Goal: Task Accomplishment & Management: Manage account settings

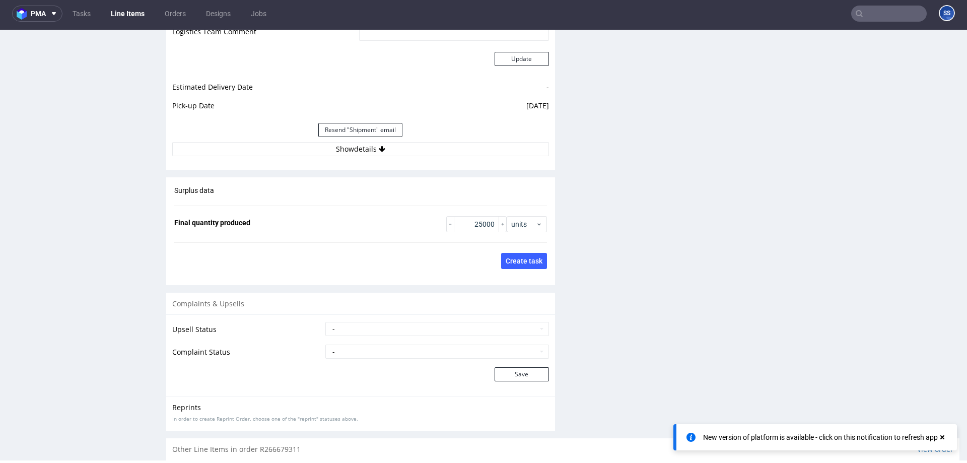
scroll to position [1555, 0]
click at [359, 142] on button "Show details" at bounding box center [360, 149] width 377 height 14
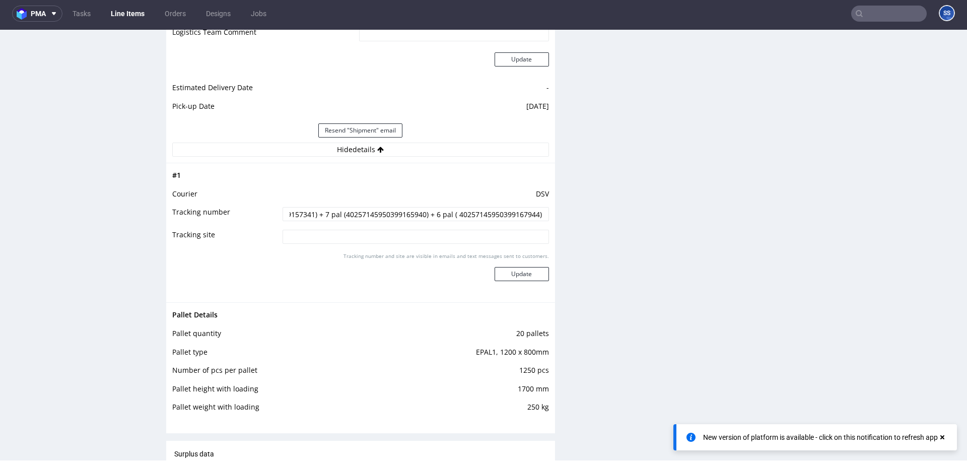
scroll to position [0, 201]
drag, startPoint x: 314, startPoint y: 206, endPoint x: 537, endPoint y: 205, distance: 223.1
click at [537, 207] on input "4 pal (40257145950399160440) + 3 pal (40257145950399157341) + 7 pal (4025714595…" at bounding box center [415, 214] width 266 height 14
click at [539, 207] on input "4 pal (40257145950399160440) + 3 pal (40257145950399157341) + 7 pal (4025714595…" at bounding box center [415, 214] width 266 height 14
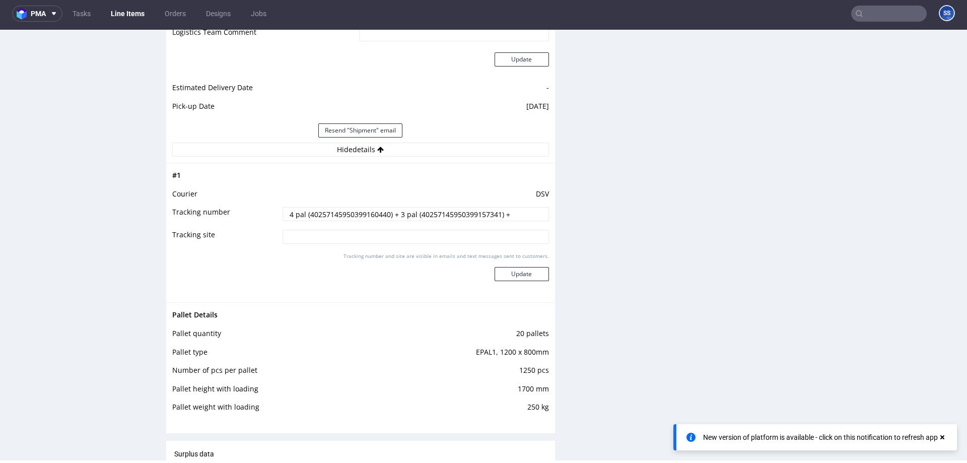
click at [515, 207] on input "4 pal (40257145950399160440) + 3 pal (40257145950399157341) +" at bounding box center [415, 214] width 266 height 14
paste input "40257145950399892679"
click at [530, 207] on input "4 pal (40257145950399160440) + 3 pal (40257145950399157341) +" at bounding box center [415, 214] width 266 height 14
paste input "40257145950399892679"
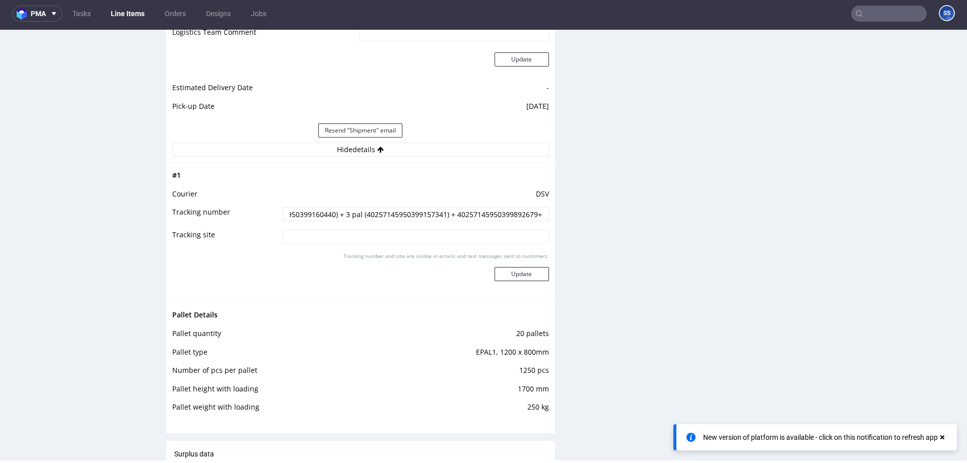
click at [451, 207] on input "4 pal (40257145950399160440) + 3 pal (40257145950399157341) + 40257145950399892…" at bounding box center [415, 214] width 266 height 14
click at [449, 207] on input "4 pal (40257145950399160440) + 3 pal (40257145950399157341) + 40257145950399892…" at bounding box center [415, 214] width 266 height 14
click at [536, 207] on input "4 pal (40257145950399160440) + 3 pal (40257145950399157341) + 3 pal 40257145950…" at bounding box center [415, 214] width 266 height 14
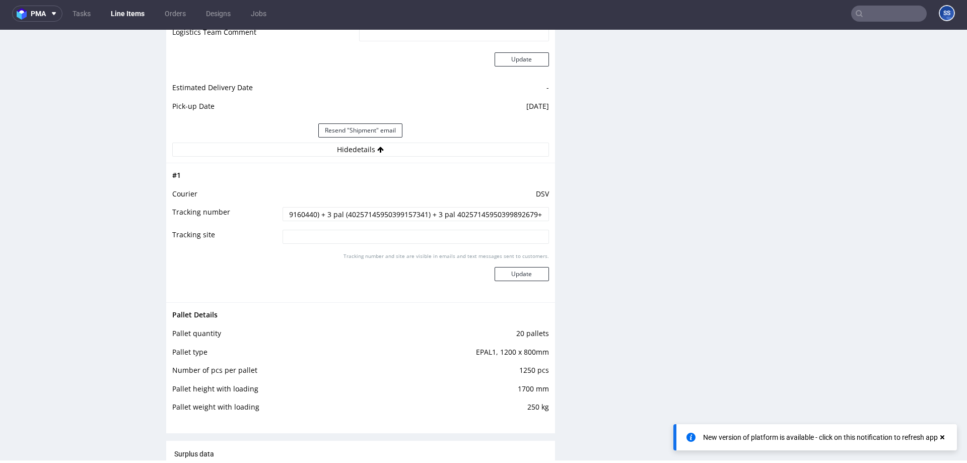
paste input "40257145950399904990"
click at [451, 207] on input "4 pal (40257145950399160440) + 3 pal (40257145950399157341) + 3 pal 40257145950…" at bounding box center [415, 214] width 266 height 14
click at [543, 207] on input "4 pal (40257145950399160440) + 3 pal (40257145950399157341) + 3 pal 40257145950…" at bounding box center [415, 214] width 266 height 14
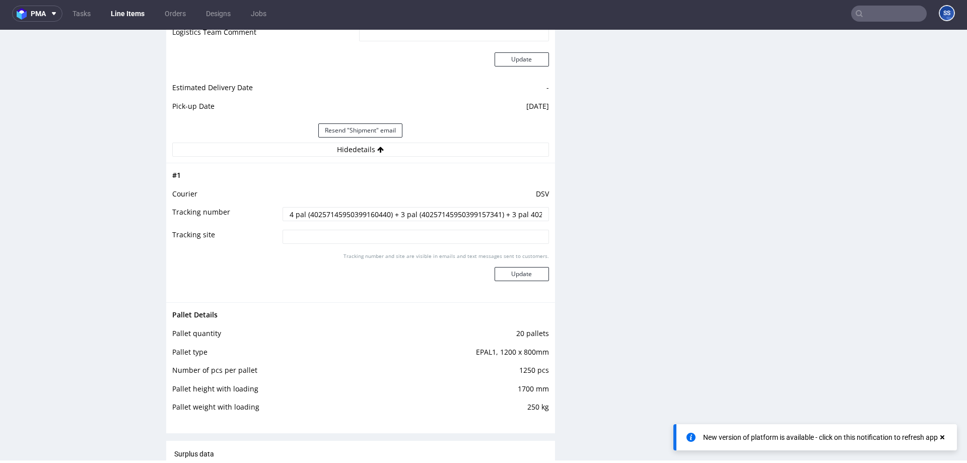
click at [538, 207] on input "4 pal (40257145950399160440) + 3 pal (40257145950399157341) + 3 pal 40257145950…" at bounding box center [415, 214] width 266 height 14
paste input "40257145950399905355"
click at [519, 208] on input "4 pal (40257145950399160440) + 3 pal (40257145950399157341) + 3 pal 40257145950…" at bounding box center [415, 214] width 266 height 14
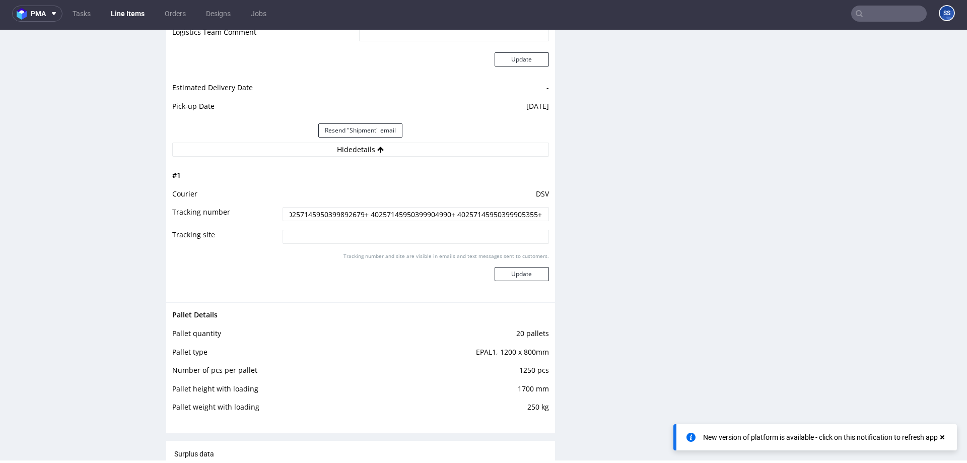
scroll to position [0, 267]
paste input "40257145950399905935"
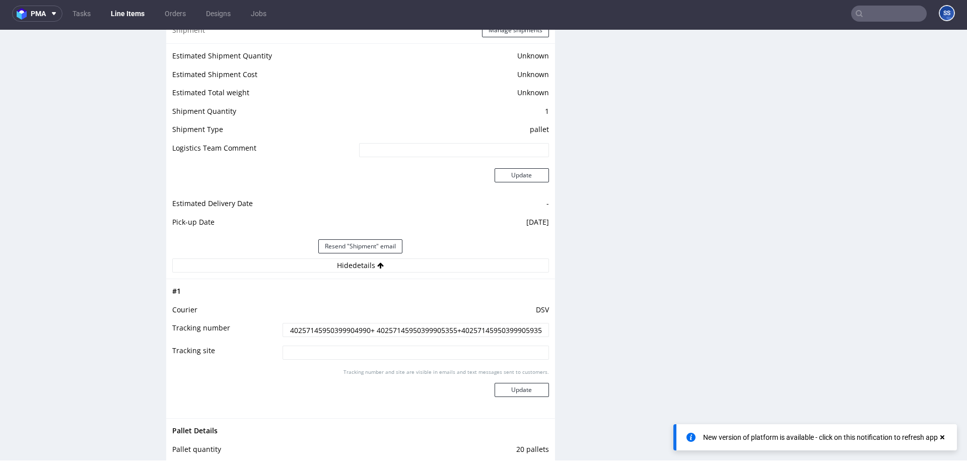
scroll to position [1460, 0]
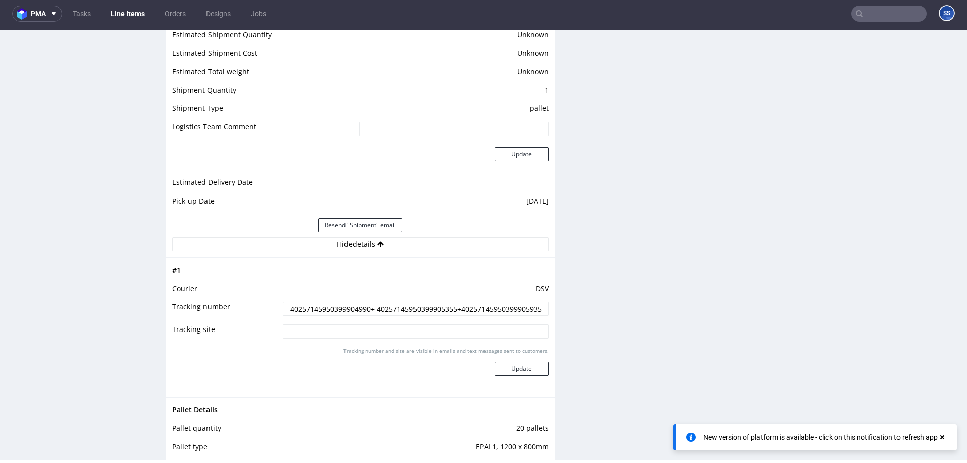
type input "4 pal (40257145950399160440) + 3 pal (40257145950399157341) + 3 pal 40257145950…"
click at [520, 362] on button "Update" at bounding box center [521, 369] width 54 height 14
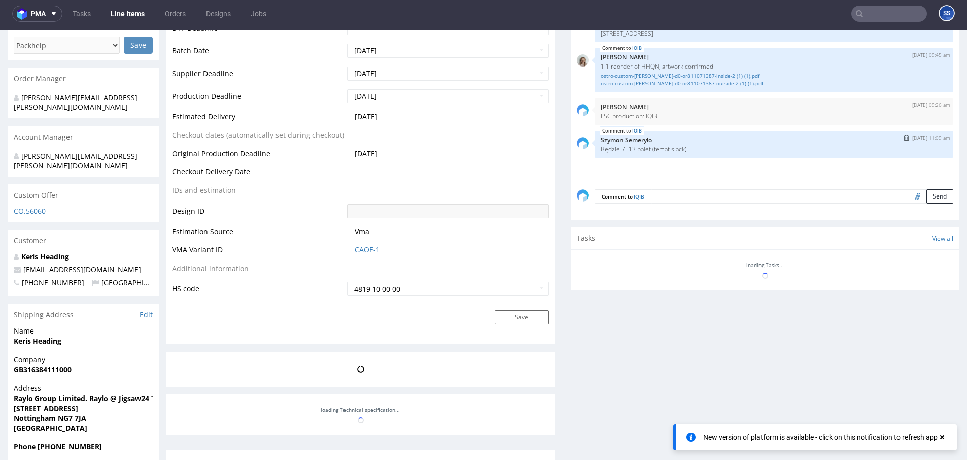
click at [703, 135] on div "IQIB 5th Aug 25 | 11:09 am Szymon Semeryło Będzie 7+13 palet (temat slack)" at bounding box center [774, 144] width 359 height 27
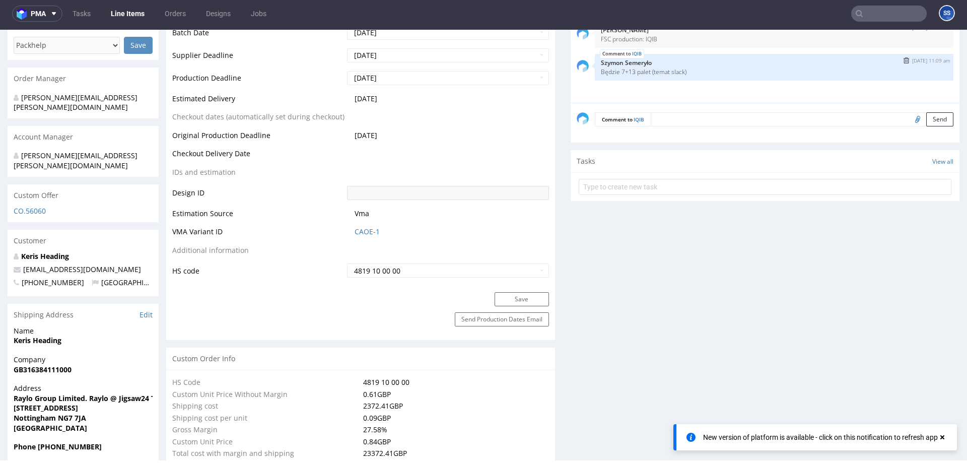
click at [903, 61] on img "submit" at bounding box center [906, 60] width 6 height 6
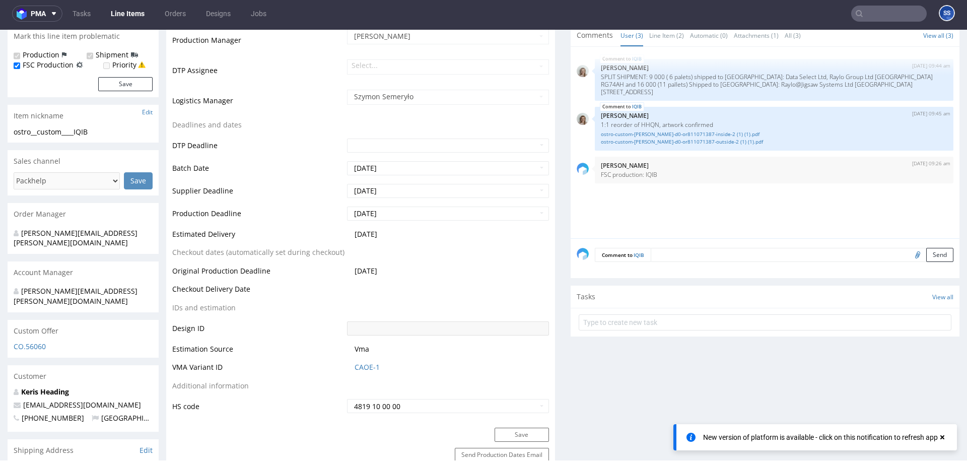
scroll to position [276, 0]
click at [686, 258] on textarea at bounding box center [802, 253] width 303 height 14
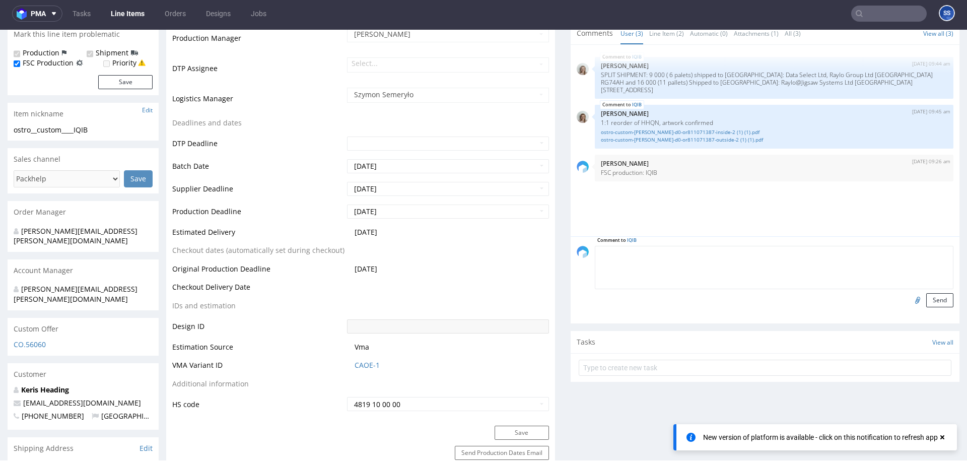
click at [127, 12] on link "Line Items" at bounding box center [128, 14] width 46 height 16
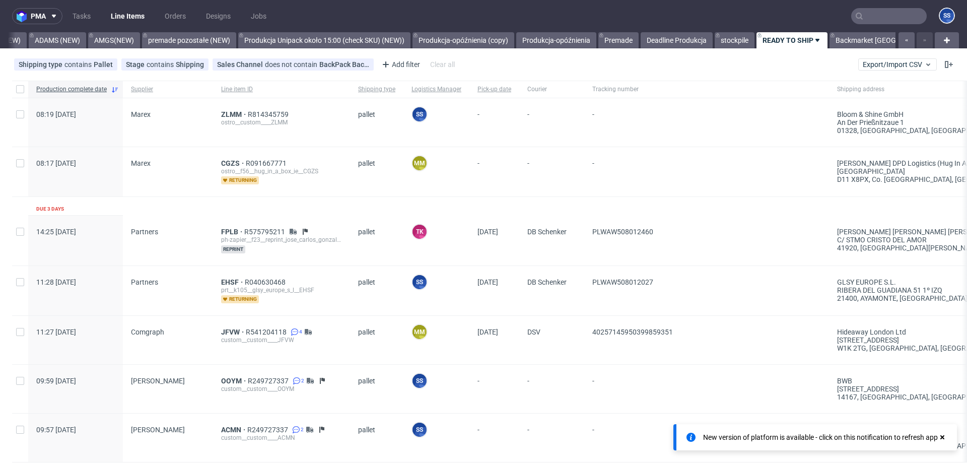
scroll to position [0, 670]
click at [840, 36] on link "Backmarket GB" at bounding box center [884, 40] width 119 height 16
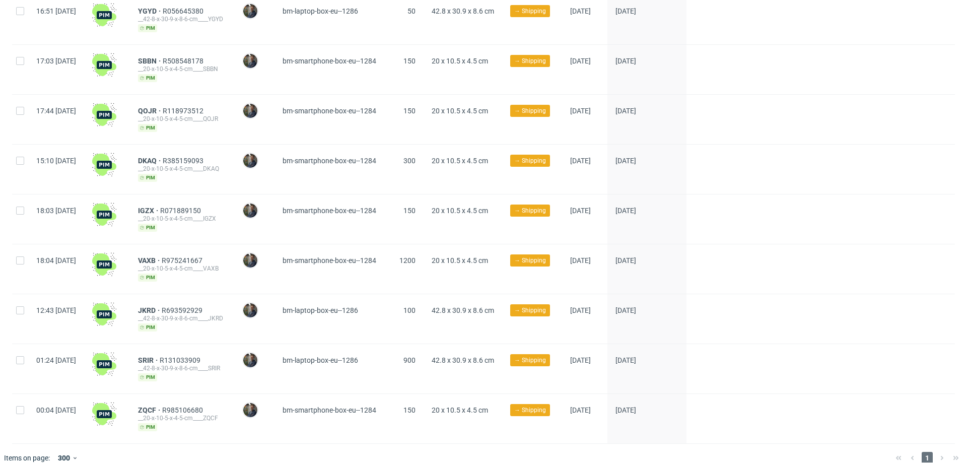
scroll to position [281, 0]
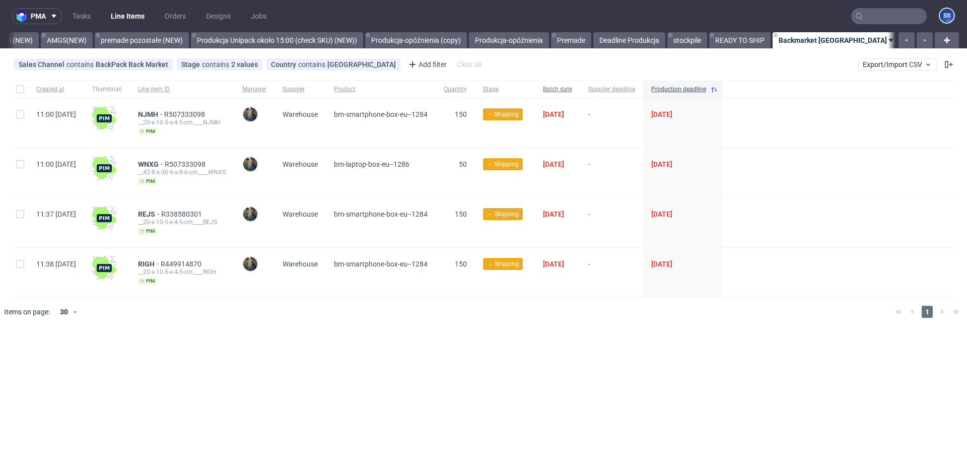
scroll to position [0, 713]
click at [902, 41] on link "Backmarket" at bounding box center [927, 40] width 50 height 16
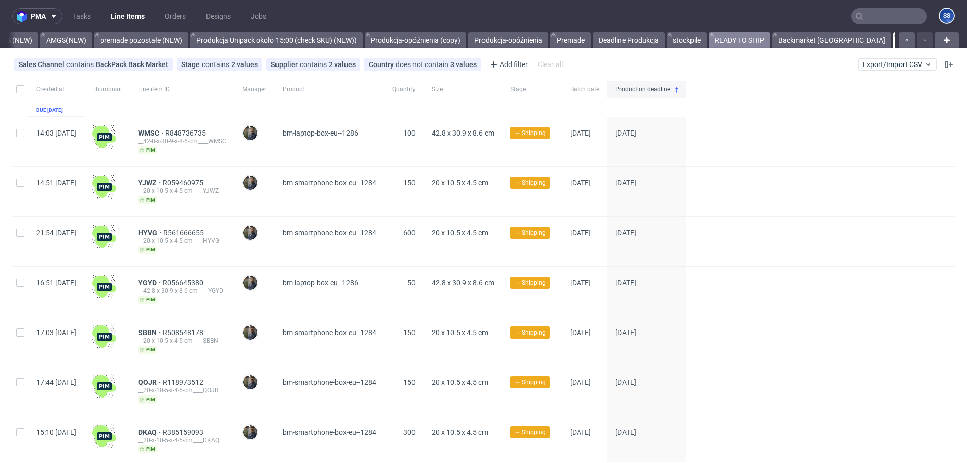
click at [743, 43] on link "READY TO SHIP" at bounding box center [738, 40] width 61 height 16
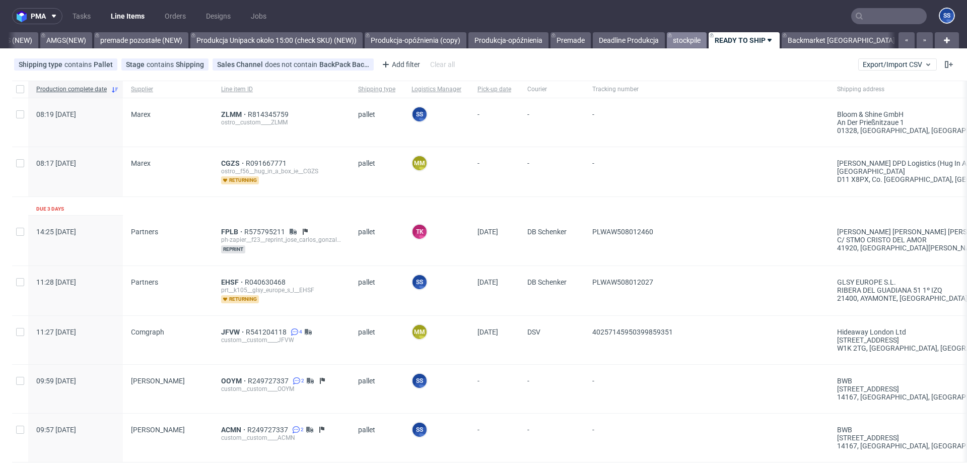
click at [685, 38] on link "stockpile" at bounding box center [687, 40] width 40 height 16
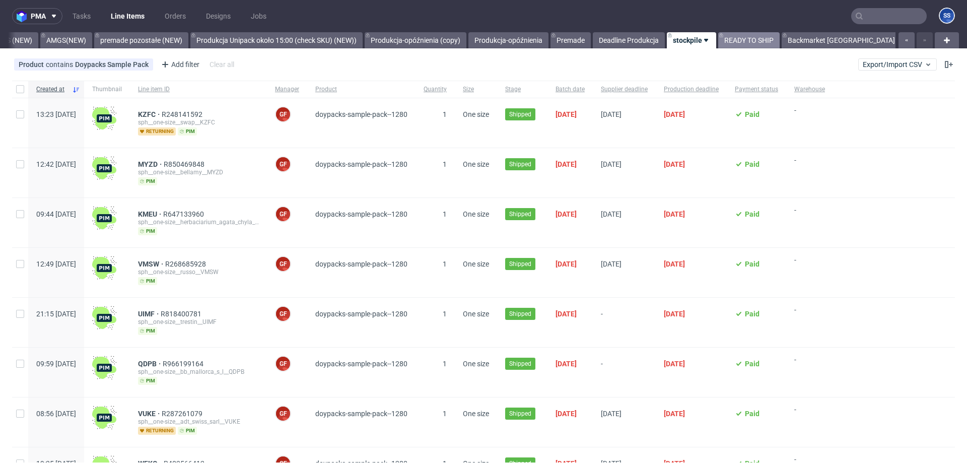
click at [735, 38] on link "READY TO SHIP" at bounding box center [748, 40] width 61 height 16
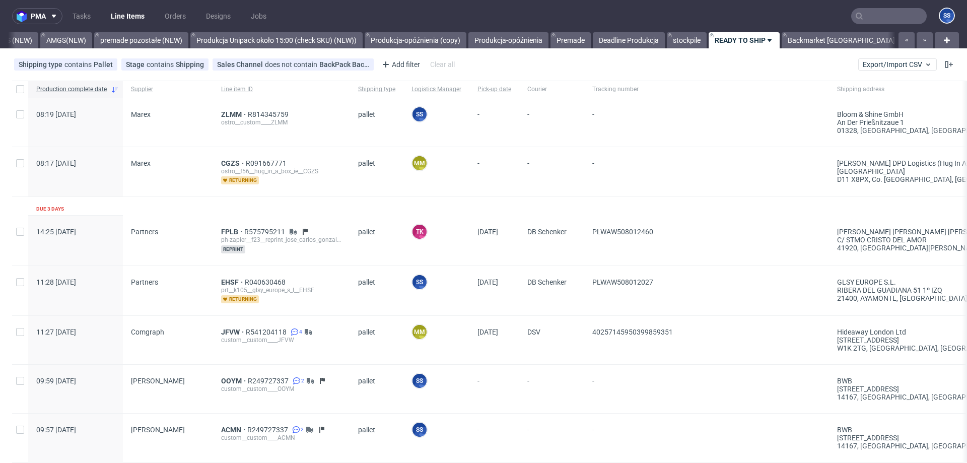
scroll to position [10, 0]
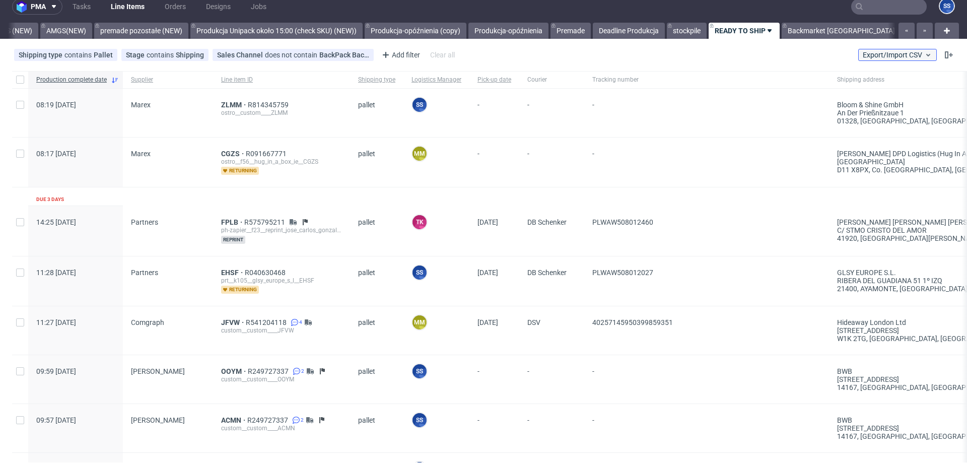
click at [885, 56] on span "Export/Import CSV" at bounding box center [897, 55] width 69 height 8
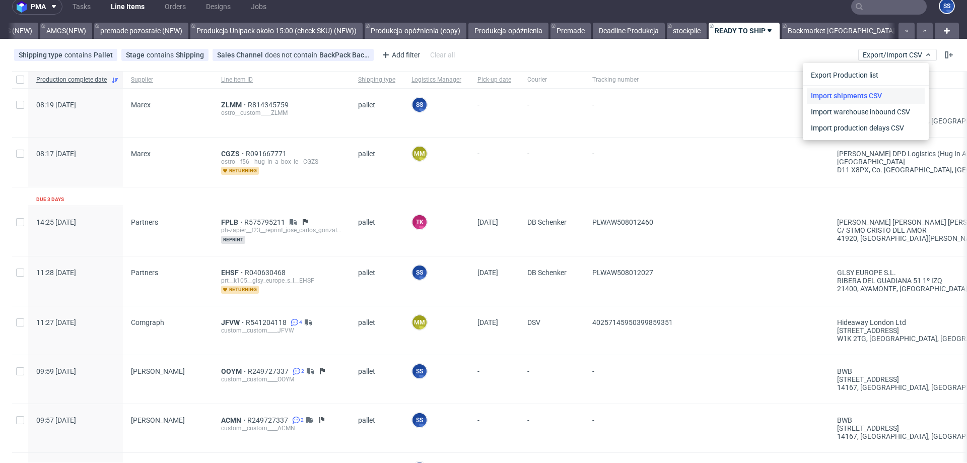
click at [857, 93] on link "Import shipments CSV" at bounding box center [866, 96] width 118 height 16
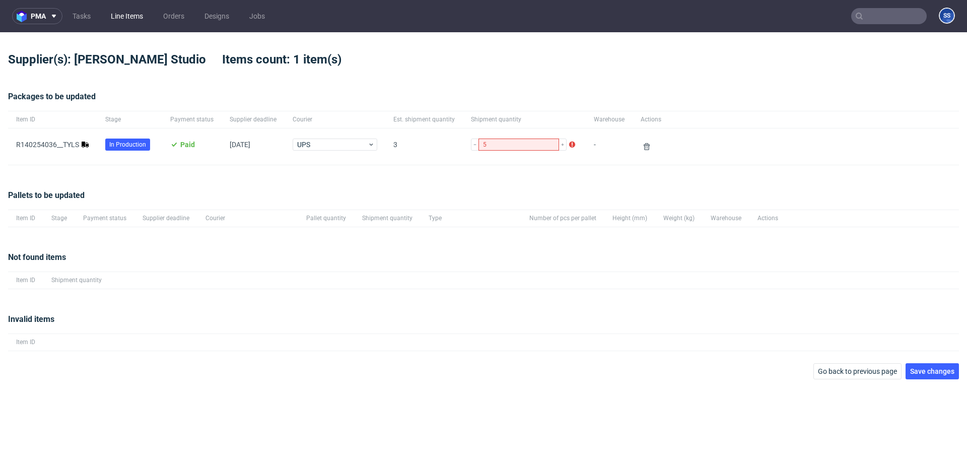
click at [133, 19] on link "Line Items" at bounding box center [127, 16] width 44 height 16
click at [929, 371] on span "Save changes" at bounding box center [932, 371] width 44 height 7
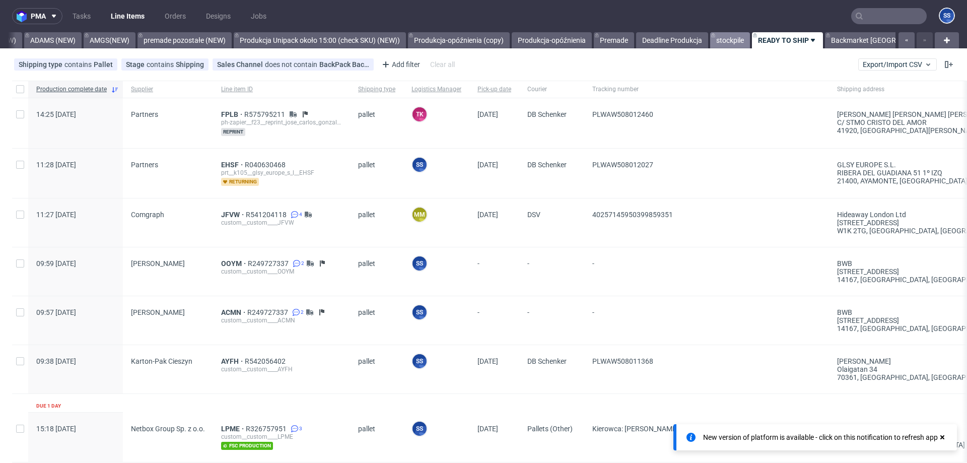
click at [725, 38] on link "stockpile" at bounding box center [730, 40] width 40 height 16
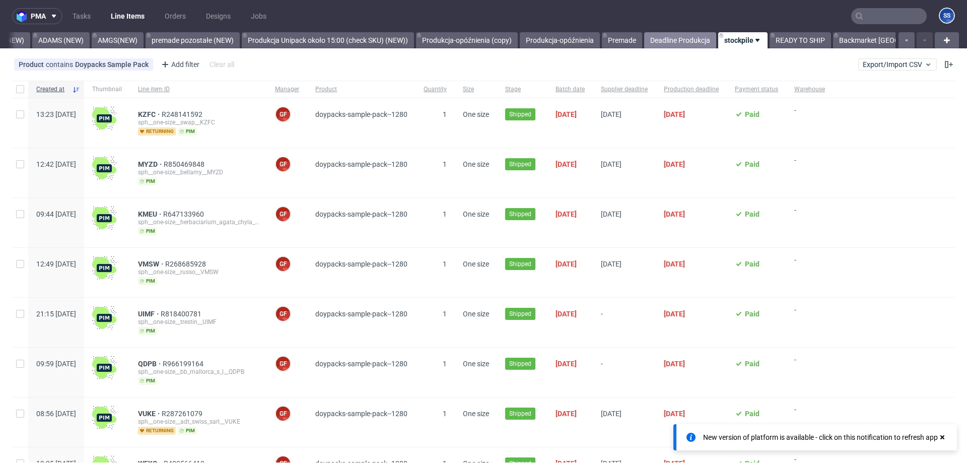
click at [668, 34] on link "Deadline Produkcja" at bounding box center [680, 40] width 72 height 16
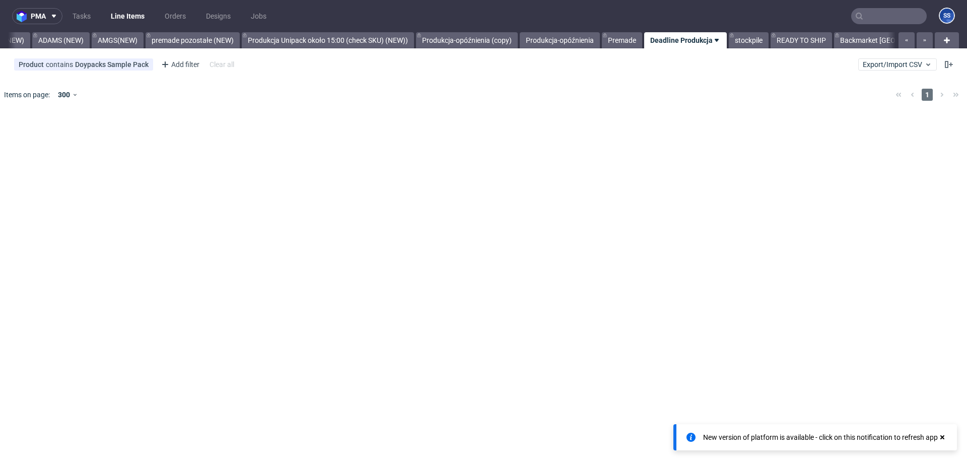
scroll to position [0, 662]
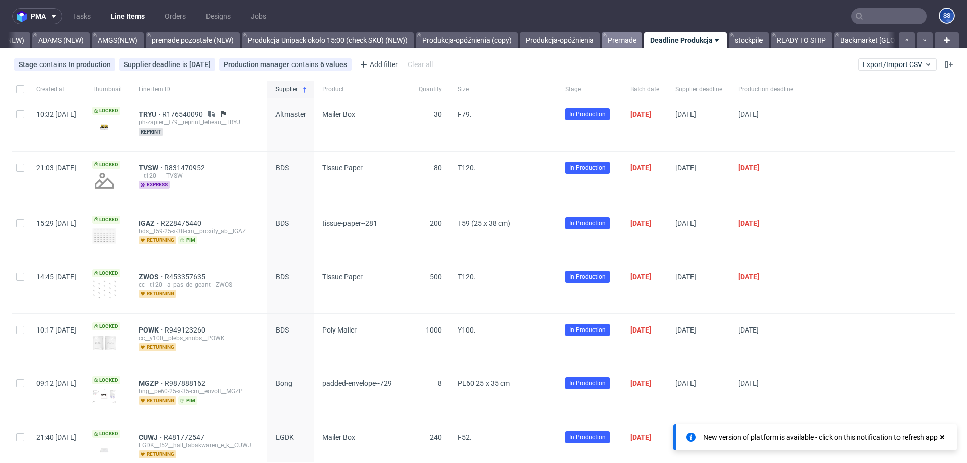
click at [619, 39] on link "Premade" at bounding box center [622, 40] width 40 height 16
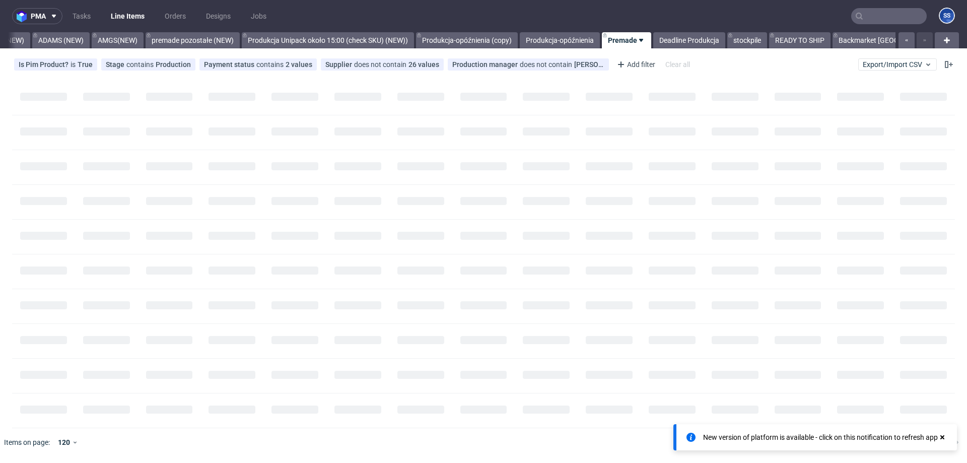
scroll to position [0, 662]
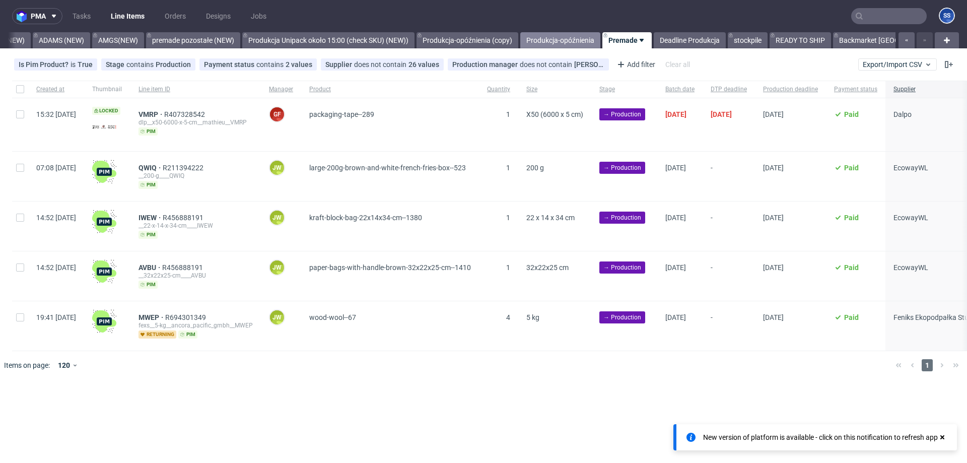
click at [566, 38] on link "Produkcja-opóźnienia" at bounding box center [560, 40] width 80 height 16
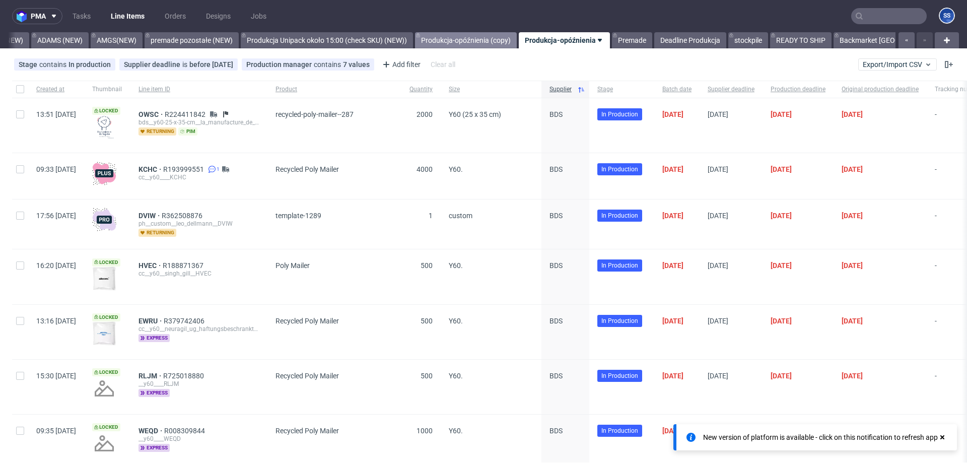
click at [464, 44] on link "Produkcja-opóźnienia (copy)" at bounding box center [466, 40] width 102 height 16
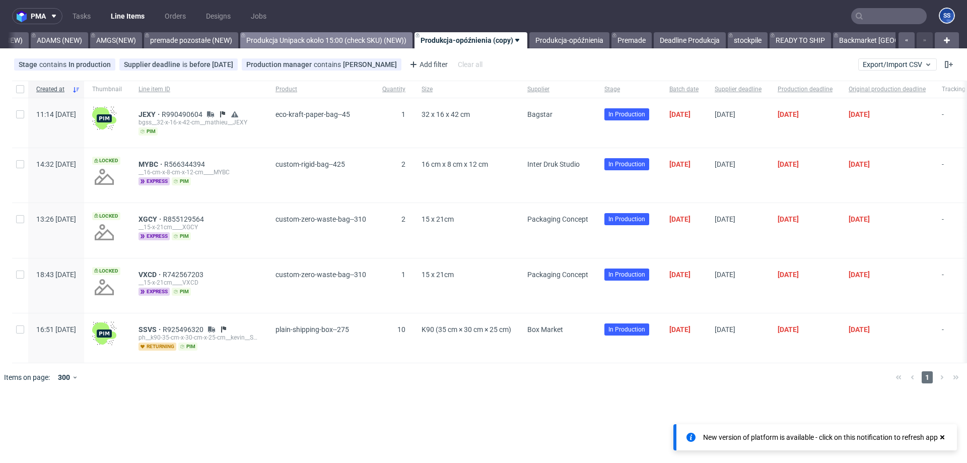
click at [334, 41] on link "Produkcja Unipack około 15:00 (check SKU) (NEW))" at bounding box center [326, 40] width 172 height 16
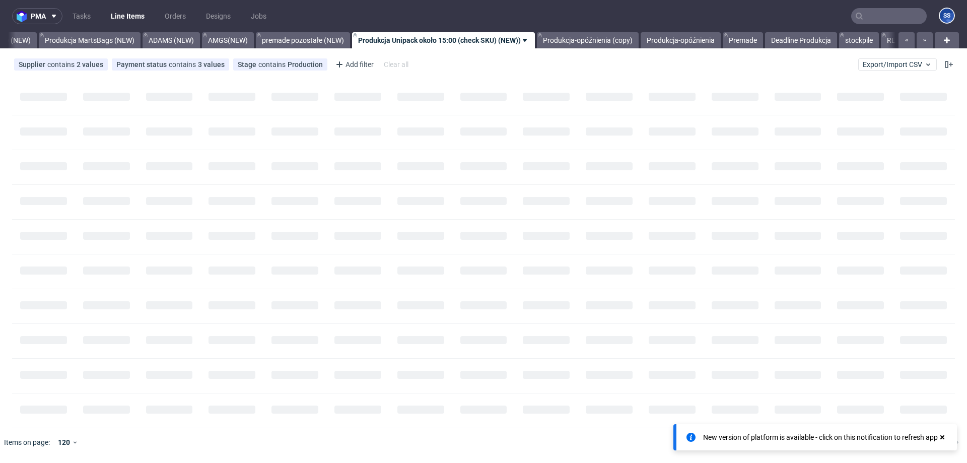
scroll to position [0, 545]
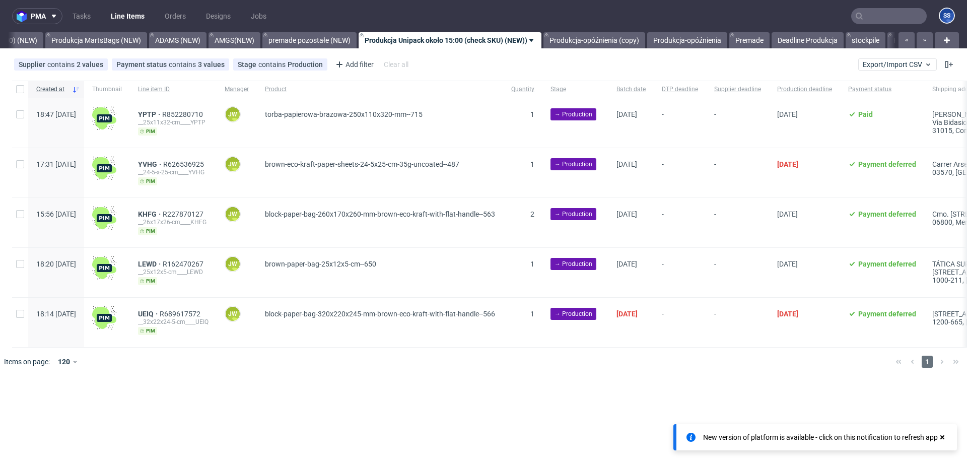
click at [334, 41] on link "premade pozostałe (NEW)" at bounding box center [309, 40] width 94 height 16
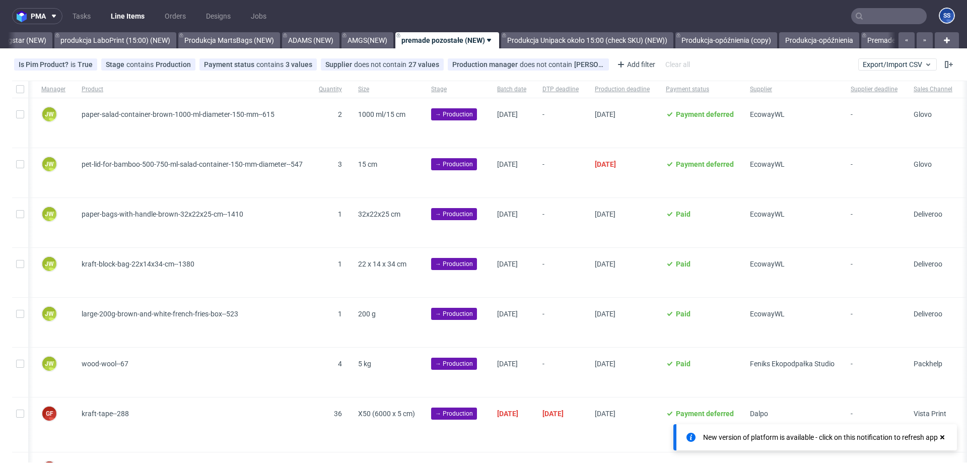
scroll to position [0, 291]
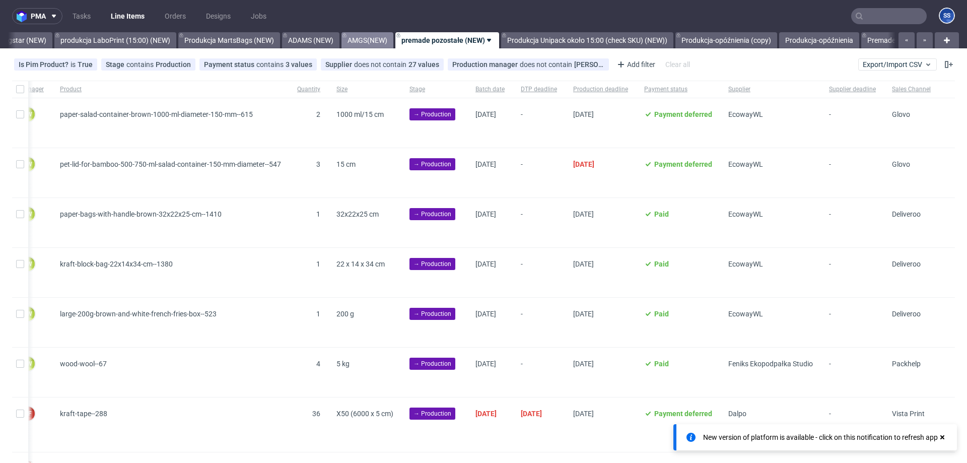
click at [363, 40] on link "AMGS(NEW)" at bounding box center [367, 40] width 52 height 16
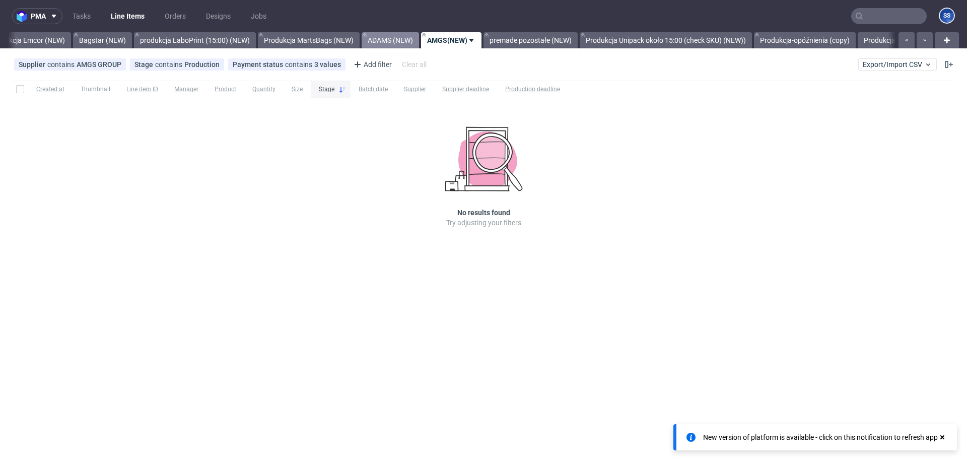
click at [379, 39] on link "ADAMS (NEW)" at bounding box center [390, 40] width 57 height 16
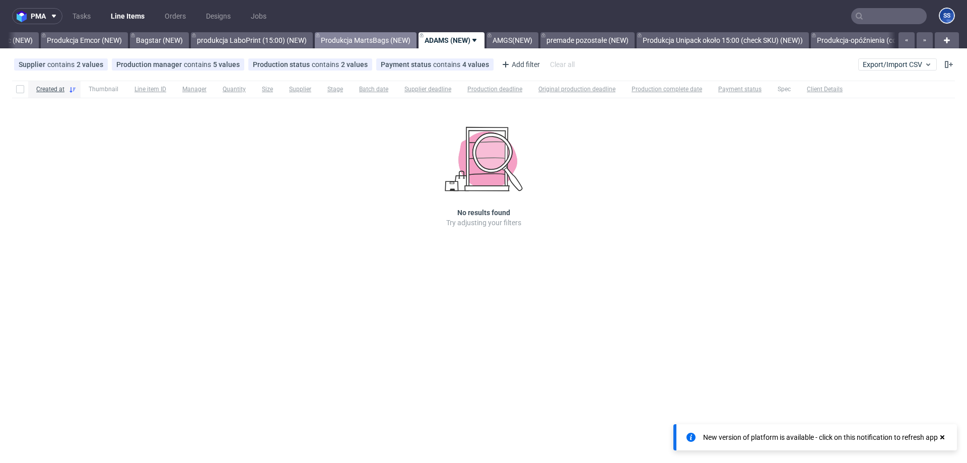
click at [380, 39] on link "Produkcja MartsBags (NEW)" at bounding box center [366, 40] width 102 height 16
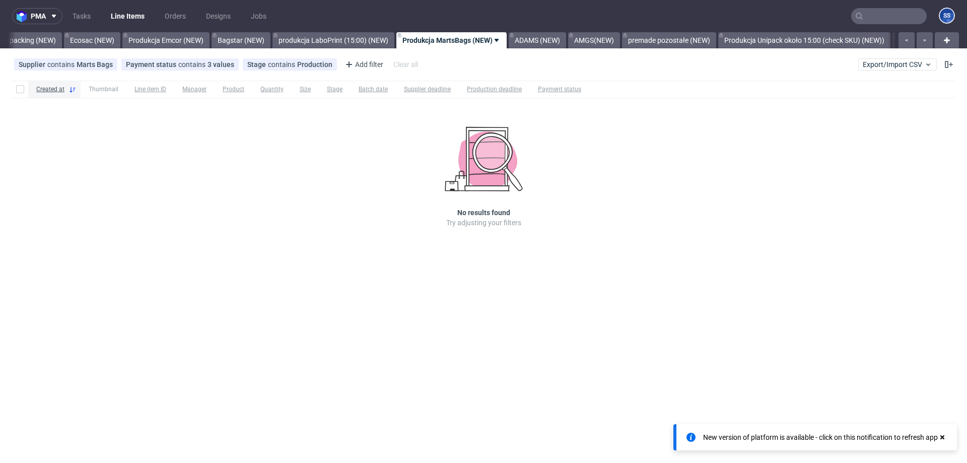
click at [380, 39] on link "produkcja LaboPrint (15:00) (NEW)" at bounding box center [333, 40] width 122 height 16
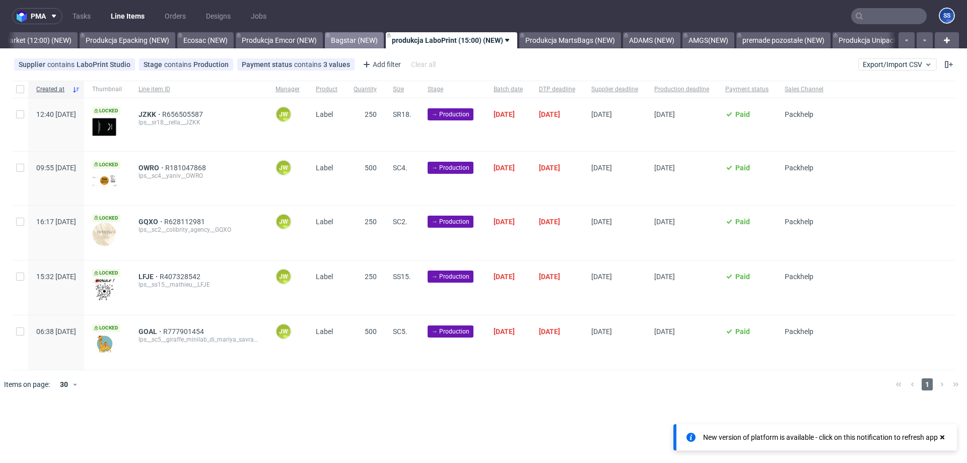
click at [348, 40] on link "Bagstar (NEW)" at bounding box center [354, 40] width 59 height 16
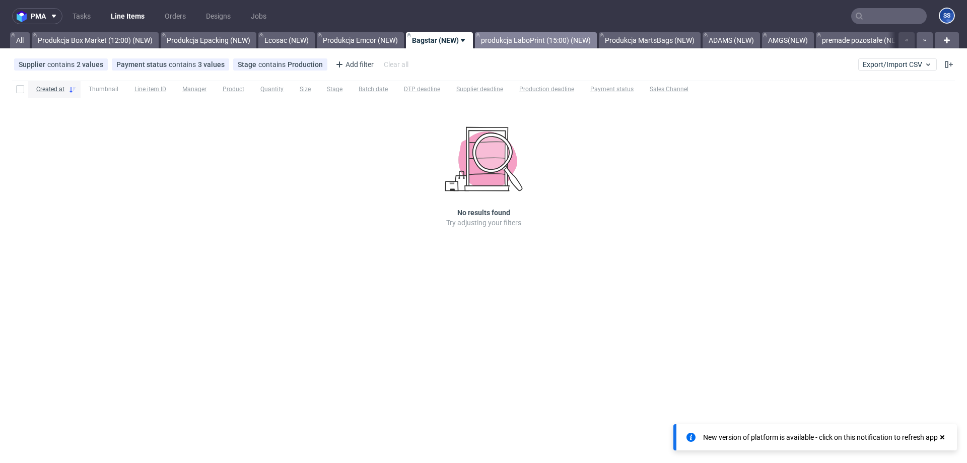
click at [511, 43] on link "produkcja LaboPrint (15:00) (NEW)" at bounding box center [536, 40] width 122 height 16
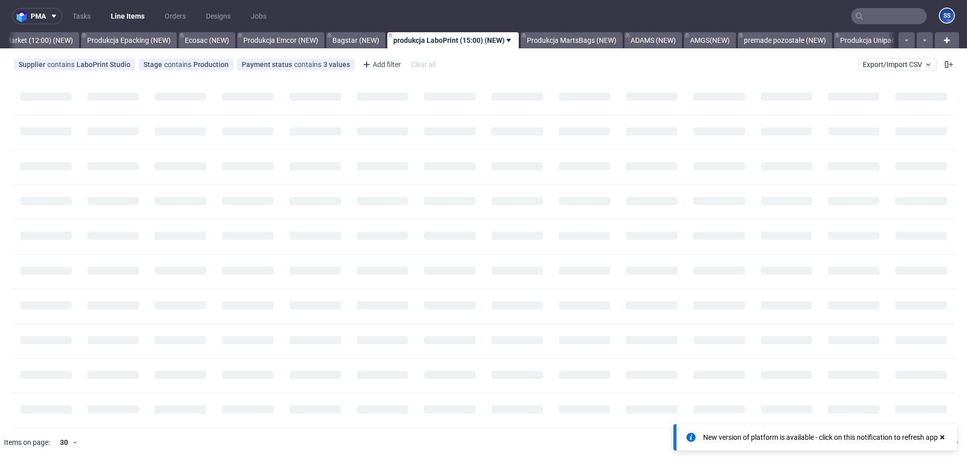
scroll to position [0, 81]
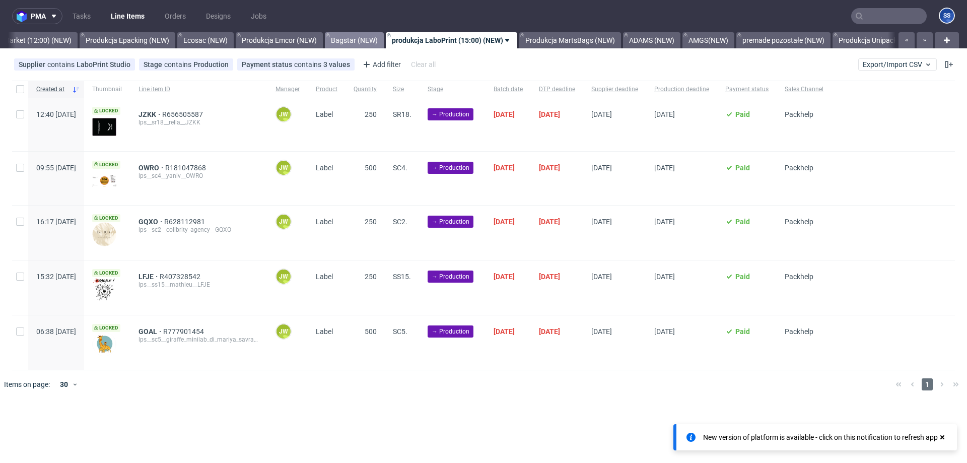
click at [360, 38] on link "Bagstar (NEW)" at bounding box center [354, 40] width 59 height 16
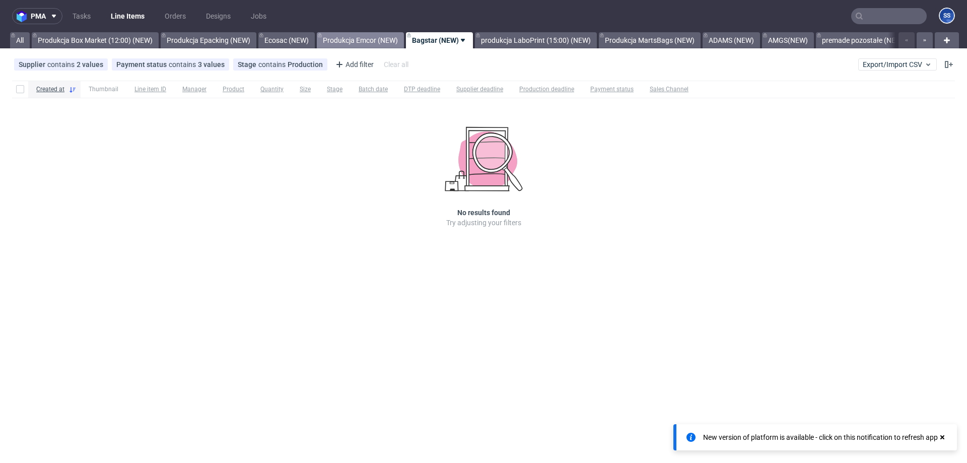
click at [369, 39] on link "Produkcja Emcor (NEW)" at bounding box center [360, 40] width 87 height 16
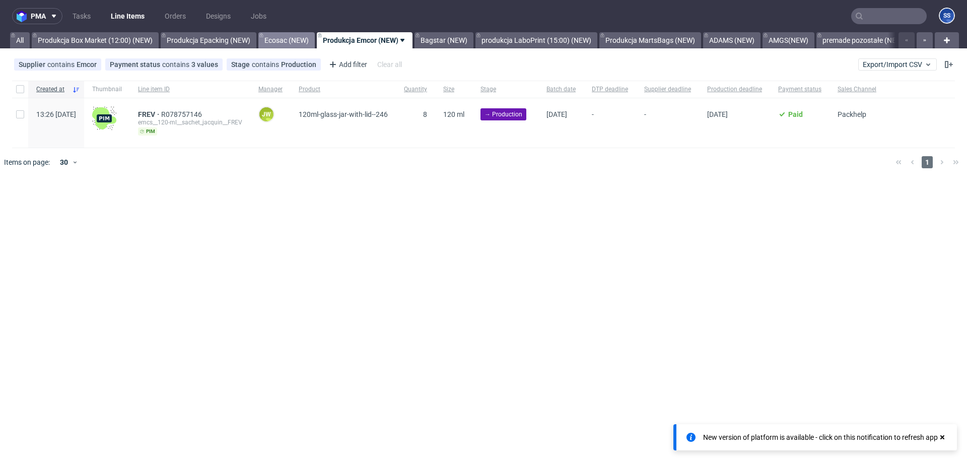
click at [298, 39] on link "Ecosac (NEW)" at bounding box center [286, 40] width 56 height 16
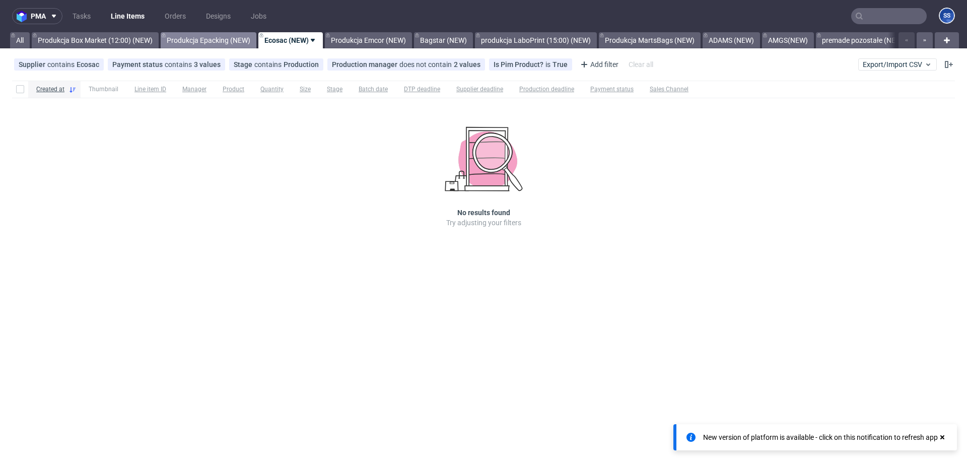
click at [233, 40] on link "Produkcja Epacking (NEW)" at bounding box center [209, 40] width 96 height 16
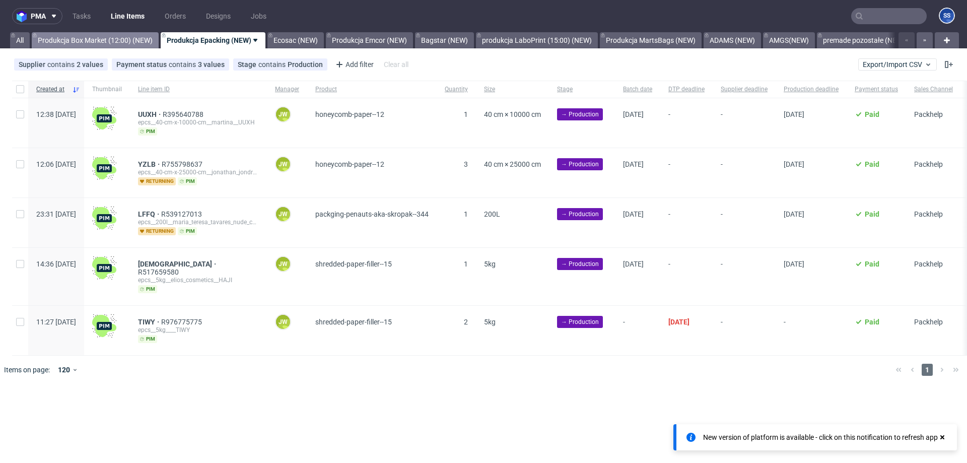
click at [101, 41] on link "Produkcja Box Market (12:00) (NEW)" at bounding box center [95, 40] width 127 height 16
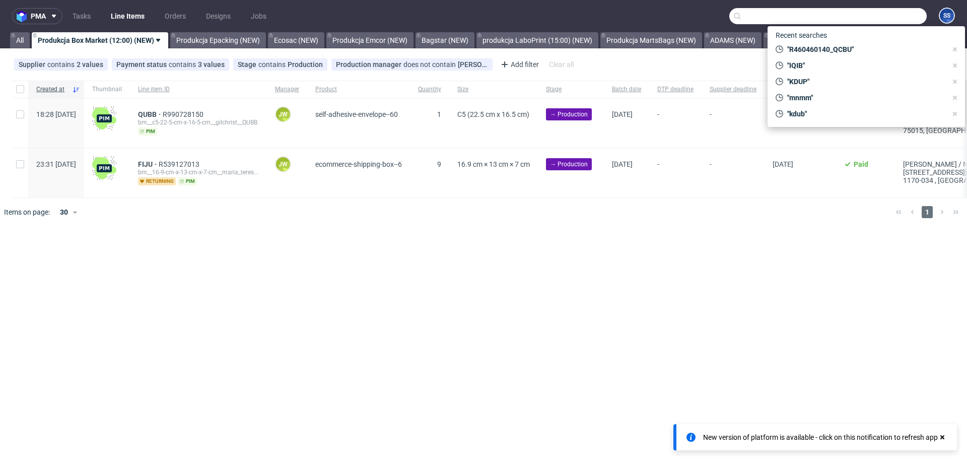
click at [876, 12] on input "text" at bounding box center [827, 16] width 197 height 16
paste input "ATNW"
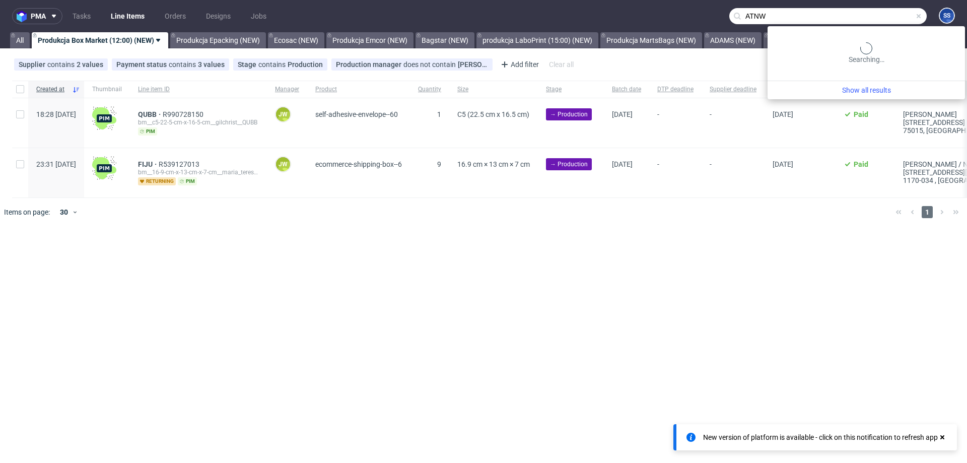
type input "ATNW"
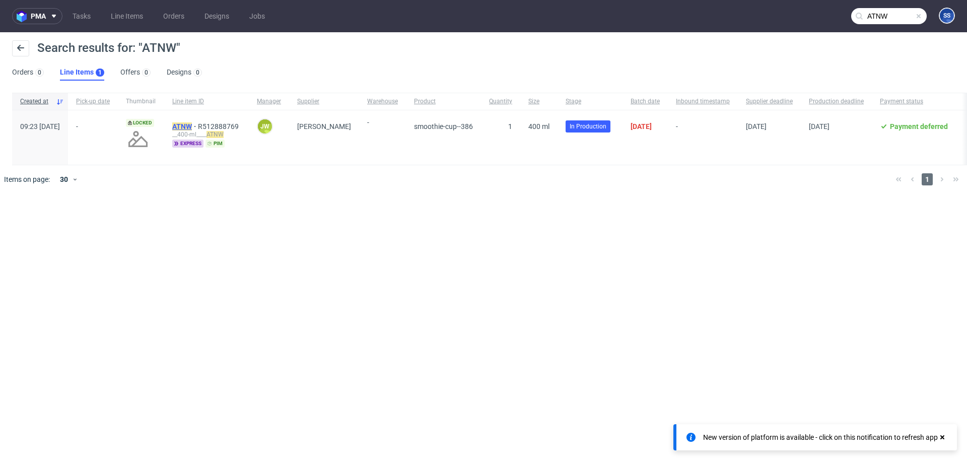
click at [192, 125] on mark "ATNW" at bounding box center [182, 126] width 20 height 8
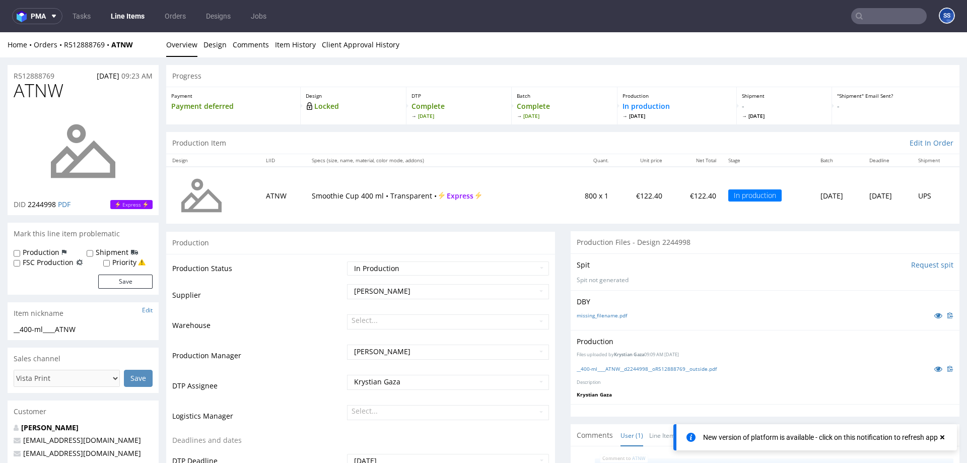
click at [130, 9] on link "Line Items" at bounding box center [128, 16] width 46 height 16
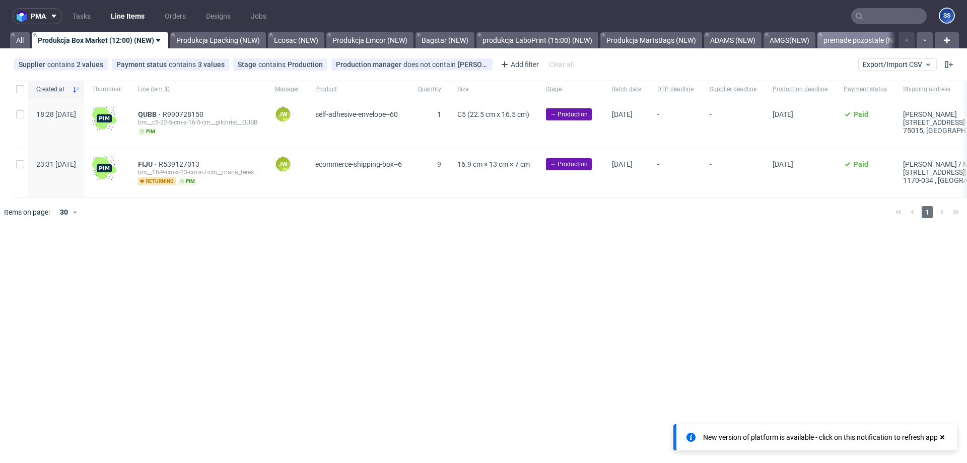
click at [853, 38] on link "premade pozostałe (NEW)" at bounding box center [864, 40] width 94 height 16
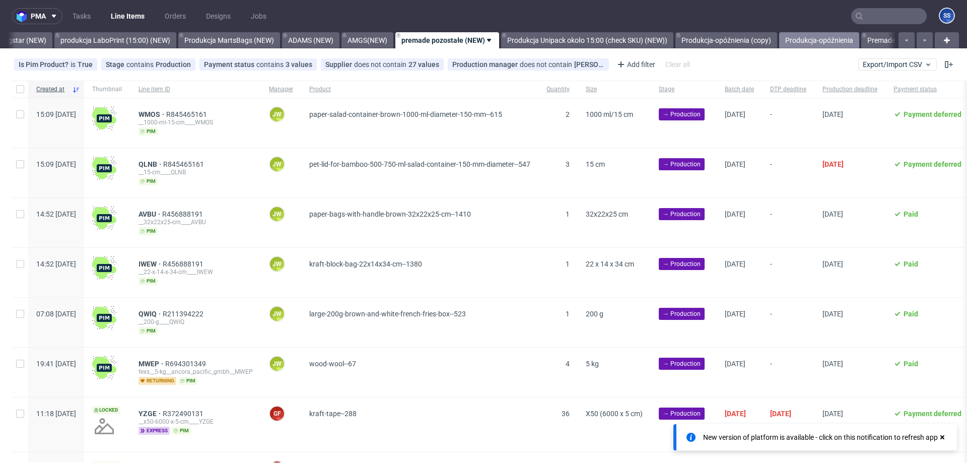
click at [837, 39] on link "Produkcja-opóźnienia" at bounding box center [819, 40] width 80 height 16
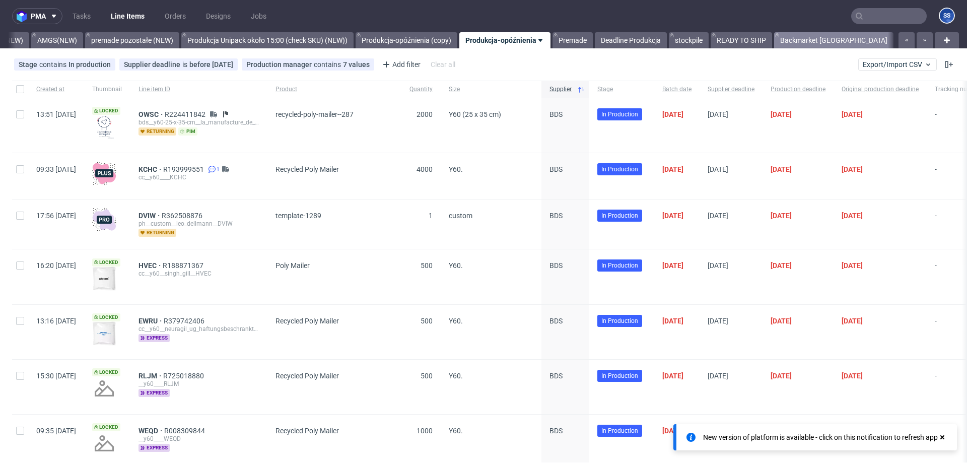
click at [823, 40] on link "Backmarket [GEOGRAPHIC_DATA]" at bounding box center [833, 40] width 119 height 16
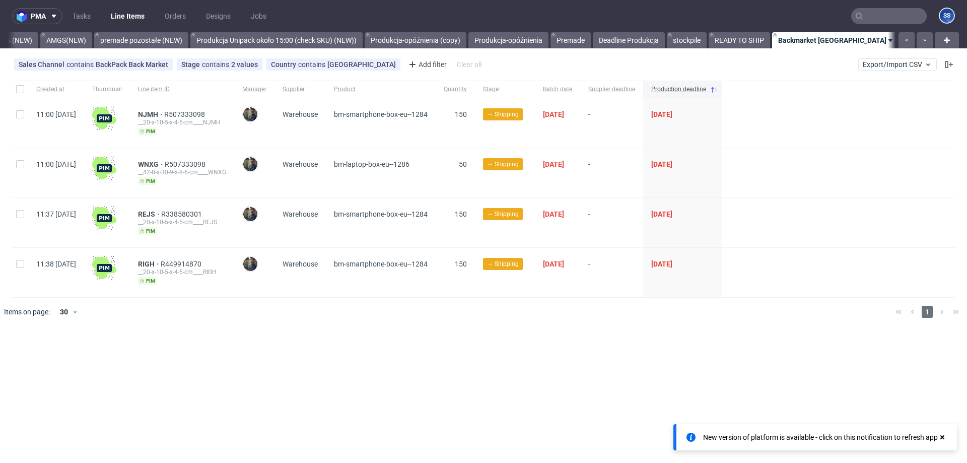
click at [902, 44] on link "Backmarket" at bounding box center [927, 40] width 50 height 16
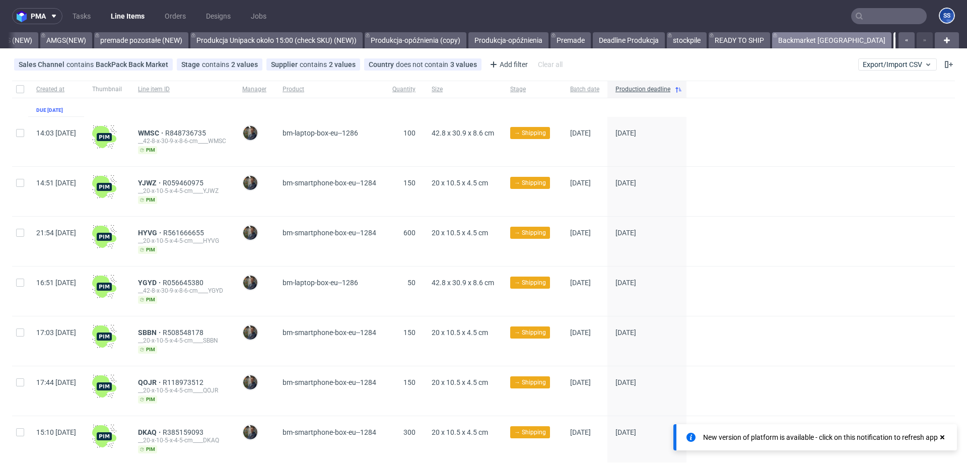
click at [804, 40] on link "Backmarket [GEOGRAPHIC_DATA]" at bounding box center [831, 40] width 119 height 16
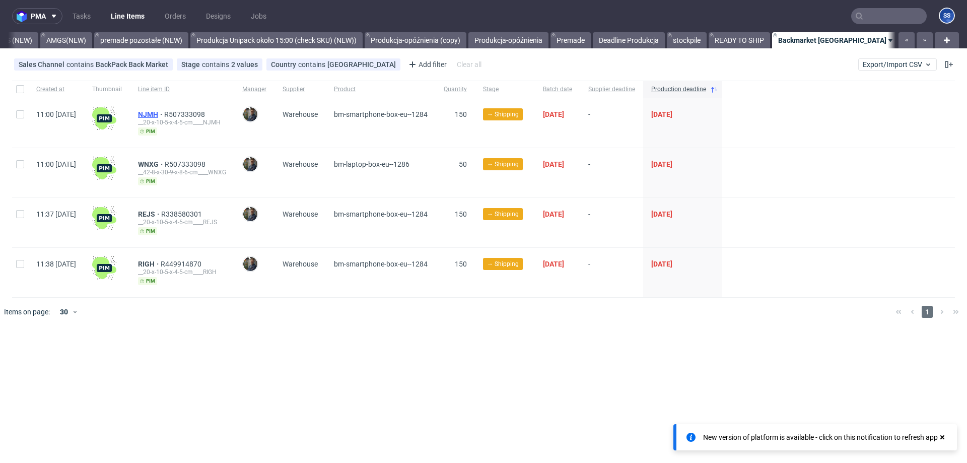
click at [164, 110] on span "NJMH" at bounding box center [151, 114] width 26 height 8
click at [161, 213] on span "REJS" at bounding box center [149, 214] width 23 height 8
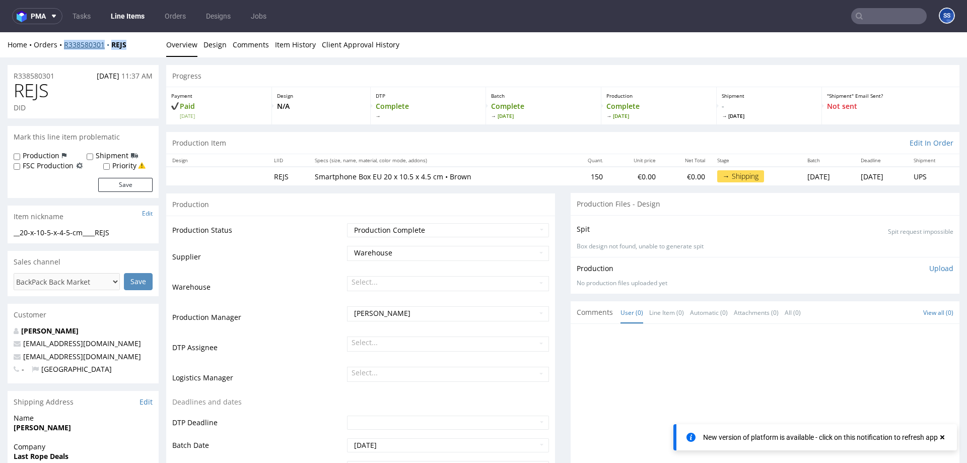
drag, startPoint x: 139, startPoint y: 47, endPoint x: 74, endPoint y: 46, distance: 65.5
click at [66, 48] on div "Home Orders R338580301 REJS" at bounding box center [83, 45] width 151 height 10
copy div "338580301 REJS"
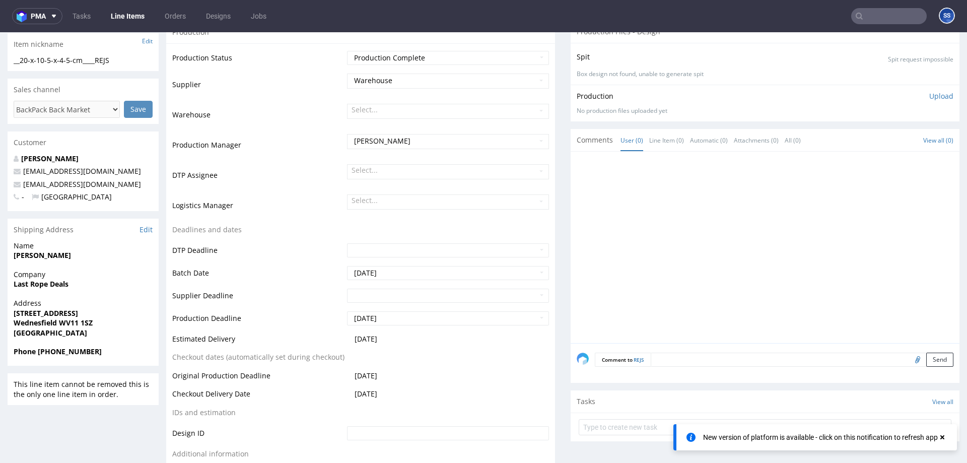
scroll to position [194, 0]
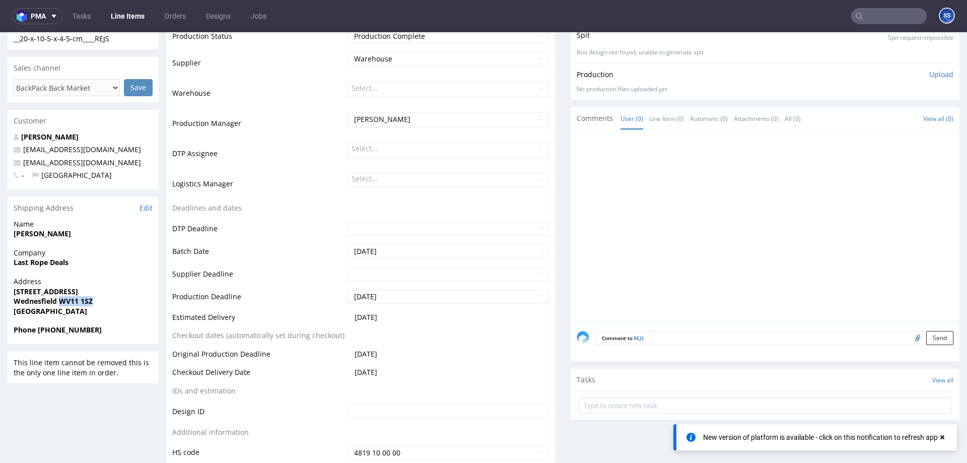
drag, startPoint x: 77, startPoint y: 303, endPoint x: 65, endPoint y: 302, distance: 11.1
click at [61, 303] on span "Wednesfield WV11 1SZ" at bounding box center [83, 301] width 139 height 10
copy strong "WV11 1SZ"
click at [34, 263] on strong "Last Rope Deals" at bounding box center [41, 262] width 55 height 10
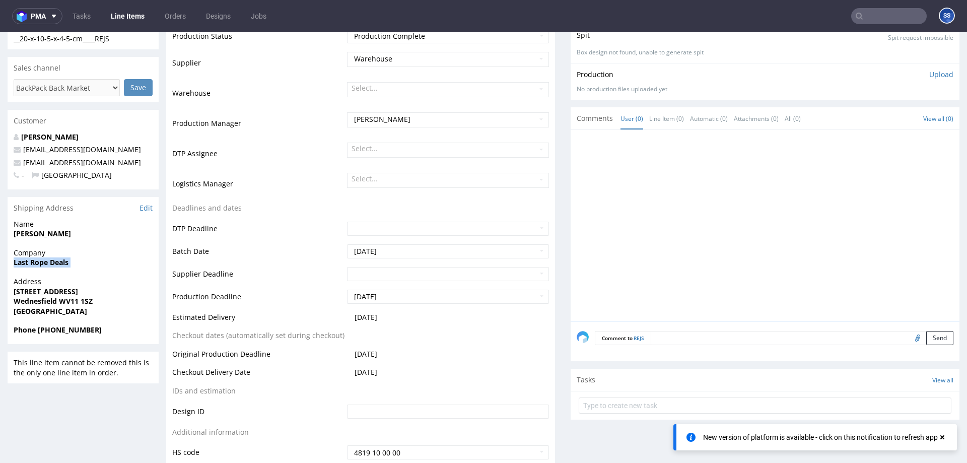
click at [34, 263] on strong "Last Rope Deals" at bounding box center [41, 262] width 55 height 10
copy strong "Last Rope Deals"
click at [33, 291] on strong "98A High Street" at bounding box center [46, 292] width 64 height 10
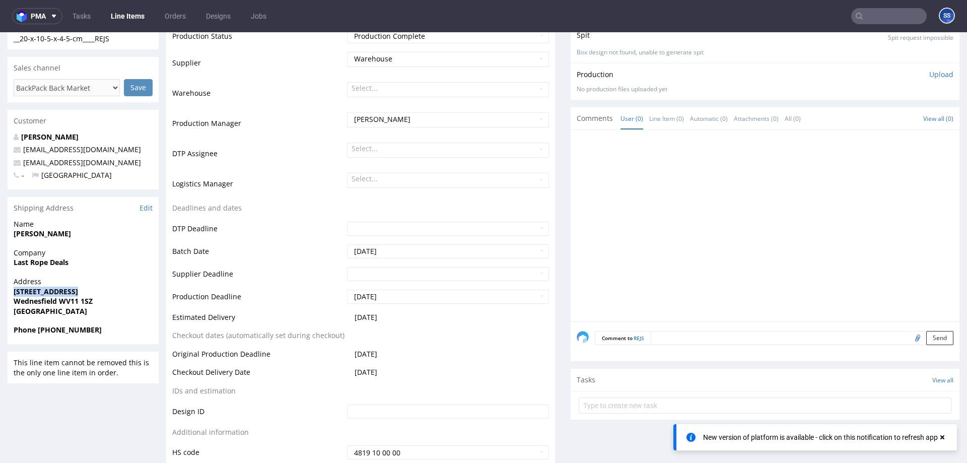
copy strong "98A High Street"
click at [33, 302] on strong "Wednesfield WV11 1SZ" at bounding box center [53, 301] width 79 height 10
copy strong "Wednesfield"
click at [31, 235] on strong "Apeksha Patel" at bounding box center [42, 234] width 57 height 10
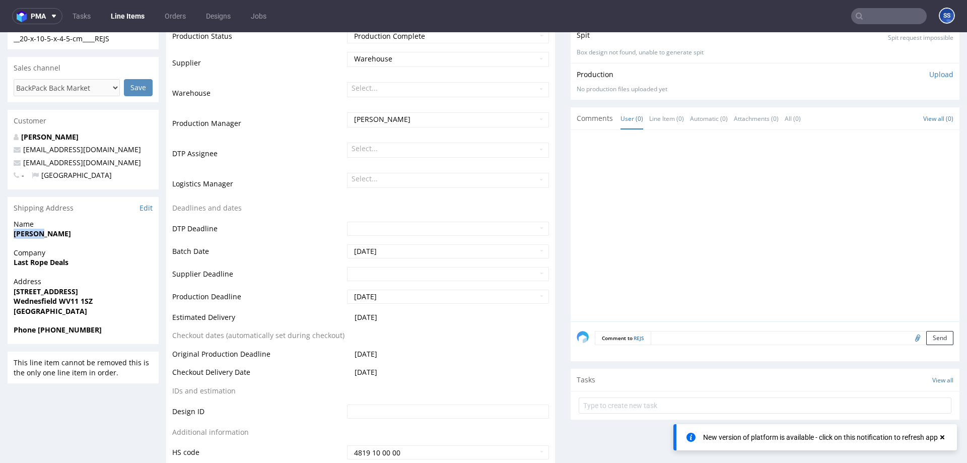
click at [31, 235] on strong "Apeksha Patel" at bounding box center [42, 234] width 57 height 10
copy strong "Apeksha Patel"
click at [70, 331] on strong "Phone +44 07378 319433" at bounding box center [58, 330] width 88 height 10
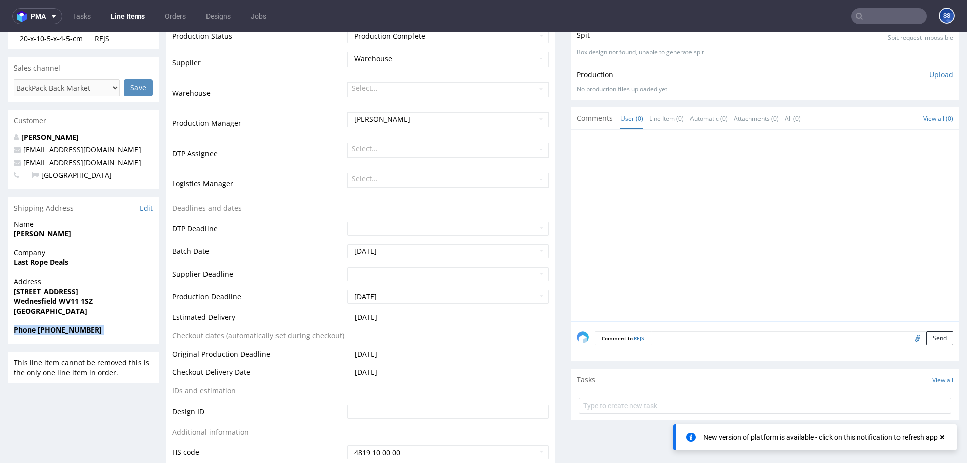
click at [70, 331] on strong "Phone +44 07378 319433" at bounding box center [58, 330] width 88 height 10
copy strong "Phone +44 07378 319433"
drag, startPoint x: 117, startPoint y: 296, endPoint x: 118, endPoint y: 322, distance: 26.7
click at [116, 305] on p "Address 98A High Street Wednesfield WV11 1SZ United Kingdom" at bounding box center [83, 295] width 139 height 39
drag, startPoint x: 108, startPoint y: 328, endPoint x: 40, endPoint y: 332, distance: 68.1
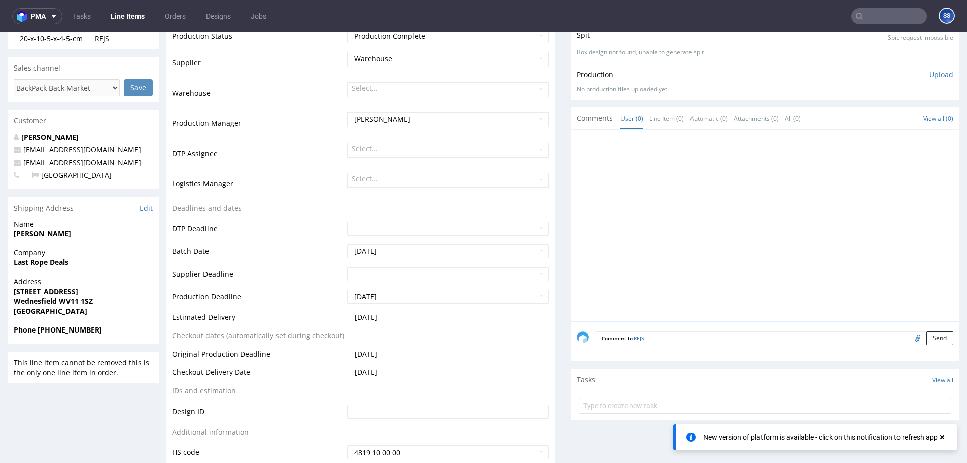
click at [39, 333] on span "Phone +44 07378 319433" at bounding box center [83, 330] width 139 height 10
copy strong "+44 07378 319433"
click at [136, 162] on p "lastropelimited@gmail.com" at bounding box center [83, 163] width 139 height 10
drag, startPoint x: 127, startPoint y: 163, endPoint x: 186, endPoint y: 111, distance: 78.8
click at [18, 161] on p "lastropelimited@gmail.com" at bounding box center [83, 163] width 139 height 10
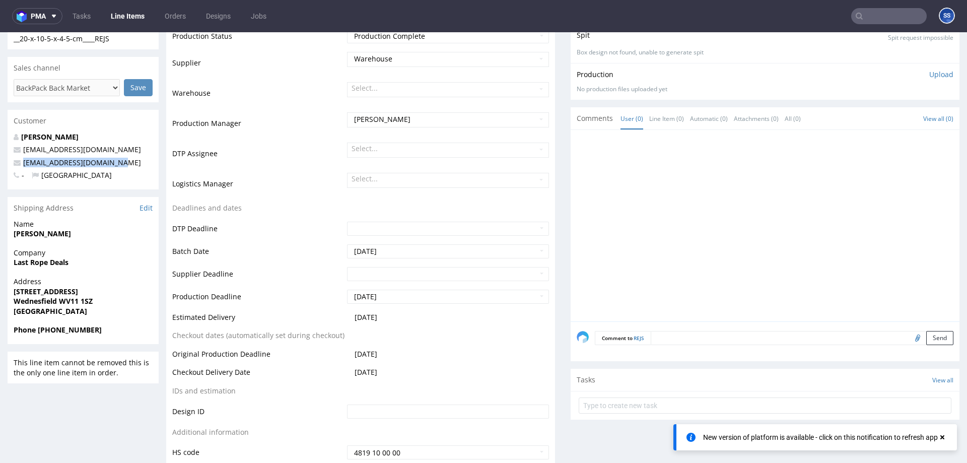
copy span "lastropelimited@gmail.com"
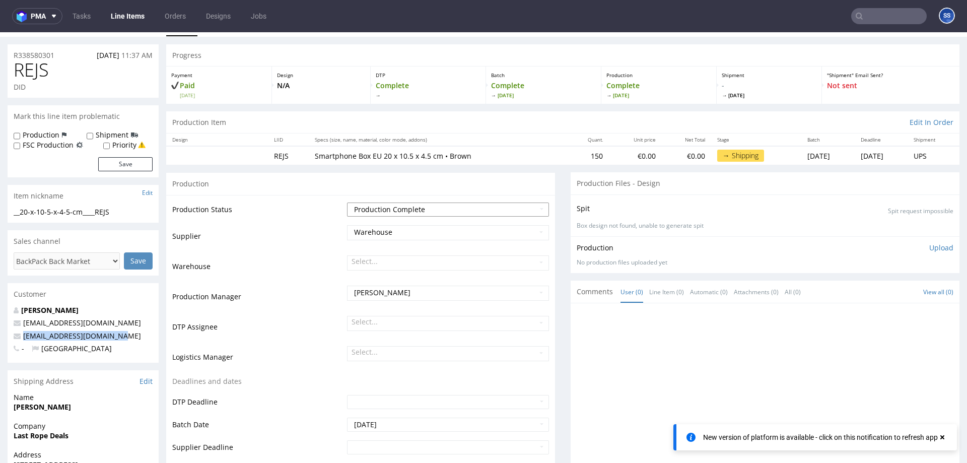
scroll to position [0, 0]
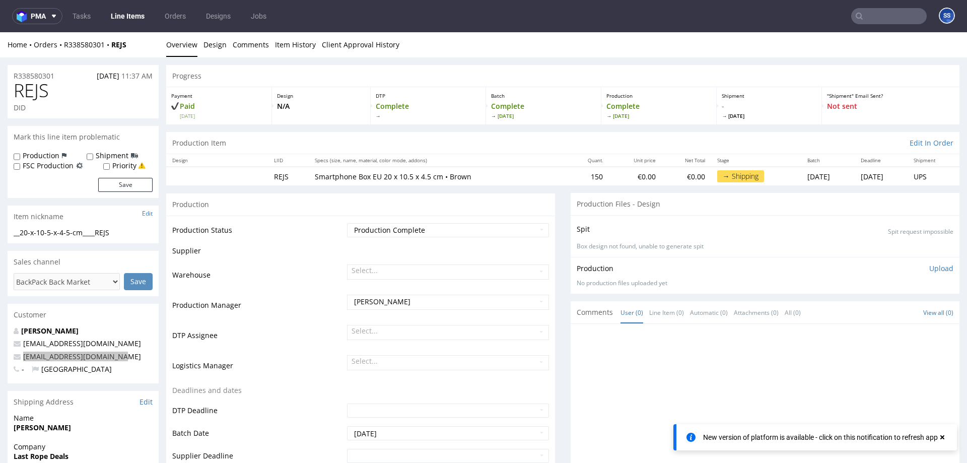
click at [125, 16] on link "Line Items" at bounding box center [128, 16] width 46 height 16
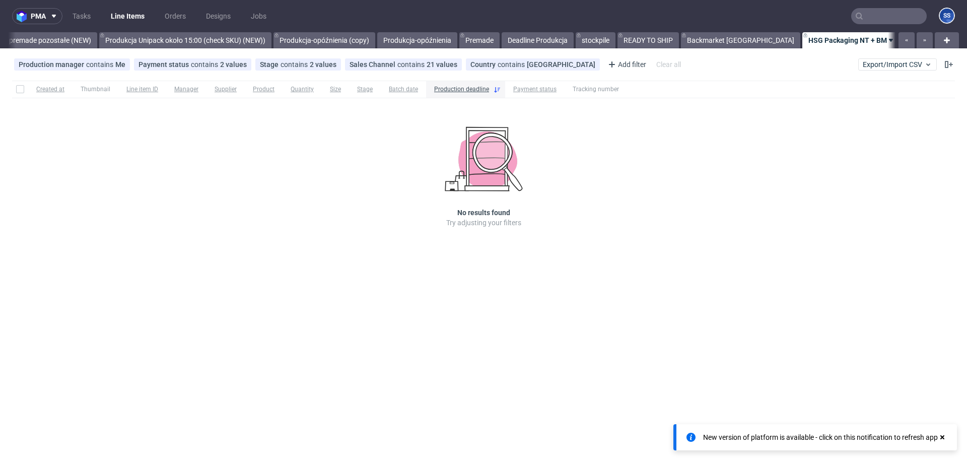
scroll to position [0, 805]
drag, startPoint x: 711, startPoint y: 39, endPoint x: 730, endPoint y: 40, distance: 18.1
click at [712, 39] on link "Backmarket [GEOGRAPHIC_DATA]" at bounding box center [739, 40] width 119 height 16
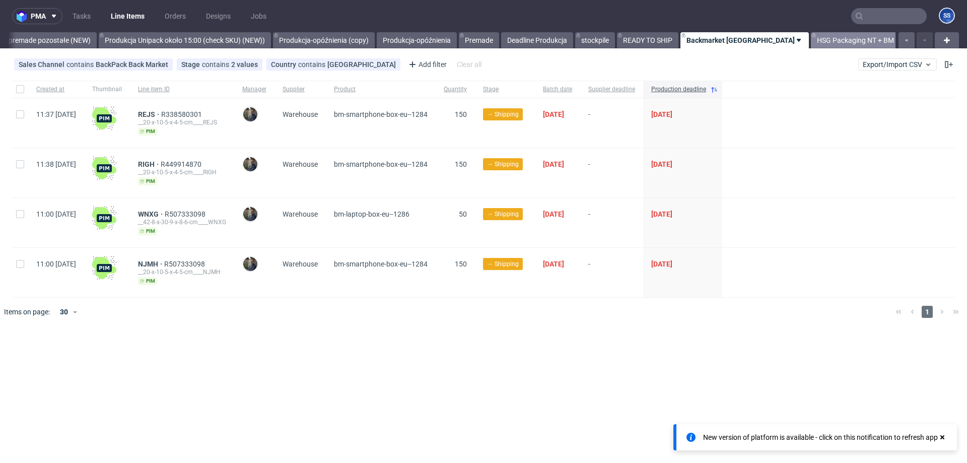
click at [811, 41] on link "HSG Packaging NT + BM" at bounding box center [855, 40] width 89 height 16
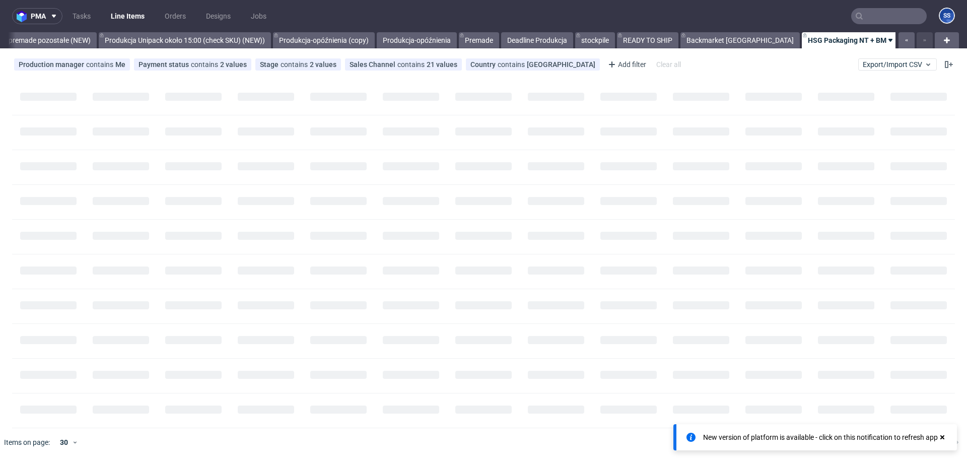
scroll to position [0, 805]
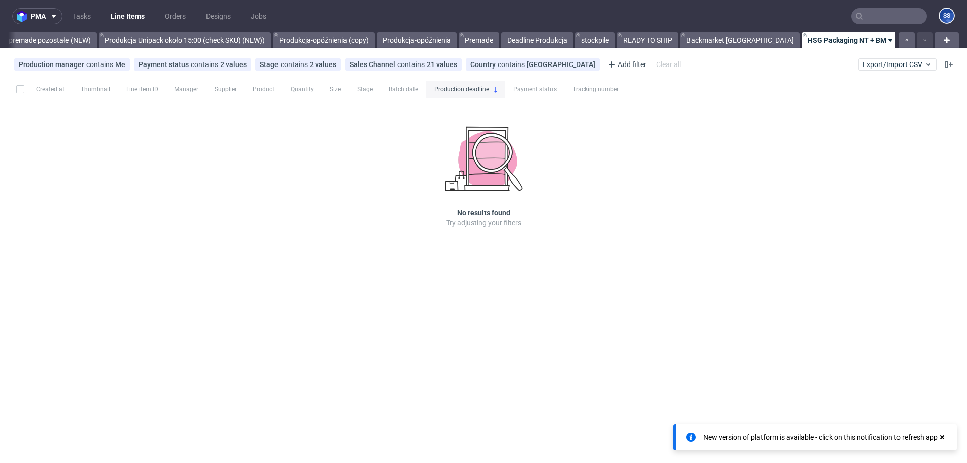
click at [817, 431] on div "New version of platform is available - click on this notification to refresh app" at bounding box center [825, 437] width 244 height 14
drag, startPoint x: 818, startPoint y: 437, endPoint x: 851, endPoint y: 439, distance: 33.3
click at [819, 437] on div "New version of platform is available - click on this notification to refresh app" at bounding box center [820, 437] width 235 height 10
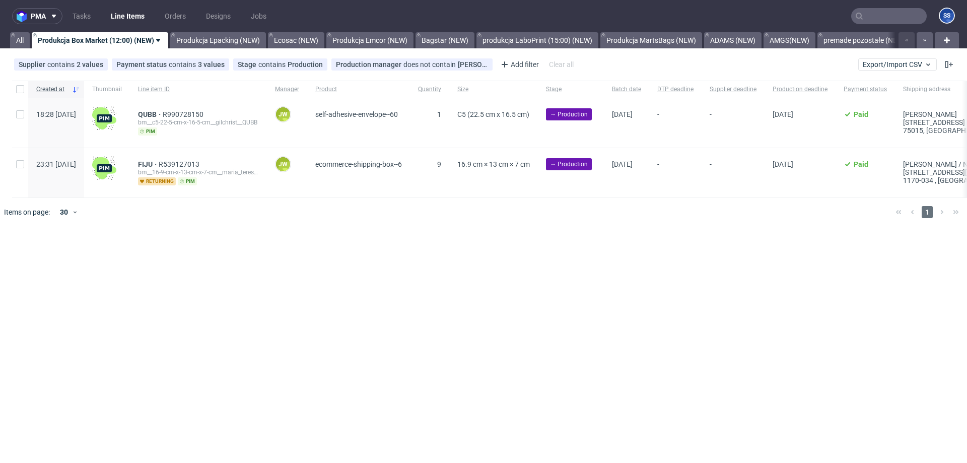
click at [900, 18] on input "text" at bounding box center [889, 16] width 76 height 16
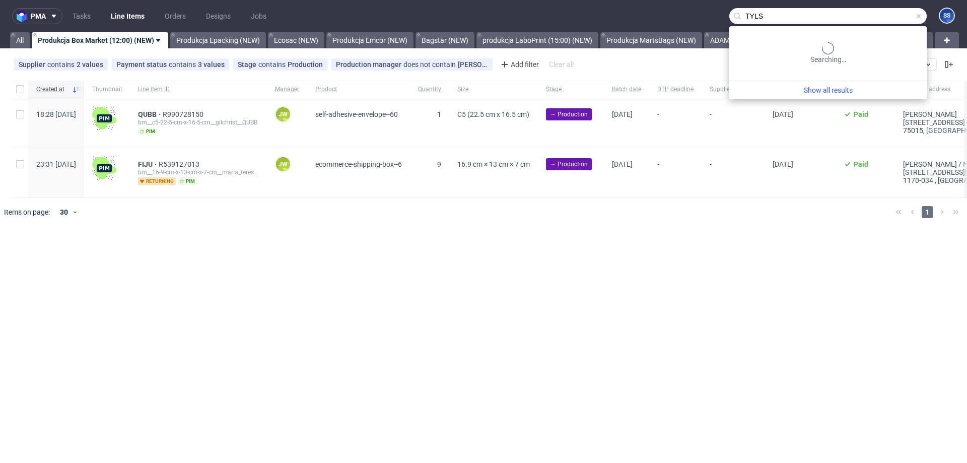
type input "TYLS"
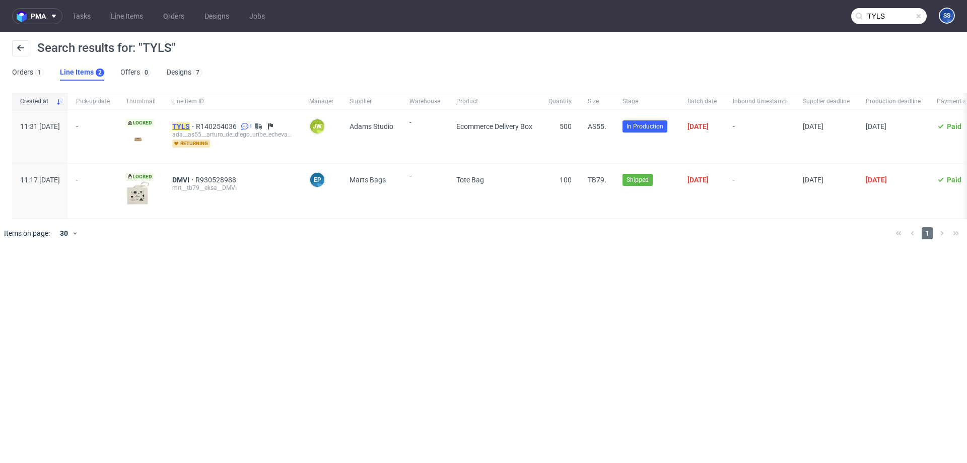
click at [190, 125] on mark "TYLS" at bounding box center [181, 126] width 18 height 8
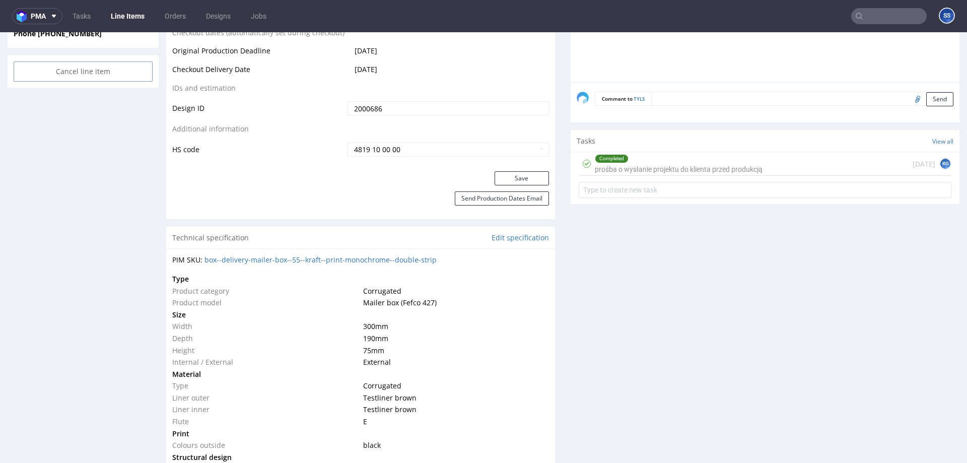
scroll to position [539, 0]
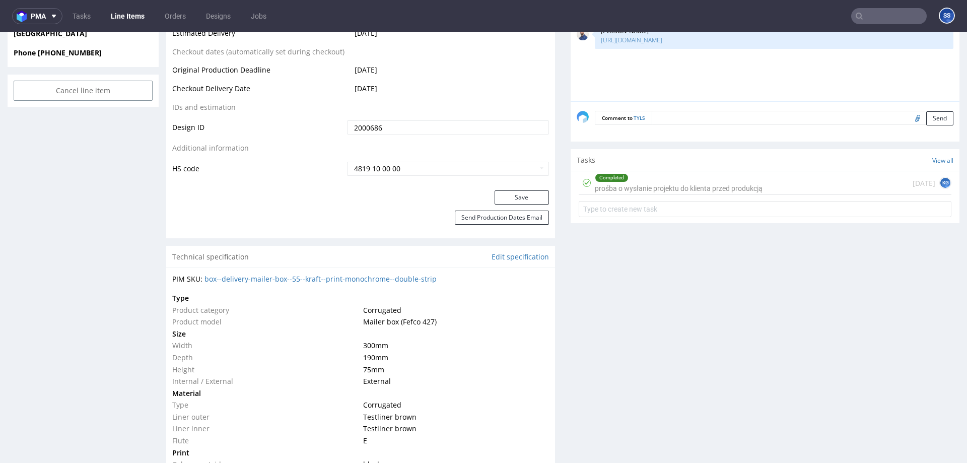
click at [668, 182] on div "Completed prośba o wysłanie projektu do klienta przed produkcją" at bounding box center [679, 182] width 168 height 23
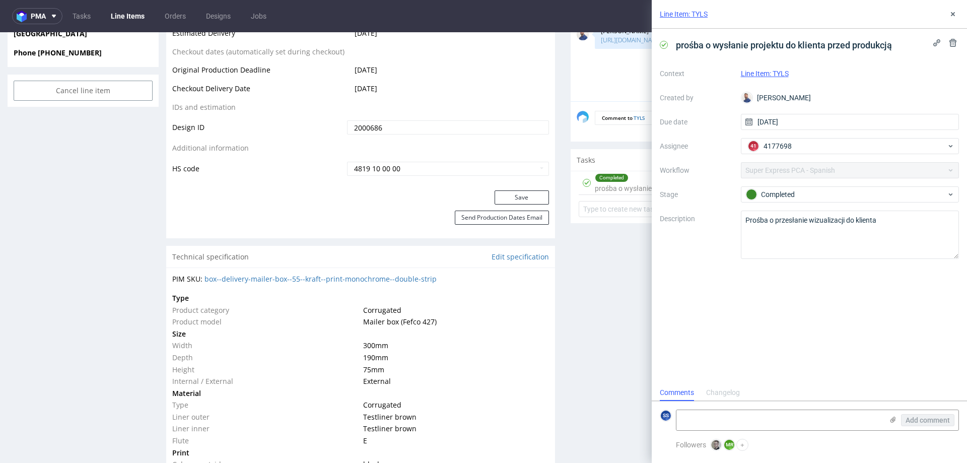
scroll to position [8, 0]
click at [952, 17] on icon at bounding box center [953, 14] width 8 height 8
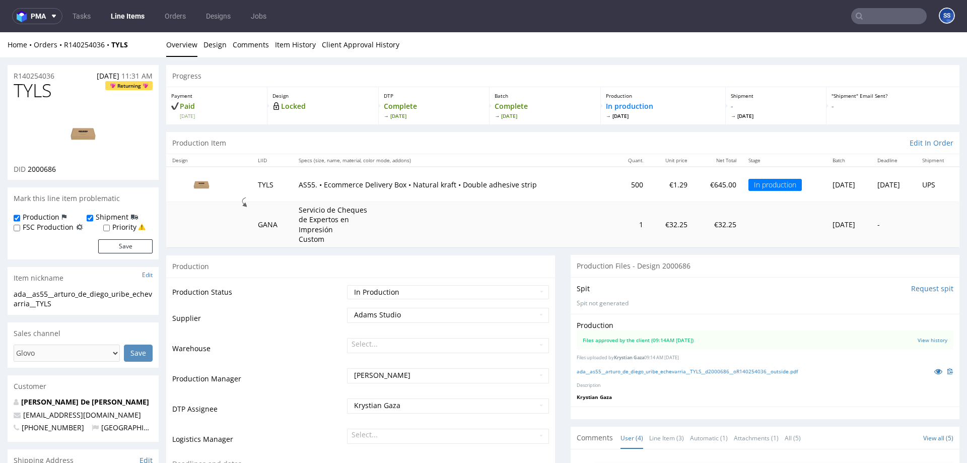
click at [874, 23] on input "text" at bounding box center [889, 16] width 76 height 16
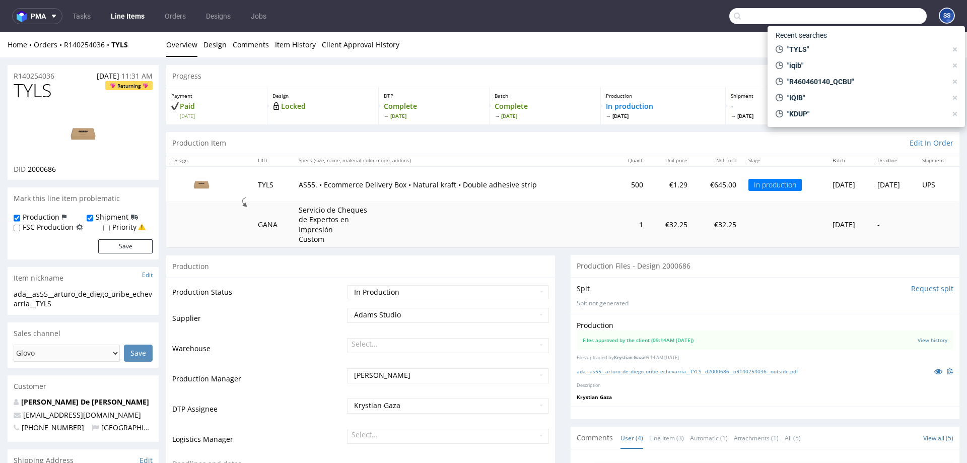
paste input "HKTV"
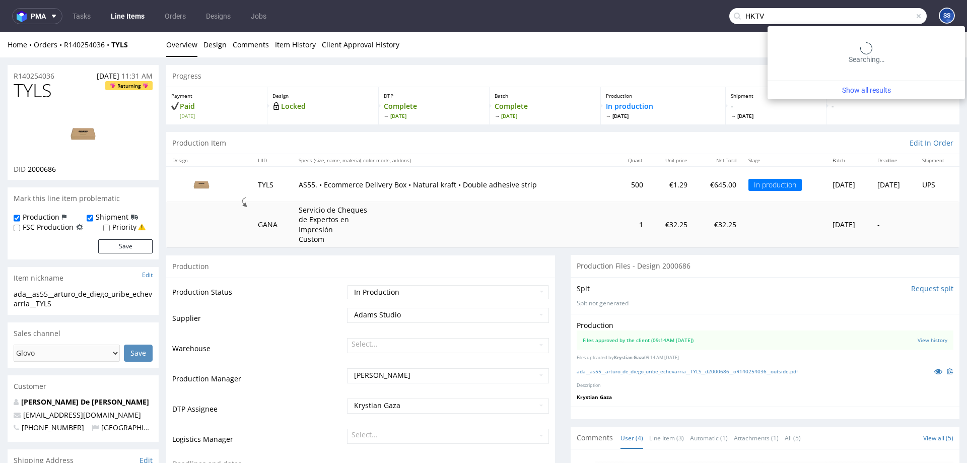
type input "HKTV"
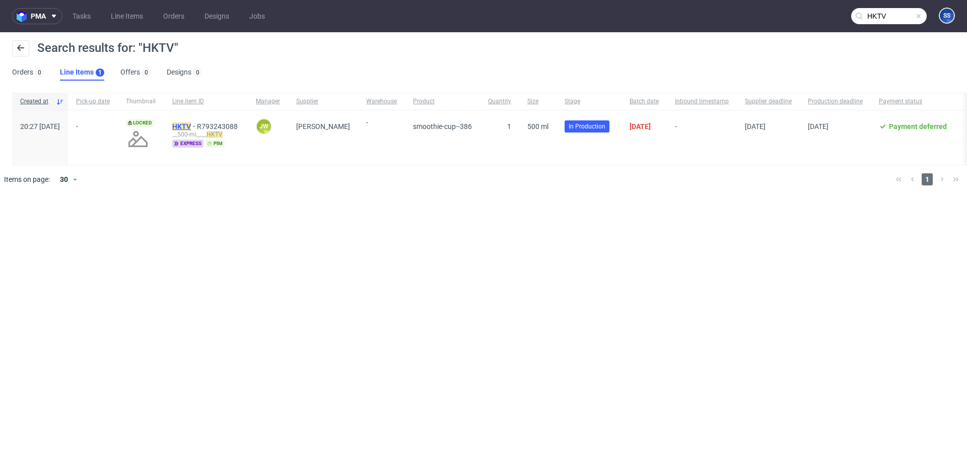
click at [191, 123] on mark "HKTV" at bounding box center [181, 126] width 19 height 8
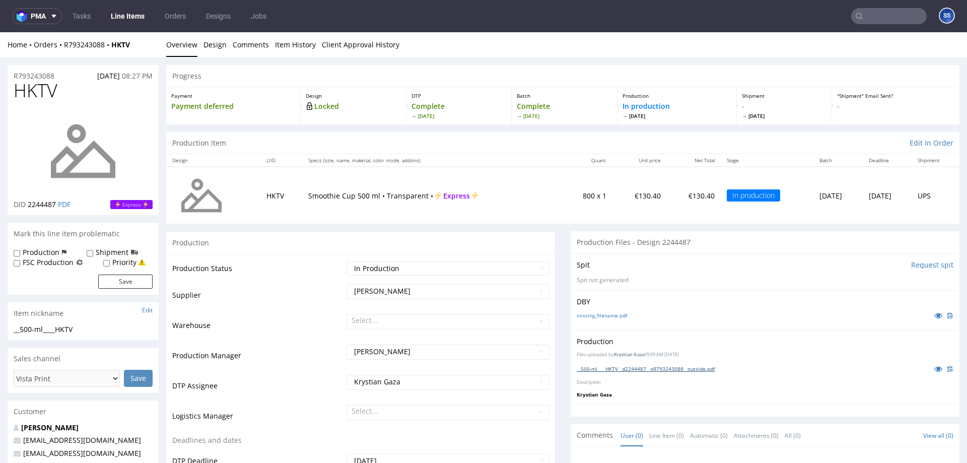
click at [668, 366] on link "__500-ml____HKTV__d2244487__oR793243088__outside.pdf" at bounding box center [646, 368] width 138 height 7
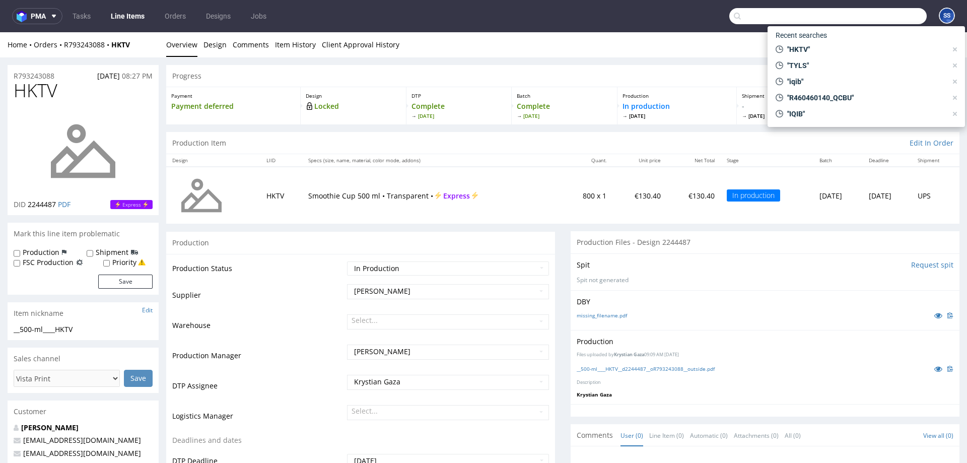
click at [902, 16] on input "text" at bounding box center [827, 16] width 197 height 16
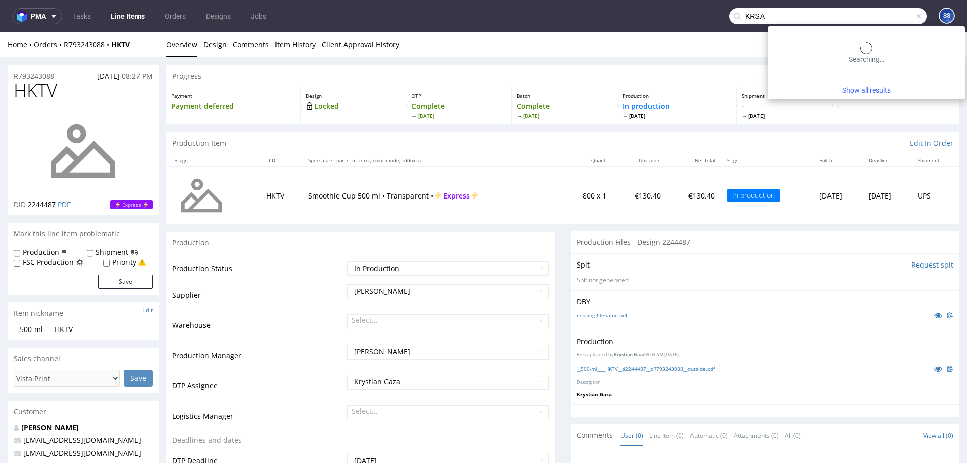
type input "KRSA"
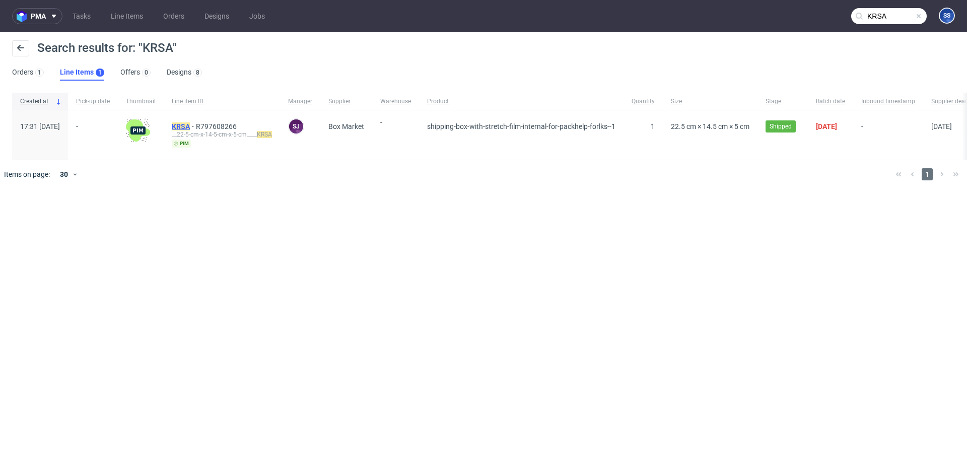
click at [190, 128] on mark "KRSA" at bounding box center [181, 126] width 18 height 8
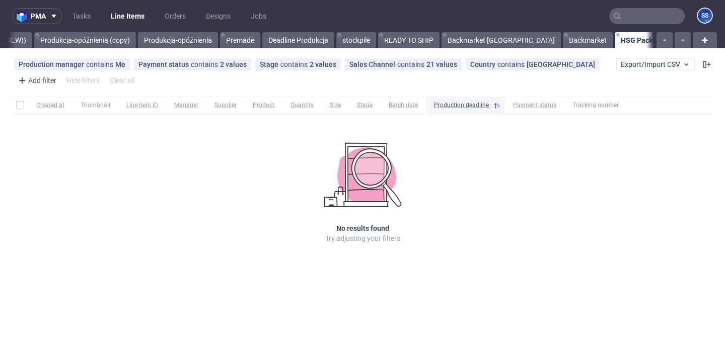
scroll to position [0, 1047]
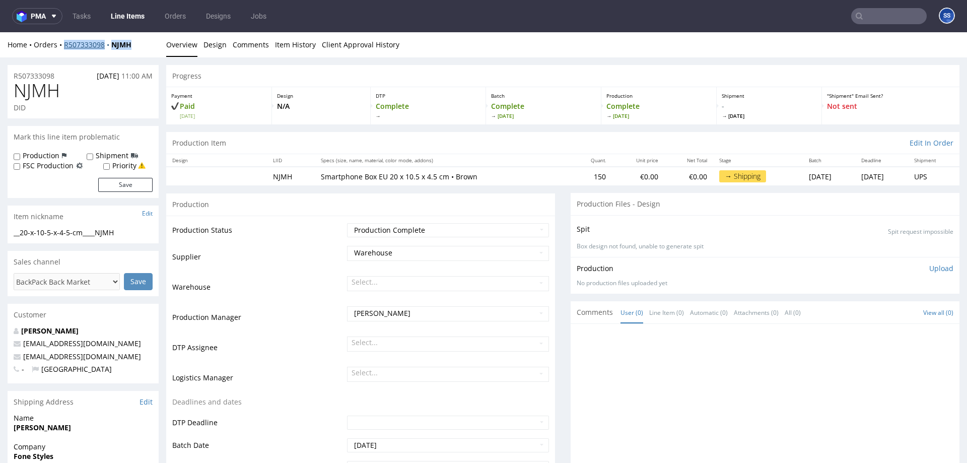
drag, startPoint x: 126, startPoint y: 48, endPoint x: 65, endPoint y: 47, distance: 61.4
click at [64, 47] on div "Home Orders R507333098 NJMH" at bounding box center [83, 45] width 151 height 10
copy div "R507333098 NJMH"
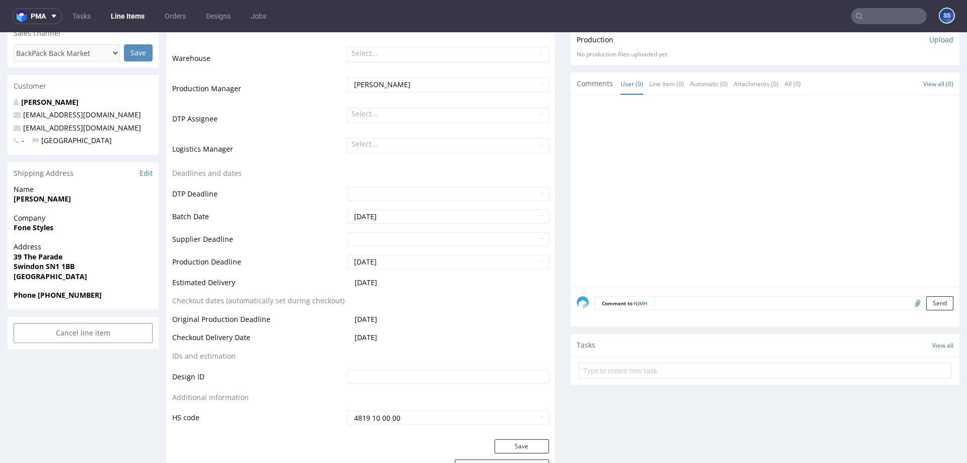
scroll to position [267, 0]
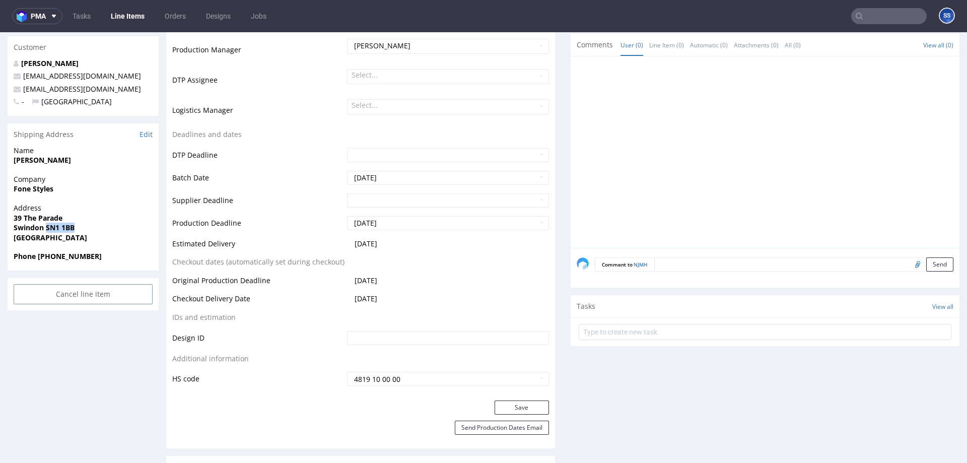
drag, startPoint x: 85, startPoint y: 227, endPoint x: 316, endPoint y: 37, distance: 299.1
click at [47, 229] on span "Swindon SN1 1BB" at bounding box center [83, 228] width 139 height 10
copy strong "SN1 1BB"
drag, startPoint x: 50, startPoint y: 189, endPoint x: 61, endPoint y: 177, distance: 17.1
click at [7, 189] on div "R507333098 08.08.2025 11:00 AM NJMH DID Mark this line item problematic Product…" at bounding box center [483, 469] width 967 height 1359
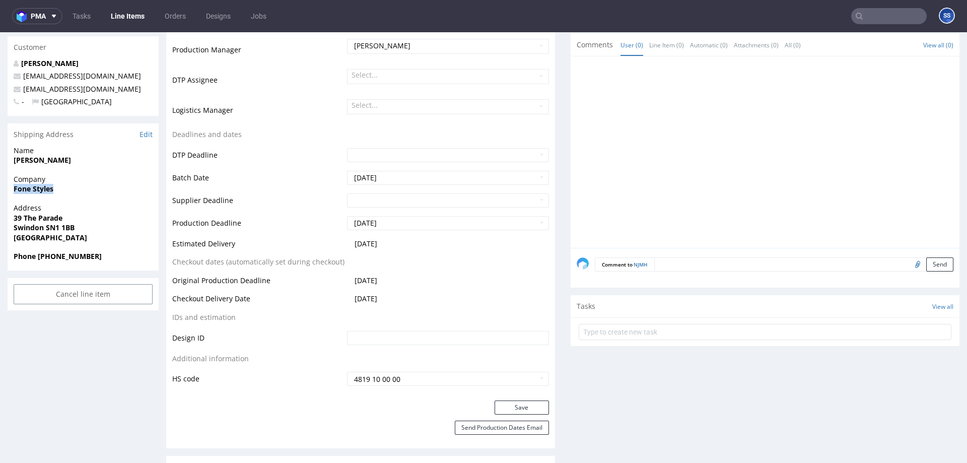
copy strong "Fone Styles"
drag, startPoint x: 66, startPoint y: 217, endPoint x: 14, endPoint y: 217, distance: 52.4
click at [12, 219] on div "Address 39 The Parade Swindon SN1 1BB United Kingdom" at bounding box center [83, 227] width 151 height 48
copy strong "39 The Parade"
click at [21, 229] on strong "Swindon SN1 1BB" at bounding box center [44, 228] width 61 height 10
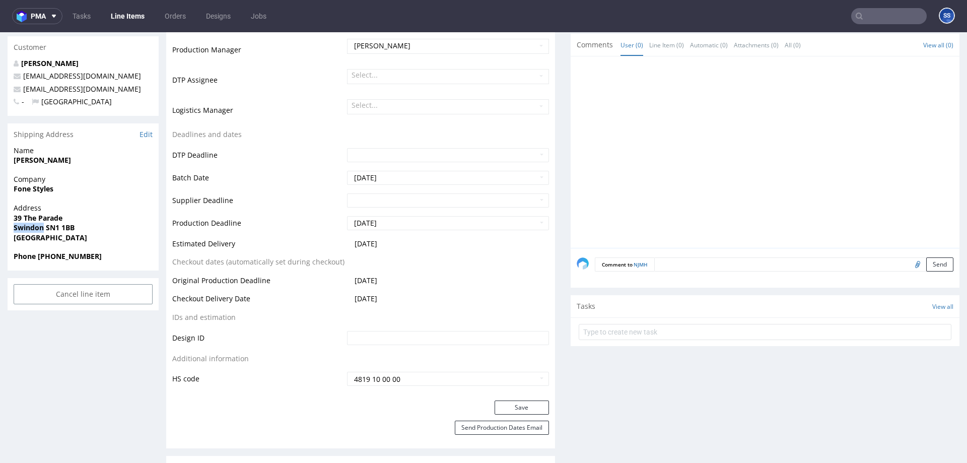
click at [21, 229] on strong "Swindon SN1 1BB" at bounding box center [44, 228] width 61 height 10
copy strong "Swindon"
click at [118, 244] on div "Address 39 The Parade Swindon SN1 1BB United Kingdom" at bounding box center [83, 227] width 151 height 48
drag, startPoint x: 112, startPoint y: 259, endPoint x: 39, endPoint y: 259, distance: 73.0
click at [38, 259] on span "Phone [PHONE_NUMBER]" at bounding box center [83, 256] width 139 height 10
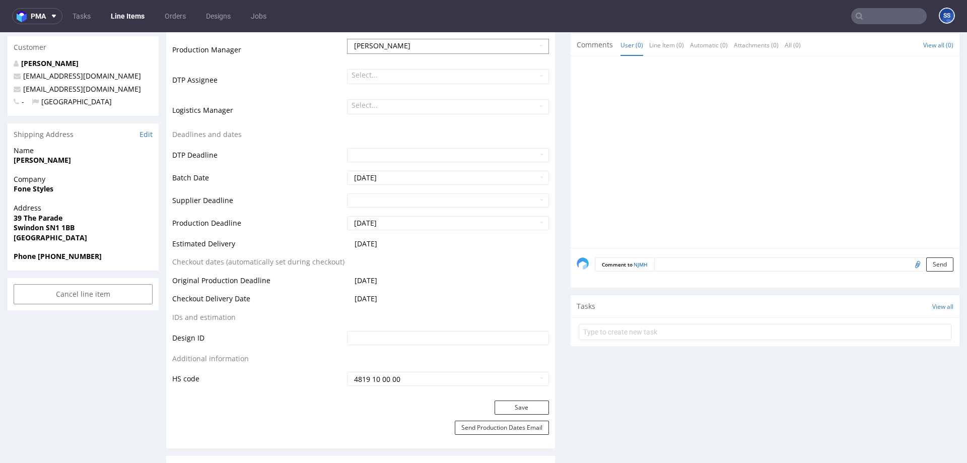
copy strong "+44 07976781109"
drag, startPoint x: 138, startPoint y: 91, endPoint x: 24, endPoint y: 92, distance: 114.3
click at [25, 92] on p "[EMAIL_ADDRESS][DOMAIN_NAME]" at bounding box center [83, 89] width 139 height 10
copy link "onestylesswindon@hotmail.co.uk"
click at [97, 64] on p "[PERSON_NAME]" at bounding box center [83, 63] width 139 height 10
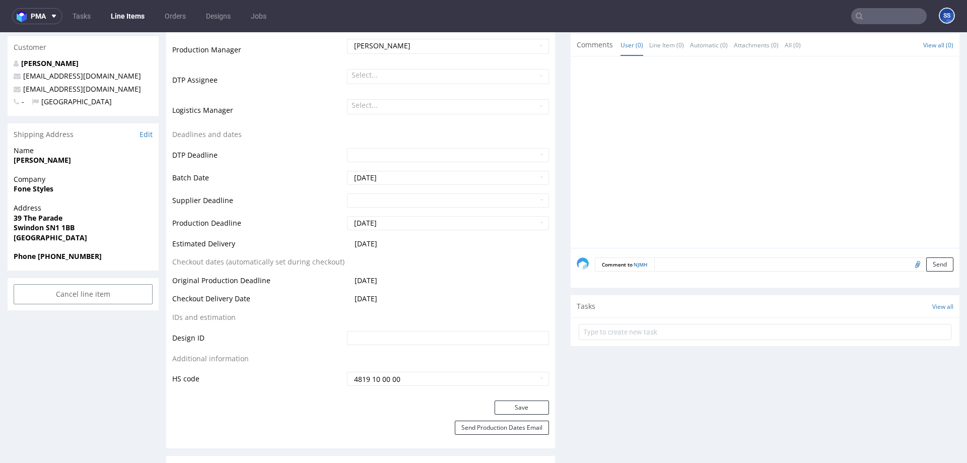
drag, startPoint x: 73, startPoint y: 165, endPoint x: 235, endPoint y: 83, distance: 181.7
click at [4, 162] on div "R507333098 08.08.2025 11:00 AM NJMH DID Mark this line item problematic Product…" at bounding box center [483, 469] width 967 height 1359
copy strong "[PERSON_NAME]"
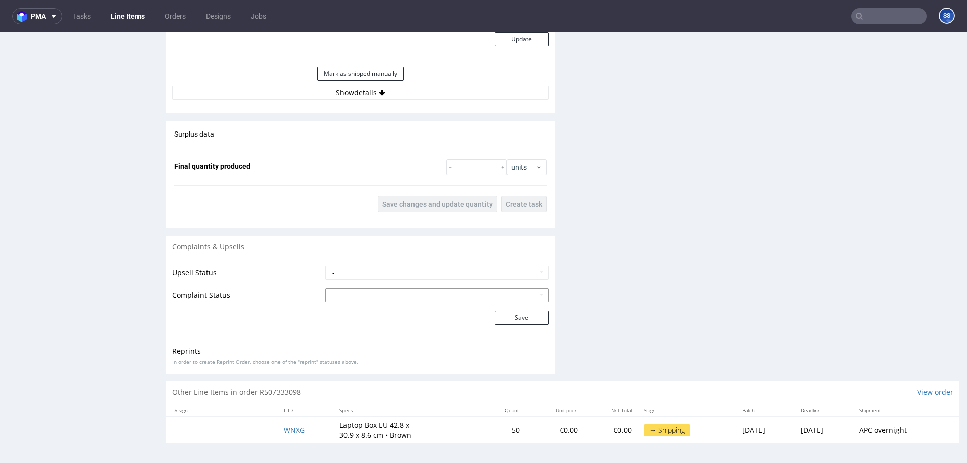
scroll to position [3, 0]
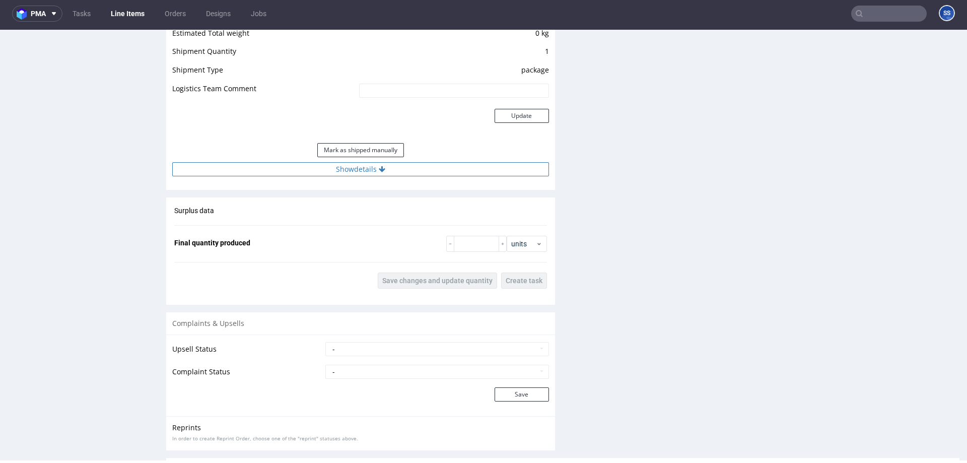
click at [352, 173] on button "Show details" at bounding box center [360, 169] width 377 height 14
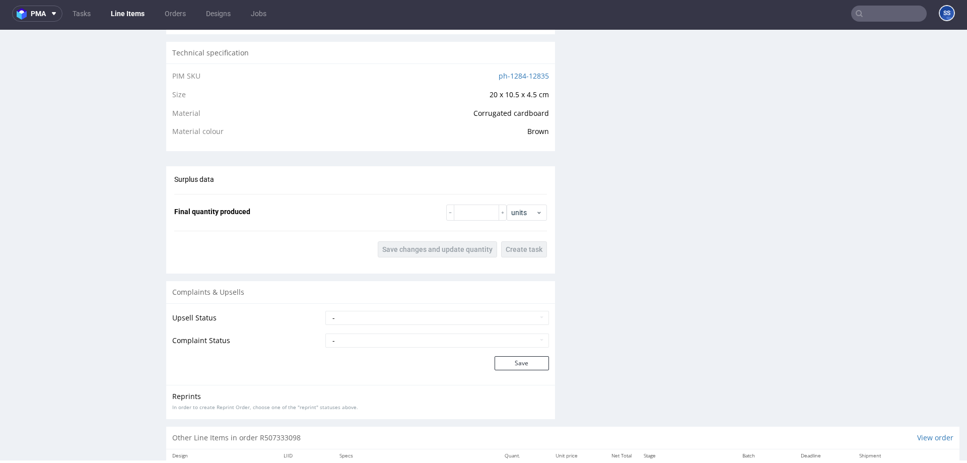
scroll to position [715, 0]
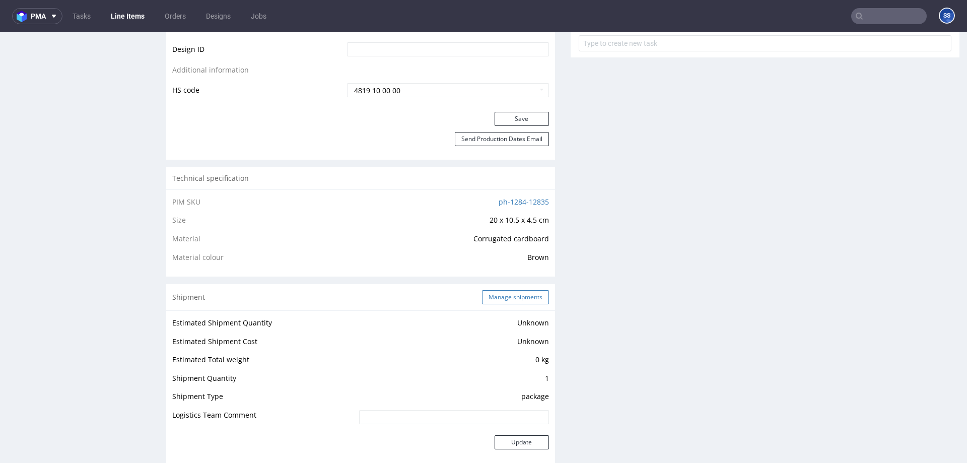
scroll to position [560, 0]
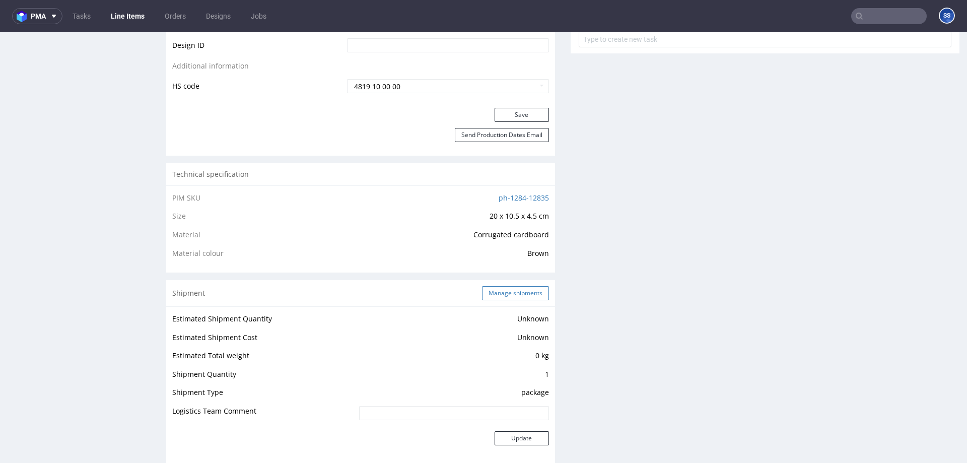
click at [504, 295] on button "Manage shipments" at bounding box center [515, 293] width 67 height 14
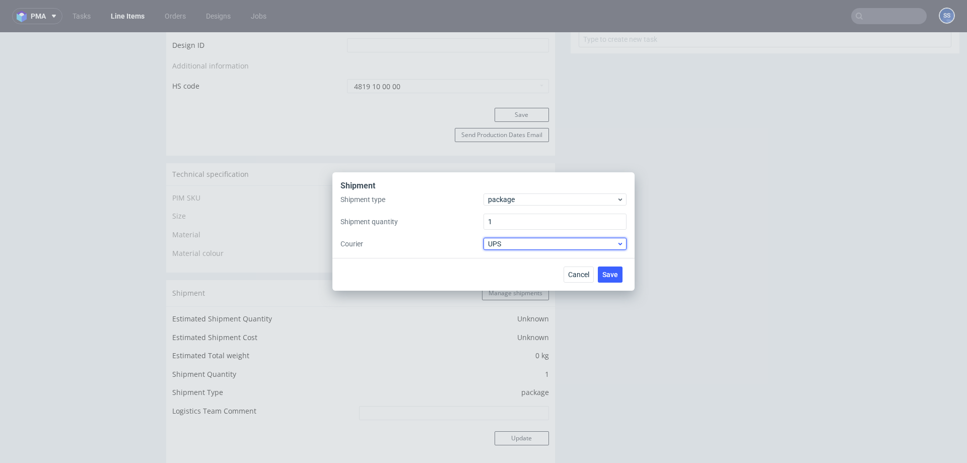
click at [518, 244] on span "UPS" at bounding box center [552, 244] width 128 height 10
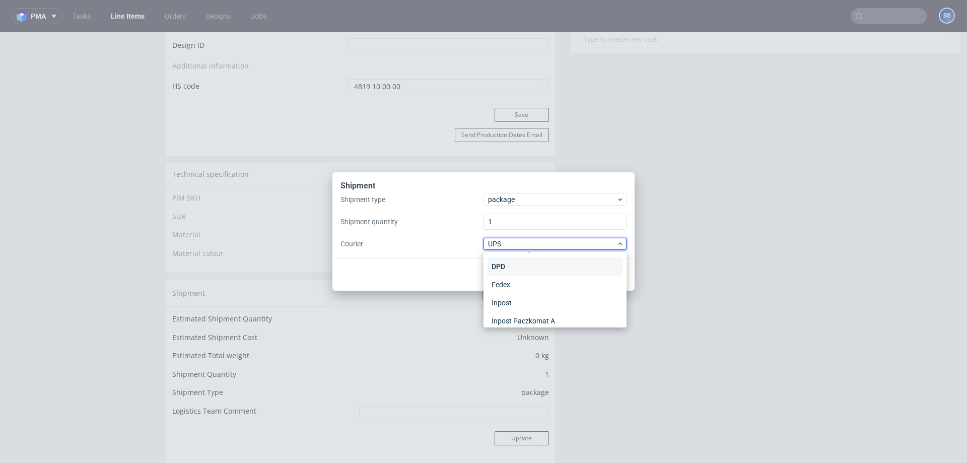
scroll to position [0, 0]
click at [536, 263] on div "APC Overnight" at bounding box center [554, 265] width 135 height 18
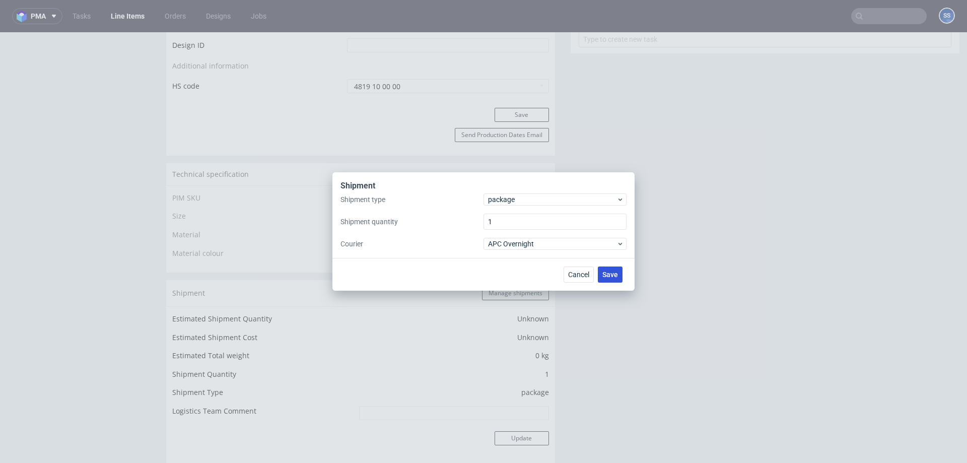
click at [610, 276] on span "Save" at bounding box center [610, 274] width 16 height 7
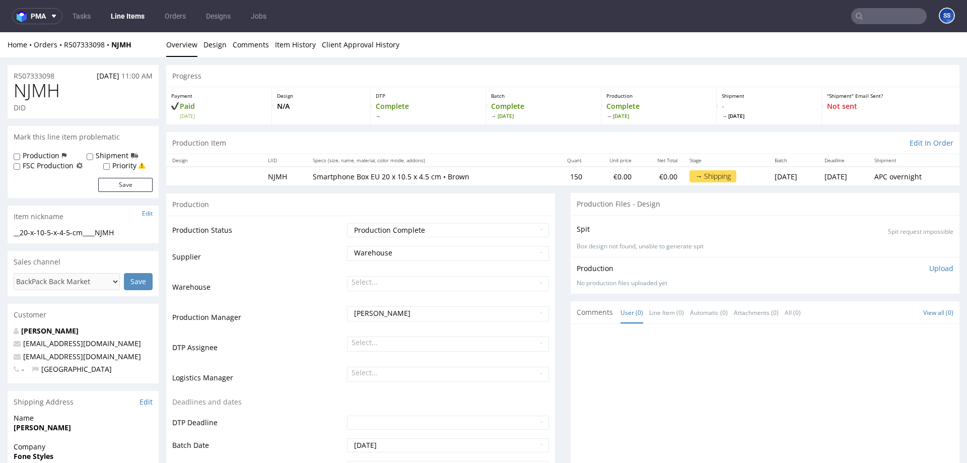
scroll to position [3, 0]
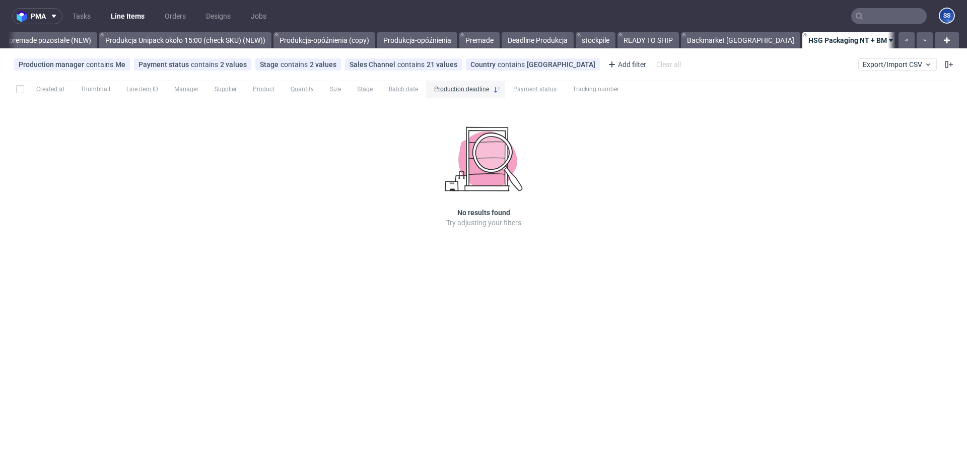
scroll to position [0, 805]
click at [55, 61] on span "Production manager" at bounding box center [52, 64] width 67 height 8
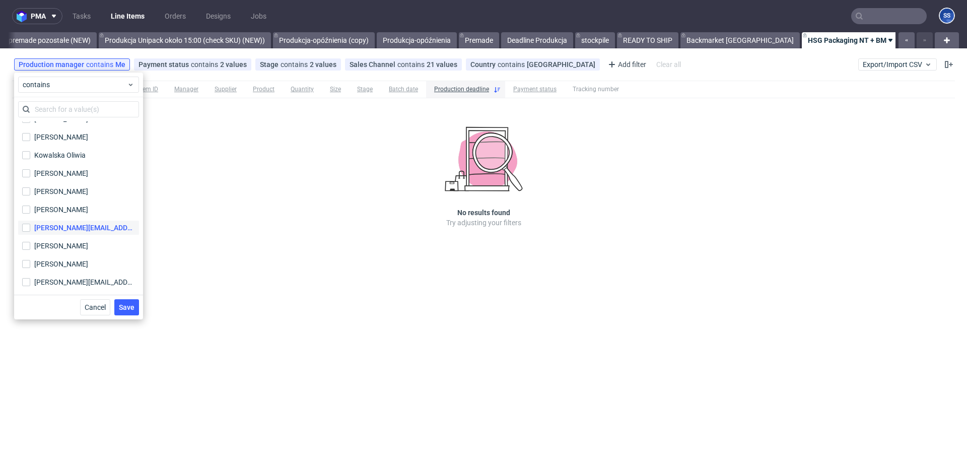
scroll to position [338, 0]
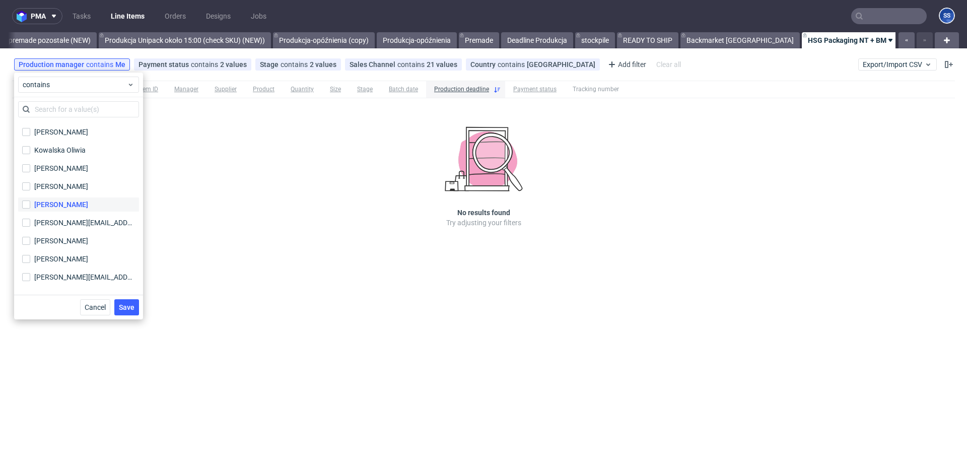
click at [48, 207] on div "[PERSON_NAME]" at bounding box center [61, 204] width 54 height 10
click at [30, 207] on input "Maciej Sobola" at bounding box center [26, 204] width 8 height 8
checkbox input "true"
click at [132, 307] on span "Save" at bounding box center [127, 307] width 16 height 7
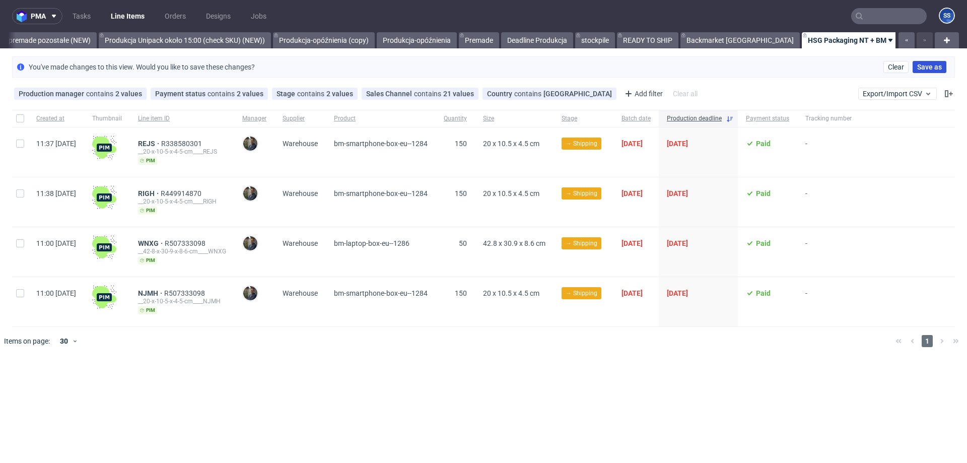
click at [929, 67] on span "Save as" at bounding box center [929, 66] width 25 height 7
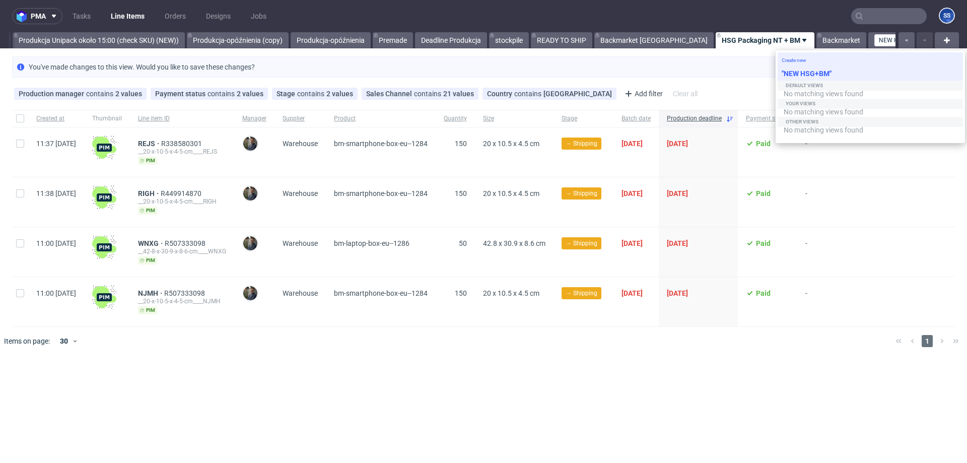
type input "NEW HSG+BM"
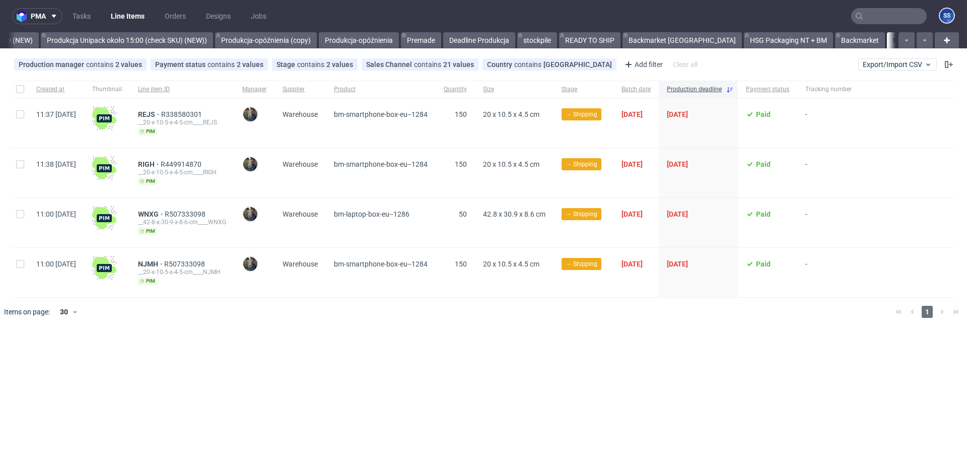
scroll to position [0, 864]
click at [301, 388] on div "pma Tasks Line Items Orders Designs Jobs SS All Produkcja Box Market (12:00) (N…" at bounding box center [483, 231] width 967 height 463
click at [161, 165] on span "RIGH" at bounding box center [149, 164] width 23 height 8
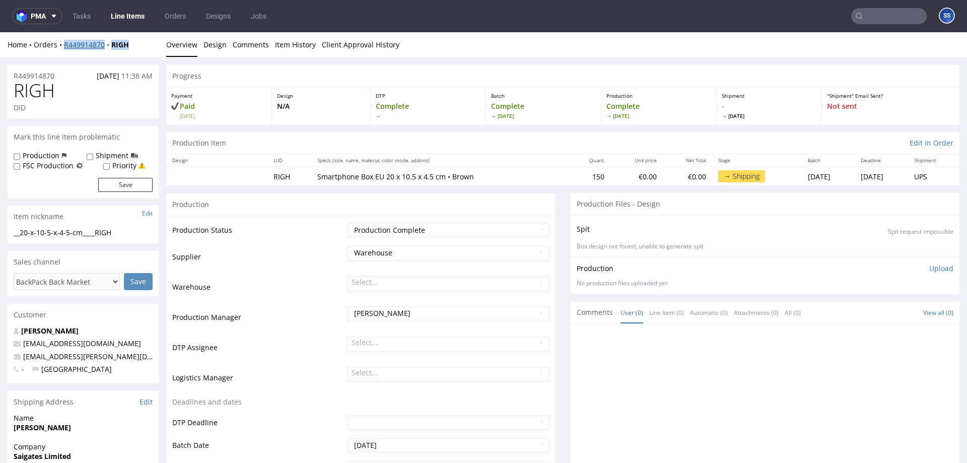
drag, startPoint x: 118, startPoint y: 45, endPoint x: 85, endPoint y: 45, distance: 32.7
click at [64, 47] on div "Home Orders R449914870 RIGH" at bounding box center [83, 45] width 151 height 10
copy div "R449914870 RIGH"
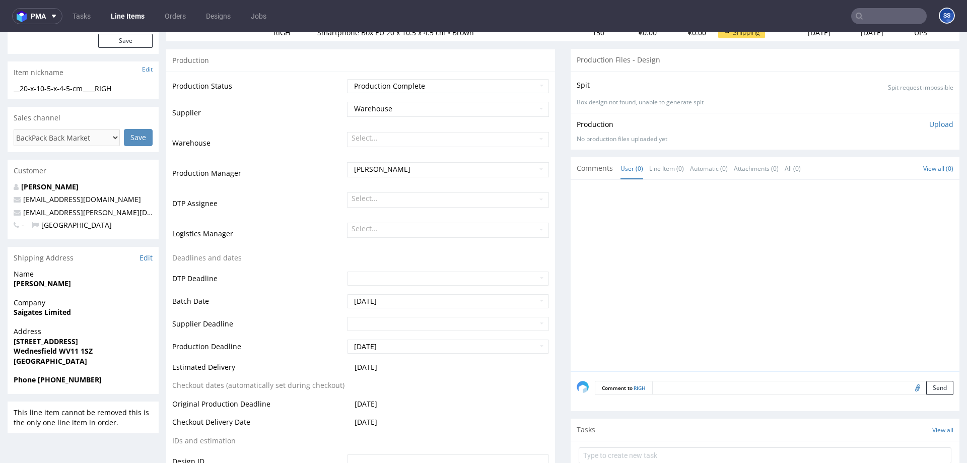
scroll to position [145, 0]
drag, startPoint x: 58, startPoint y: 350, endPoint x: 117, endPoint y: 349, distance: 58.9
click at [99, 351] on span "Wednesfield WV11 1SZ" at bounding box center [83, 350] width 139 height 10
copy strong "WV11 1SZ"
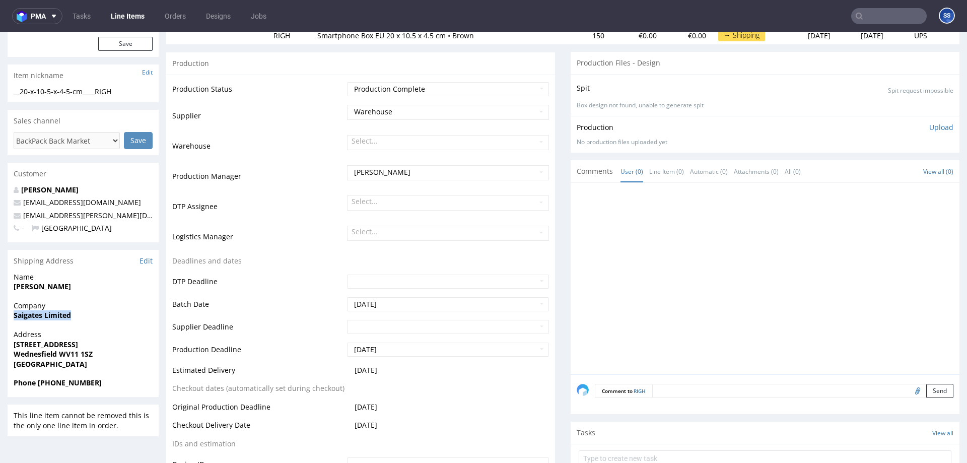
drag, startPoint x: 30, startPoint y: 318, endPoint x: 160, endPoint y: 196, distance: 178.1
copy strong "Saigates Limited"
drag, startPoint x: 71, startPoint y: 345, endPoint x: 191, endPoint y: 251, distance: 152.7
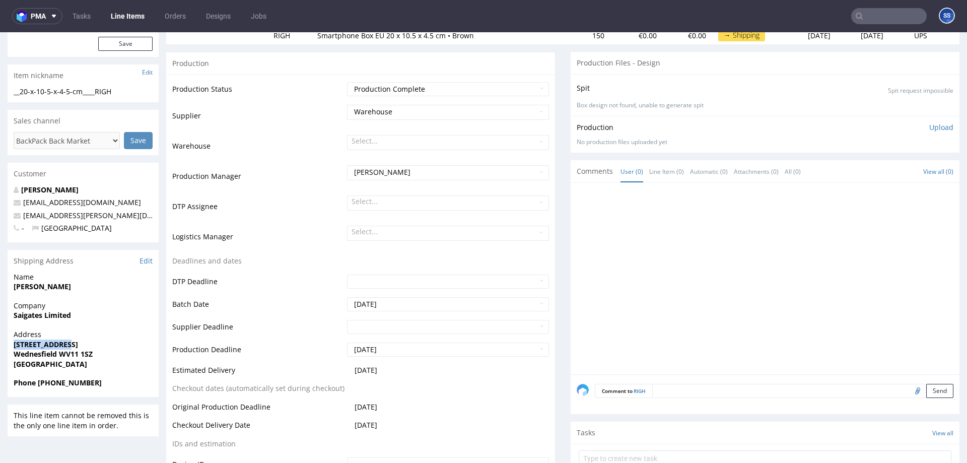
copy strong "98 High Street"
click at [35, 357] on strong "Wednesfield WV11 1SZ" at bounding box center [53, 354] width 79 height 10
copy strong "Wednesfield"
drag, startPoint x: 85, startPoint y: 316, endPoint x: 71, endPoint y: 283, distance: 35.4
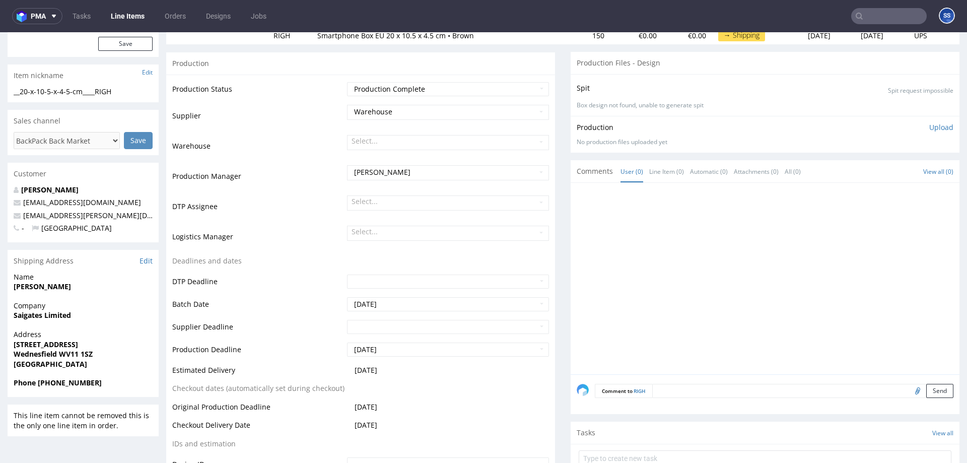
click at [81, 313] on span "Saigates Limited" at bounding box center [83, 315] width 139 height 10
drag, startPoint x: 47, startPoint y: 289, endPoint x: 242, endPoint y: 83, distance: 283.5
copy strong "Sagar Patel"
drag, startPoint x: 63, startPoint y: 383, endPoint x: 102, endPoint y: 223, distance: 164.6
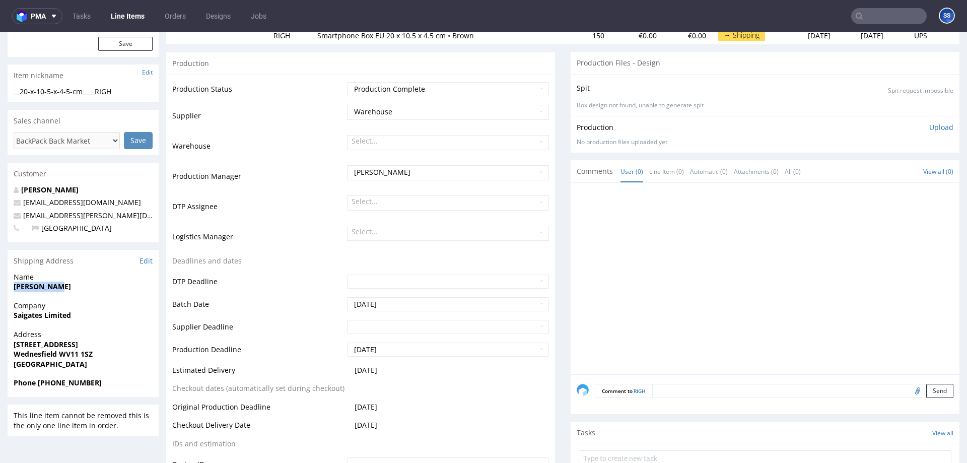
click at [42, 384] on span "Phone +44 07401 885548" at bounding box center [83, 383] width 139 height 10
copy strong "44 07401 885548"
drag, startPoint x: 126, startPoint y: 303, endPoint x: 116, endPoint y: 280, distance: 25.1
click at [126, 301] on span "Company" at bounding box center [83, 306] width 139 height 10
drag, startPoint x: 125, startPoint y: 214, endPoint x: 23, endPoint y: 218, distance: 102.8
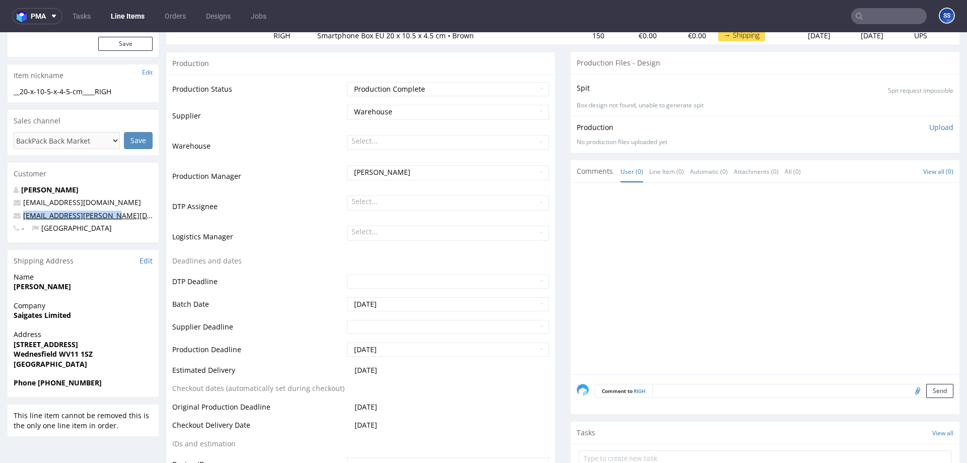
click at [23, 218] on p "sagar.patel@saigates.com" at bounding box center [83, 215] width 139 height 10
copy link "sagar.patel@saigates.com"
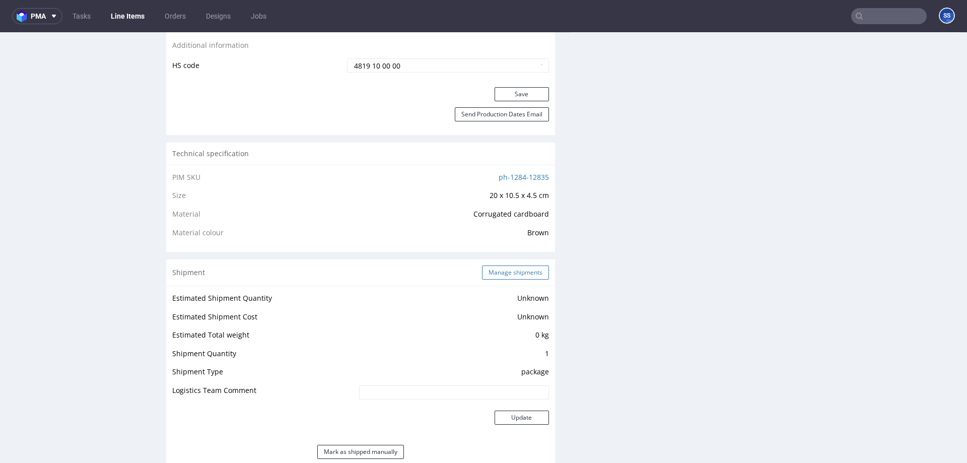
scroll to position [593, 0]
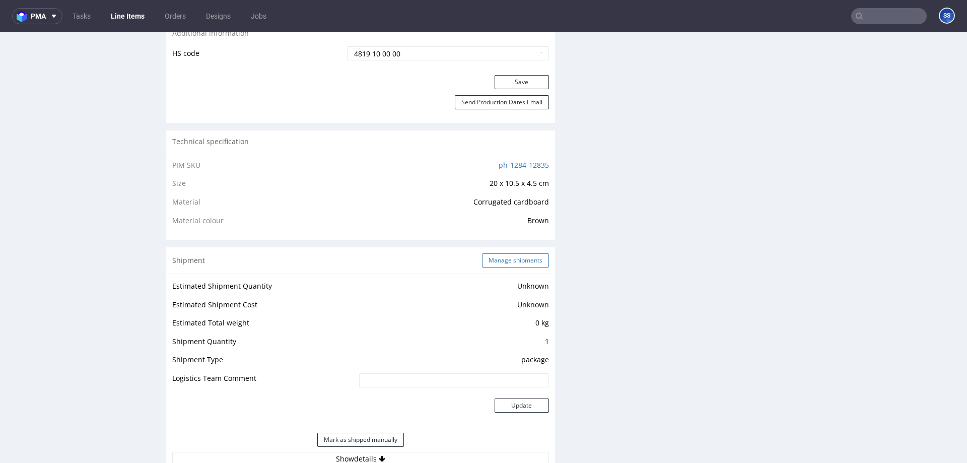
click at [515, 255] on button "Manage shipments" at bounding box center [515, 260] width 67 height 14
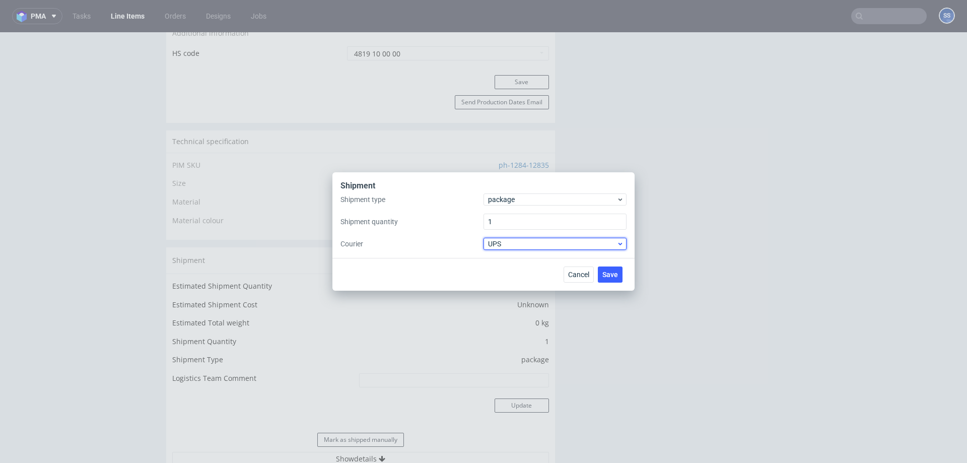
click at [529, 246] on span "UPS" at bounding box center [552, 244] width 128 height 10
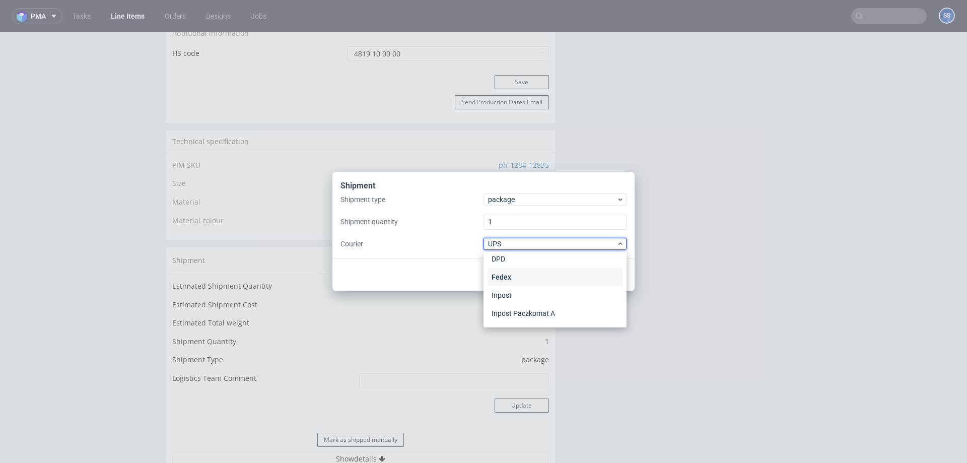
scroll to position [0, 0]
click at [536, 266] on div "APC Overnight" at bounding box center [554, 265] width 135 height 18
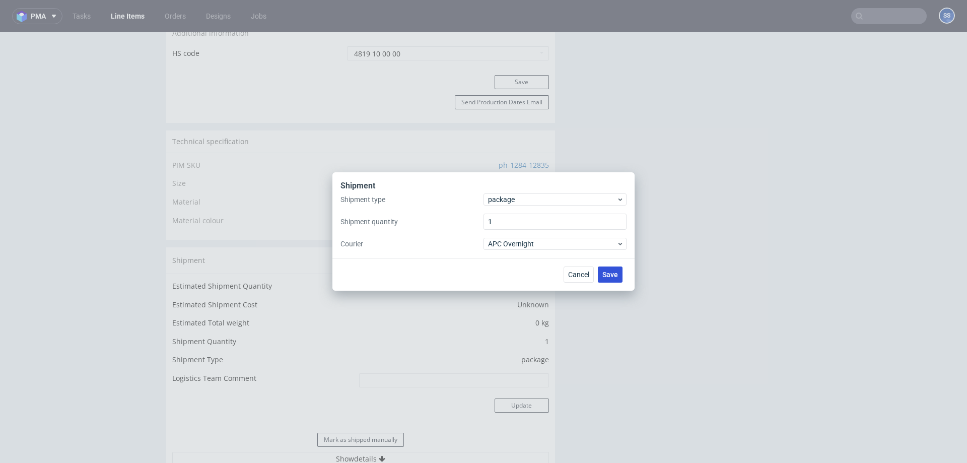
click at [617, 271] on span "Save" at bounding box center [610, 274] width 16 height 7
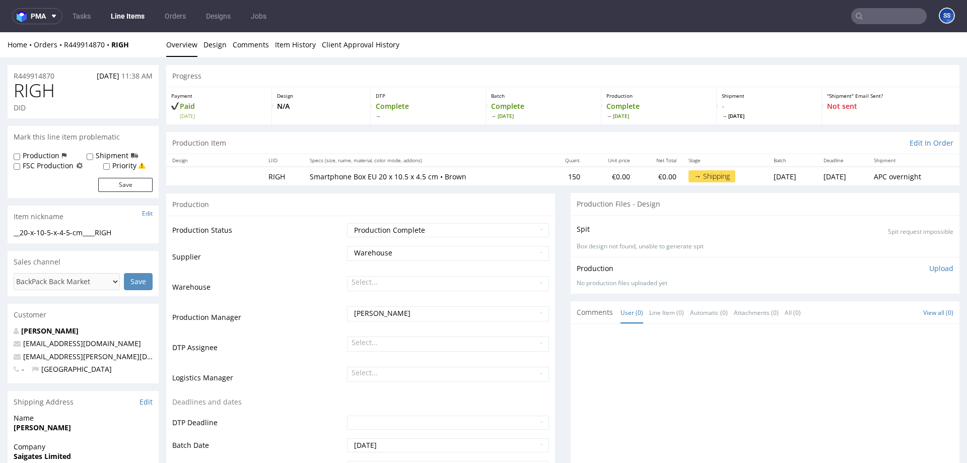
click at [141, 15] on link "Line Items" at bounding box center [128, 16] width 46 height 16
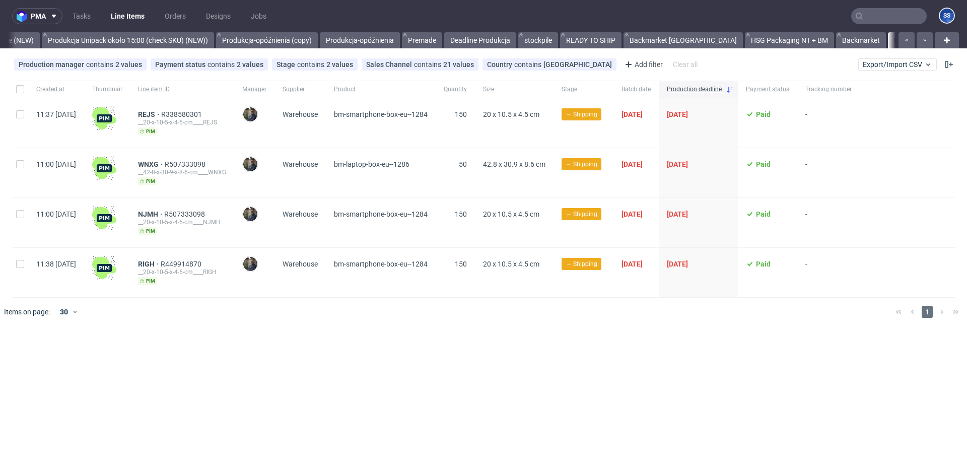
scroll to position [0, 864]
click at [755, 41] on link "HSG Packaging NT + BM" at bounding box center [787, 40] width 89 height 16
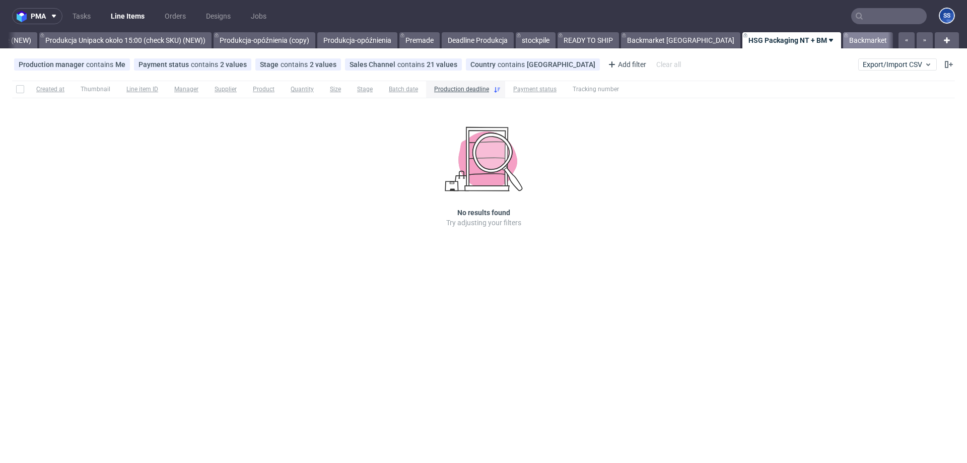
click at [843, 40] on link "Backmarket" at bounding box center [868, 40] width 50 height 16
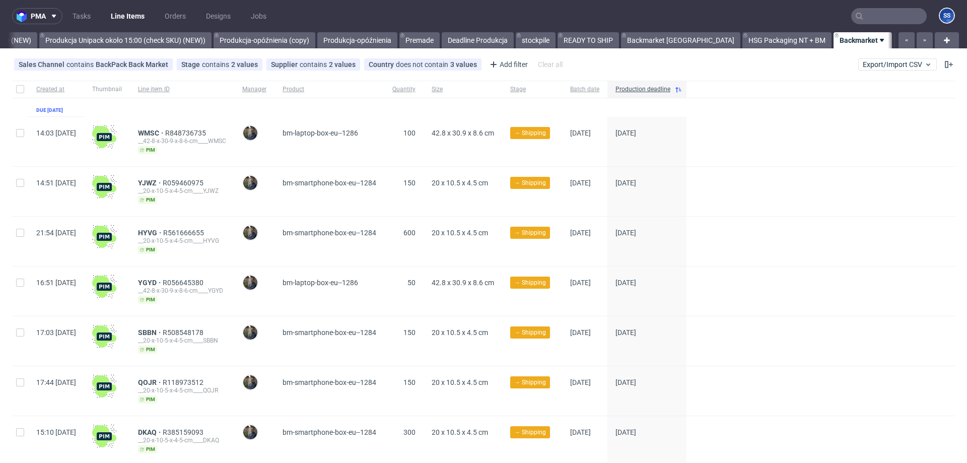
click at [894, 40] on link "NEW HSG+BM" at bounding box center [922, 40] width 57 height 16
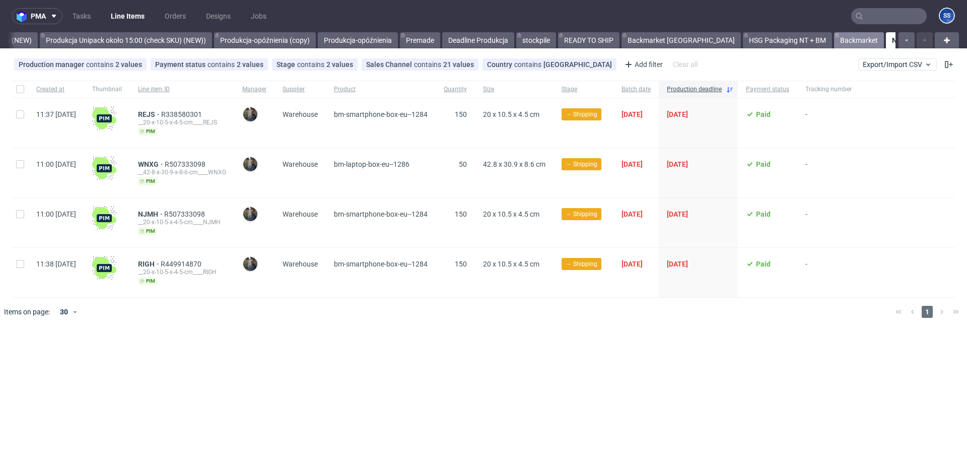
click at [834, 40] on link "Backmarket" at bounding box center [859, 40] width 50 height 16
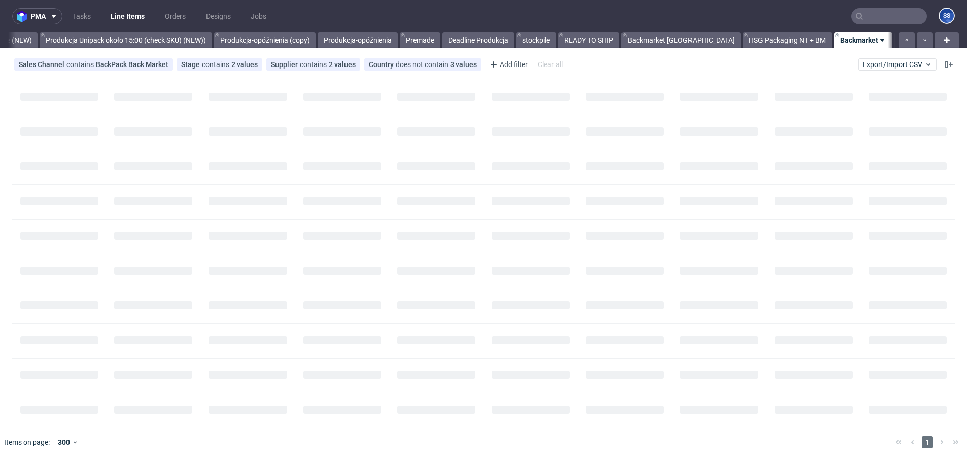
scroll to position [0, 865]
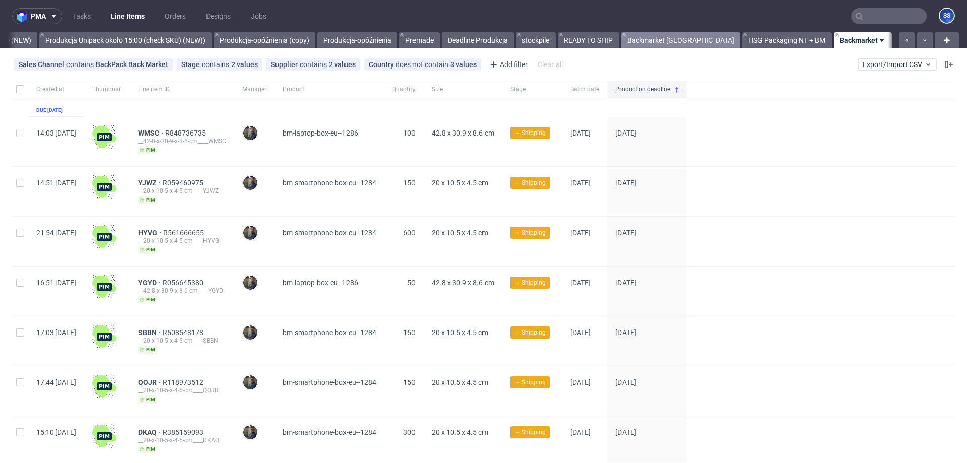
click at [662, 40] on link "Backmarket [GEOGRAPHIC_DATA]" at bounding box center [680, 40] width 119 height 16
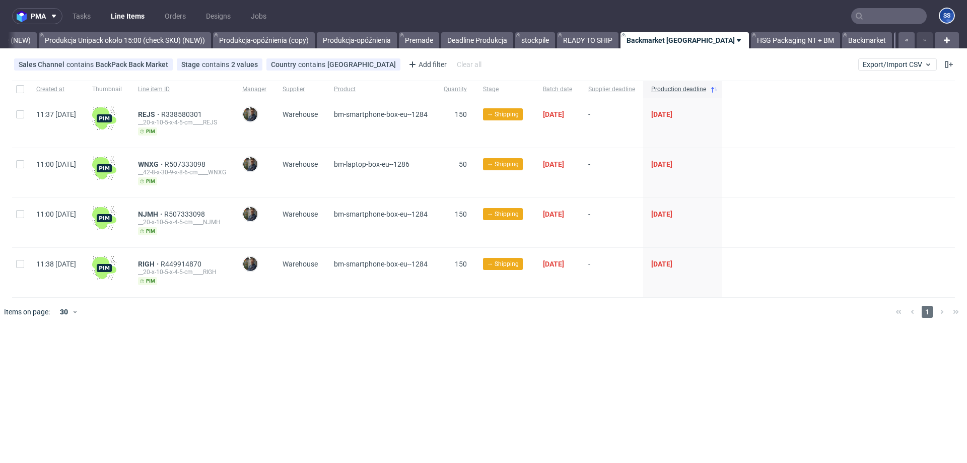
click at [894, 41] on link "NEW HSG+BM" at bounding box center [922, 40] width 57 height 16
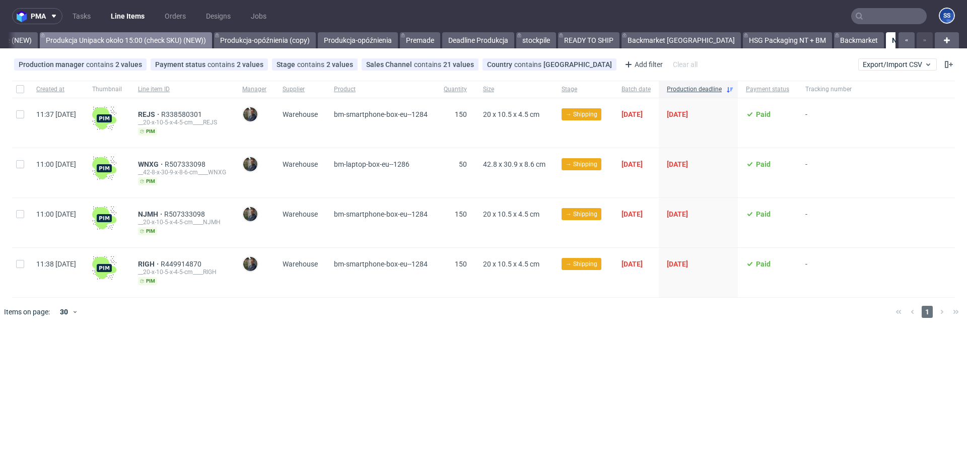
click at [148, 46] on link "Produkcja Unipack około 15:00 (check SKU) (NEW))" at bounding box center [126, 40] width 172 height 16
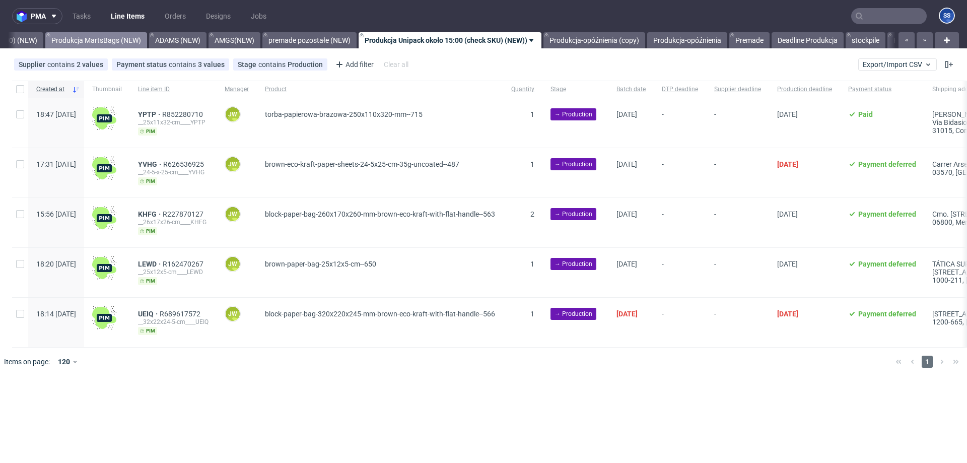
click at [51, 39] on link "Produkcja MartsBags (NEW)" at bounding box center [96, 40] width 102 height 16
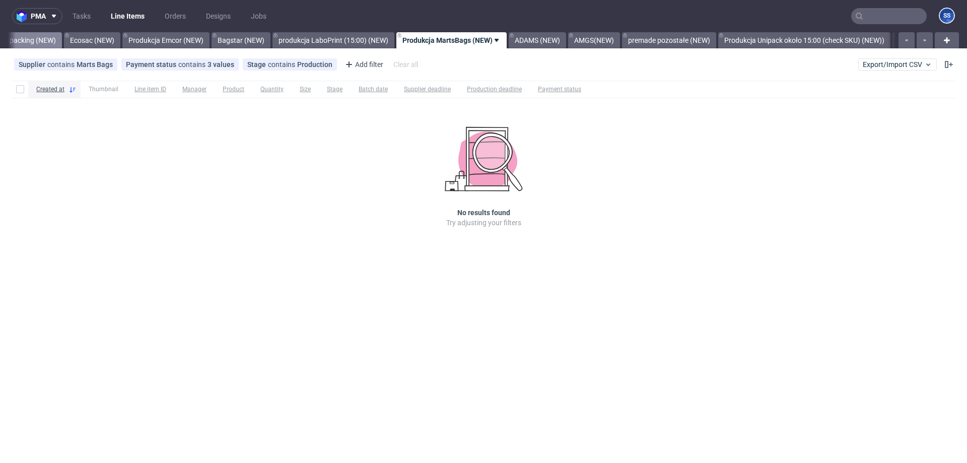
click at [61, 36] on link "Produkcja Epacking (NEW)" at bounding box center [14, 40] width 96 height 16
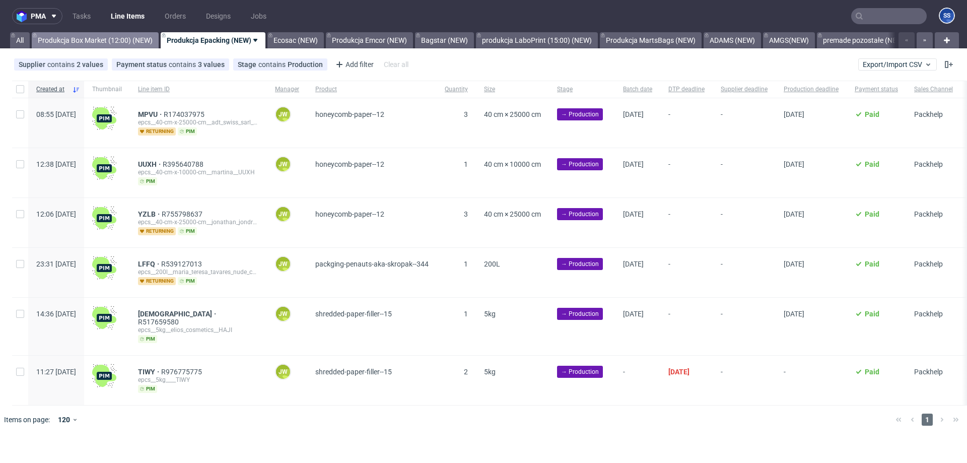
click at [67, 37] on link "Produkcja Box Market (12:00) (NEW)" at bounding box center [95, 40] width 127 height 16
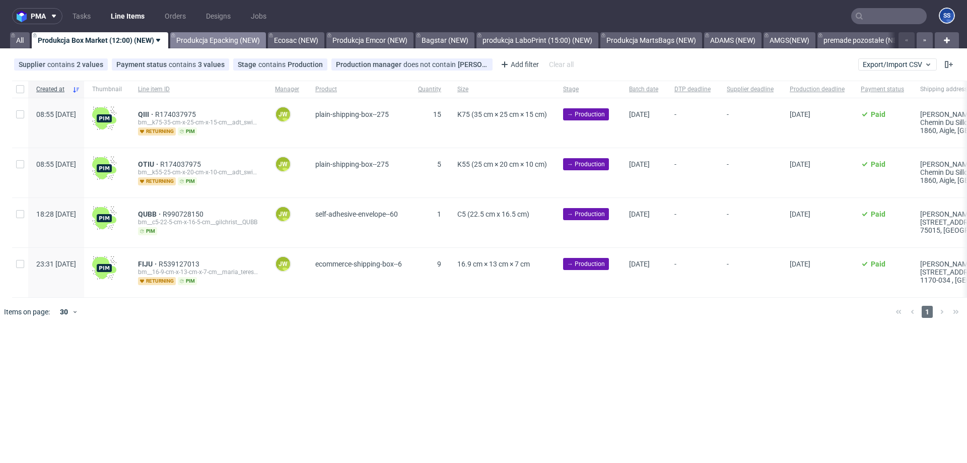
click at [228, 46] on link "Produkcja Epacking (NEW)" at bounding box center [218, 40] width 96 height 16
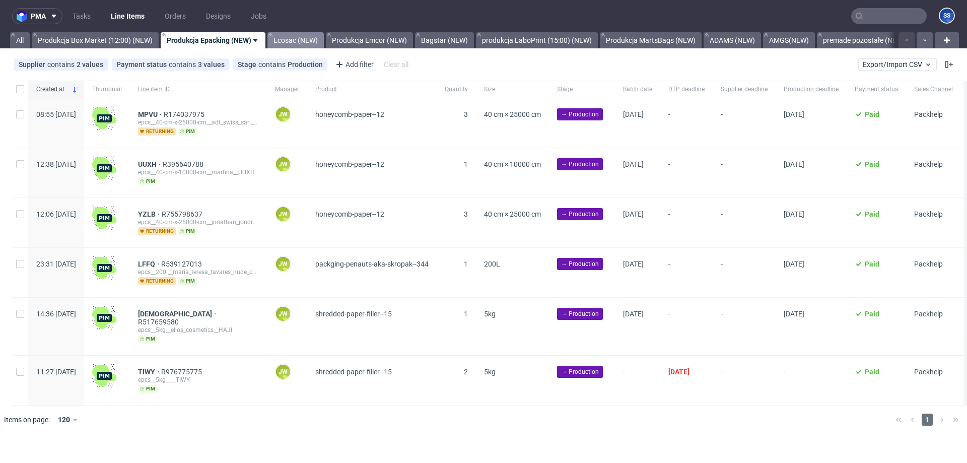
click at [293, 38] on link "Ecosac (NEW)" at bounding box center [295, 40] width 56 height 16
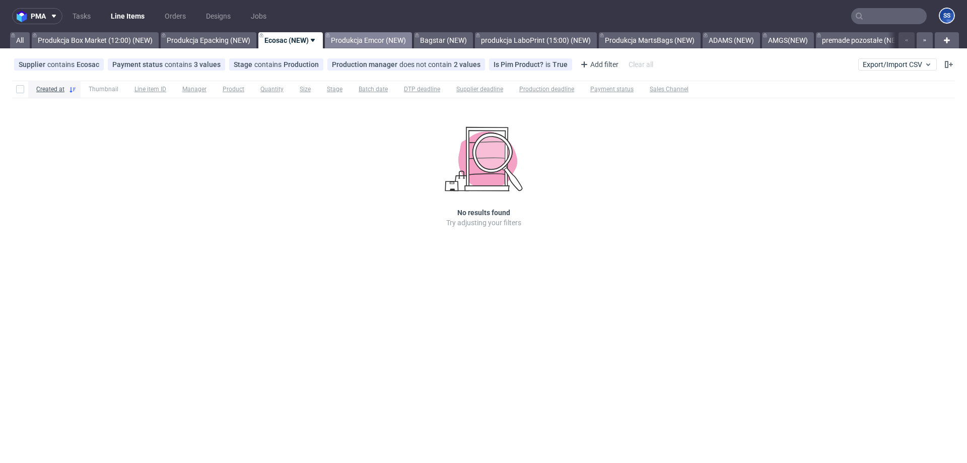
click at [368, 42] on link "Produkcja Emcor (NEW)" at bounding box center [368, 40] width 87 height 16
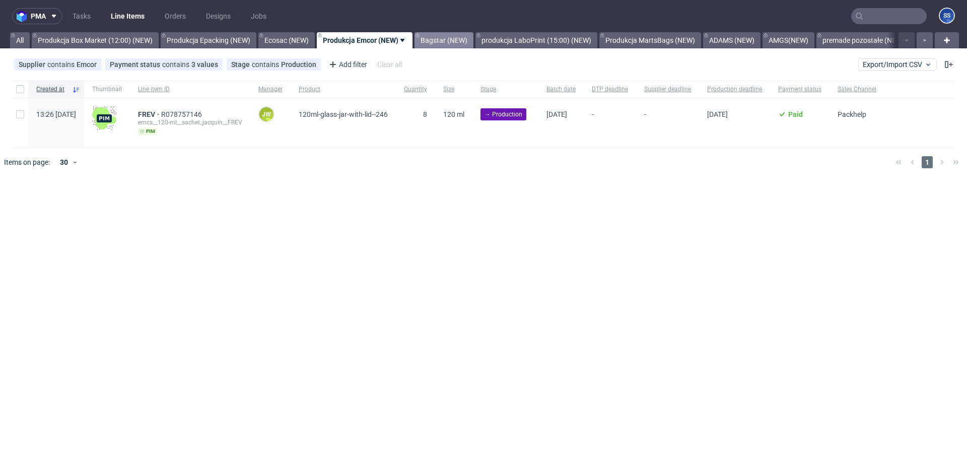
click at [449, 37] on link "Bagstar (NEW)" at bounding box center [443, 40] width 59 height 16
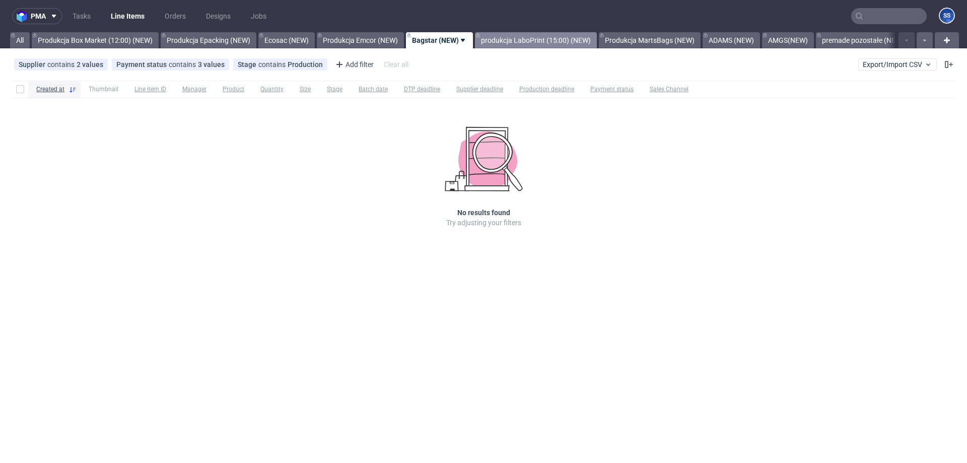
click at [496, 42] on link "produkcja LaboPrint (15:00) (NEW)" at bounding box center [536, 40] width 122 height 16
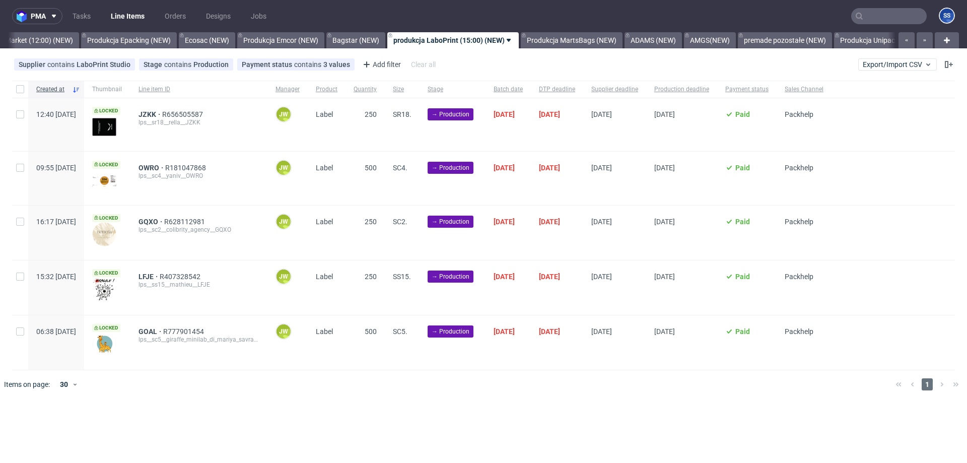
scroll to position [0, 81]
click at [358, 42] on link "Bagstar (NEW)" at bounding box center [354, 40] width 59 height 16
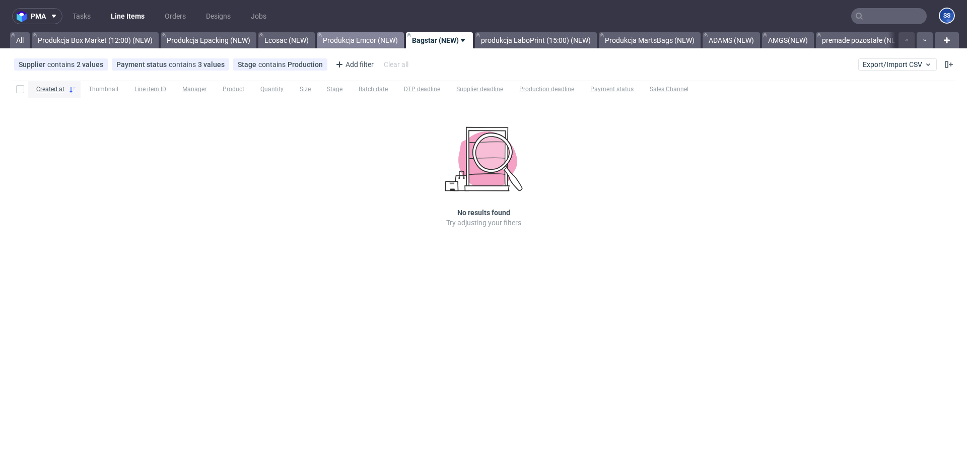
click at [354, 42] on link "Produkcja Emcor (NEW)" at bounding box center [360, 40] width 87 height 16
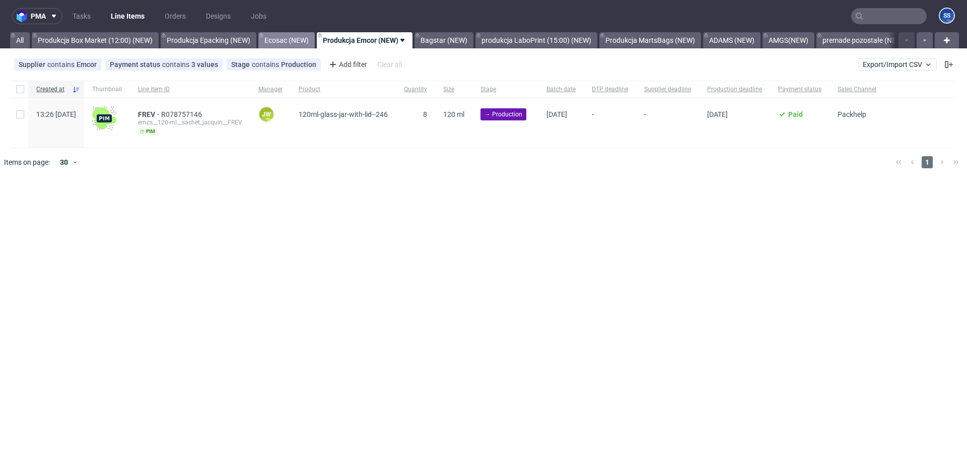
click at [302, 41] on link "Ecosac (NEW)" at bounding box center [286, 40] width 56 height 16
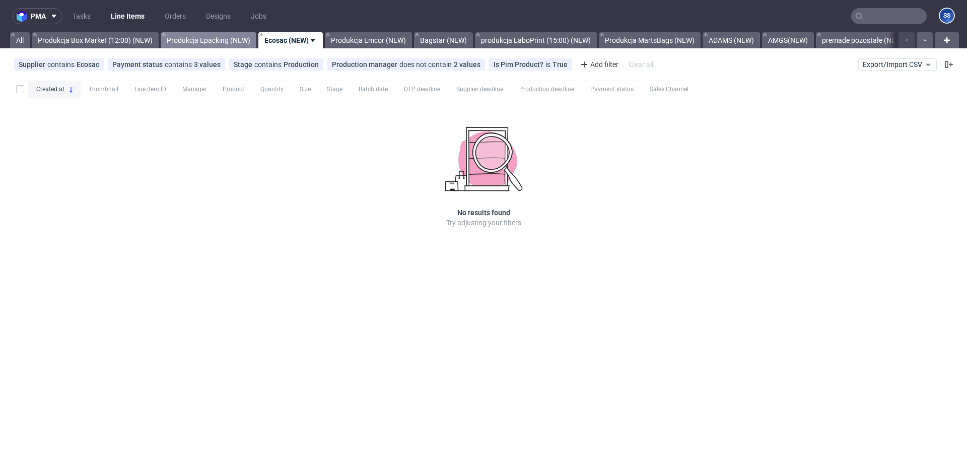
click at [236, 42] on link "Produkcja Epacking (NEW)" at bounding box center [209, 40] width 96 height 16
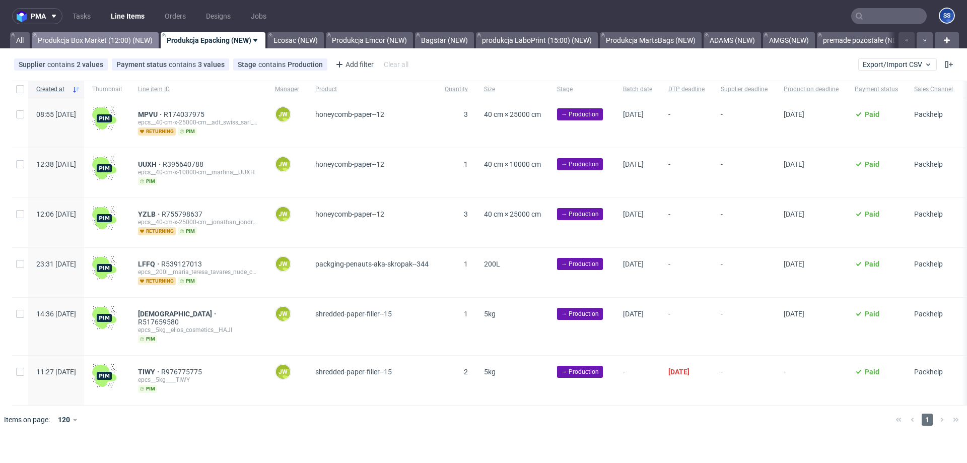
click at [124, 38] on link "Produkcja Box Market (12:00) (NEW)" at bounding box center [95, 40] width 127 height 16
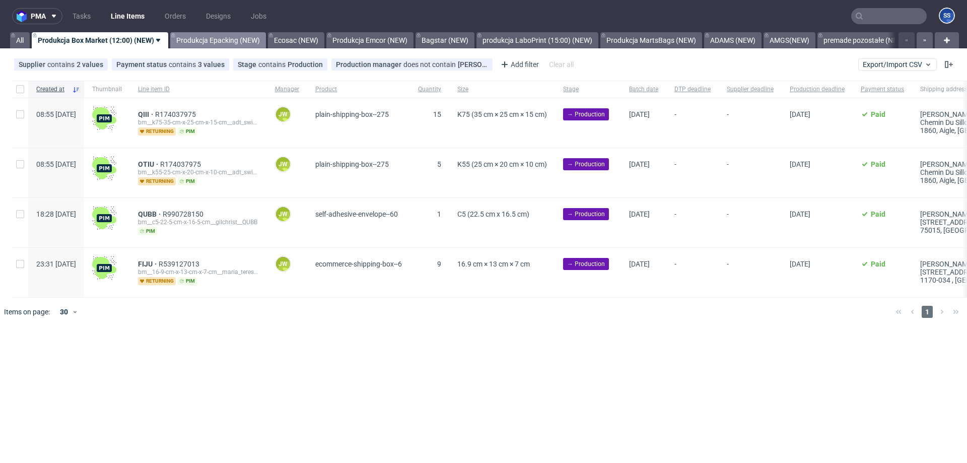
click at [220, 38] on link "Produkcja Epacking (NEW)" at bounding box center [218, 40] width 96 height 16
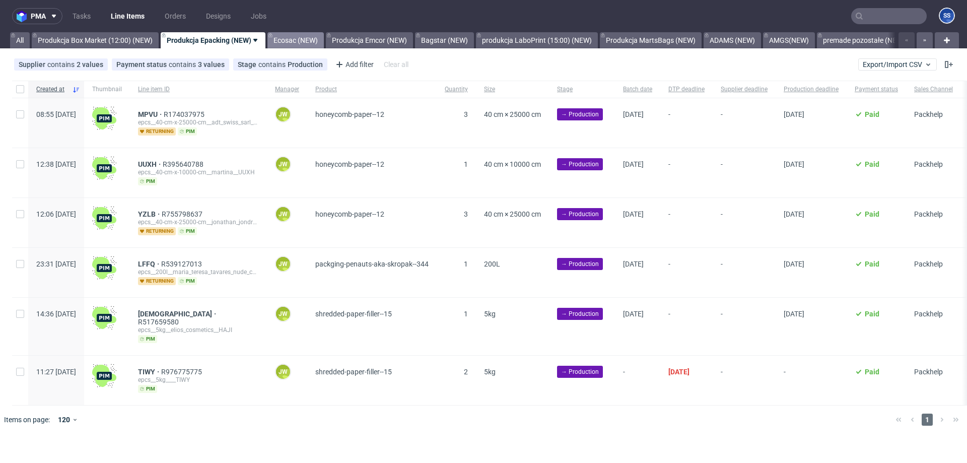
click at [306, 41] on link "Ecosac (NEW)" at bounding box center [295, 40] width 56 height 16
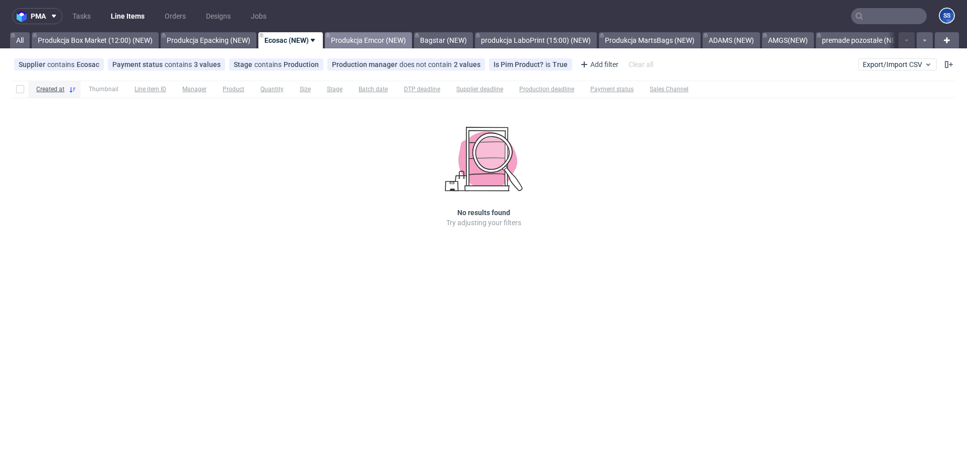
click at [348, 38] on link "Produkcja Emcor (NEW)" at bounding box center [368, 40] width 87 height 16
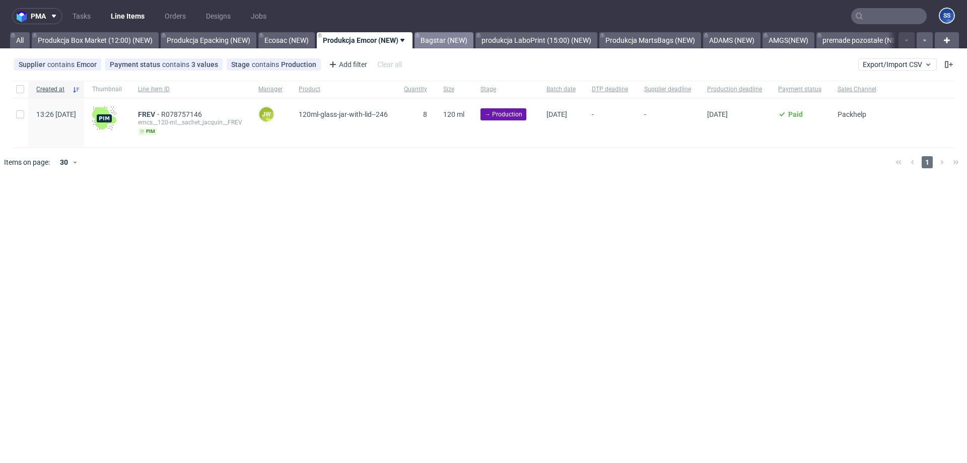
click at [462, 40] on link "Bagstar (NEW)" at bounding box center [443, 40] width 59 height 16
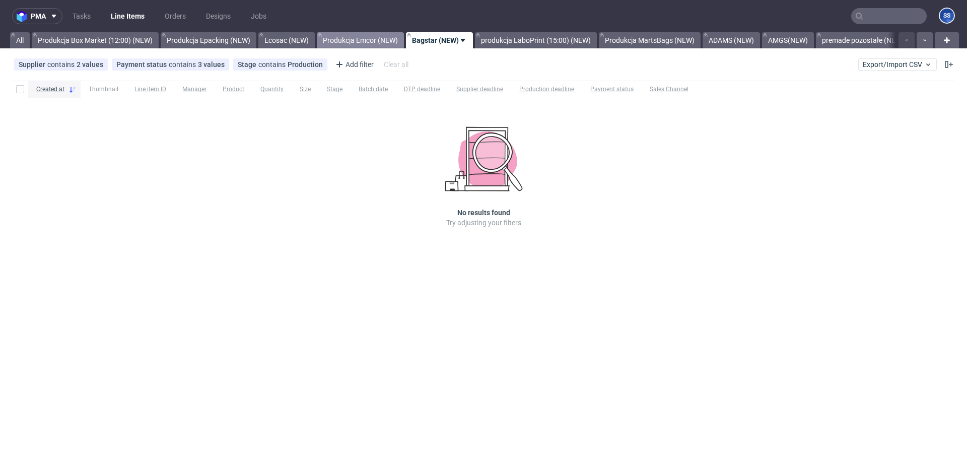
click at [356, 38] on link "Produkcja Emcor (NEW)" at bounding box center [360, 40] width 87 height 16
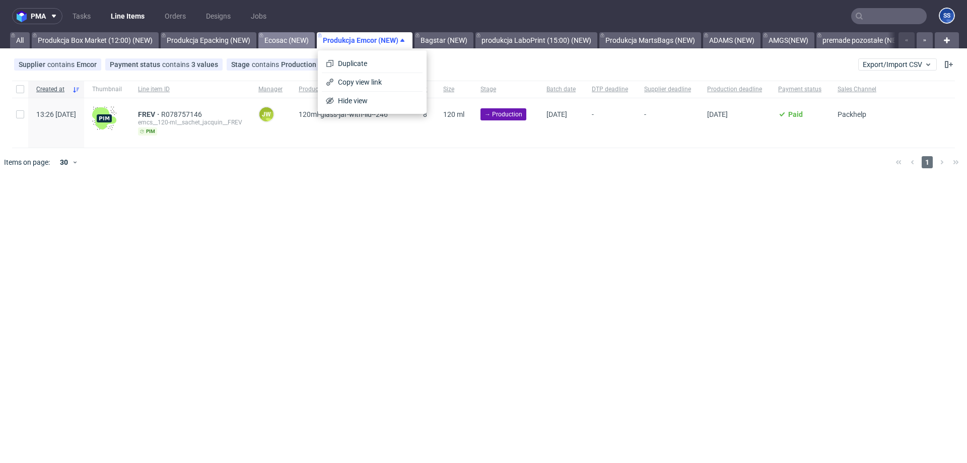
click at [280, 41] on link "Ecosac (NEW)" at bounding box center [286, 40] width 56 height 16
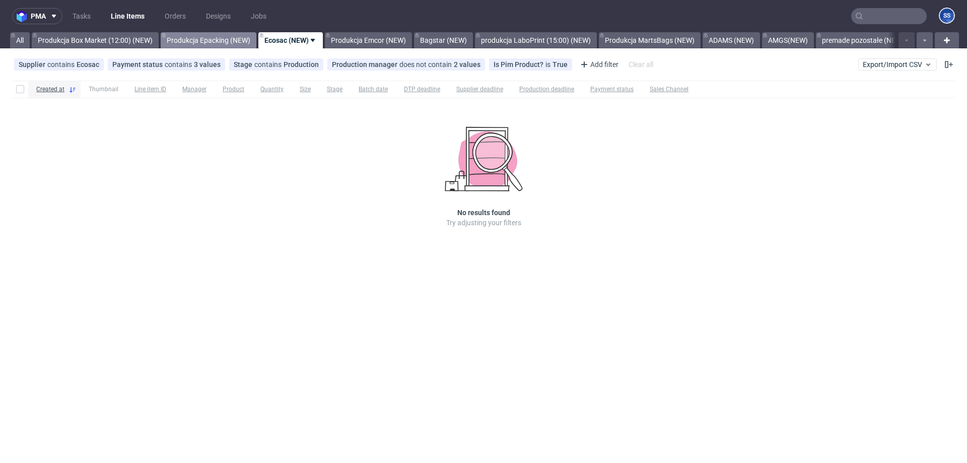
click at [224, 43] on link "Produkcja Epacking (NEW)" at bounding box center [209, 40] width 96 height 16
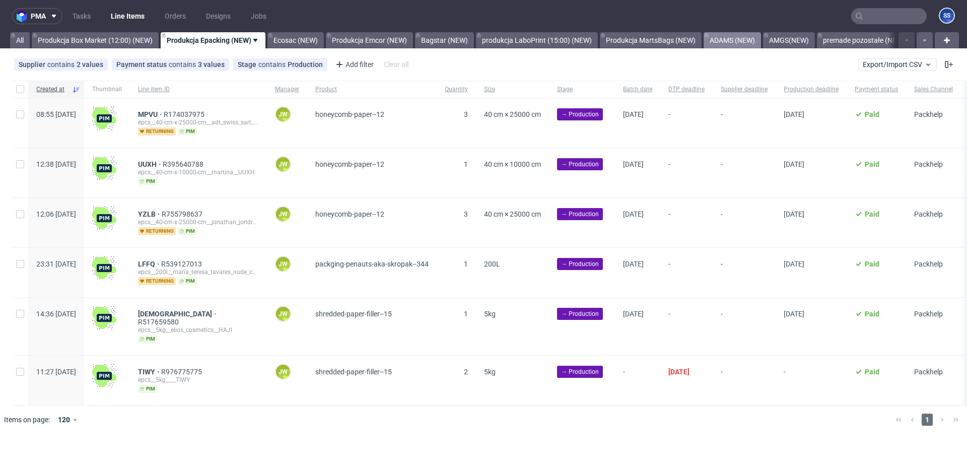
click at [738, 43] on link "ADAMS (NEW)" at bounding box center [731, 40] width 57 height 16
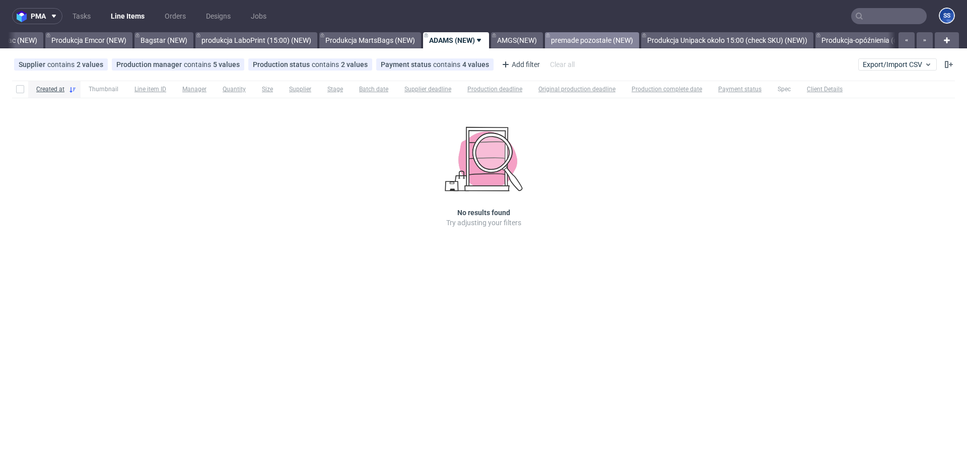
scroll to position [0, 276]
click at [83, 43] on link "Produkcja Emcor (NEW)" at bounding box center [84, 40] width 87 height 16
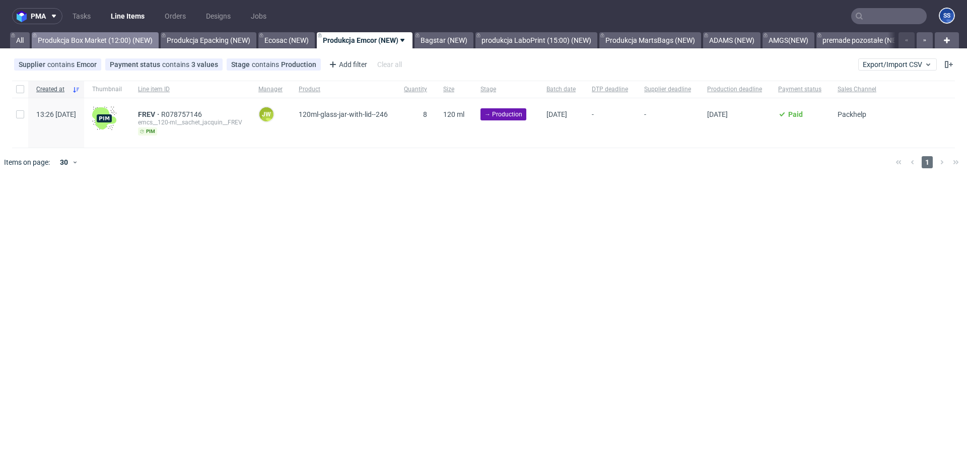
click at [85, 43] on link "Produkcja Box Market (12:00) (NEW)" at bounding box center [95, 40] width 127 height 16
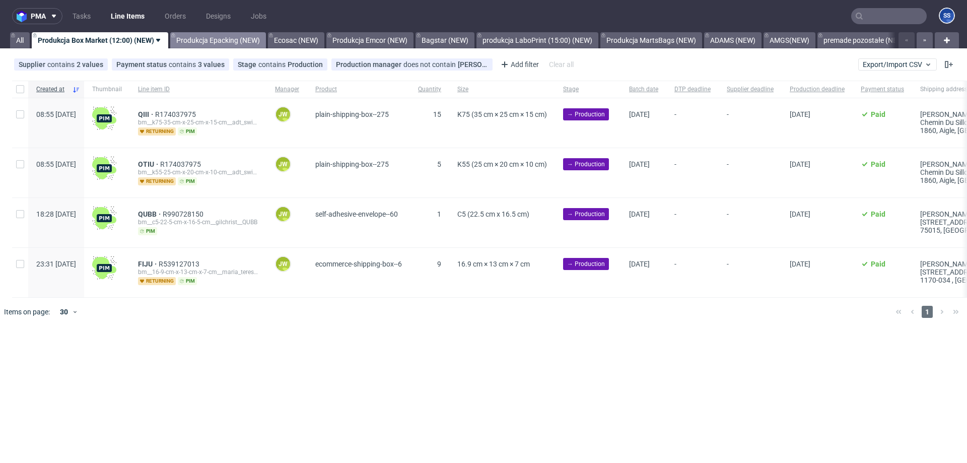
click at [212, 42] on link "Produkcja Epacking (NEW)" at bounding box center [218, 40] width 96 height 16
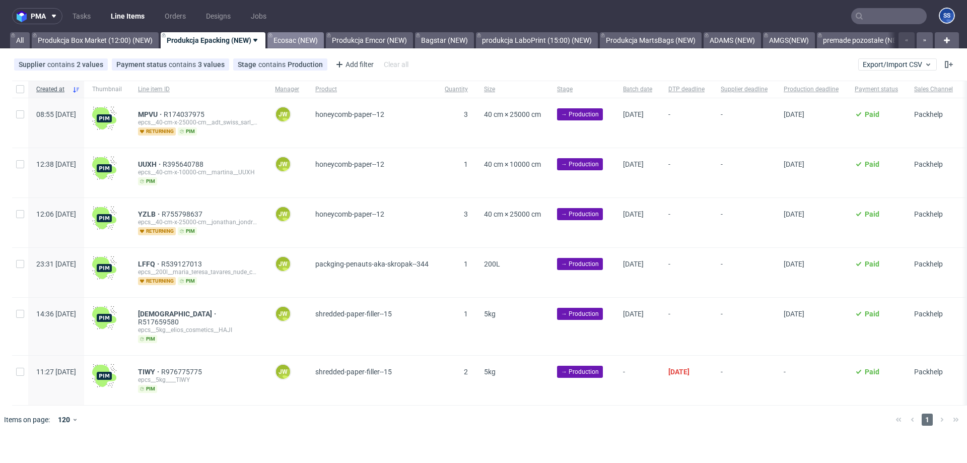
click at [307, 45] on link "Ecosac (NEW)" at bounding box center [295, 40] width 56 height 16
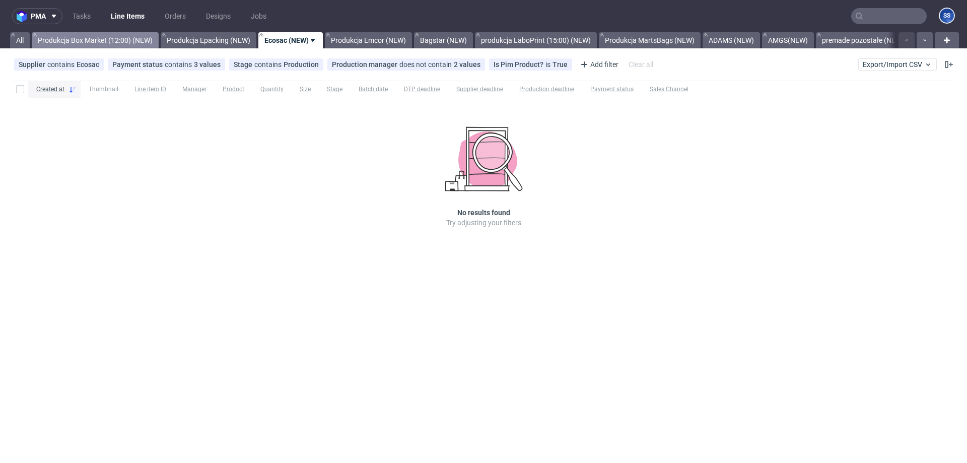
click at [113, 39] on link "Produkcja Box Market (12:00) (NEW)" at bounding box center [95, 40] width 127 height 16
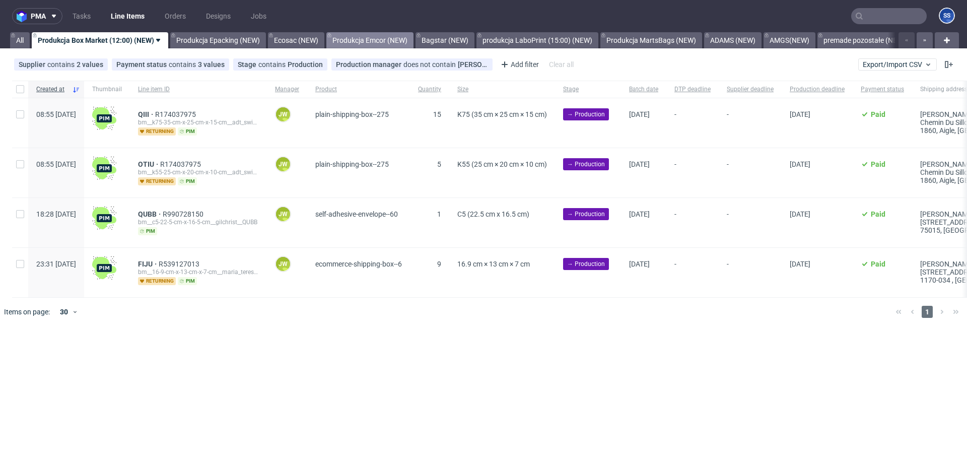
click at [390, 38] on link "Produkcja Emcor (NEW)" at bounding box center [369, 40] width 87 height 16
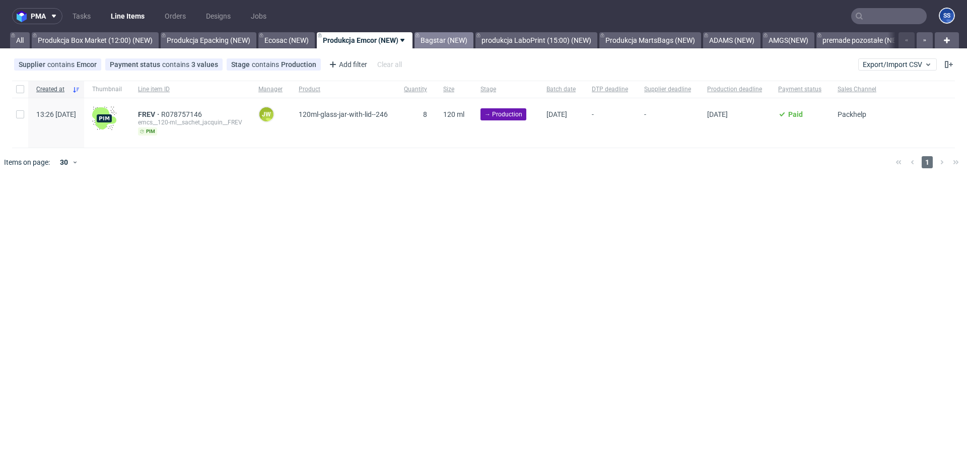
click at [441, 40] on link "Bagstar (NEW)" at bounding box center [443, 40] width 59 height 16
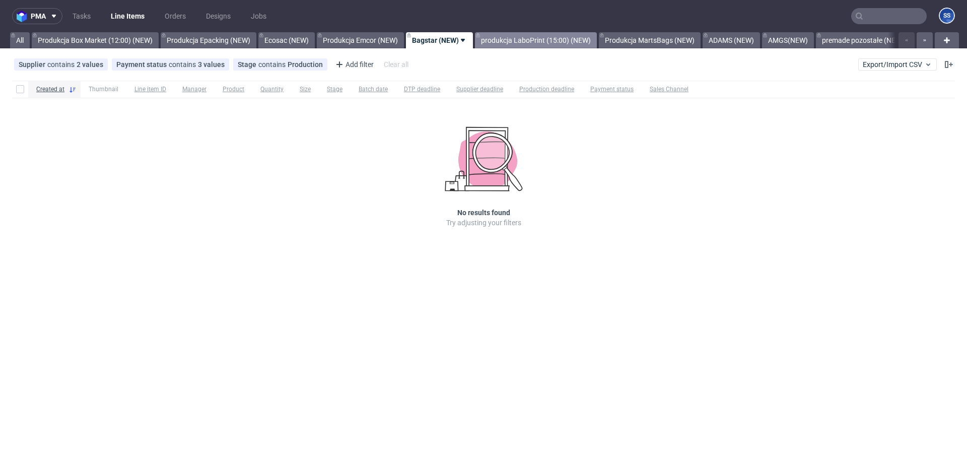
click at [499, 42] on link "produkcja LaboPrint (15:00) (NEW)" at bounding box center [536, 40] width 122 height 16
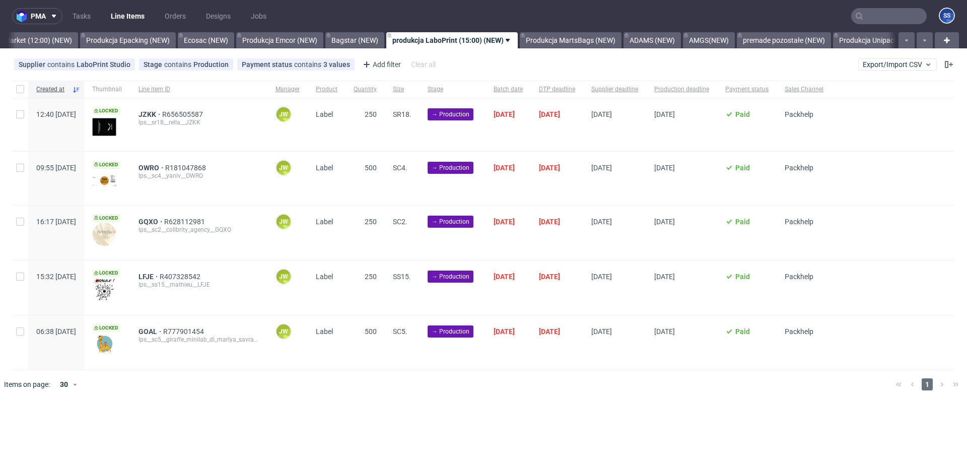
scroll to position [0, 81]
click at [42, 40] on link "Produkcja Box Market (12:00) (NEW)" at bounding box center [14, 40] width 127 height 16
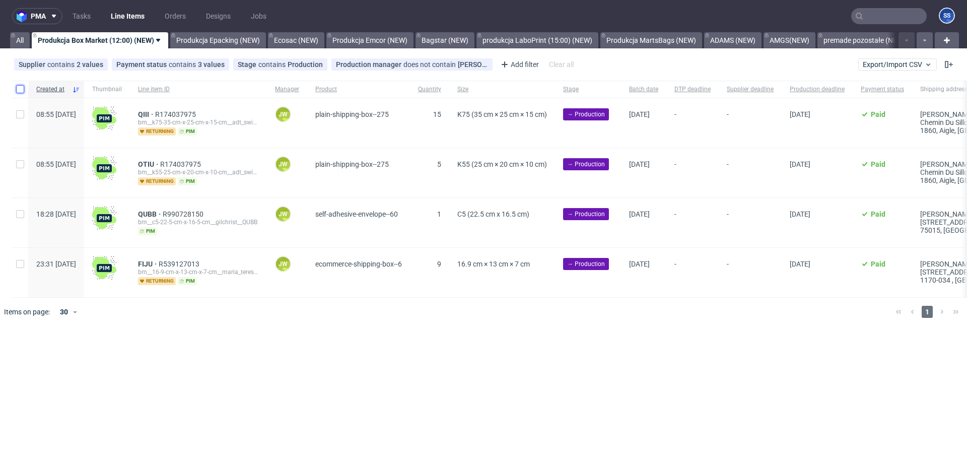
click at [17, 90] on input "checkbox" at bounding box center [20, 89] width 8 height 8
checkbox input "true"
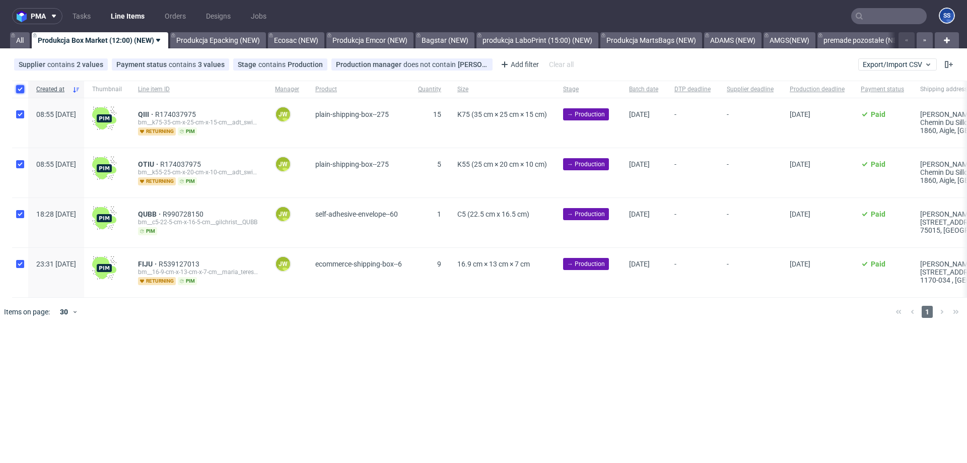
checkbox input "true"
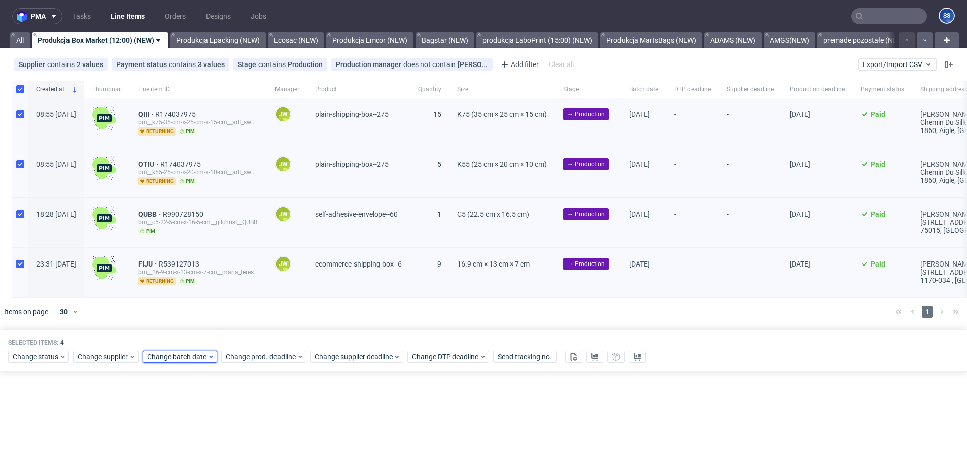
click at [193, 355] on span "Change batch date" at bounding box center [177, 356] width 60 height 10
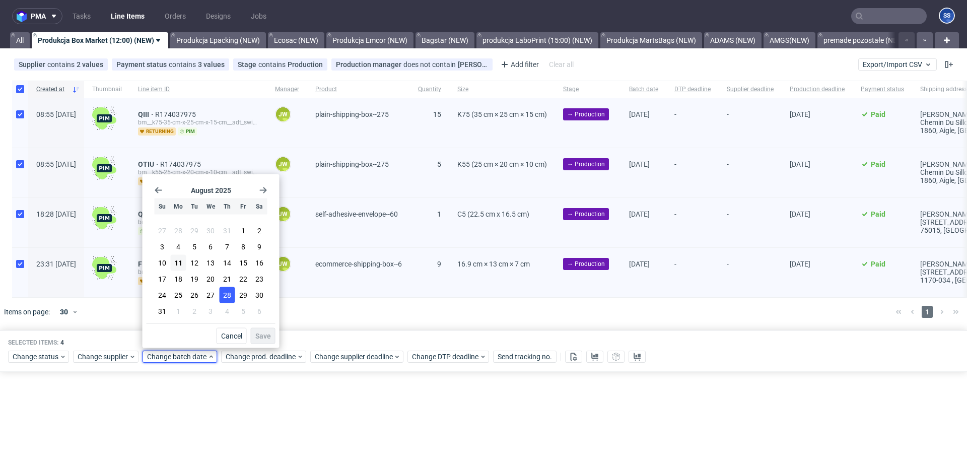
drag, startPoint x: 178, startPoint y: 261, endPoint x: 230, endPoint y: 299, distance: 64.9
click at [178, 261] on span "11" at bounding box center [178, 263] width 8 height 10
drag, startPoint x: 258, startPoint y: 332, endPoint x: 261, endPoint y: 358, distance: 26.4
click at [258, 332] on span "Save" at bounding box center [263, 335] width 16 height 7
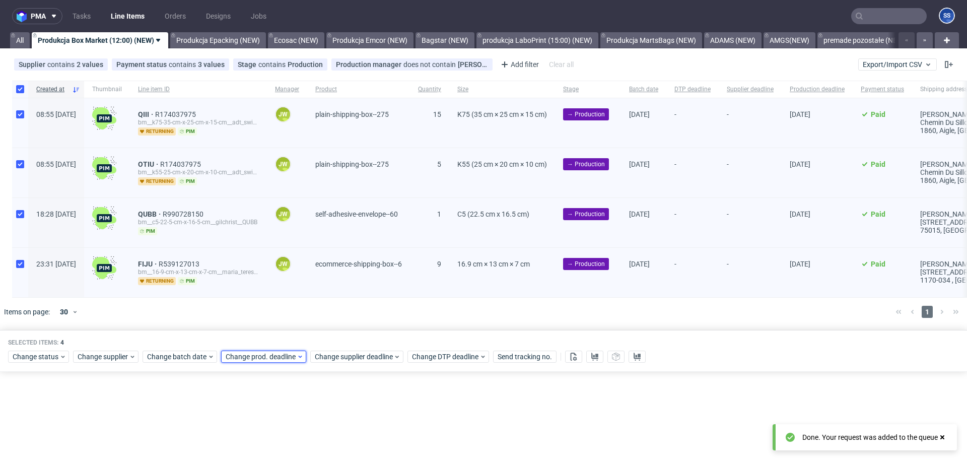
click at [261, 359] on span "Change prod. deadline" at bounding box center [261, 356] width 71 height 10
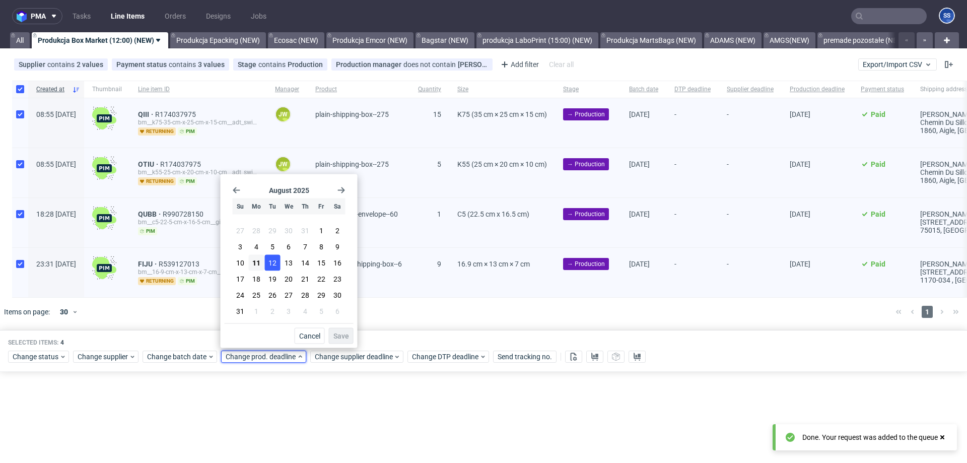
click at [272, 264] on span "12" at bounding box center [272, 263] width 8 height 10
click at [337, 332] on span "Save" at bounding box center [341, 335] width 16 height 7
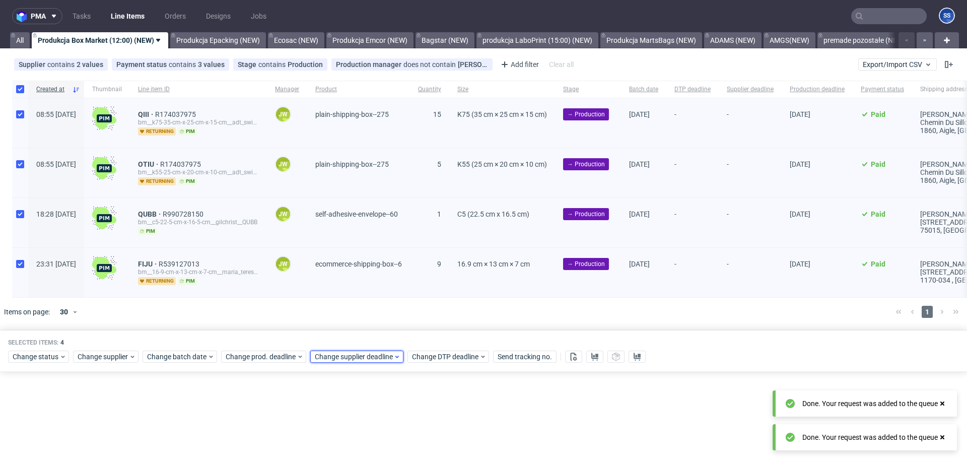
click at [355, 357] on span "Change supplier deadline" at bounding box center [354, 356] width 79 height 10
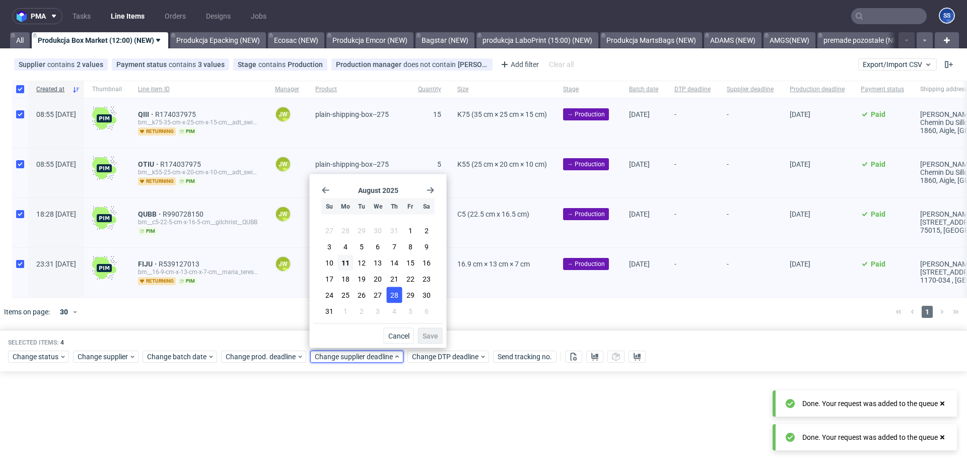
drag, startPoint x: 357, startPoint y: 265, endPoint x: 400, endPoint y: 297, distance: 54.0
click at [357, 265] on button "12" at bounding box center [362, 263] width 16 height 16
drag, startPoint x: 430, startPoint y: 335, endPoint x: 425, endPoint y: 334, distance: 5.1
click at [429, 334] on span "Save" at bounding box center [430, 335] width 16 height 7
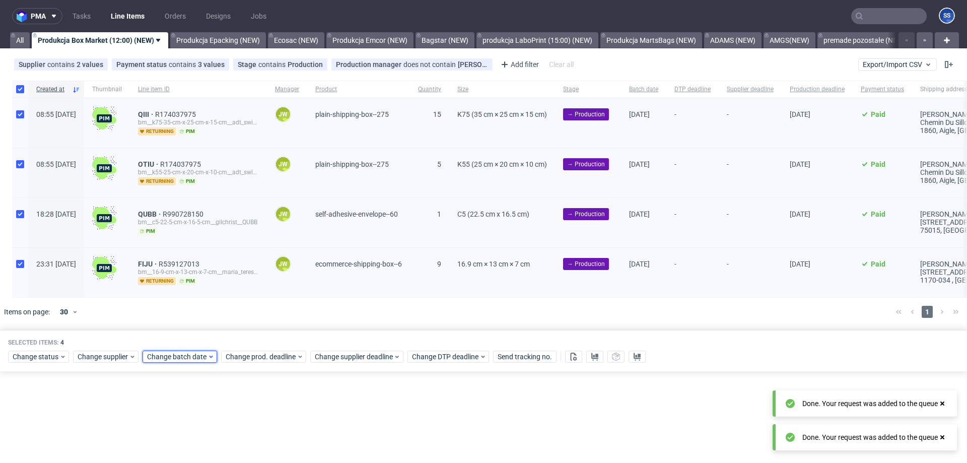
click at [207, 353] on icon at bounding box center [210, 356] width 7 height 8
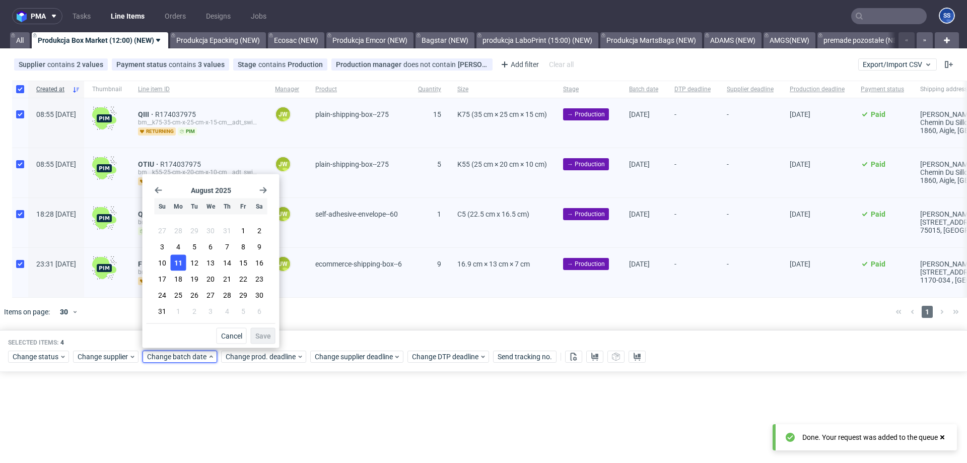
click at [175, 260] on button "11" at bounding box center [179, 263] width 16 height 16
click at [258, 329] on button "Save" at bounding box center [263, 336] width 25 height 16
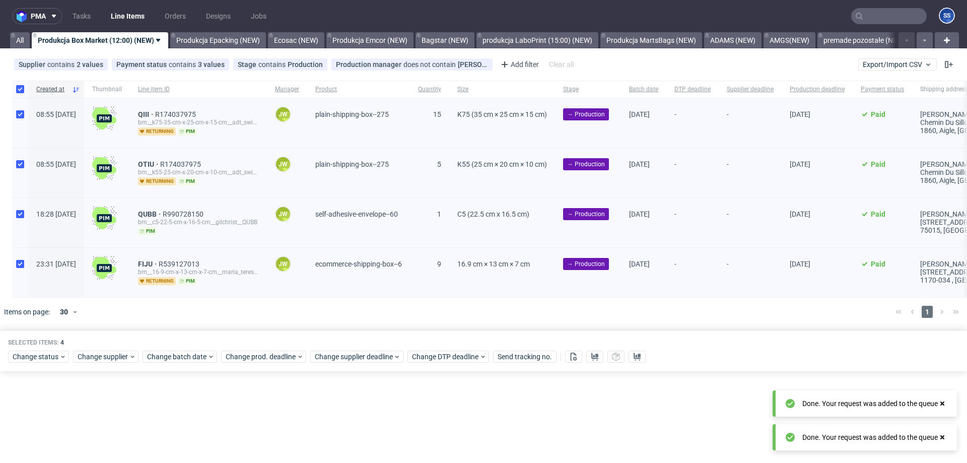
click at [318, 318] on div at bounding box center [498, 312] width 778 height 28
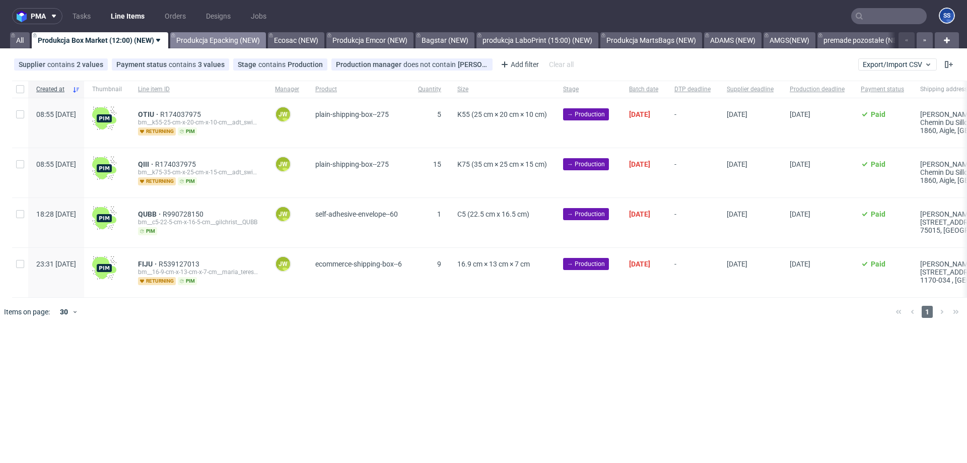
click at [216, 44] on link "Produkcja Epacking (NEW)" at bounding box center [218, 40] width 96 height 16
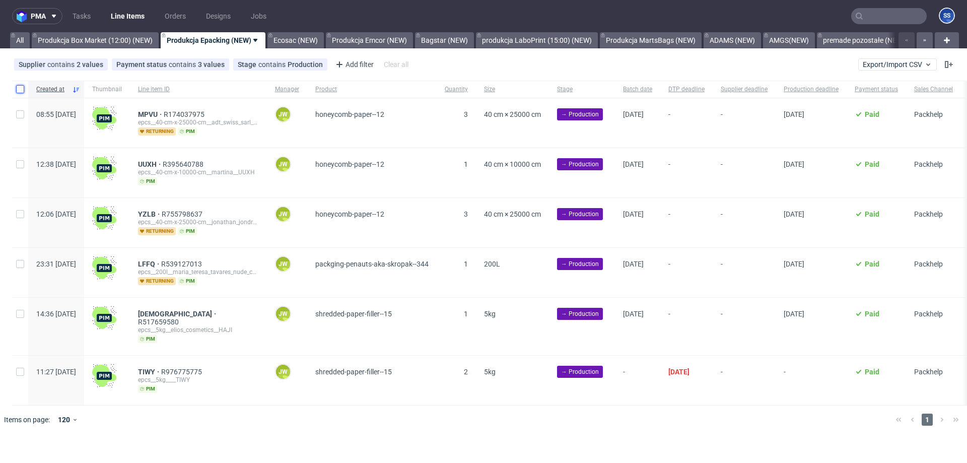
click at [21, 88] on input "checkbox" at bounding box center [20, 89] width 8 height 8
checkbox input "true"
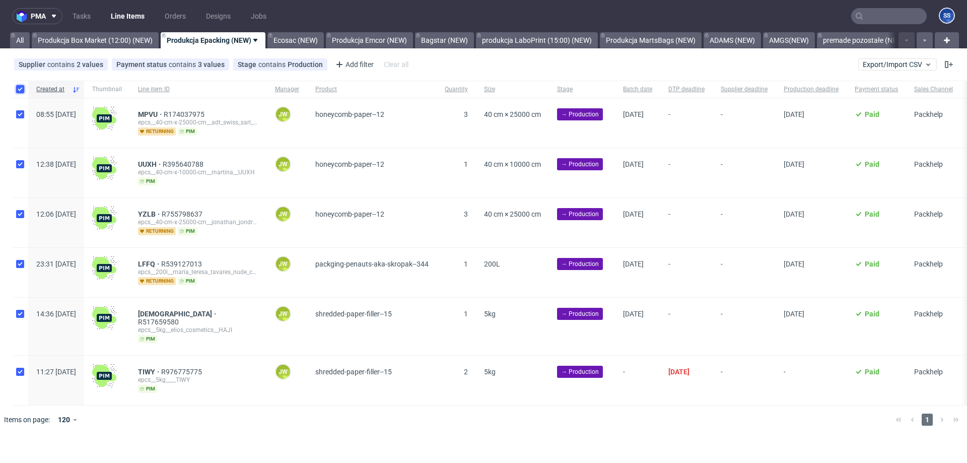
checkbox input "true"
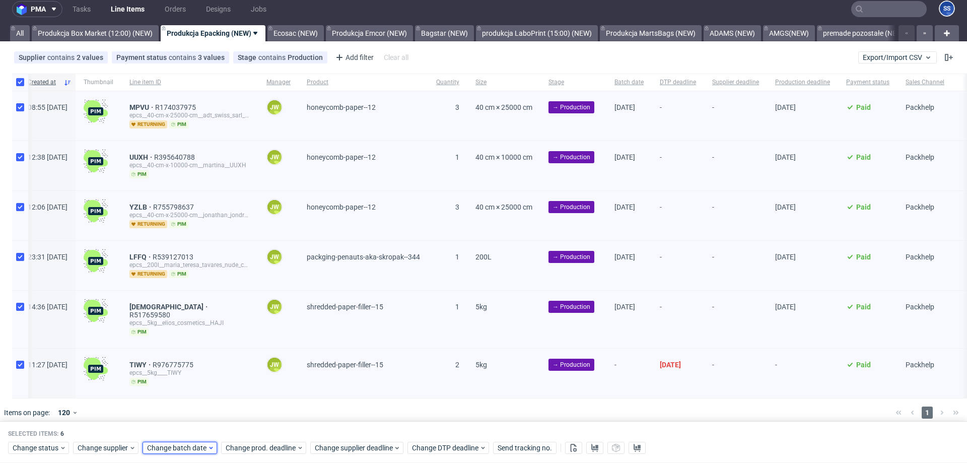
click at [155, 449] on span "Change batch date" at bounding box center [177, 448] width 60 height 10
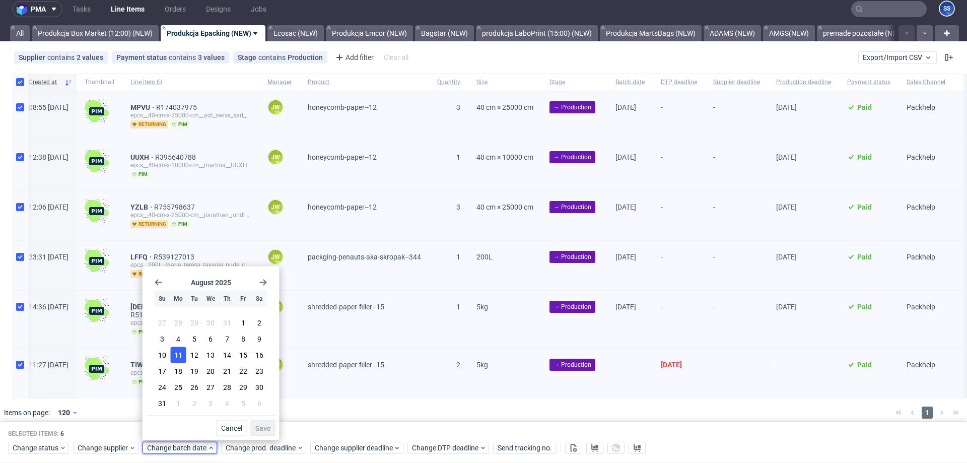
click at [179, 359] on span "11" at bounding box center [178, 355] width 8 height 10
click at [266, 429] on span "Save" at bounding box center [263, 427] width 16 height 7
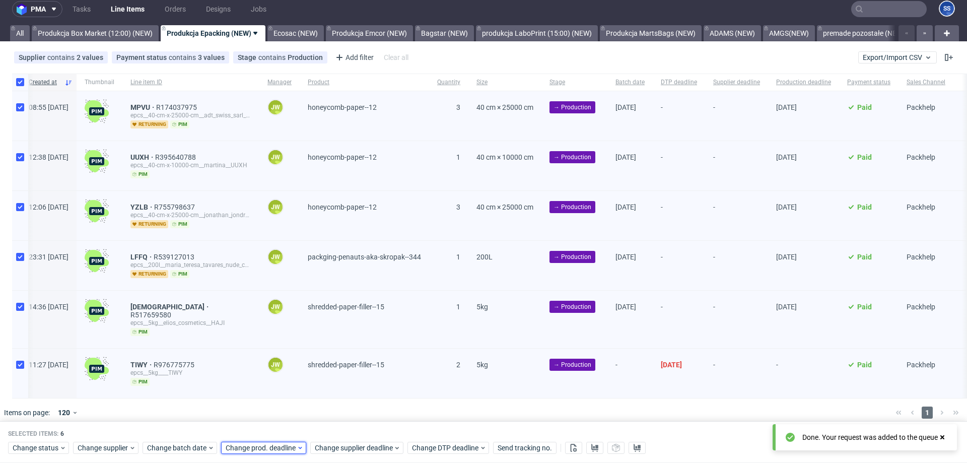
click at [255, 444] on span "Change prod. deadline" at bounding box center [261, 448] width 71 height 10
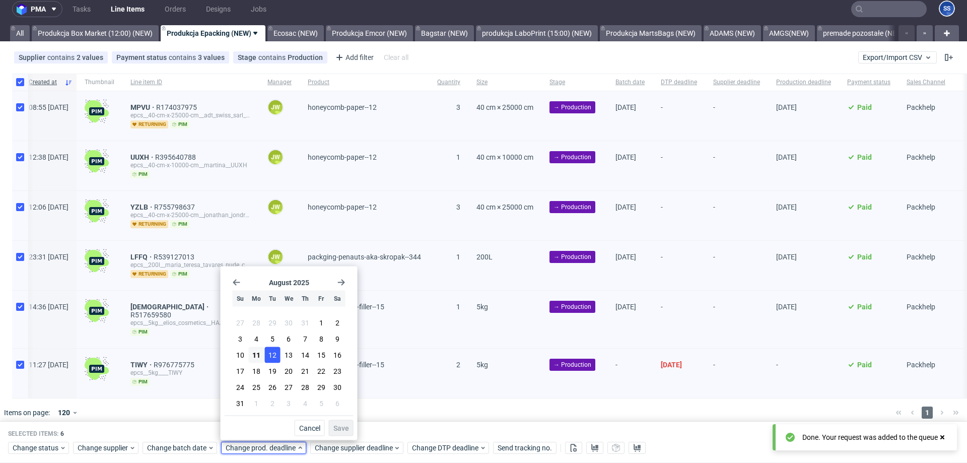
click at [269, 356] on span "12" at bounding box center [272, 355] width 8 height 10
click at [338, 424] on span "Save" at bounding box center [341, 427] width 16 height 7
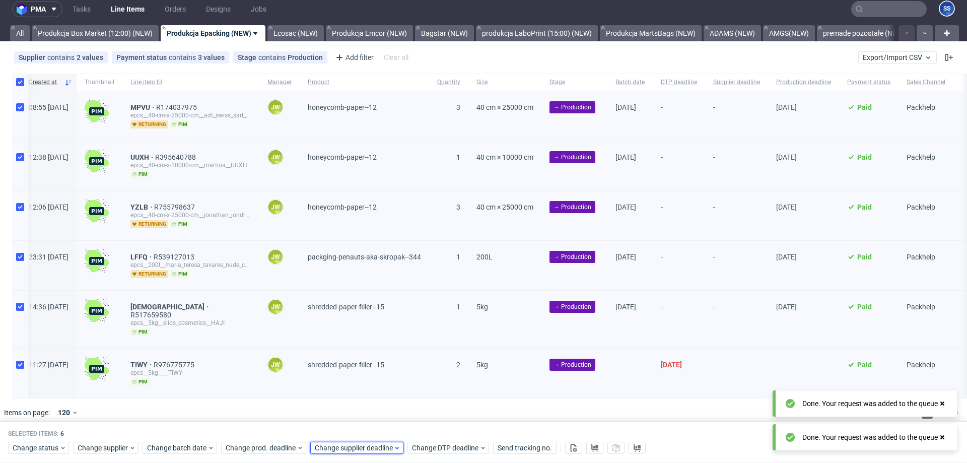
click at [338, 442] on div "Change supplier deadline" at bounding box center [356, 448] width 93 height 12
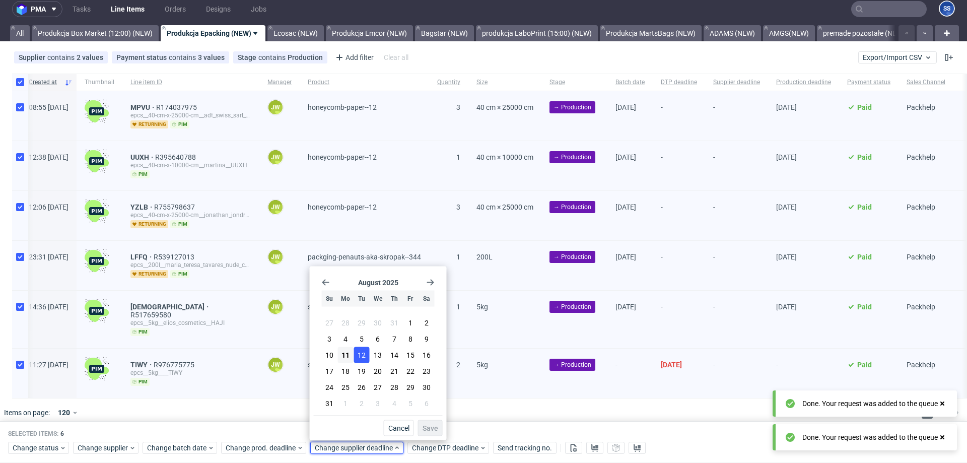
click at [359, 353] on span "12" at bounding box center [361, 355] width 8 height 10
click at [426, 424] on span "Save" at bounding box center [430, 427] width 16 height 7
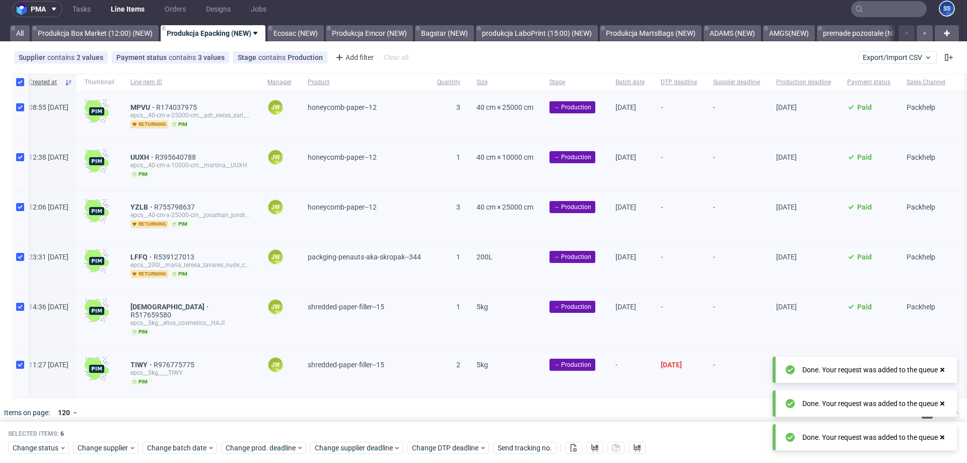
click at [424, 398] on div at bounding box center [498, 412] width 778 height 28
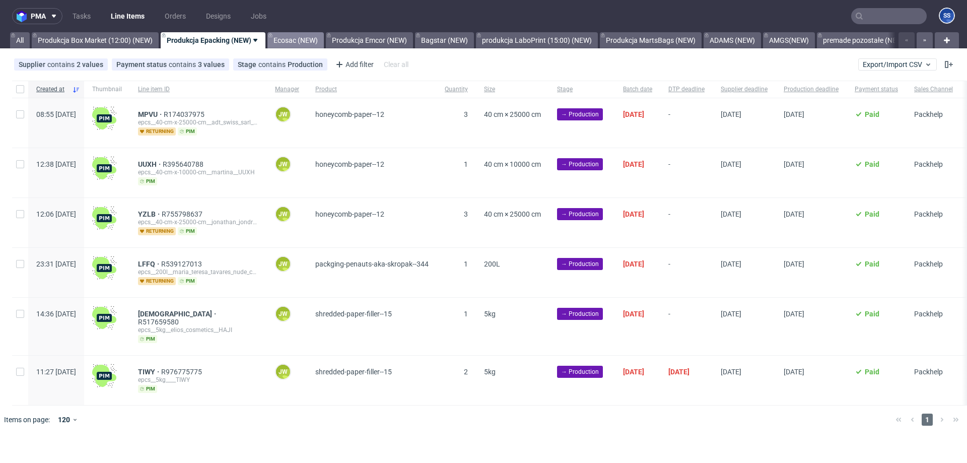
click at [284, 43] on link "Ecosac (NEW)" at bounding box center [295, 40] width 56 height 16
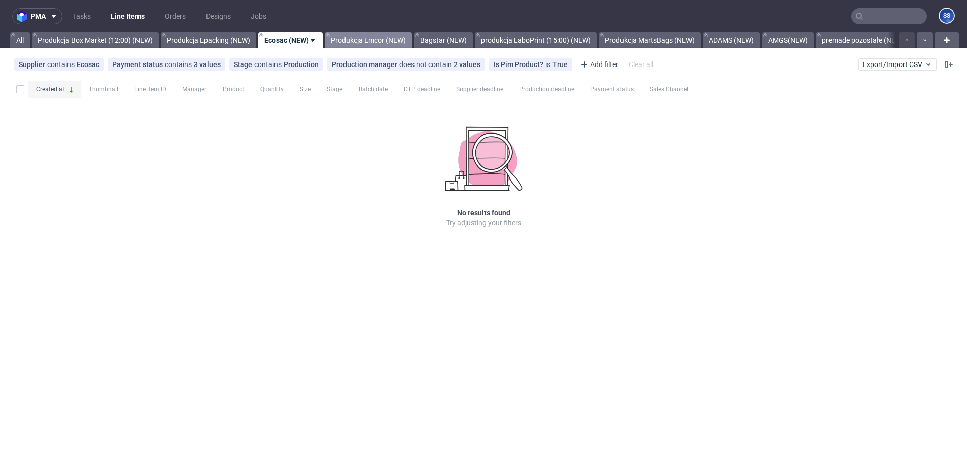
click at [354, 37] on link "Produkcja Emcor (NEW)" at bounding box center [368, 40] width 87 height 16
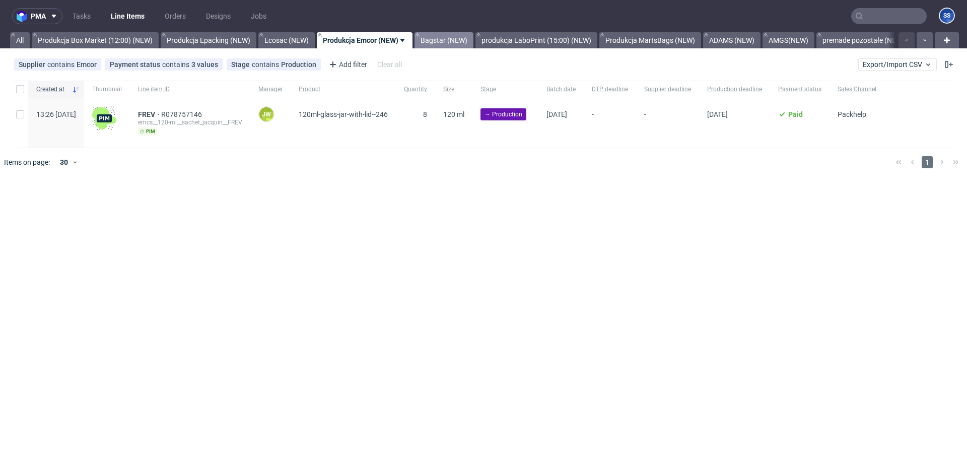
click at [424, 40] on link "Bagstar (NEW)" at bounding box center [443, 40] width 59 height 16
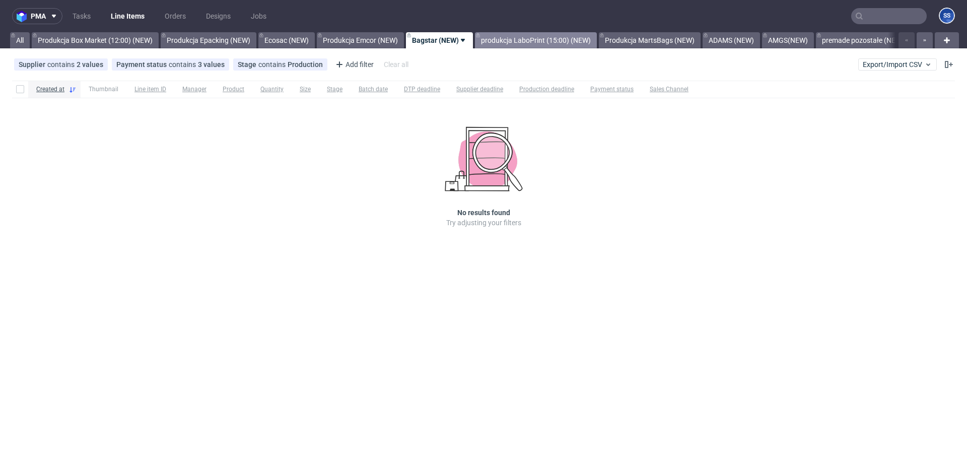
click at [538, 42] on link "produkcja LaboPrint (15:00) (NEW)" at bounding box center [536, 40] width 122 height 16
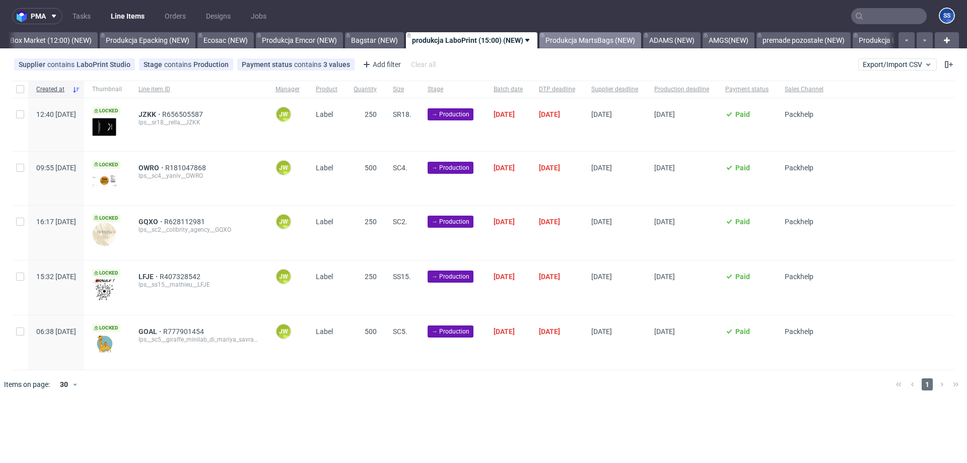
scroll to position [0, 81]
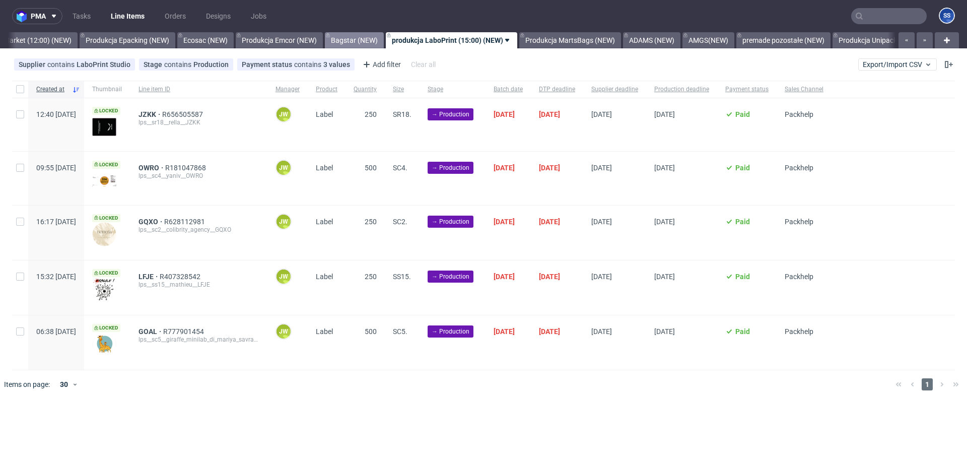
click at [362, 43] on link "Bagstar (NEW)" at bounding box center [354, 40] width 59 height 16
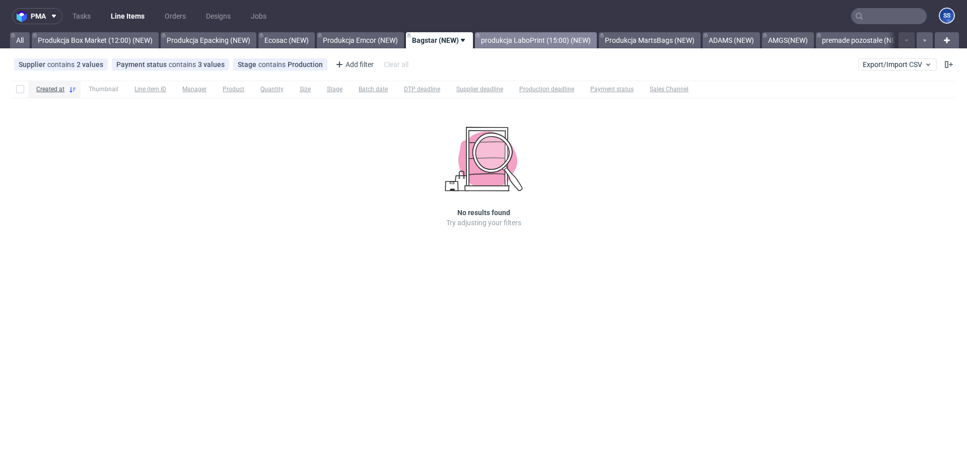
click at [533, 36] on link "produkcja LaboPrint (15:00) (NEW)" at bounding box center [536, 40] width 122 height 16
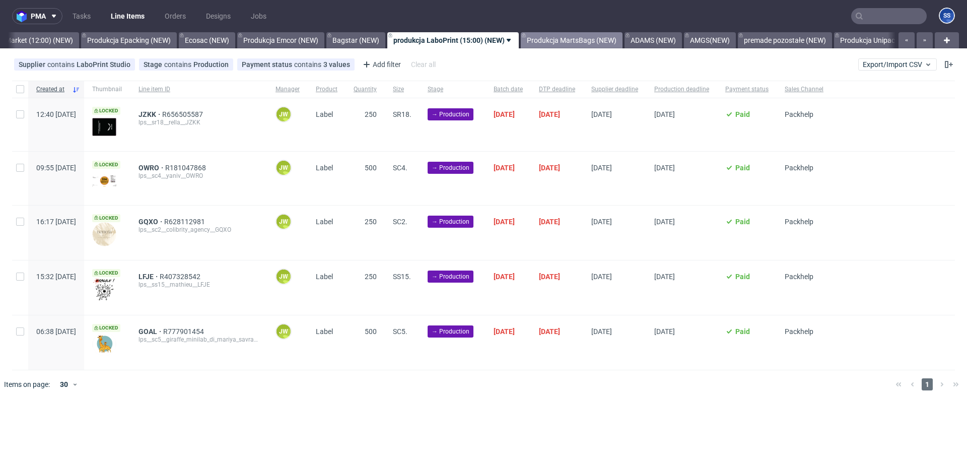
scroll to position [0, 81]
click at [261, 39] on link "Produkcja Emcor (NEW)" at bounding box center [279, 40] width 87 height 16
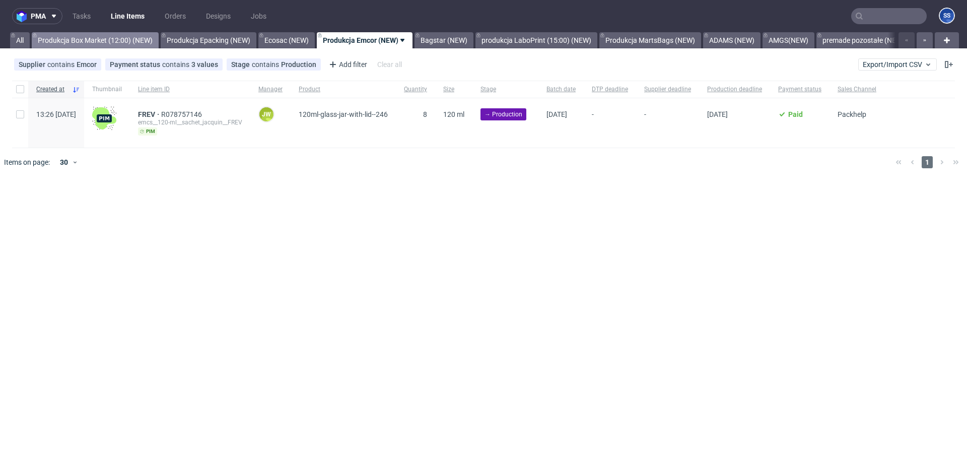
click at [142, 37] on link "Produkcja Box Market (12:00) (NEW)" at bounding box center [95, 40] width 127 height 16
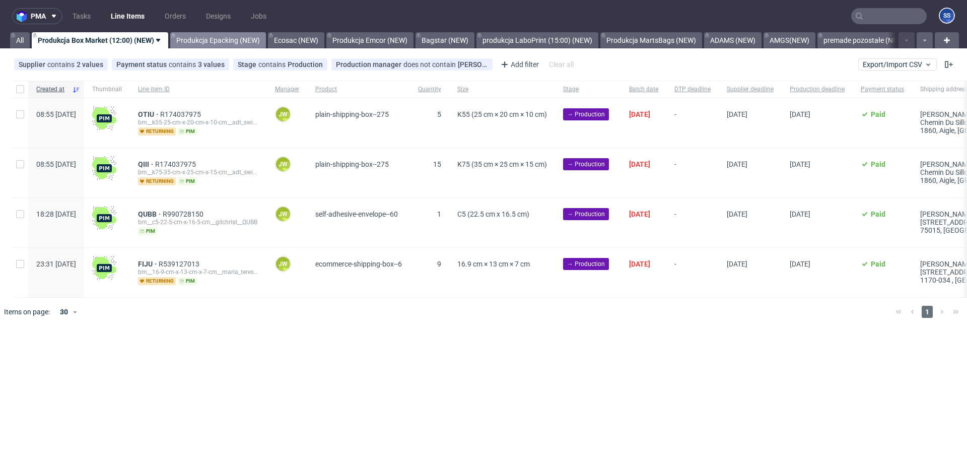
click at [204, 37] on link "Produkcja Epacking (NEW)" at bounding box center [218, 40] width 96 height 16
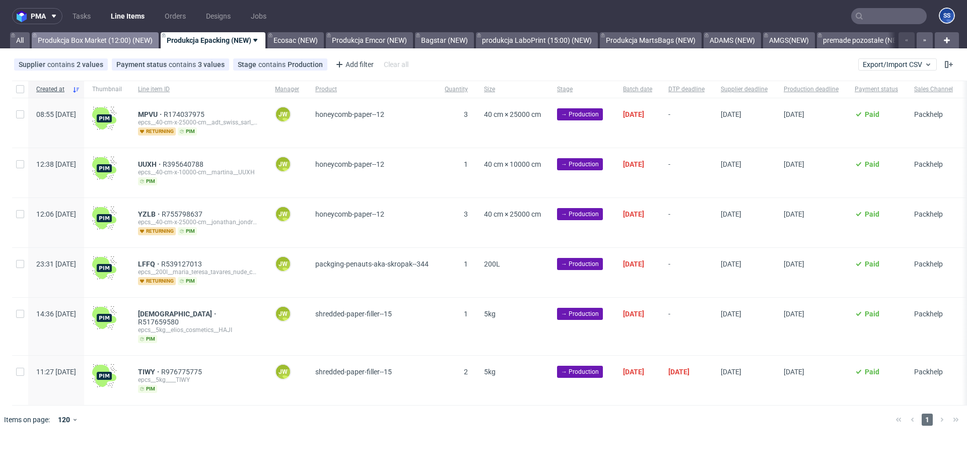
click at [129, 40] on link "Produkcja Box Market (12:00) (NEW)" at bounding box center [95, 40] width 127 height 16
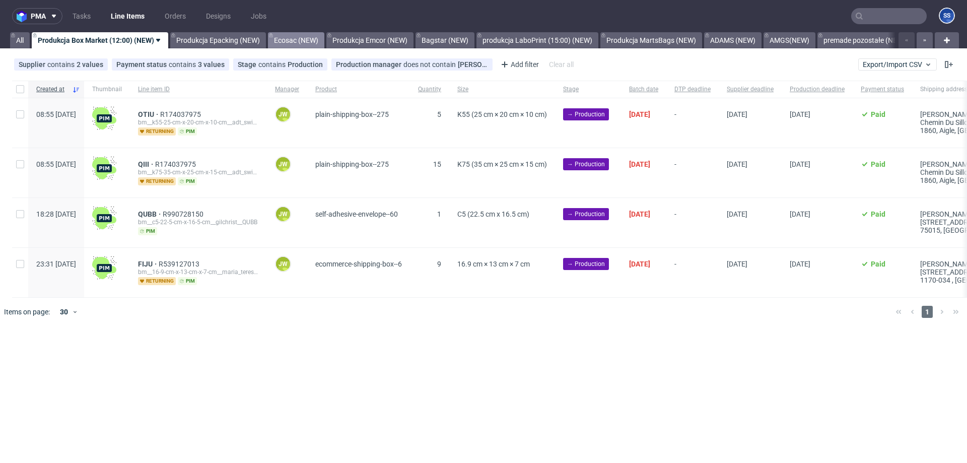
click at [307, 44] on link "Ecosac (NEW)" at bounding box center [296, 40] width 56 height 16
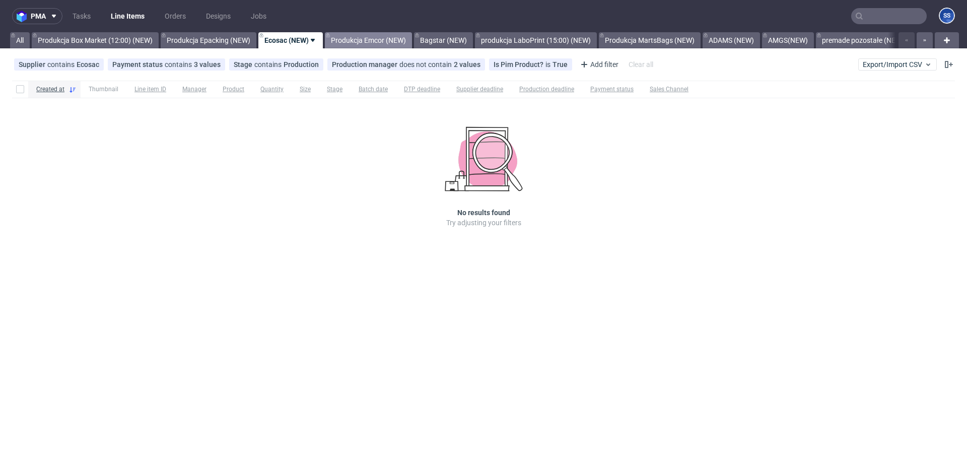
click at [376, 42] on link "Produkcja Emcor (NEW)" at bounding box center [368, 40] width 87 height 16
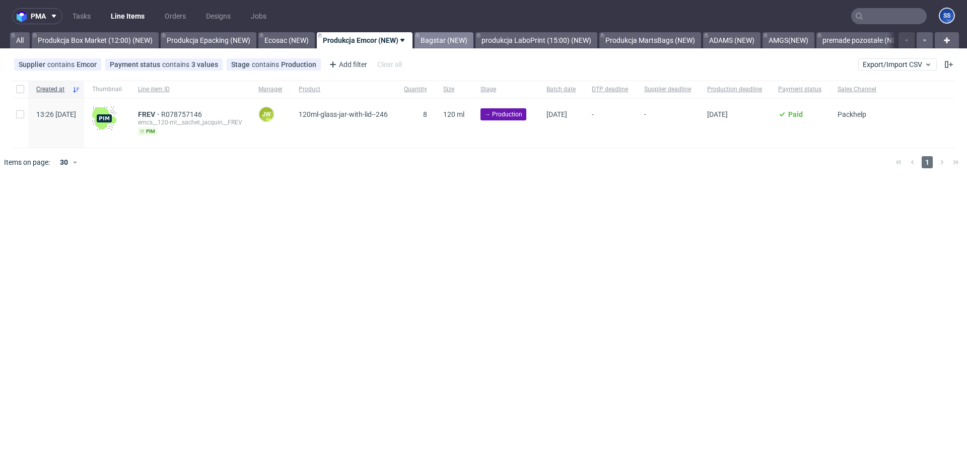
click at [446, 42] on link "Bagstar (NEW)" at bounding box center [443, 40] width 59 height 16
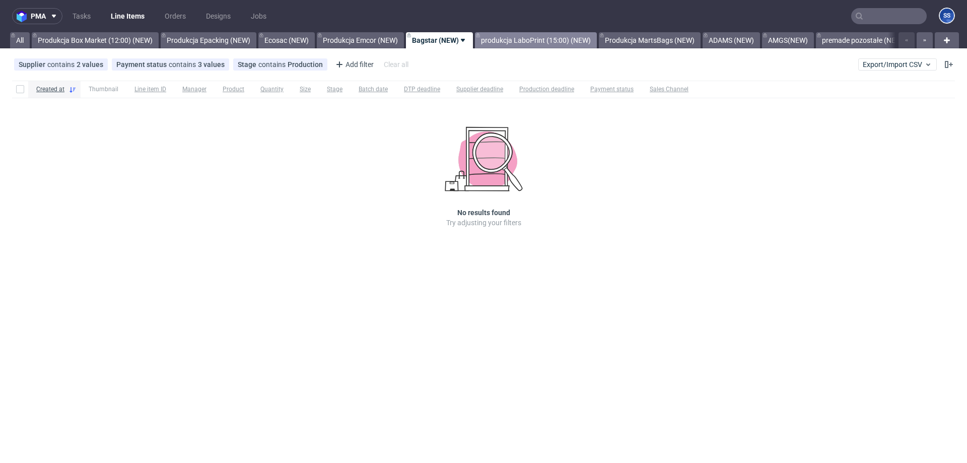
click at [516, 42] on link "produkcja LaboPrint (15:00) (NEW)" at bounding box center [536, 40] width 122 height 16
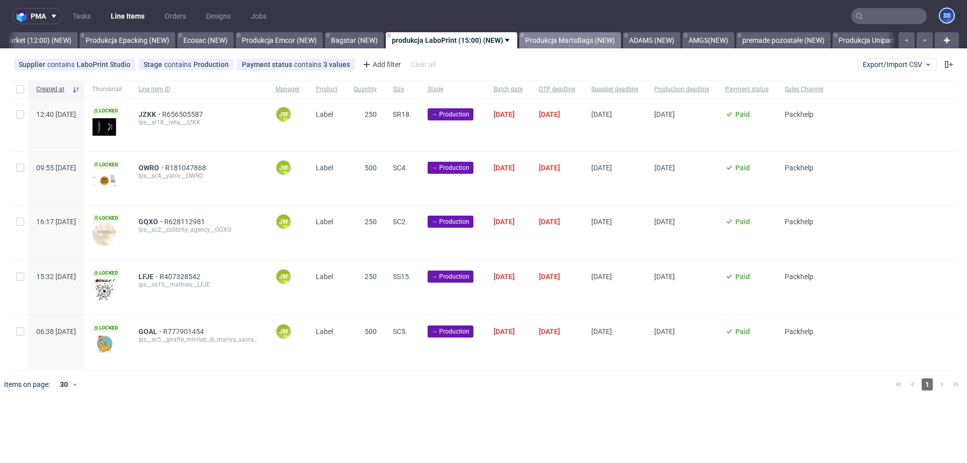
click at [558, 39] on link "Produkcja MartsBags (NEW)" at bounding box center [570, 40] width 102 height 16
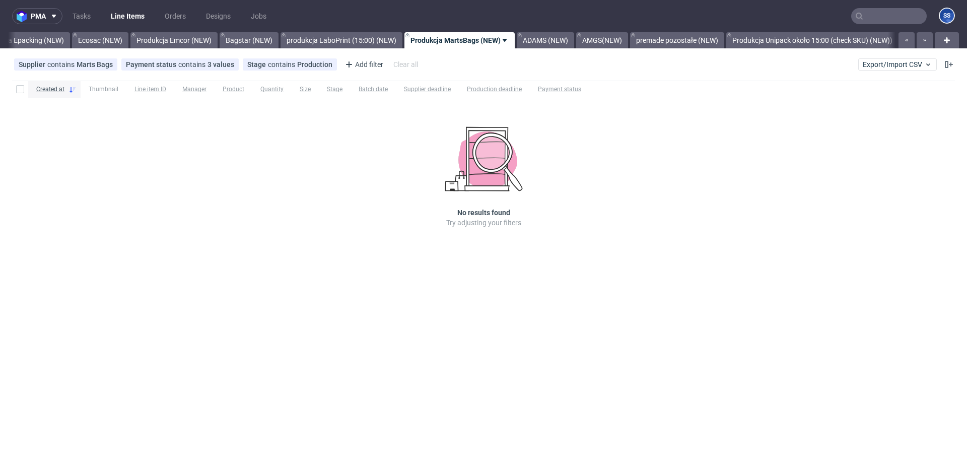
scroll to position [0, 194]
click at [505, 40] on link "Produkcja MartsBags (NEW)" at bounding box center [451, 40] width 110 height 16
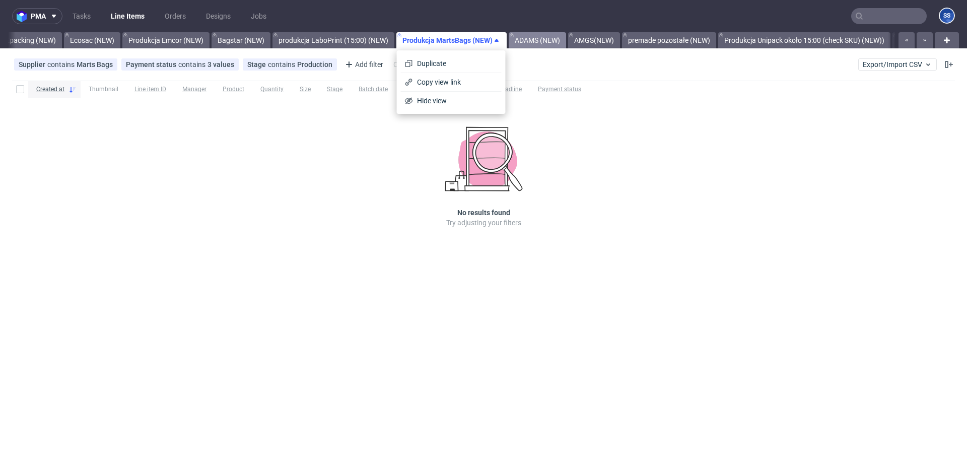
click at [539, 42] on link "ADAMS (NEW)" at bounding box center [537, 40] width 57 height 16
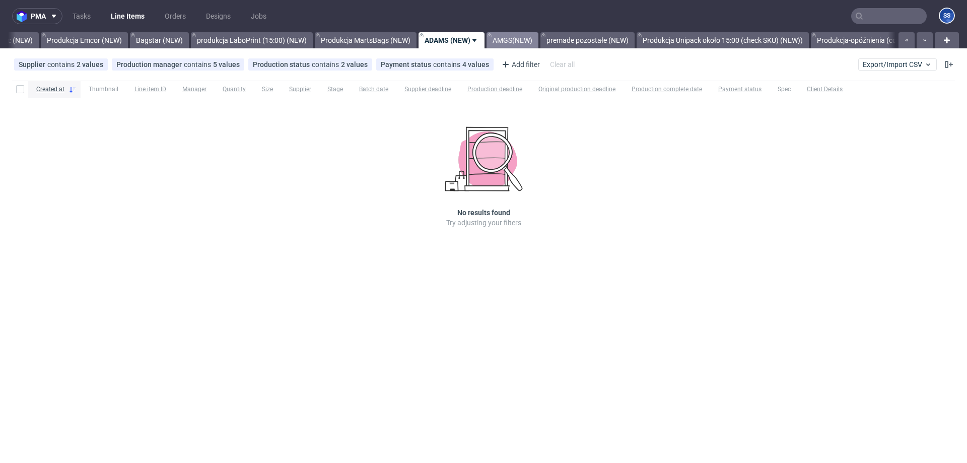
click at [503, 41] on link "AMGS(NEW)" at bounding box center [512, 40] width 52 height 16
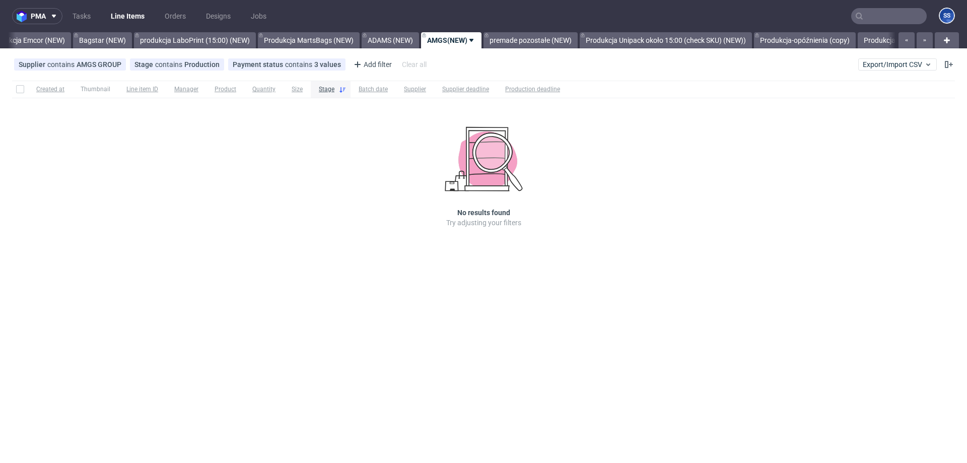
click at [503, 41] on link "premade pozostałe (NEW)" at bounding box center [530, 40] width 94 height 16
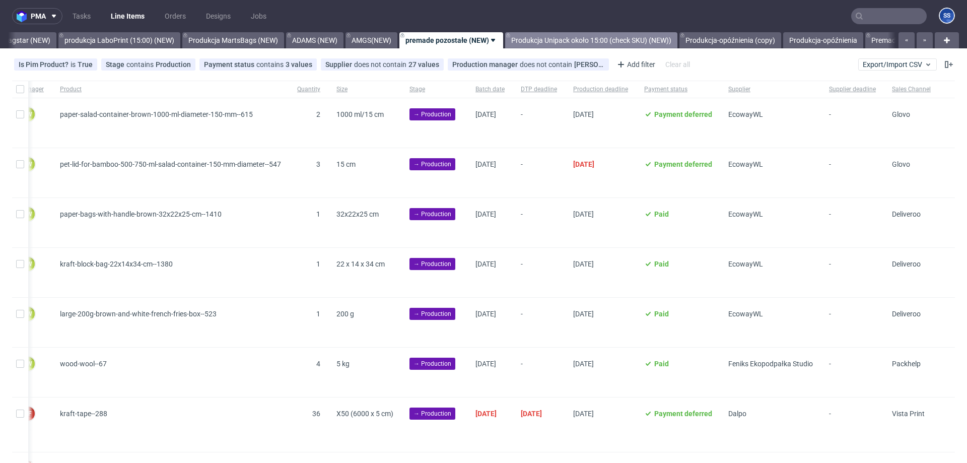
click at [558, 35] on link "Produkcja Unipack około 15:00 (check SKU) (NEW))" at bounding box center [591, 40] width 172 height 16
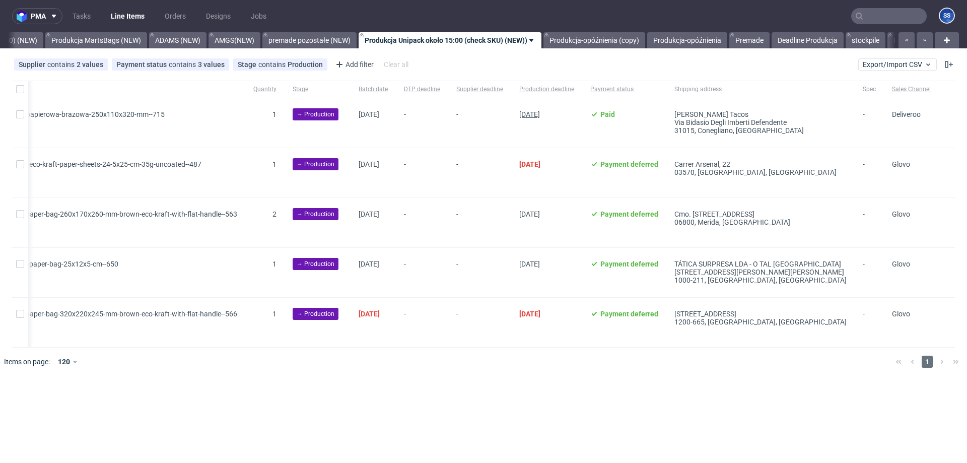
scroll to position [0, 300]
click at [594, 42] on link "Produkcja-opóźnienia (copy)" at bounding box center [594, 40] width 102 height 16
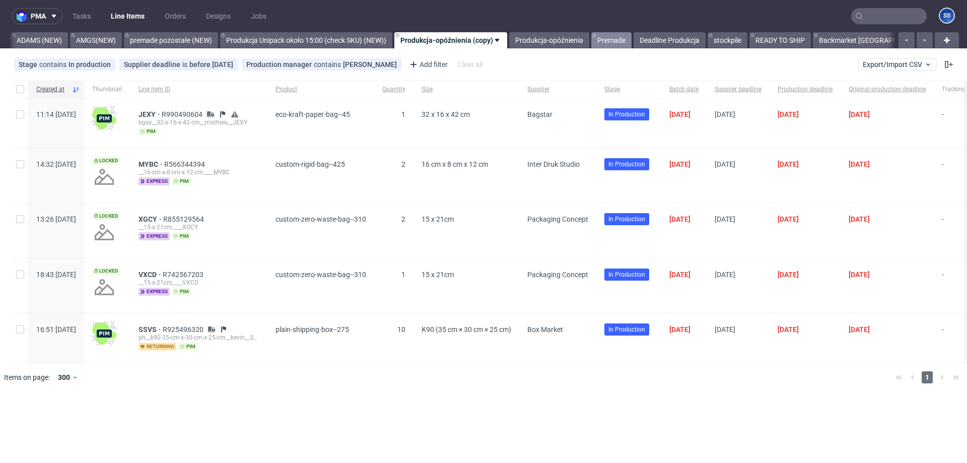
scroll to position [0, 684]
click at [535, 35] on link "Produkcja-opóźnienia" at bounding box center [549, 40] width 80 height 16
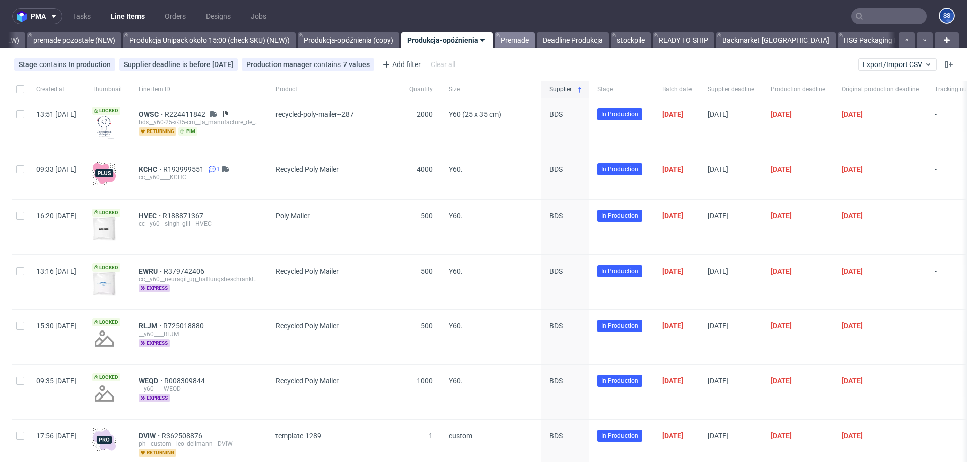
click at [517, 48] on link "Premade" at bounding box center [514, 40] width 40 height 16
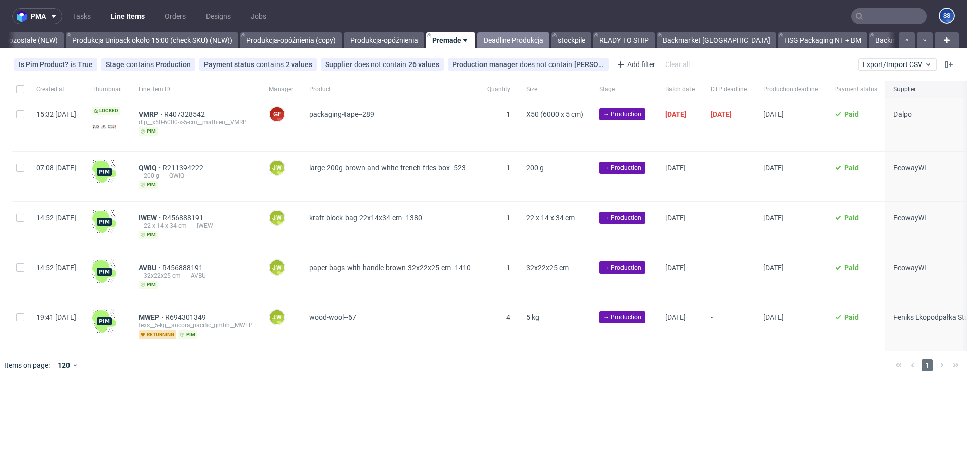
click at [527, 48] on link "Deadline Produkcja" at bounding box center [513, 40] width 72 height 16
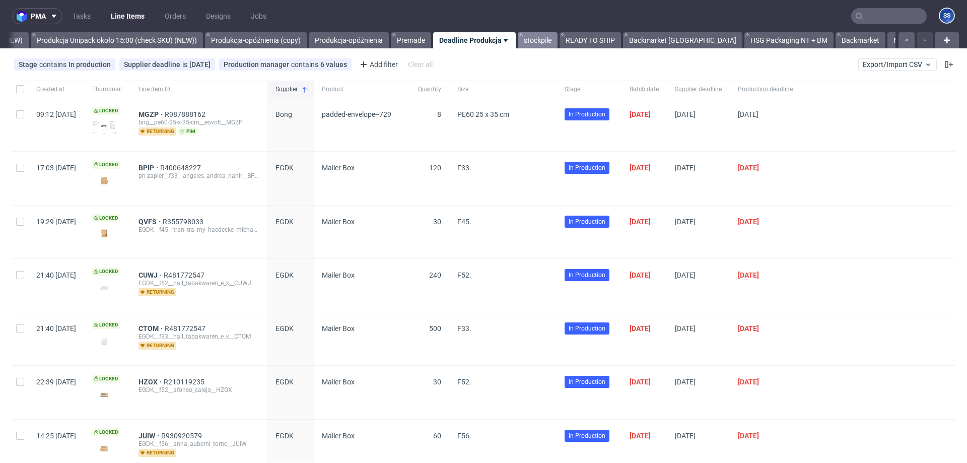
click at [529, 44] on link "stockpile" at bounding box center [538, 40] width 40 height 16
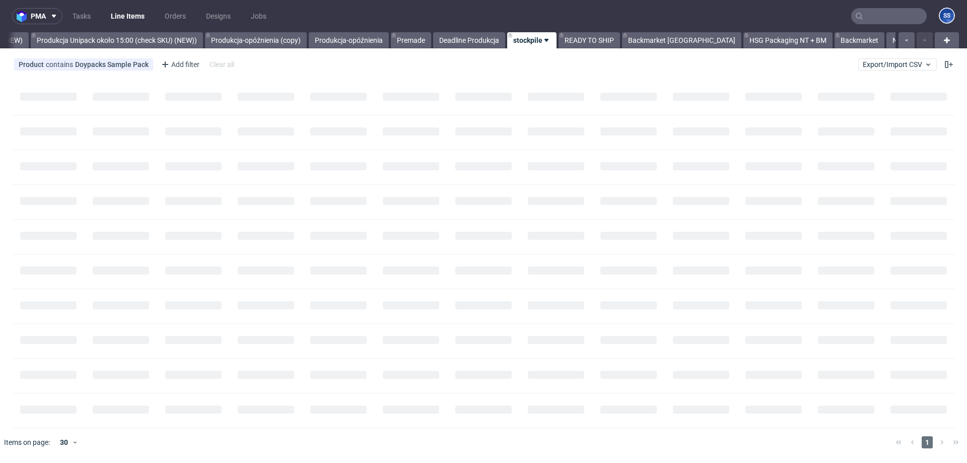
scroll to position [0, 865]
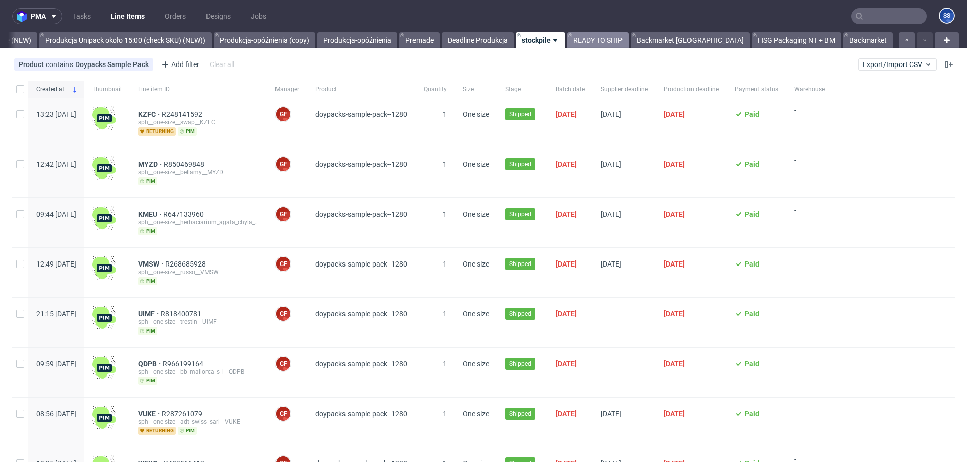
click at [577, 41] on link "READY TO SHIP" at bounding box center [597, 40] width 61 height 16
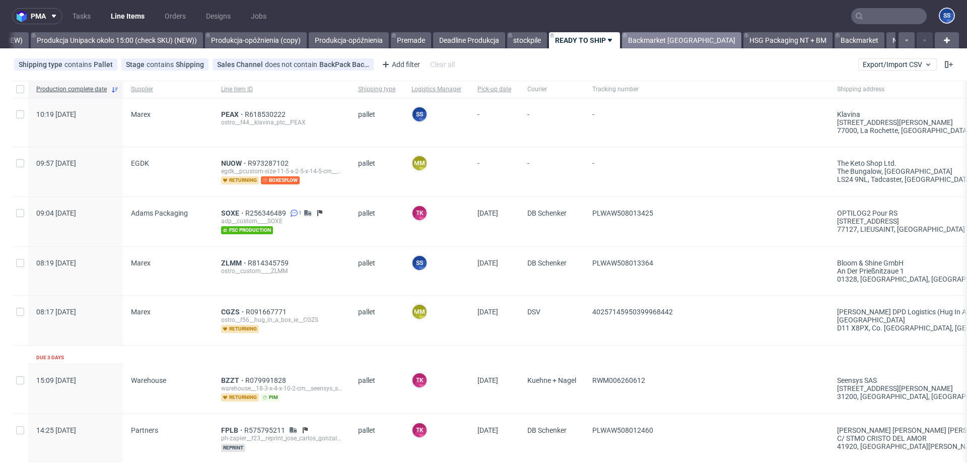
click at [655, 37] on link "Backmarket [GEOGRAPHIC_DATA]" at bounding box center [681, 40] width 119 height 16
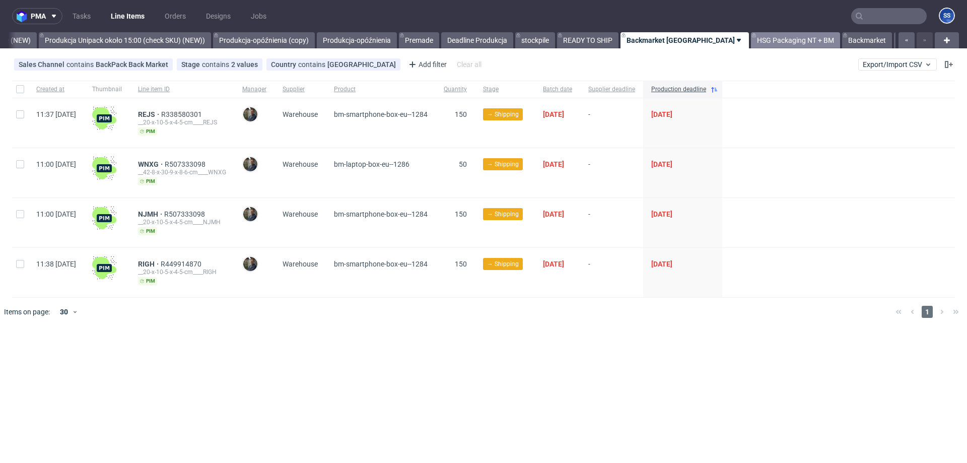
click at [751, 46] on link "HSG Packaging NT + BM" at bounding box center [795, 40] width 89 height 16
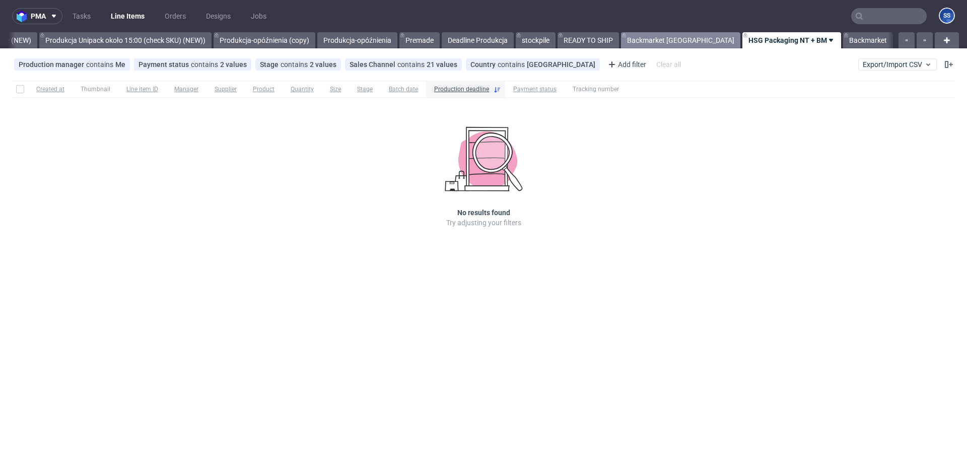
click at [653, 42] on link "Backmarket [GEOGRAPHIC_DATA]" at bounding box center [680, 40] width 119 height 16
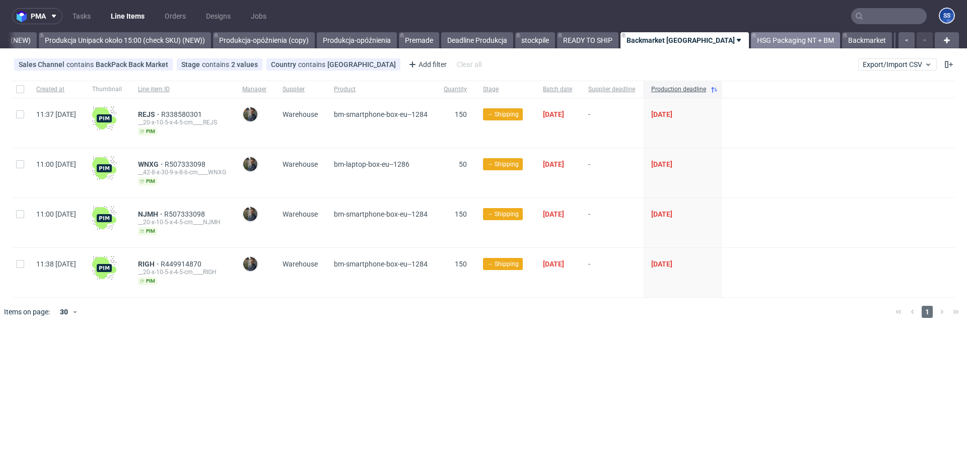
click at [751, 41] on link "HSG Packaging NT + BM" at bounding box center [795, 40] width 89 height 16
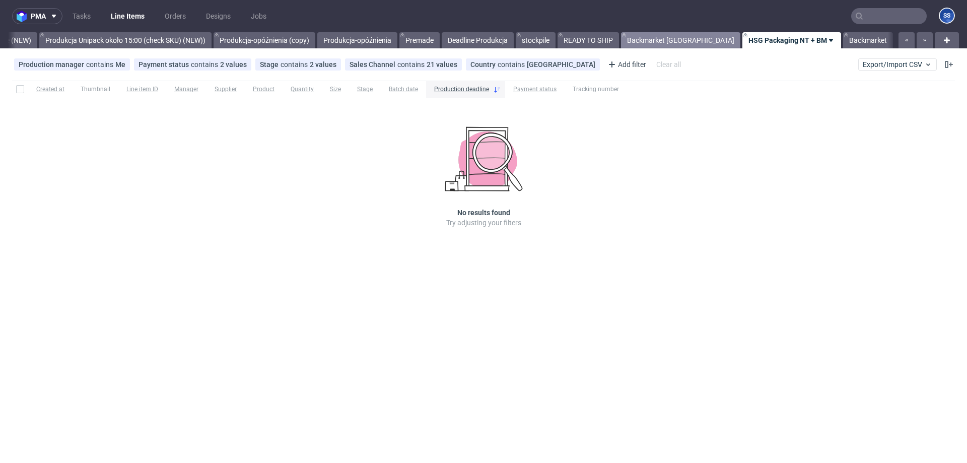
click at [659, 39] on link "Backmarket [GEOGRAPHIC_DATA]" at bounding box center [680, 40] width 119 height 16
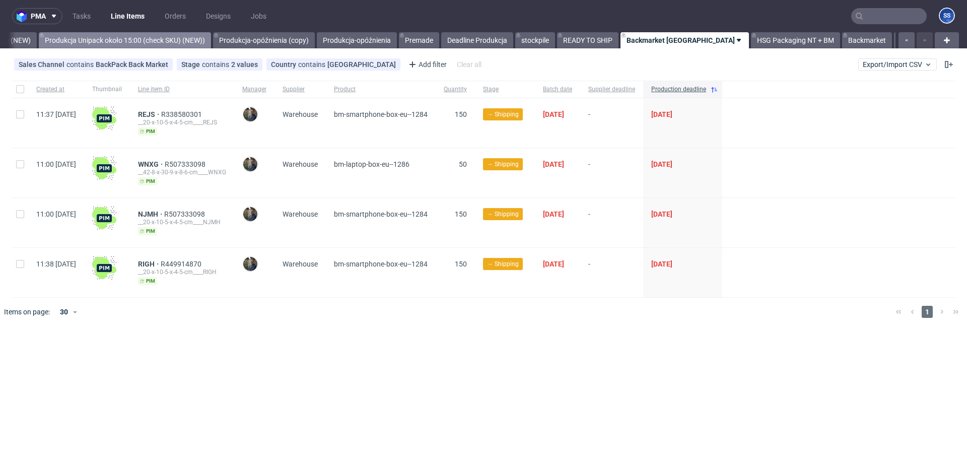
click at [145, 34] on link "Produkcja Unipack około 15:00 (check SKU) (NEW))" at bounding box center [125, 40] width 172 height 16
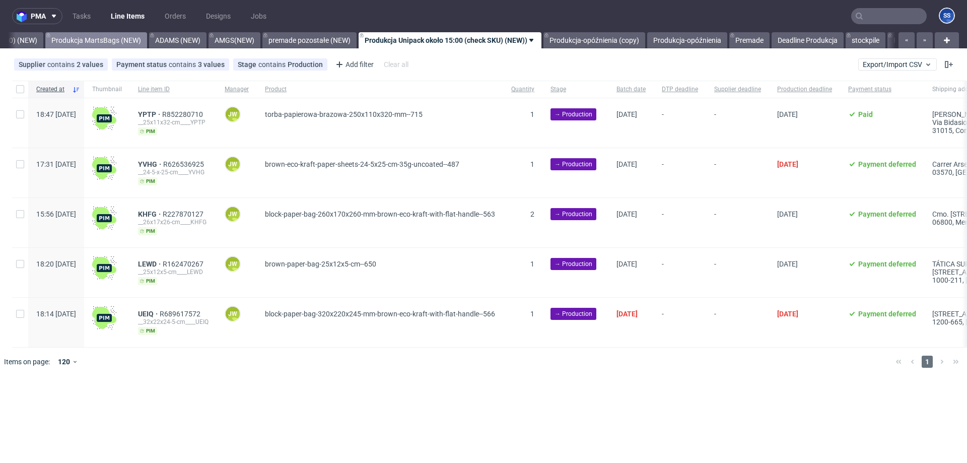
click at [95, 44] on link "Produkcja MartsBags (NEW)" at bounding box center [96, 40] width 102 height 16
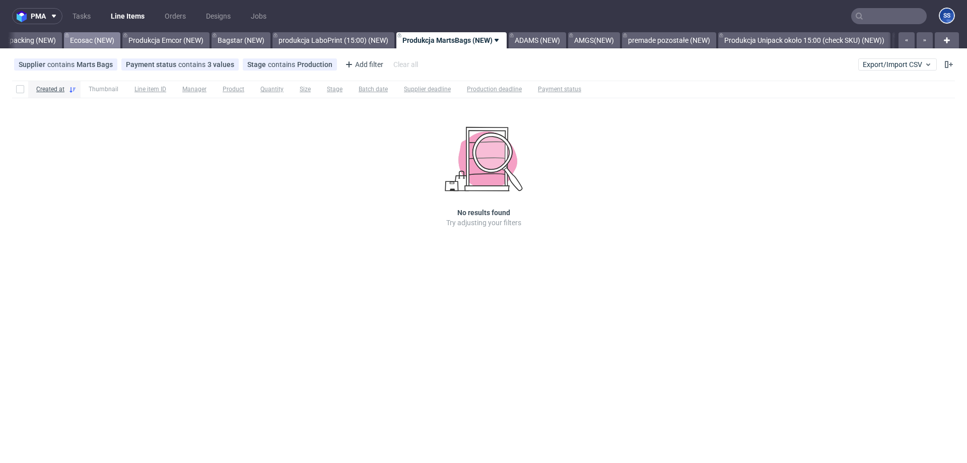
click at [99, 41] on link "Ecosac (NEW)" at bounding box center [92, 40] width 56 height 16
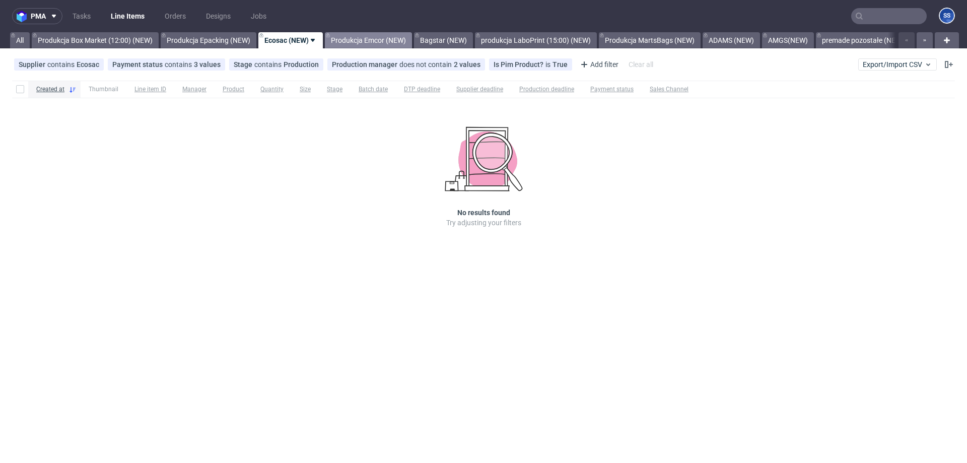
click at [353, 40] on link "Produkcja Emcor (NEW)" at bounding box center [368, 40] width 87 height 16
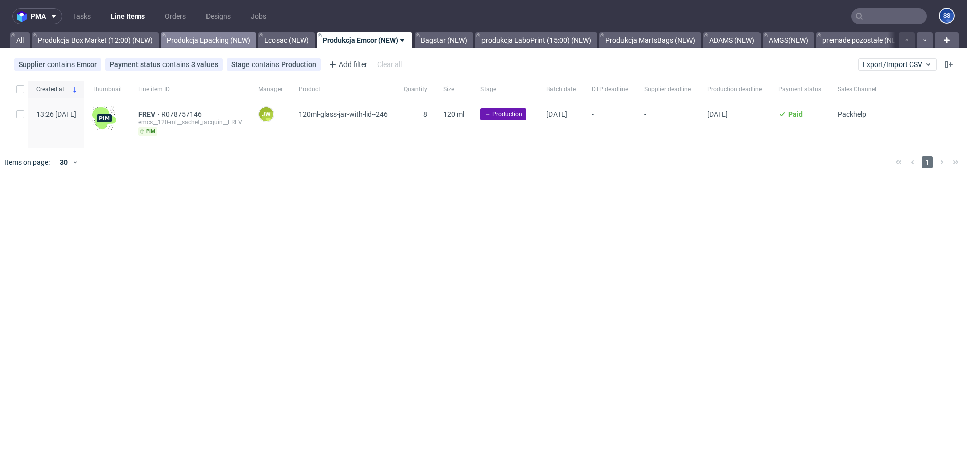
click at [197, 35] on link "Produkcja Epacking (NEW)" at bounding box center [209, 40] width 96 height 16
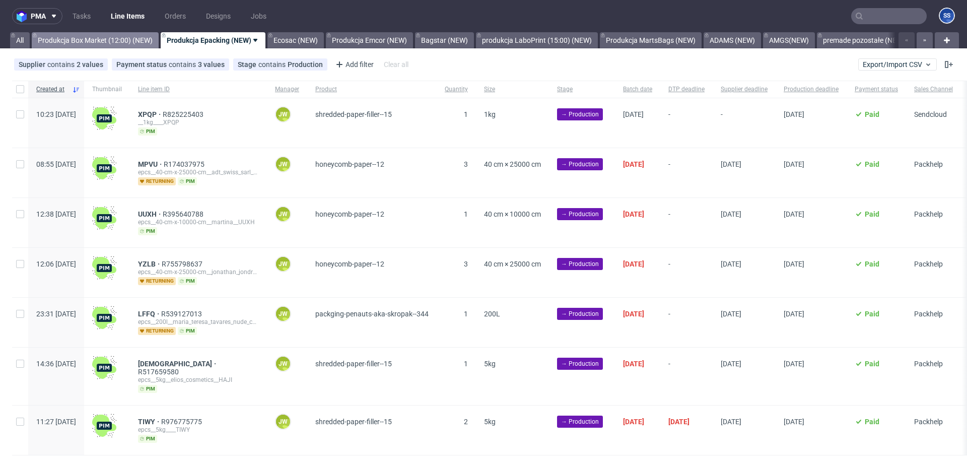
click at [134, 39] on link "Produkcja Box Market (12:00) (NEW)" at bounding box center [95, 40] width 127 height 16
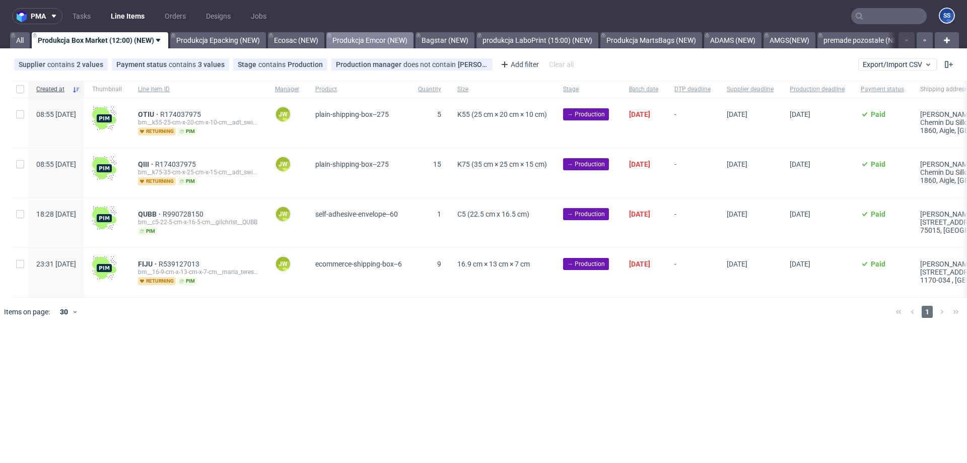
click at [370, 39] on link "Produkcja Emcor (NEW)" at bounding box center [369, 40] width 87 height 16
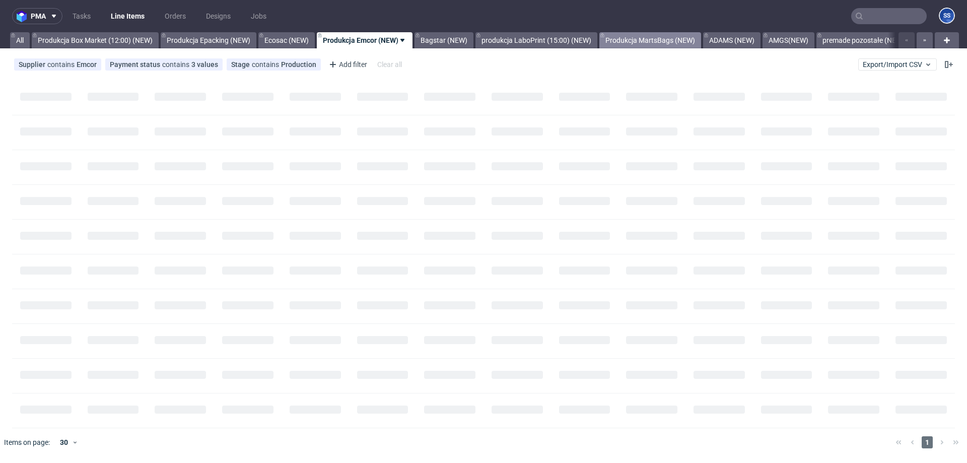
click at [661, 44] on link "Produkcja MartsBags (NEW)" at bounding box center [650, 40] width 102 height 16
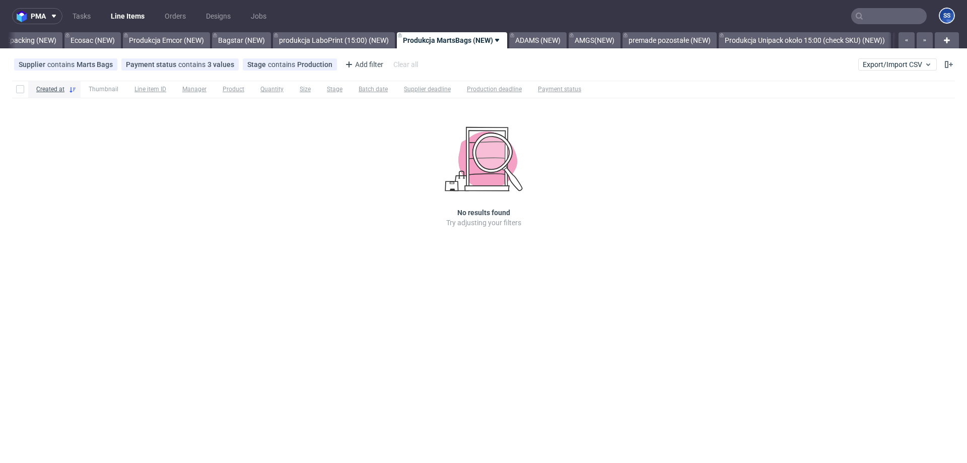
scroll to position [0, 194]
click at [790, 39] on link "Produkcja Unipack około 15:00 (check SKU) (NEW))" at bounding box center [804, 40] width 172 height 16
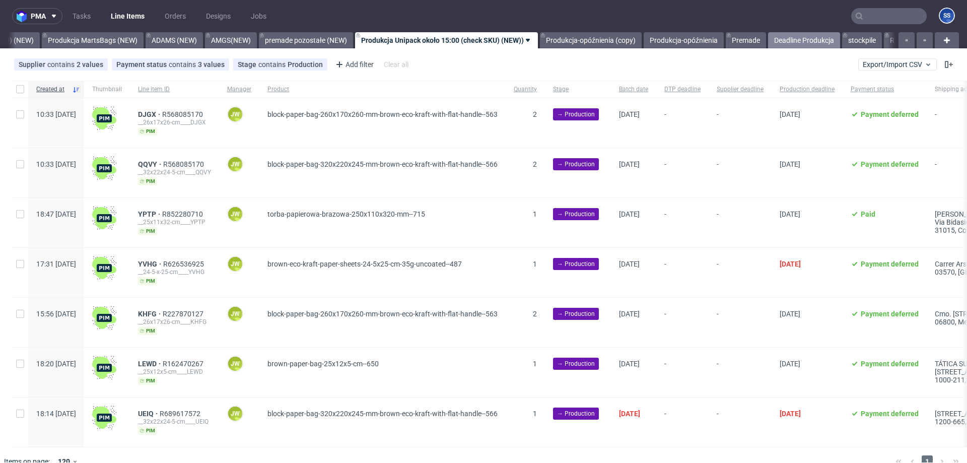
scroll to position [0, 549]
click at [807, 39] on link "Deadline Produkcja" at bounding box center [803, 40] width 72 height 16
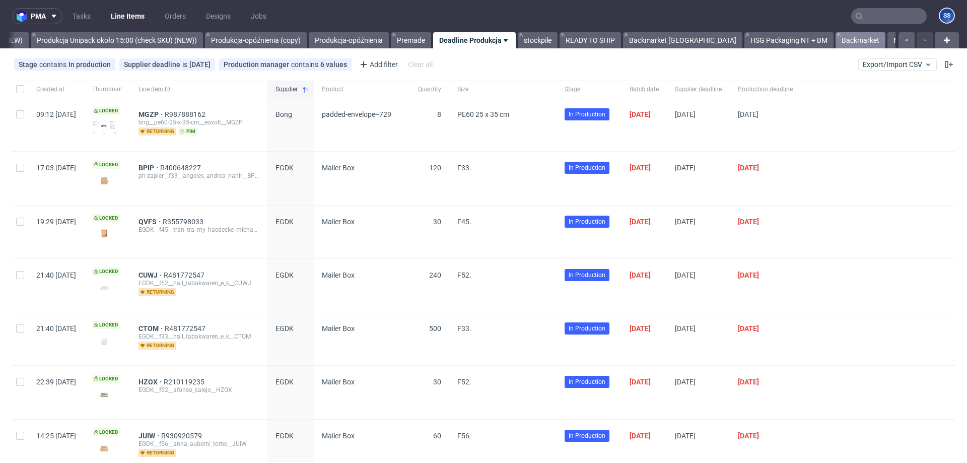
click at [835, 40] on link "Backmarket" at bounding box center [860, 40] width 50 height 16
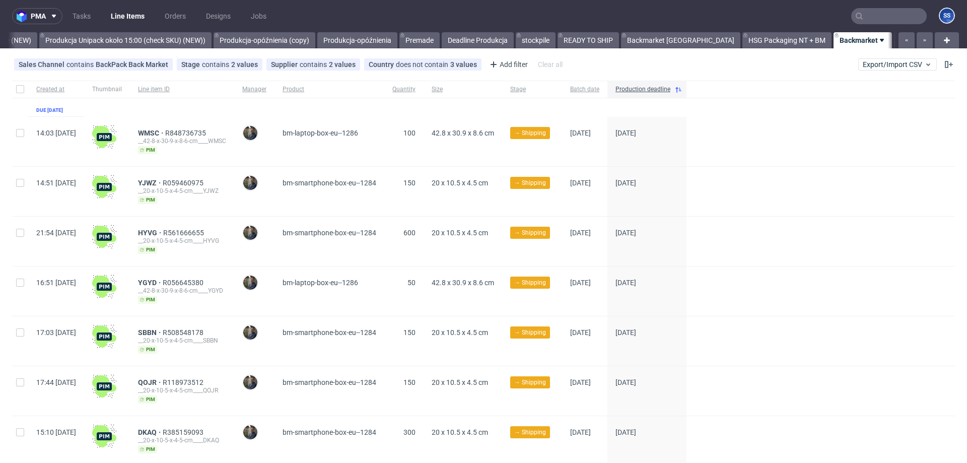
click at [894, 41] on link "NEW HSG+BM" at bounding box center [922, 40] width 57 height 16
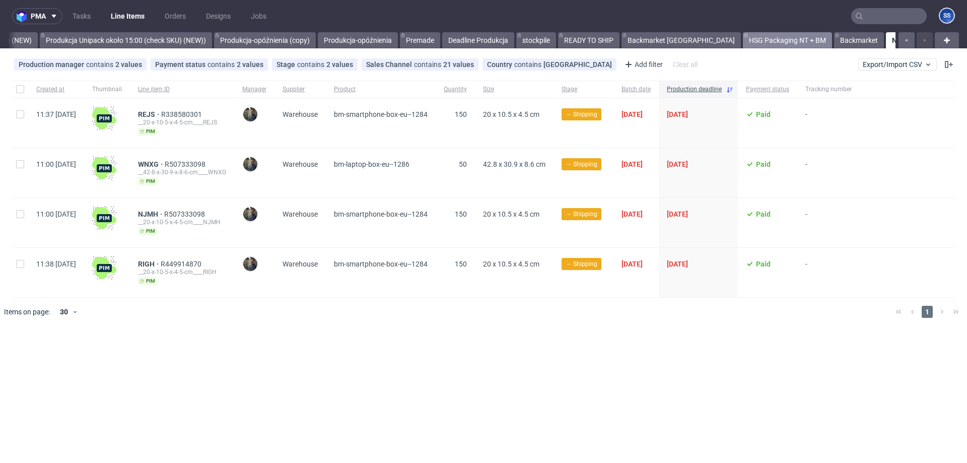
click at [743, 39] on link "HSG Packaging NT + BM" at bounding box center [787, 40] width 89 height 16
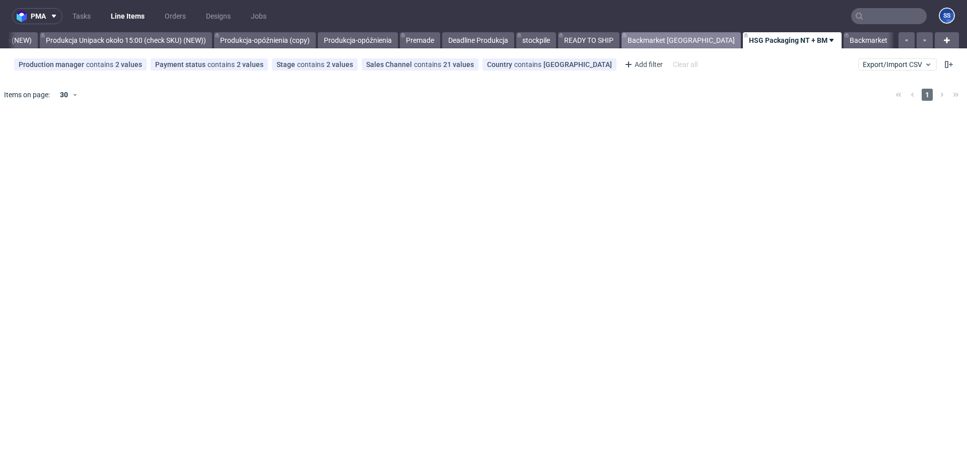
scroll to position [0, 865]
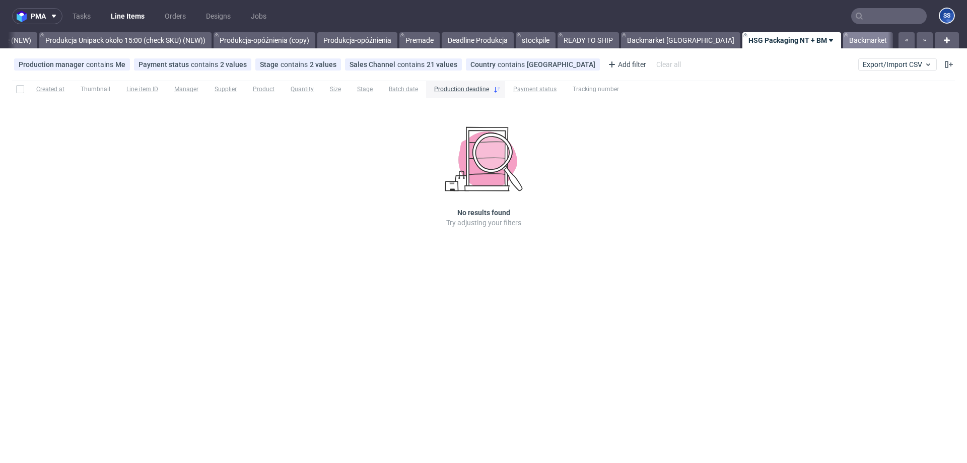
click at [843, 41] on link "Backmarket" at bounding box center [868, 40] width 50 height 16
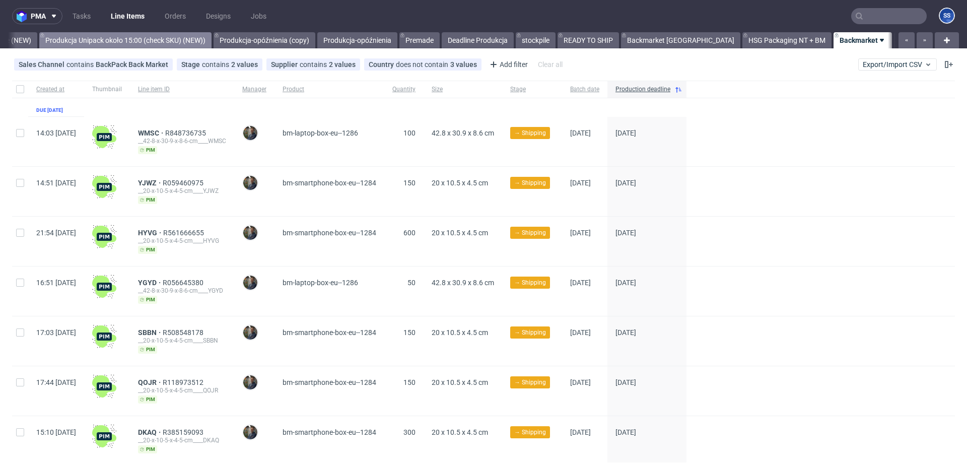
click at [152, 42] on link "Produkcja Unipack około 15:00 (check SKU) (NEW))" at bounding box center [125, 40] width 172 height 16
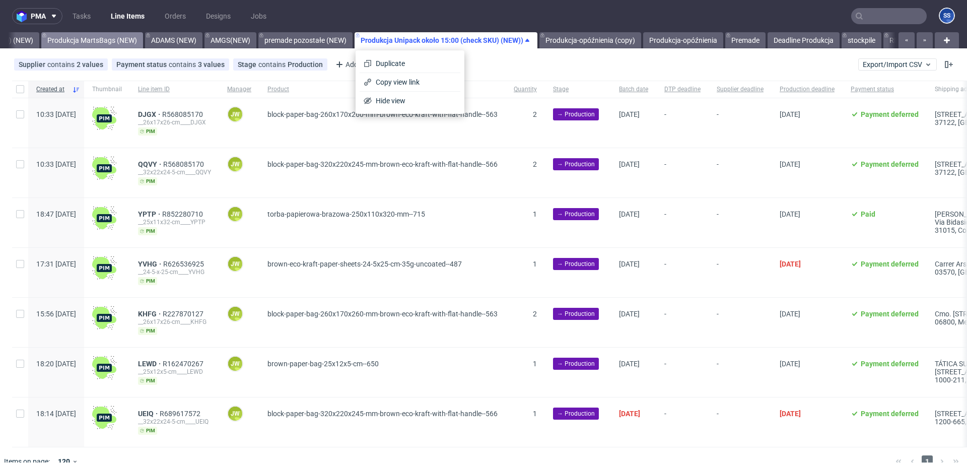
click at [71, 38] on link "Produkcja MartsBags (NEW)" at bounding box center [92, 40] width 102 height 16
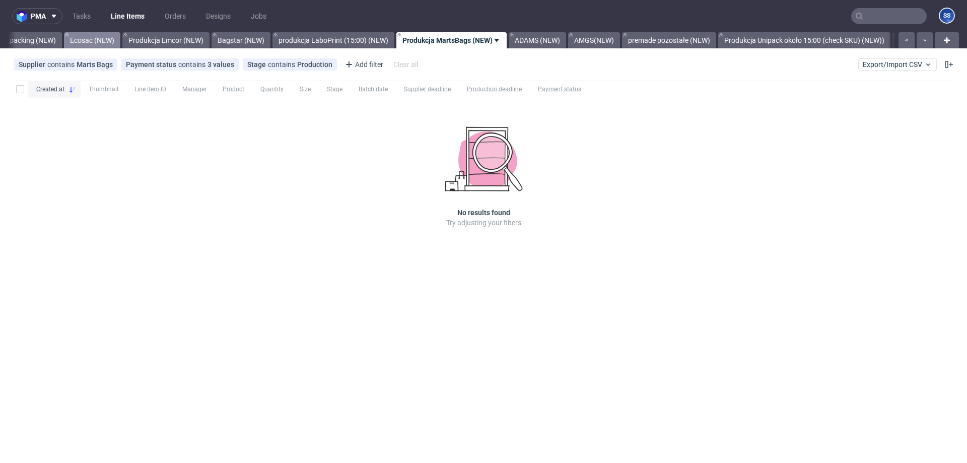
click at [62, 40] on link "Produkcja Epacking (NEW)" at bounding box center [14, 40] width 96 height 16
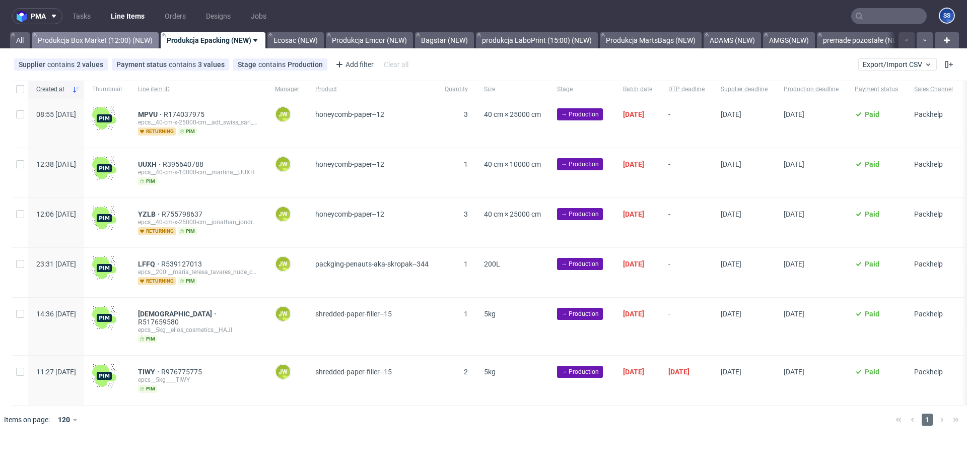
click at [64, 40] on link "Produkcja Box Market (12:00) (NEW)" at bounding box center [95, 40] width 127 height 16
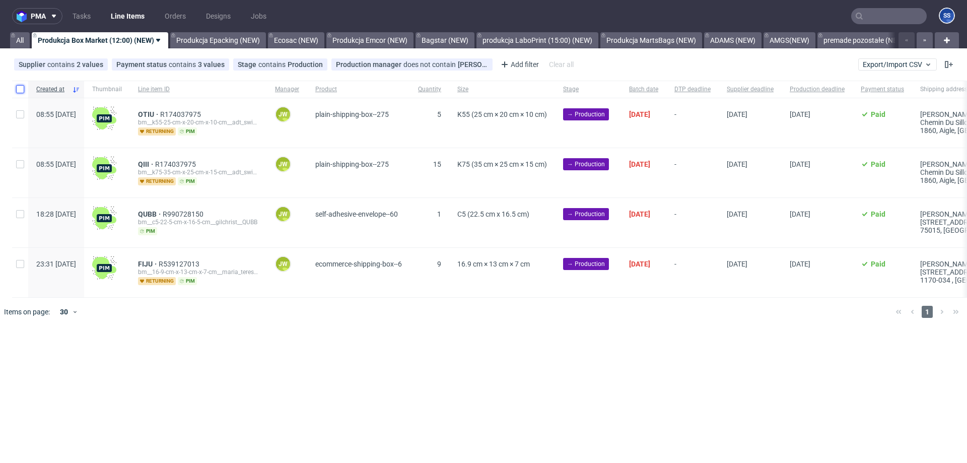
click at [18, 91] on input "checkbox" at bounding box center [20, 89] width 8 height 8
checkbox input "true"
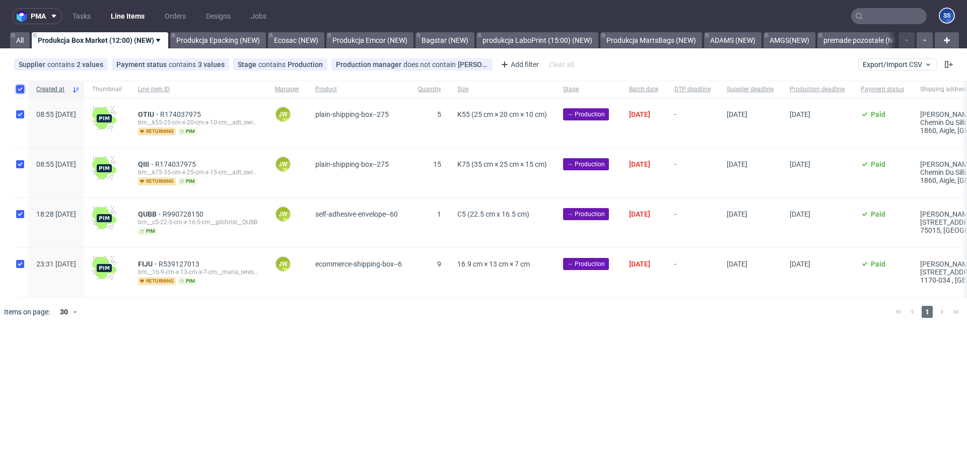
checkbox input "true"
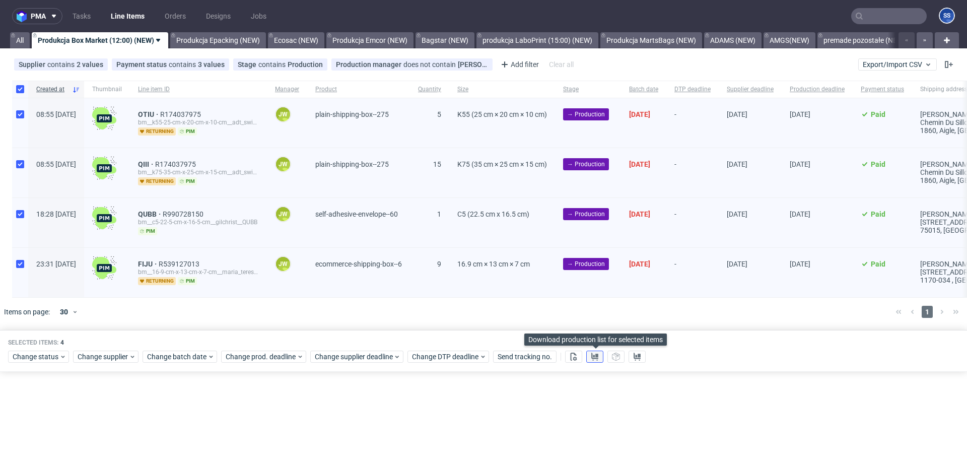
click at [595, 355] on use at bounding box center [594, 356] width 7 height 8
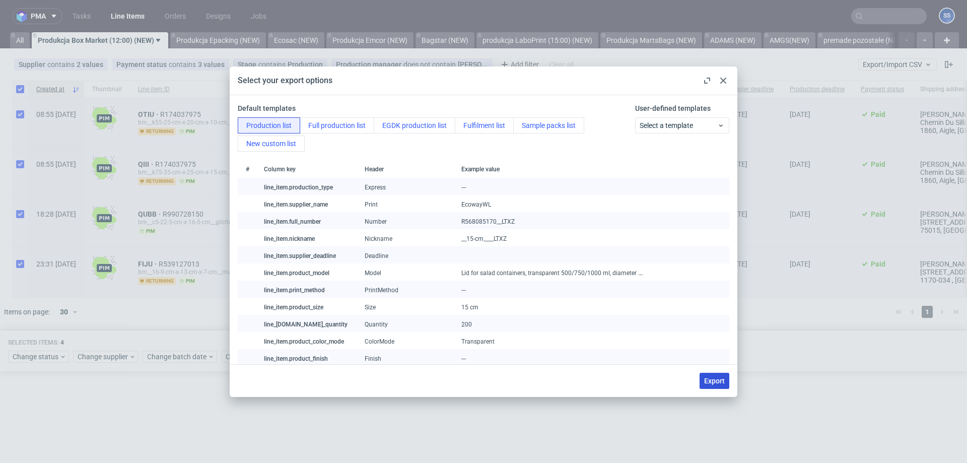
click at [715, 383] on span "Export" at bounding box center [714, 380] width 21 height 7
checkbox input "false"
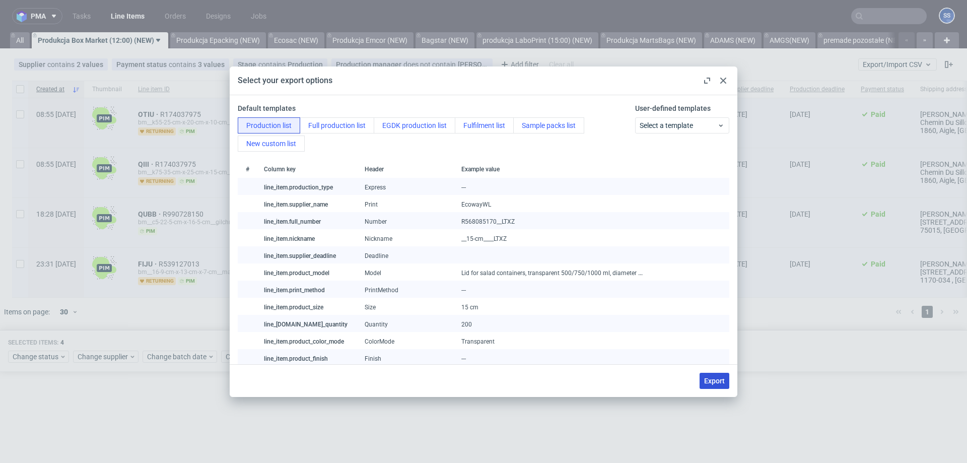
checkbox input "false"
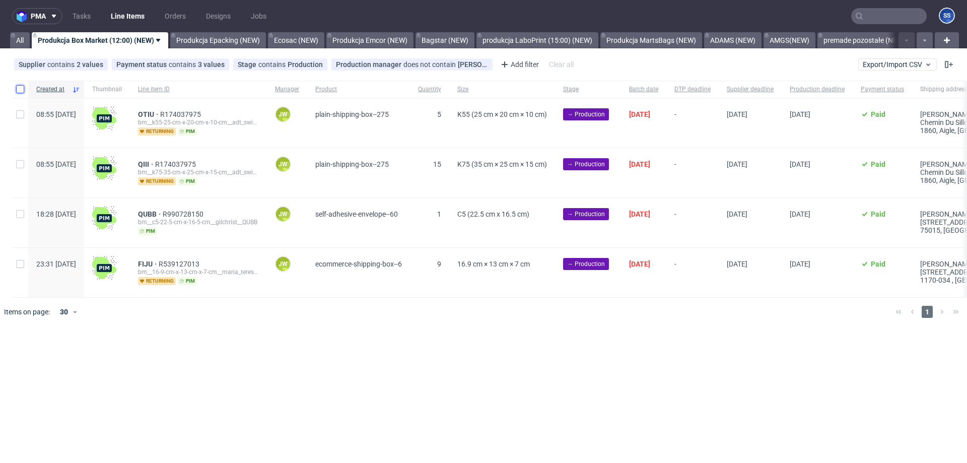
click at [18, 87] on input "checkbox" at bounding box center [20, 89] width 8 height 8
checkbox input "true"
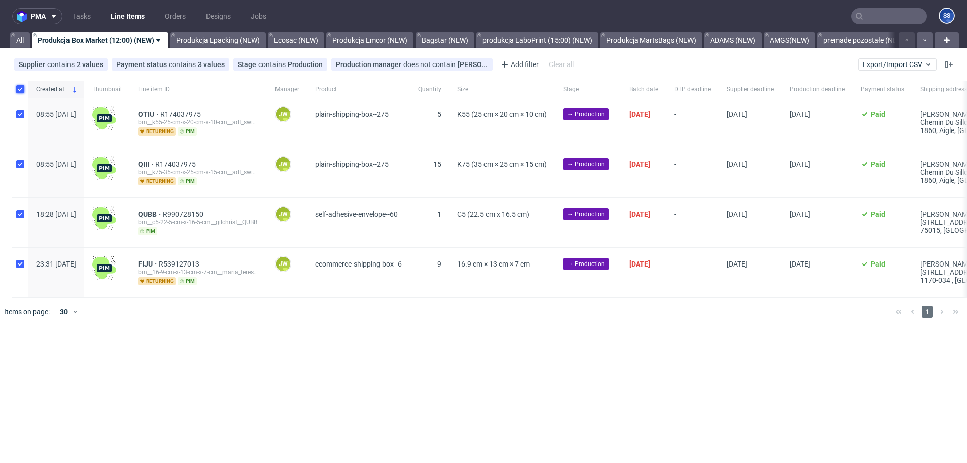
checkbox input "true"
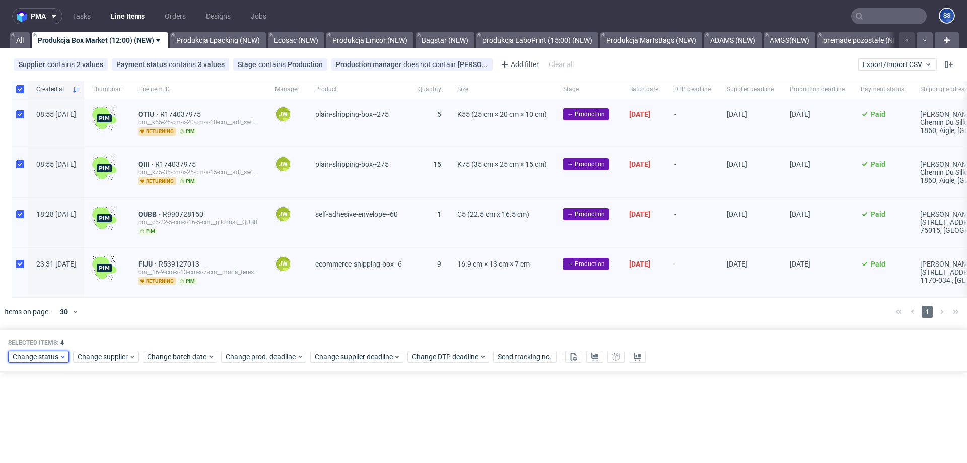
click at [35, 352] on span "Change status" at bounding box center [36, 356] width 47 height 10
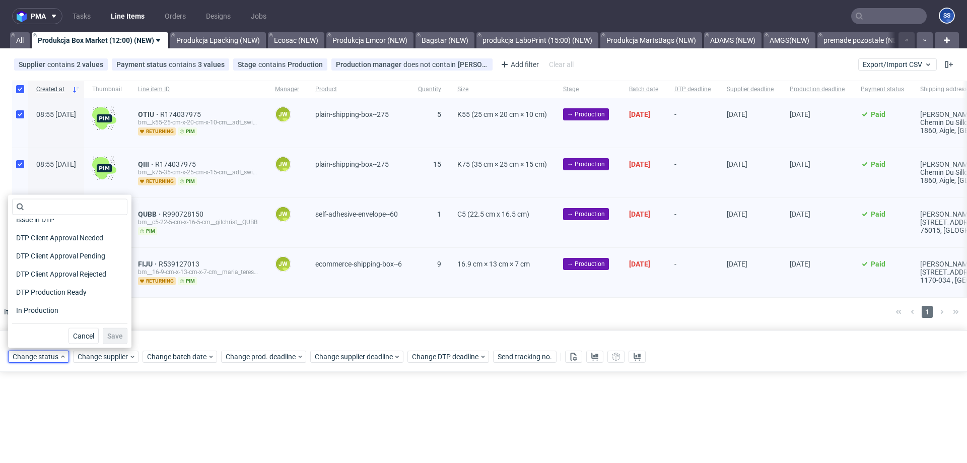
scroll to position [86, 0]
click at [65, 287] on div "In Production" at bounding box center [69, 287] width 115 height 14
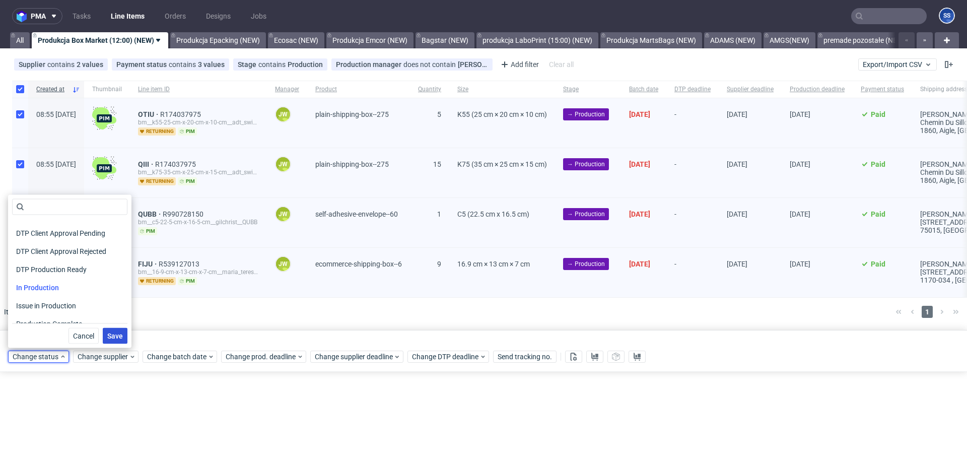
click at [110, 335] on span "Save" at bounding box center [115, 335] width 16 height 7
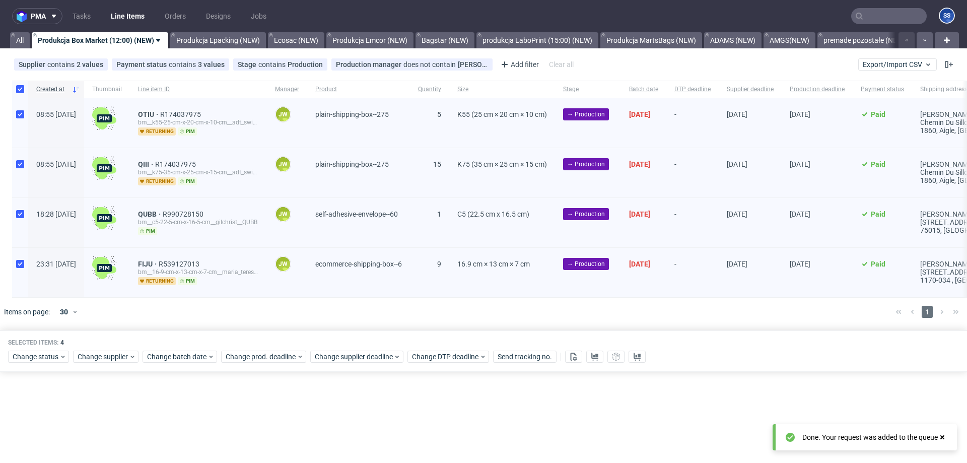
click at [227, 318] on div at bounding box center [498, 312] width 778 height 28
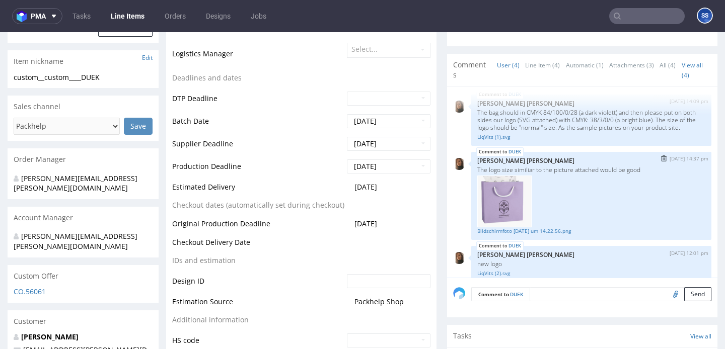
scroll to position [55, 0]
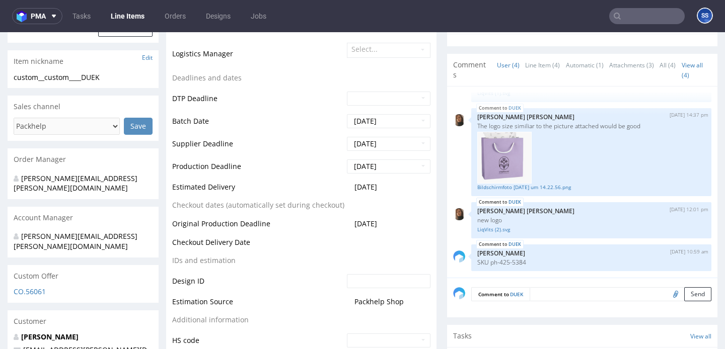
click at [133, 20] on link "Line Items" at bounding box center [128, 16] width 46 height 16
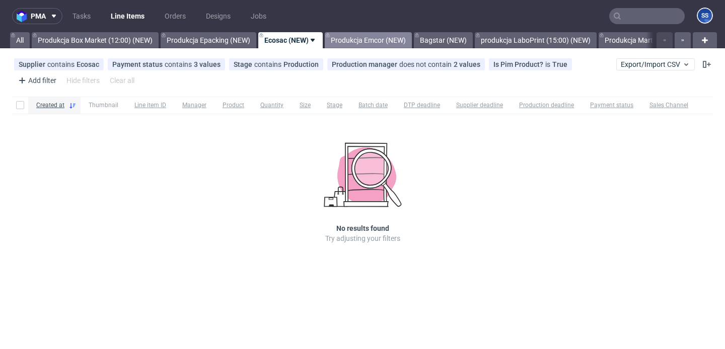
click at [366, 39] on link "Produkcja Emcor (NEW)" at bounding box center [368, 40] width 87 height 16
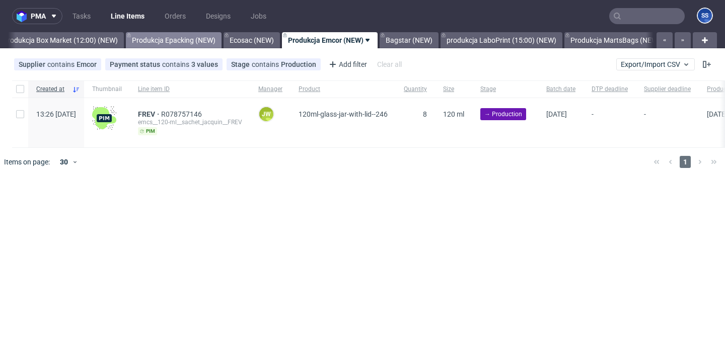
click at [178, 36] on link "Produkcja Epacking (NEW)" at bounding box center [174, 40] width 96 height 16
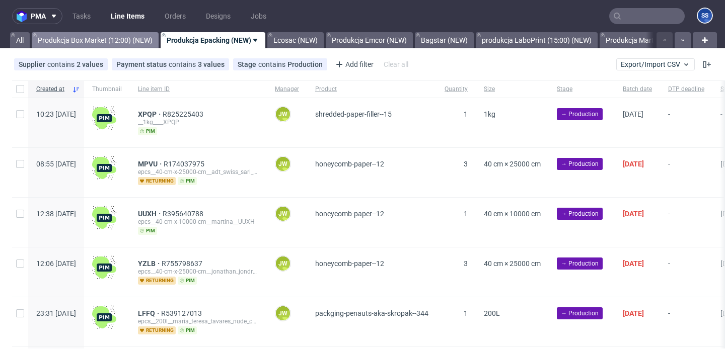
click at [130, 39] on link "Produkcja Box Market (12:00) (NEW)" at bounding box center [95, 40] width 127 height 16
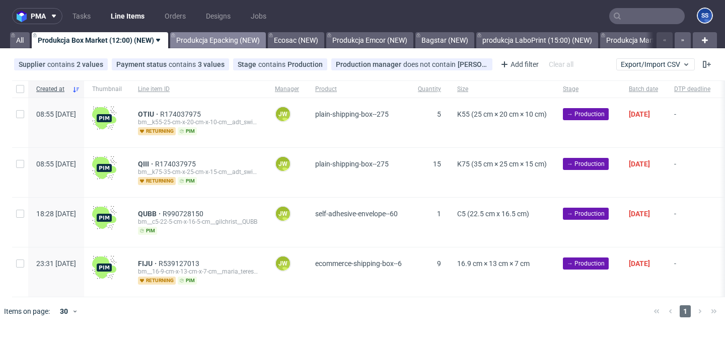
click at [220, 36] on link "Produkcja Epacking (NEW)" at bounding box center [218, 40] width 96 height 16
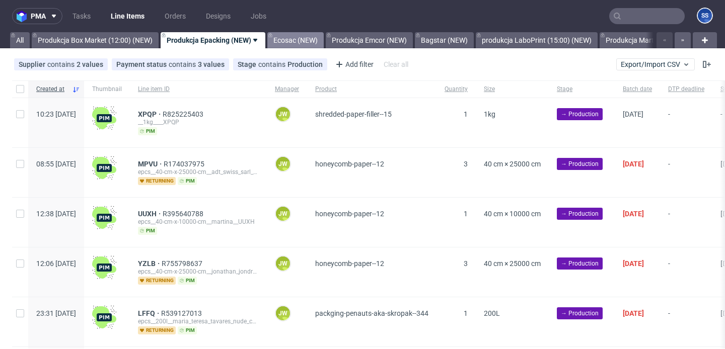
click at [279, 42] on link "Ecosac (NEW)" at bounding box center [295, 40] width 56 height 16
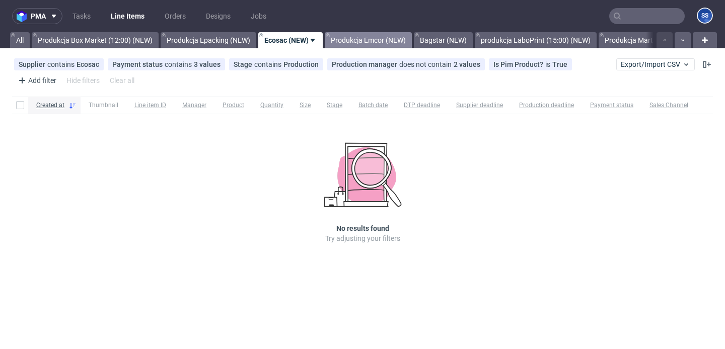
click at [337, 40] on link "Produkcja Emcor (NEW)" at bounding box center [368, 40] width 87 height 16
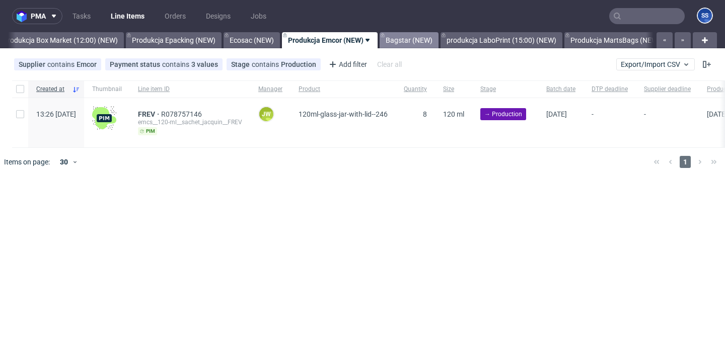
click at [391, 39] on link "Bagstar (NEW)" at bounding box center [409, 40] width 59 height 16
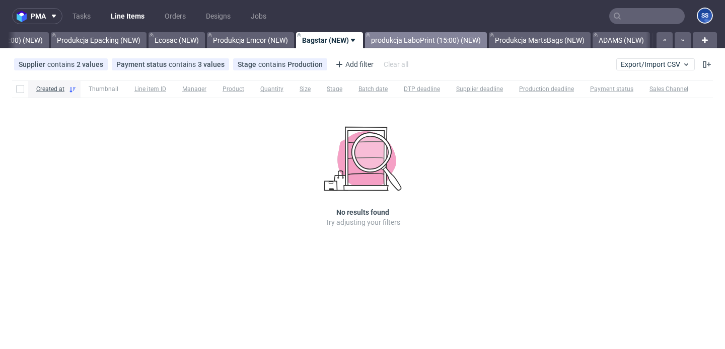
click at [402, 38] on link "produkcja LaboPrint (15:00) (NEW)" at bounding box center [426, 40] width 122 height 16
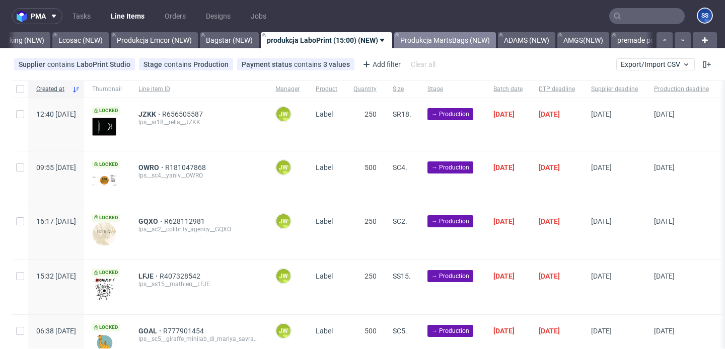
click at [417, 39] on link "Produkcja MartsBags (NEW)" at bounding box center [445, 40] width 102 height 16
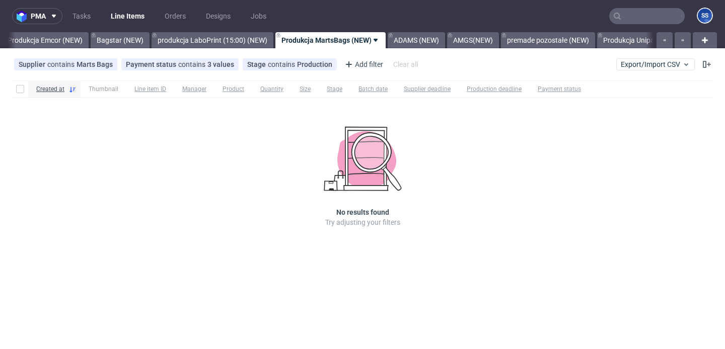
click at [417, 39] on link "ADAMS (NEW)" at bounding box center [416, 40] width 57 height 16
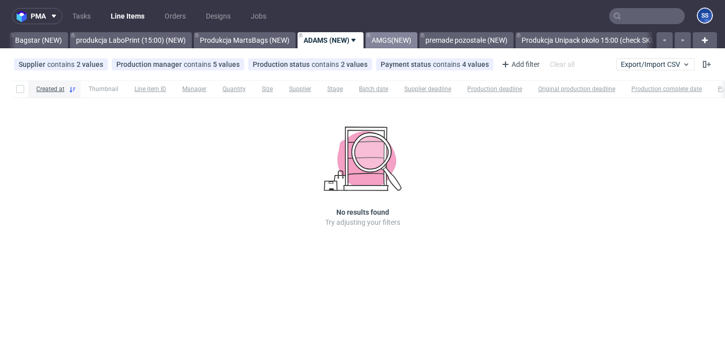
click at [377, 40] on link "AMGS(NEW)" at bounding box center [392, 40] width 52 height 16
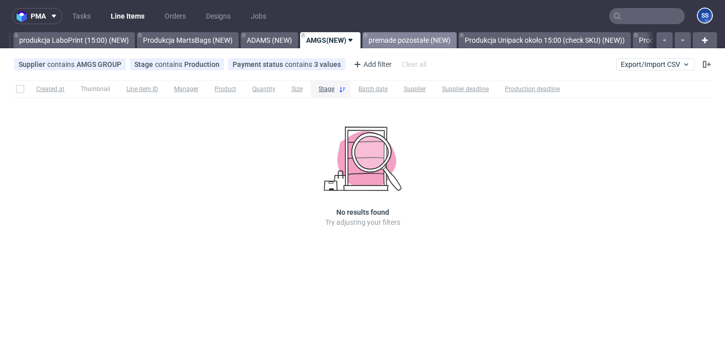
click at [389, 40] on link "premade pozostałe (NEW)" at bounding box center [410, 40] width 94 height 16
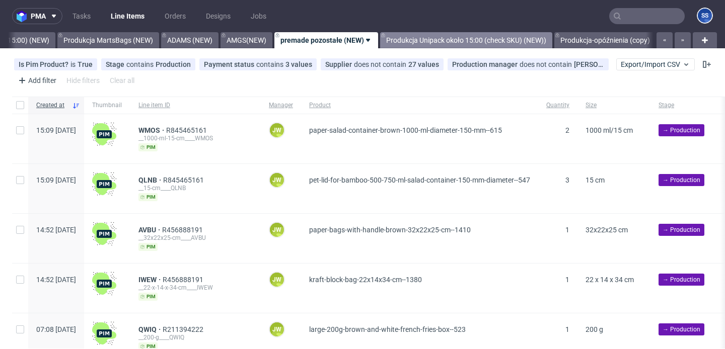
click at [389, 40] on link "Produkcja Unipack około 15:00 (check SKU) (NEW))" at bounding box center [466, 40] width 172 height 16
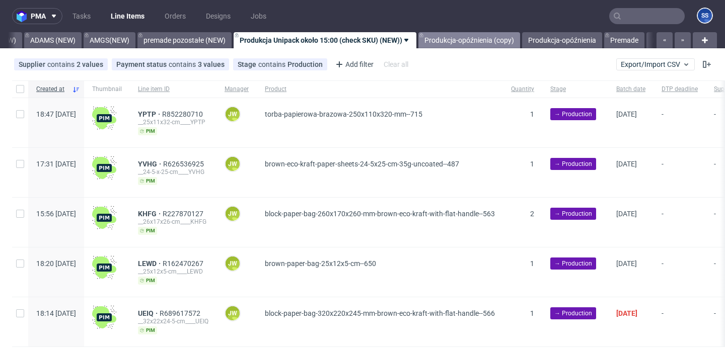
click at [425, 40] on link "Produkcja-opóźnienia (copy)" at bounding box center [469, 40] width 102 height 16
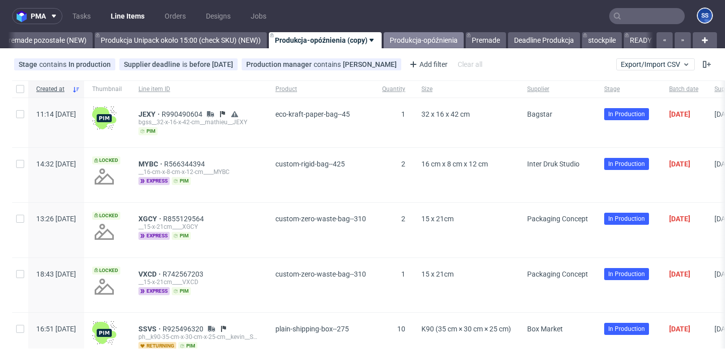
click at [425, 40] on link "Produkcja-opóźnienia" at bounding box center [424, 40] width 80 height 16
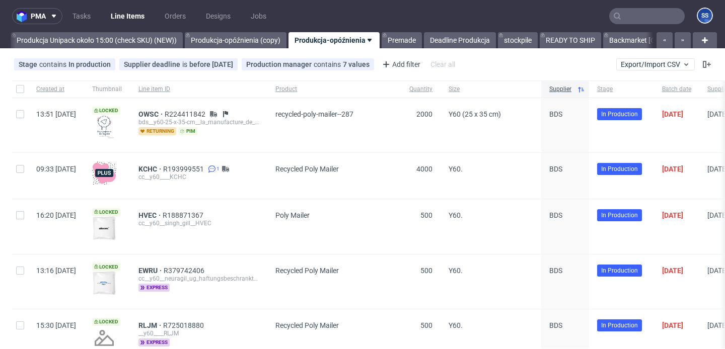
scroll to position [0, 901]
click at [394, 39] on link "Premade" at bounding box center [394, 40] width 40 height 16
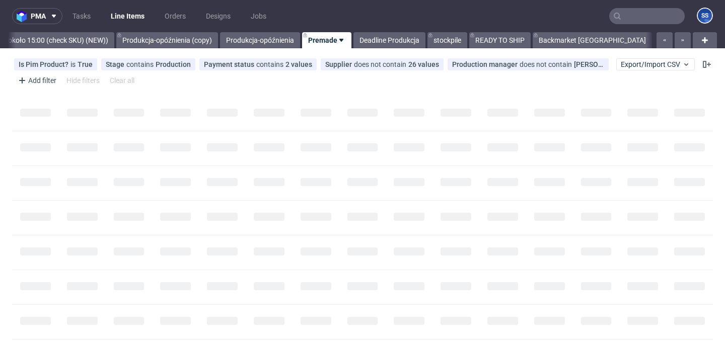
scroll to position [0, 963]
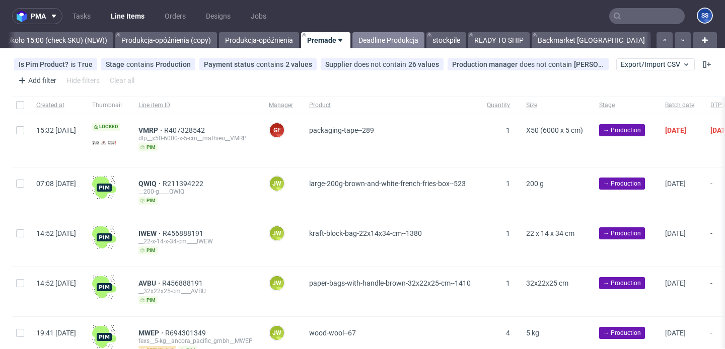
click at [394, 39] on link "Deadline Produkcja" at bounding box center [388, 40] width 72 height 16
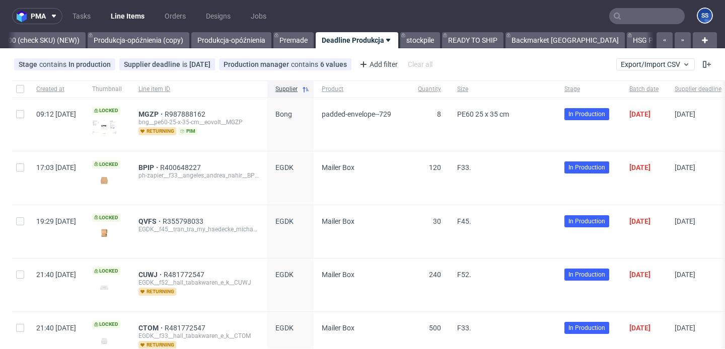
scroll to position [0, 1022]
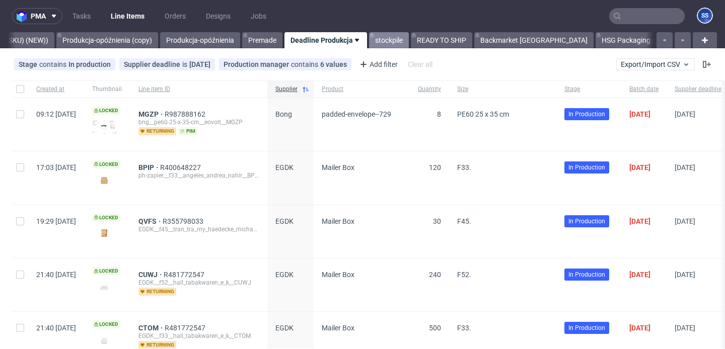
click at [389, 39] on link "stockpile" at bounding box center [389, 40] width 40 height 16
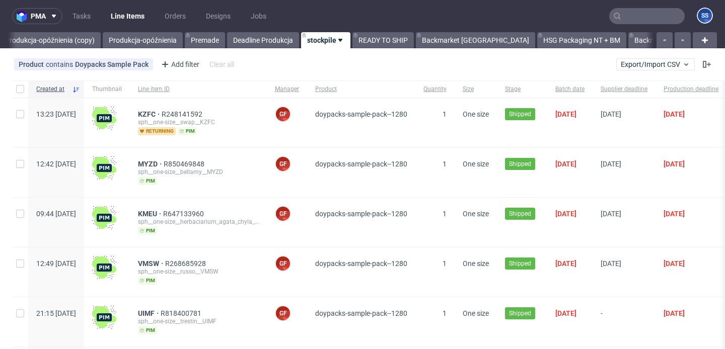
scroll to position [0, 1080]
click at [389, 39] on link "READY TO SHIP" at bounding box center [382, 40] width 61 height 16
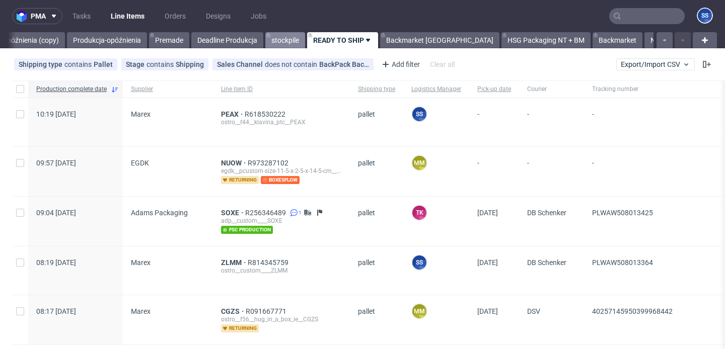
click at [389, 39] on link "Backmarket [GEOGRAPHIC_DATA]" at bounding box center [439, 40] width 119 height 16
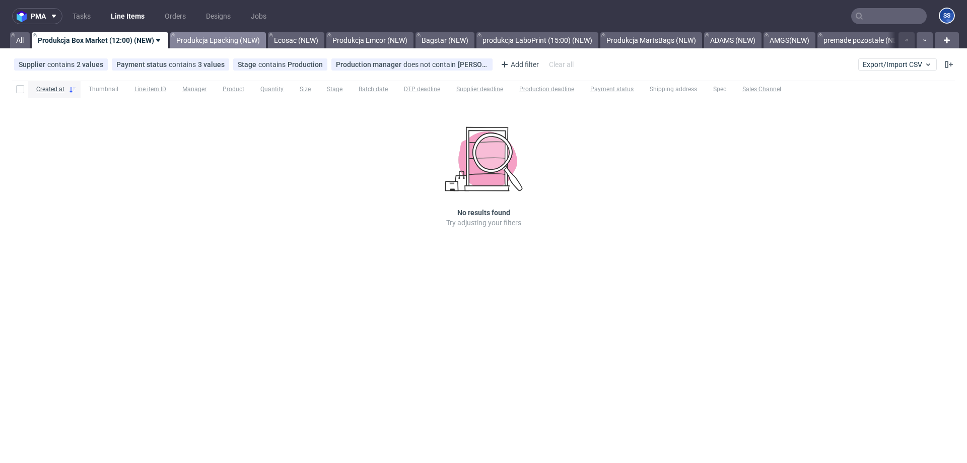
click at [192, 41] on link "Produkcja Epacking (NEW)" at bounding box center [218, 40] width 96 height 16
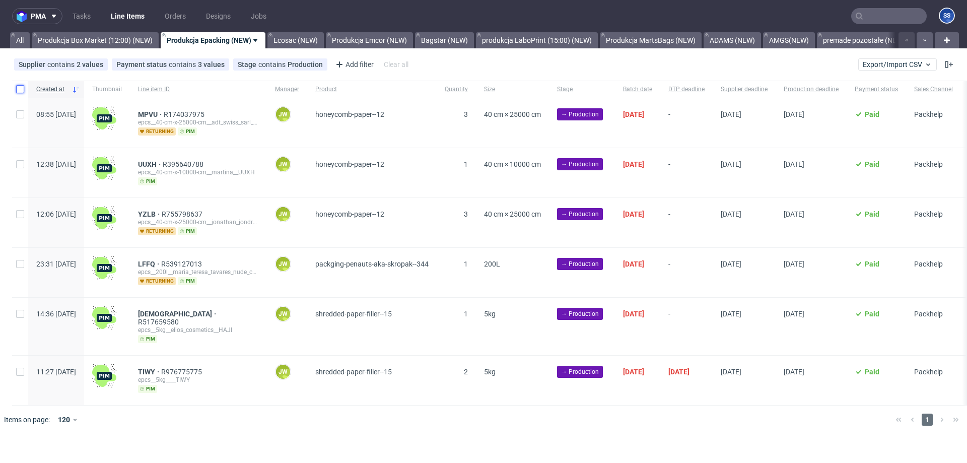
click at [17, 86] on input "checkbox" at bounding box center [20, 89] width 8 height 8
checkbox input "true"
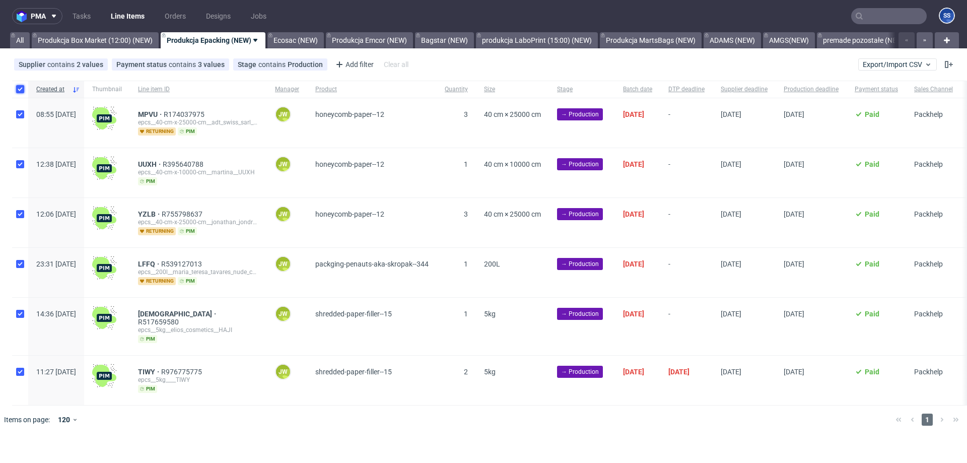
checkbox input "true"
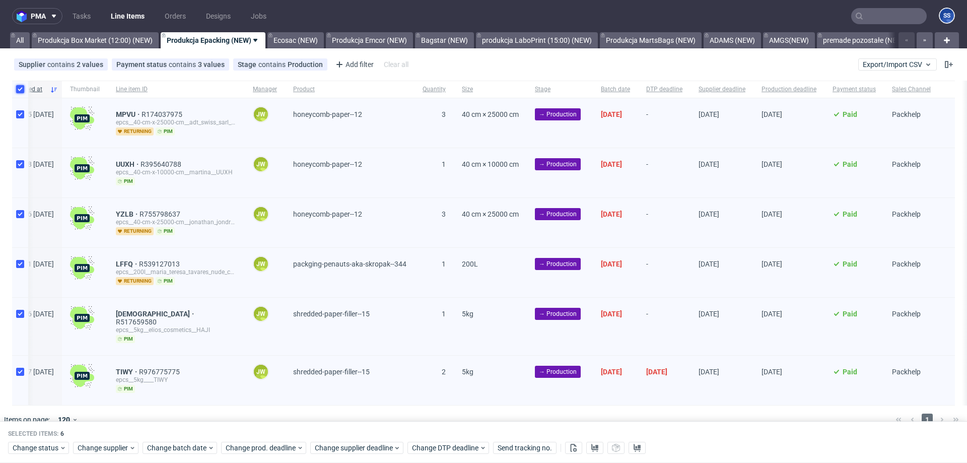
scroll to position [0, 25]
click at [597, 448] on use at bounding box center [594, 448] width 7 height 8
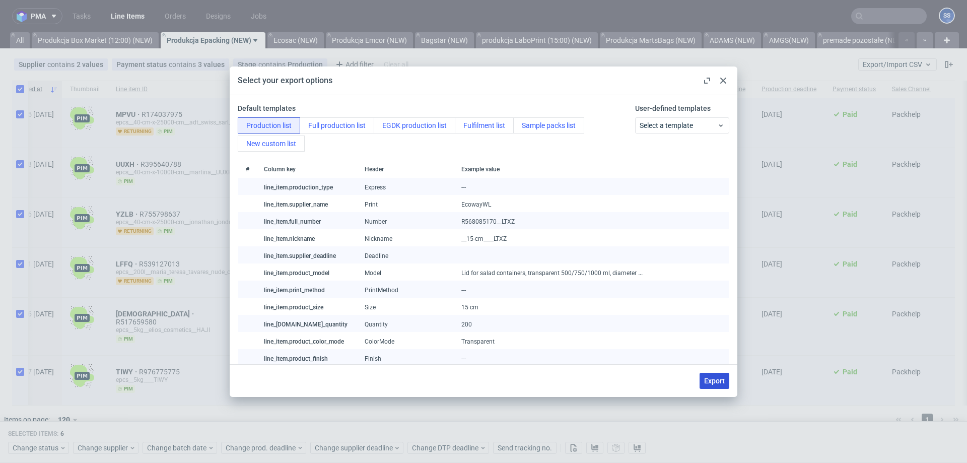
click at [711, 384] on button "Export" at bounding box center [714, 381] width 30 height 16
checkbox input "false"
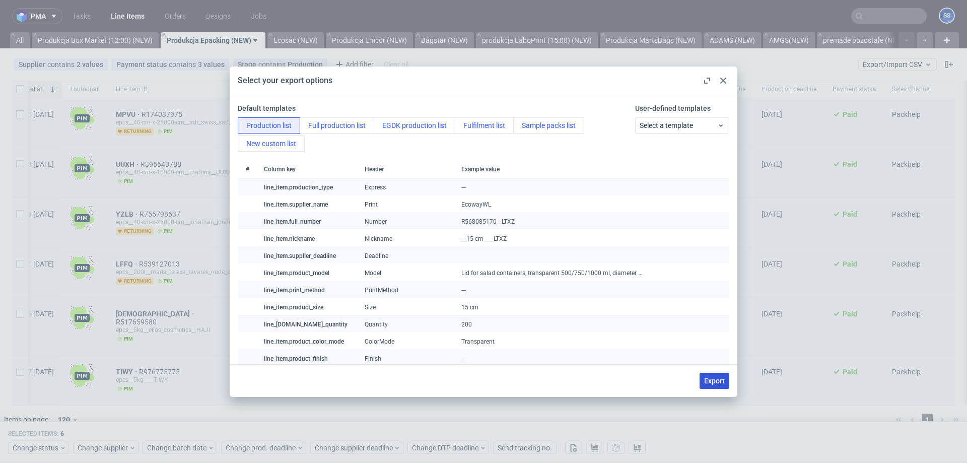
checkbox input "false"
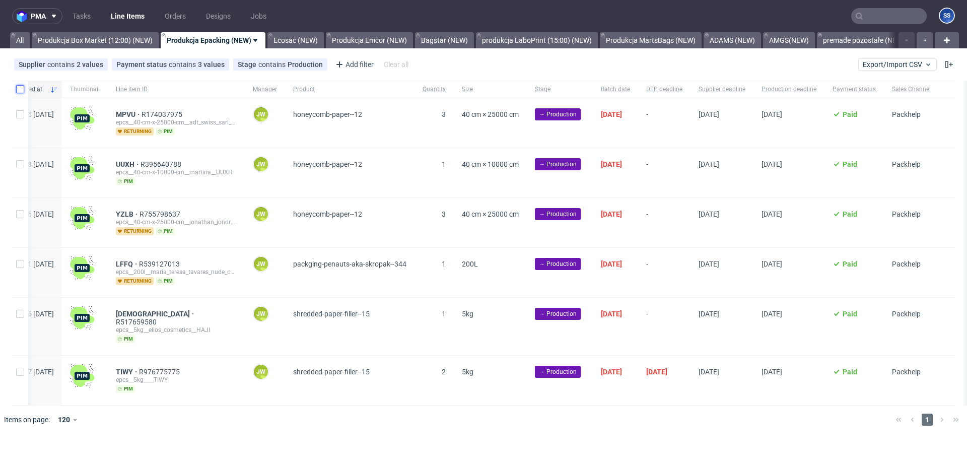
click at [18, 88] on input "checkbox" at bounding box center [20, 89] width 8 height 8
checkbox input "true"
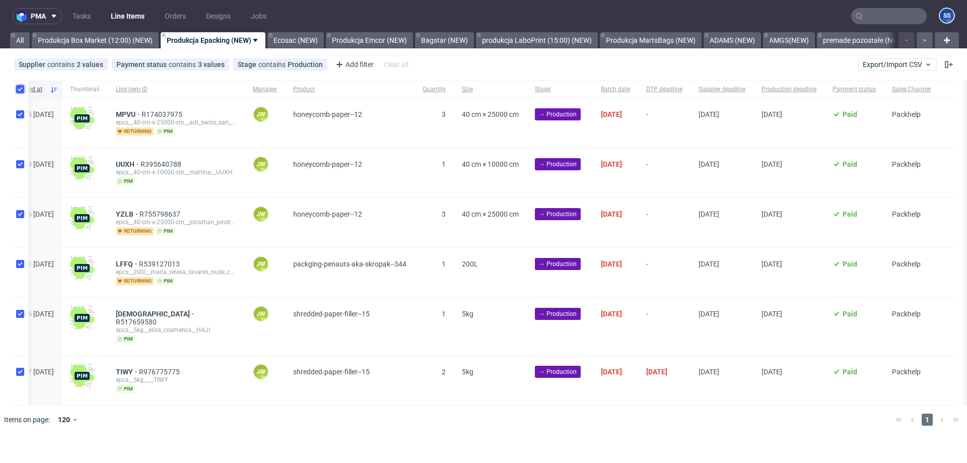
checkbox input "true"
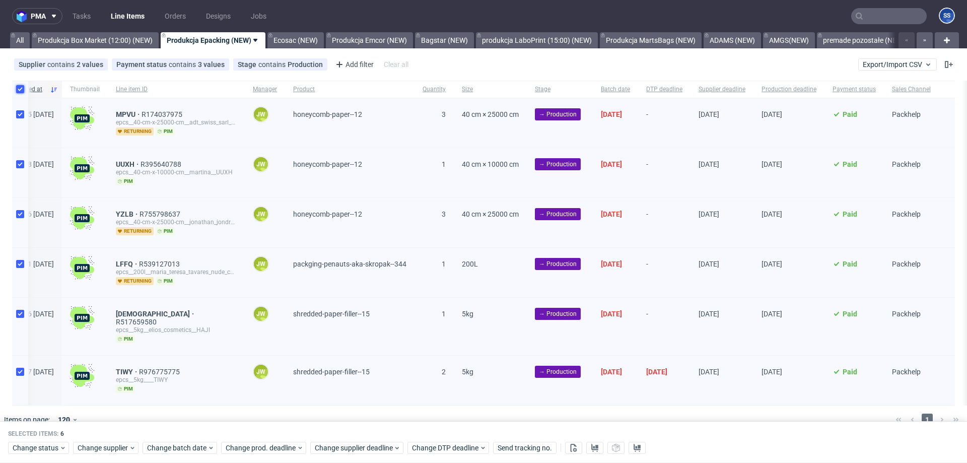
scroll to position [7, 0]
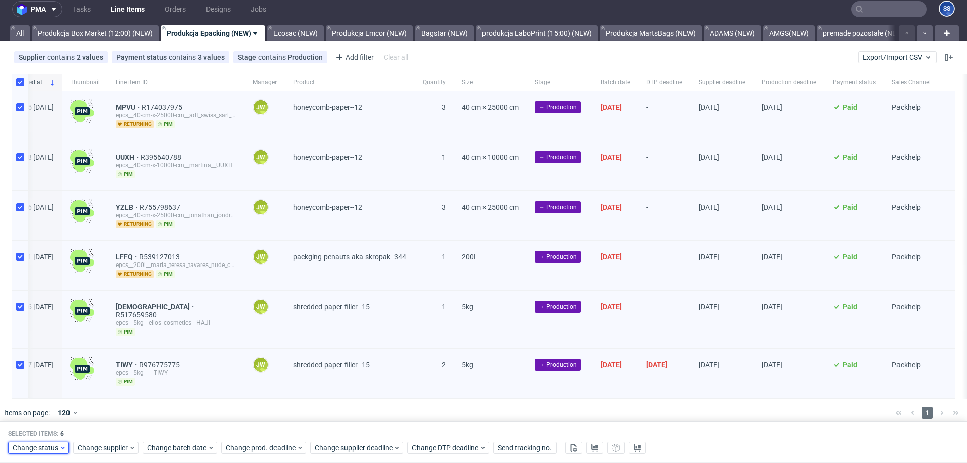
click at [37, 443] on span "Change status" at bounding box center [36, 448] width 47 height 10
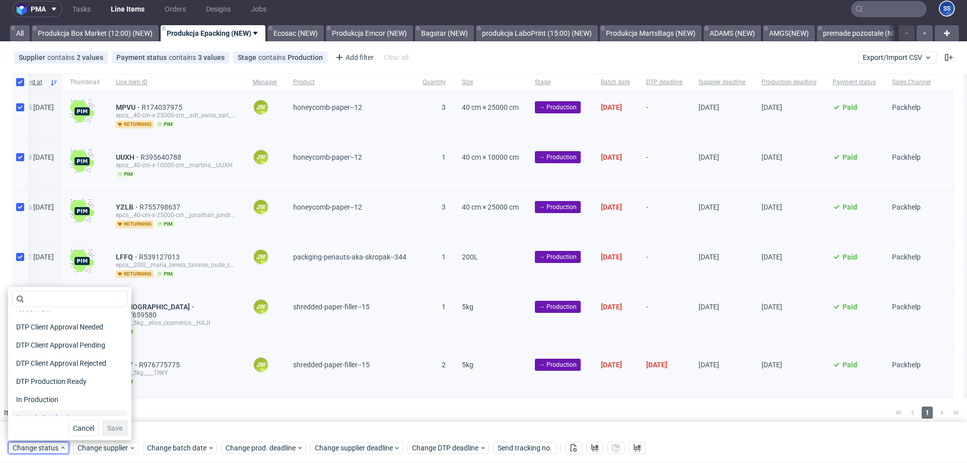
scroll to position [91, 0]
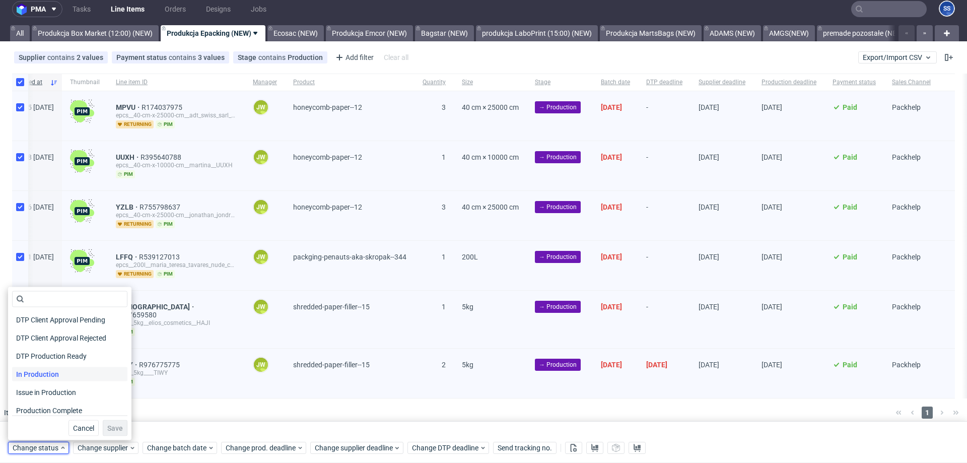
click at [56, 377] on span "In Production" at bounding box center [37, 374] width 51 height 14
click at [107, 427] on span "Save" at bounding box center [115, 427] width 16 height 7
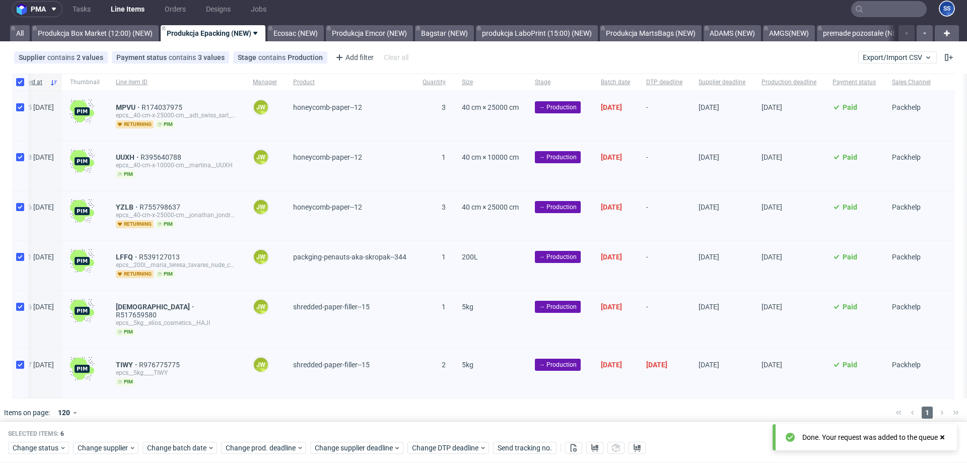
click at [429, 400] on div at bounding box center [498, 412] width 778 height 28
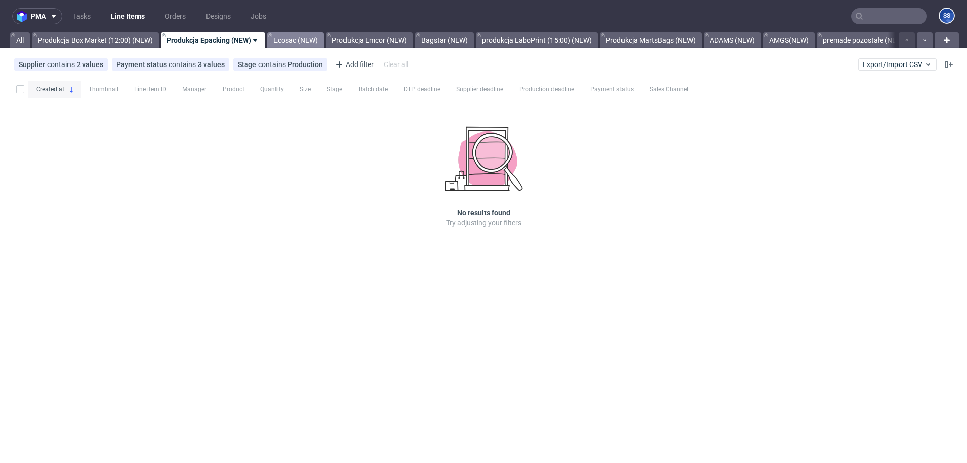
click at [295, 38] on link "Ecosac (NEW)" at bounding box center [295, 40] width 56 height 16
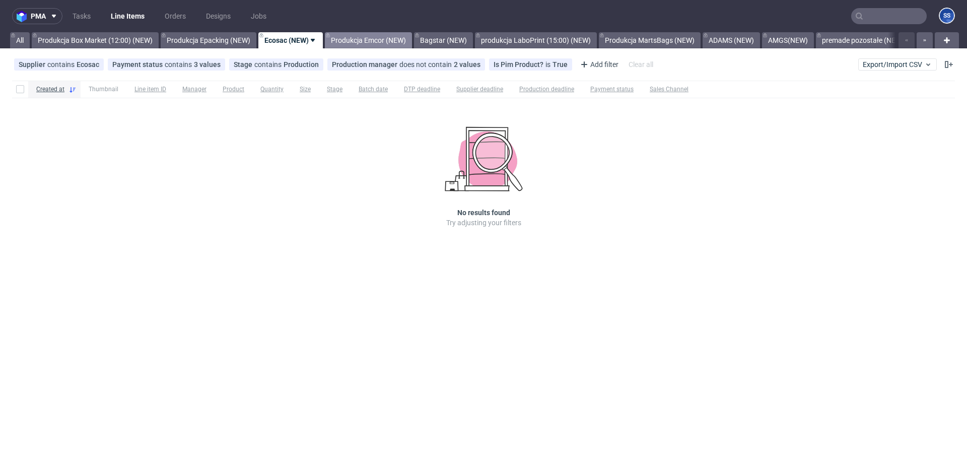
click at [368, 37] on link "Produkcja Emcor (NEW)" at bounding box center [368, 40] width 87 height 16
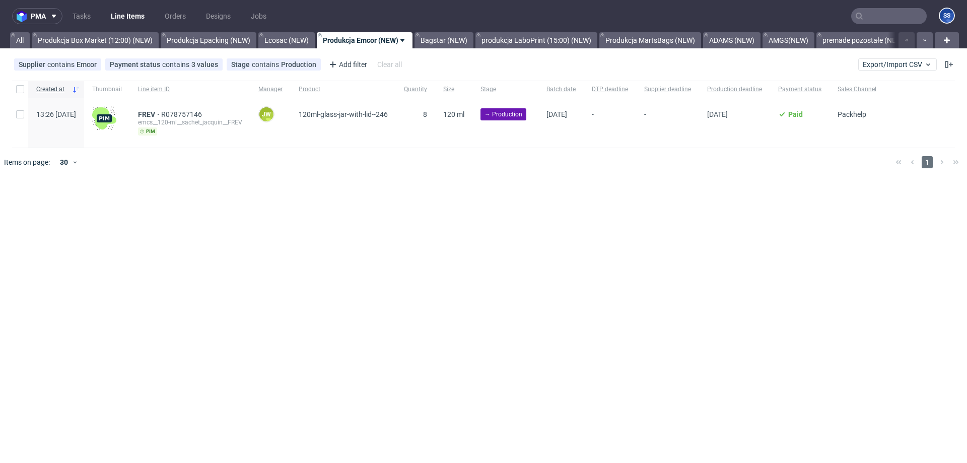
click at [18, 83] on div at bounding box center [20, 89] width 16 height 17
checkbox input "true"
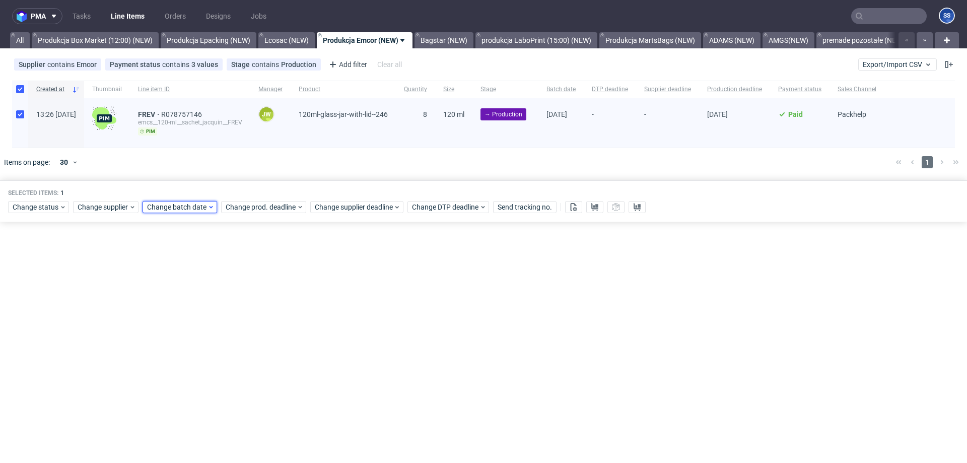
click at [196, 208] on span "Change batch date" at bounding box center [177, 207] width 60 height 10
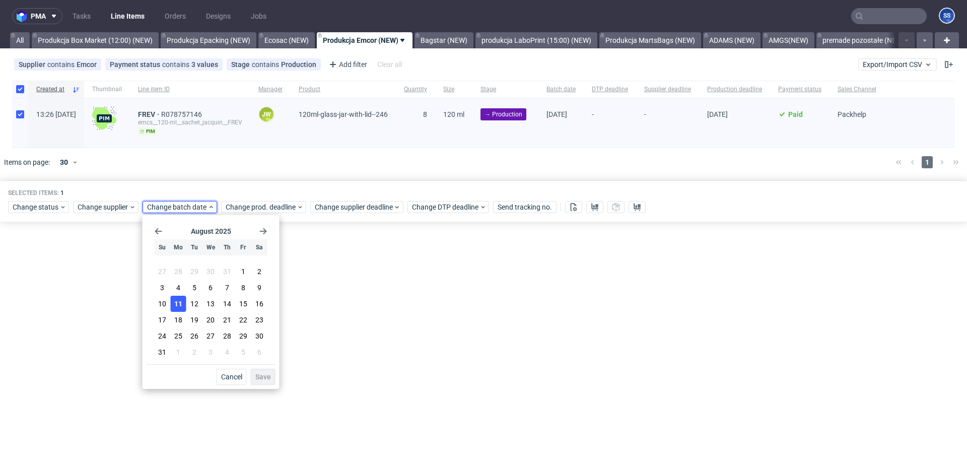
click at [180, 304] on span "11" at bounding box center [178, 304] width 8 height 10
drag, startPoint x: 269, startPoint y: 375, endPoint x: 267, endPoint y: 357, distance: 17.8
click at [269, 375] on span "Save" at bounding box center [263, 376] width 16 height 7
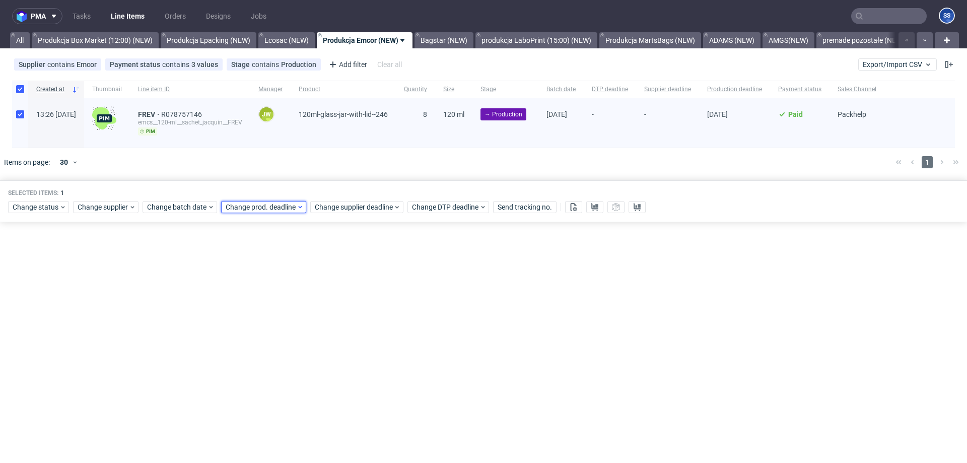
click at [278, 206] on span "Change prod. deadline" at bounding box center [261, 207] width 71 height 10
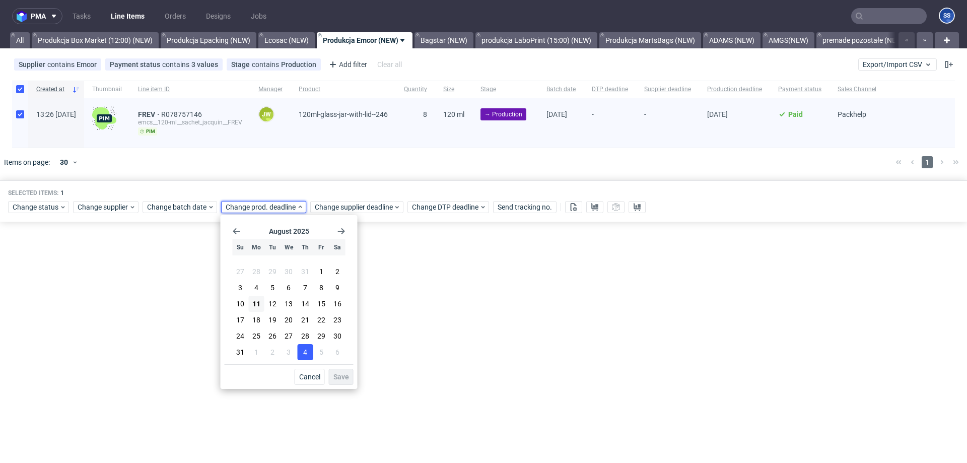
drag, startPoint x: 270, startPoint y: 306, endPoint x: 309, endPoint y: 347, distance: 56.6
click at [271, 306] on span "12" at bounding box center [272, 304] width 8 height 10
click at [348, 385] on div "August 2025 Su Mo Tu We Th Fr Sa 27 28 29 30 31 1 2 3 4 5 6 7 8 9 10 11 12 13 1…" at bounding box center [289, 302] width 137 height 174
click at [341, 377] on span "Save" at bounding box center [341, 376] width 16 height 7
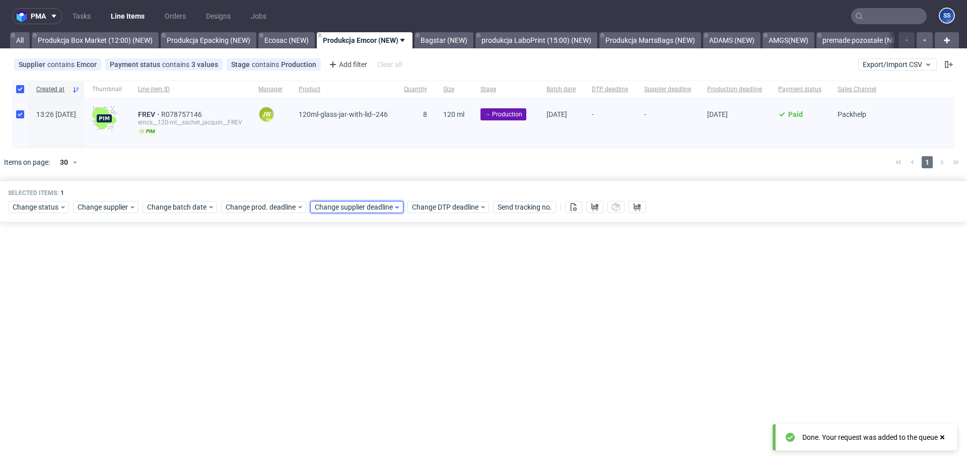
click at [344, 205] on span "Change supplier deadline" at bounding box center [354, 207] width 79 height 10
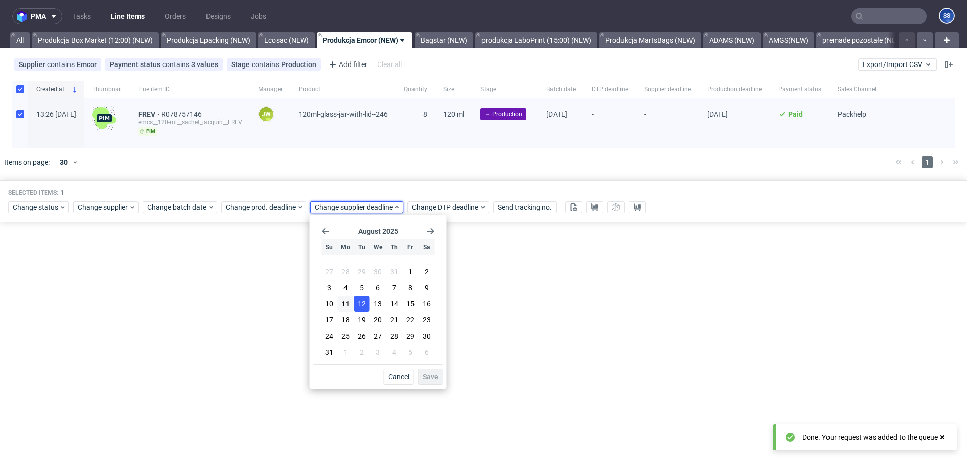
click at [362, 301] on span "12" at bounding box center [361, 304] width 8 height 10
click at [430, 380] on span "Save" at bounding box center [430, 376] width 16 height 7
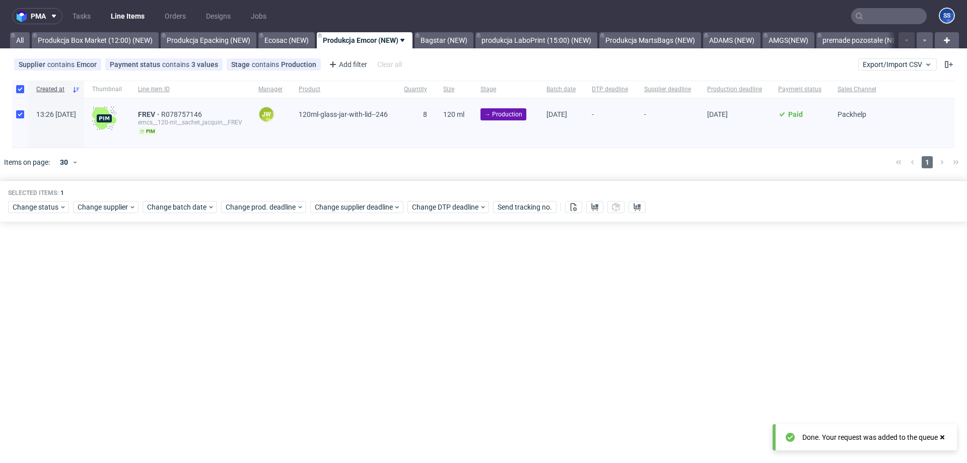
click at [419, 322] on div "pma Tasks Line Items Orders Designs Jobs SS All Produkcja Box Market (12:00) (N…" at bounding box center [483, 231] width 967 height 463
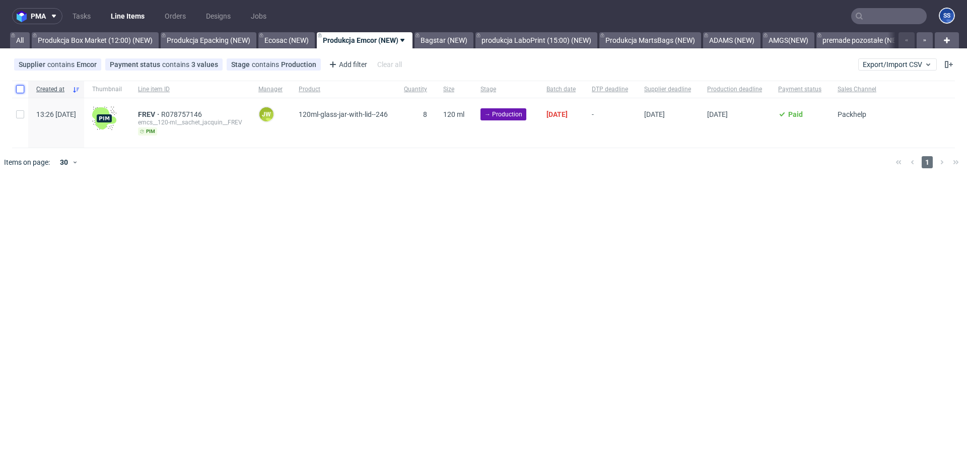
click at [21, 90] on input "checkbox" at bounding box center [20, 89] width 8 height 8
checkbox input "true"
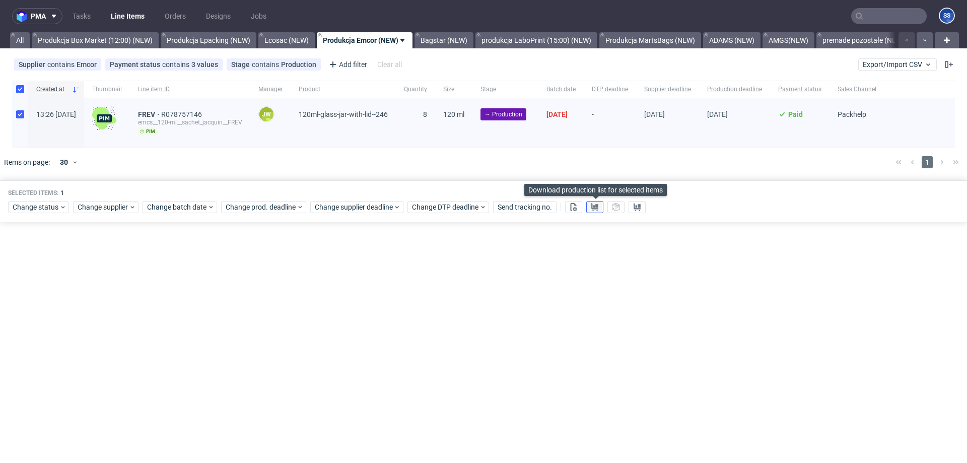
click at [589, 203] on button at bounding box center [594, 207] width 17 height 12
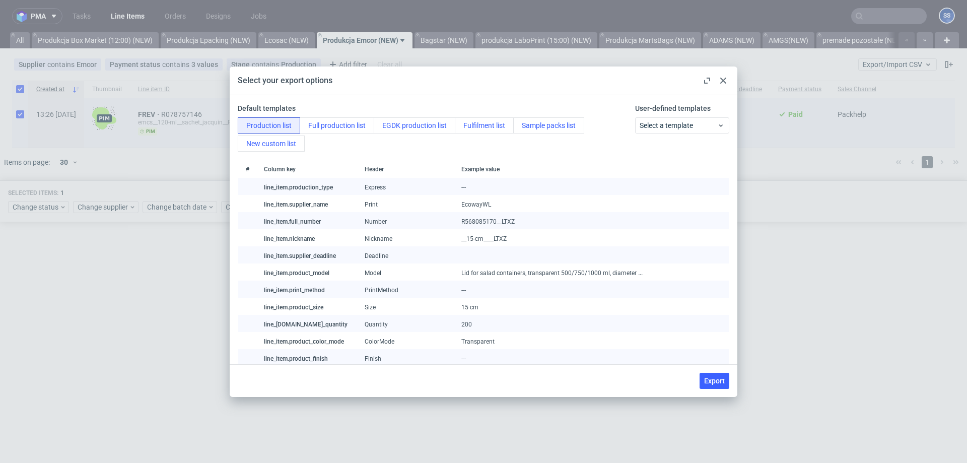
click at [705, 377] on span "Export" at bounding box center [714, 380] width 21 height 7
checkbox input "false"
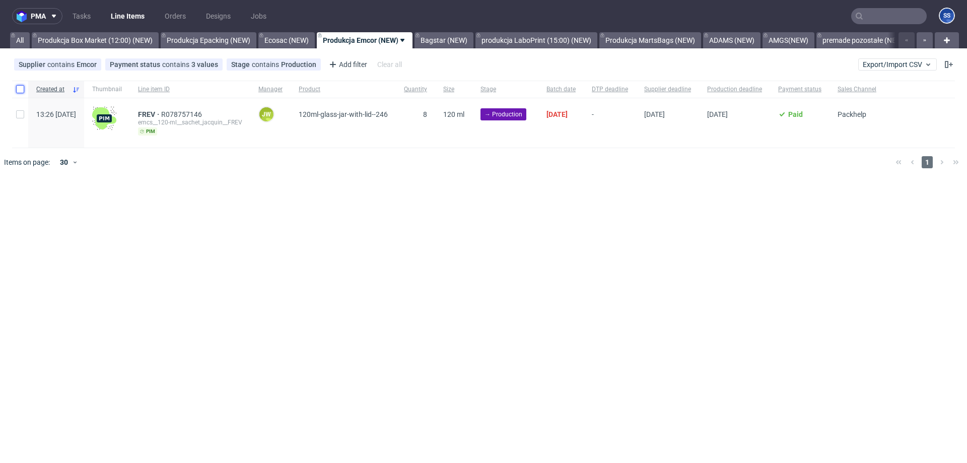
click at [19, 90] on input "checkbox" at bounding box center [20, 89] width 8 height 8
checkbox input "true"
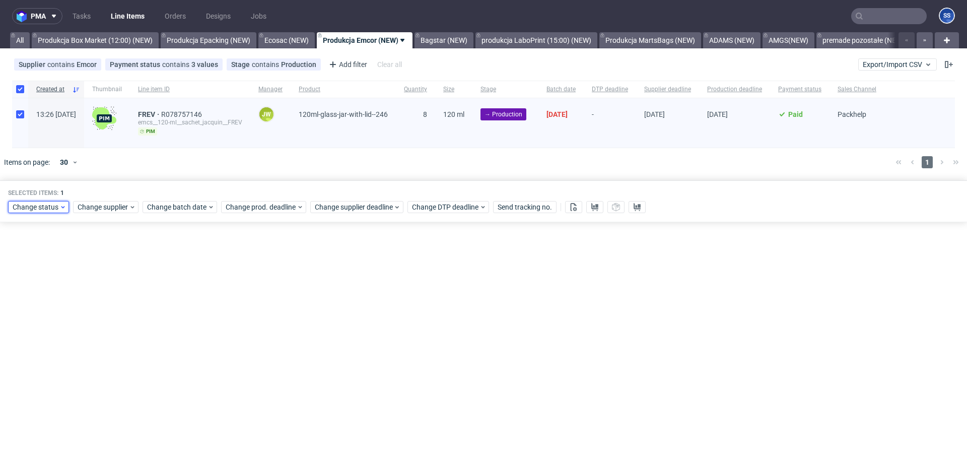
click at [45, 207] on span "Change status" at bounding box center [36, 207] width 47 height 10
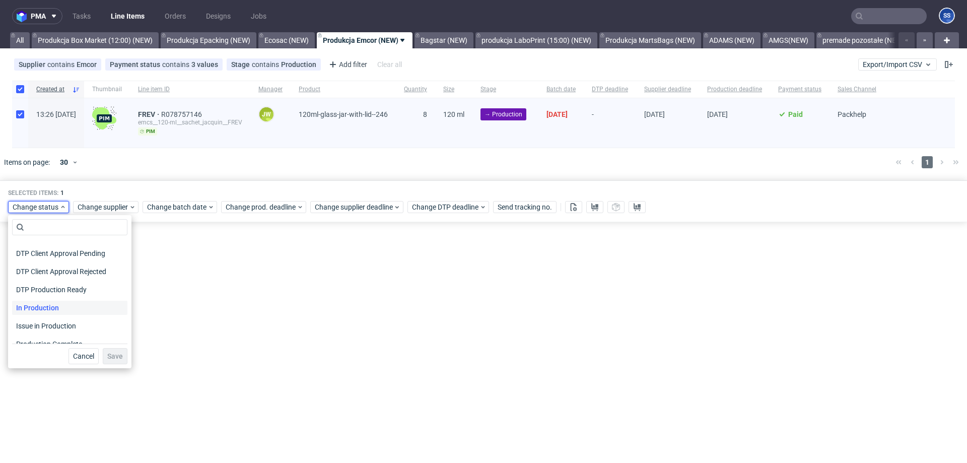
scroll to position [101, 0]
drag, startPoint x: 61, startPoint y: 293, endPoint x: 58, endPoint y: 288, distance: 6.3
click at [61, 293] on span "In Production" at bounding box center [37, 292] width 51 height 14
click at [107, 355] on span "Save" at bounding box center [115, 355] width 16 height 7
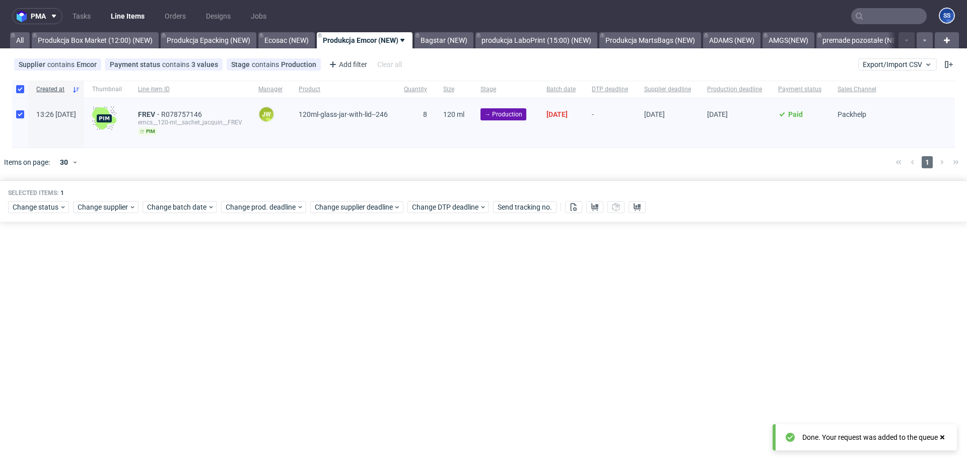
click at [259, 315] on div "pma Tasks Line Items Orders Designs Jobs SS All Produkcja Box Market (12:00) (N…" at bounding box center [483, 231] width 967 height 463
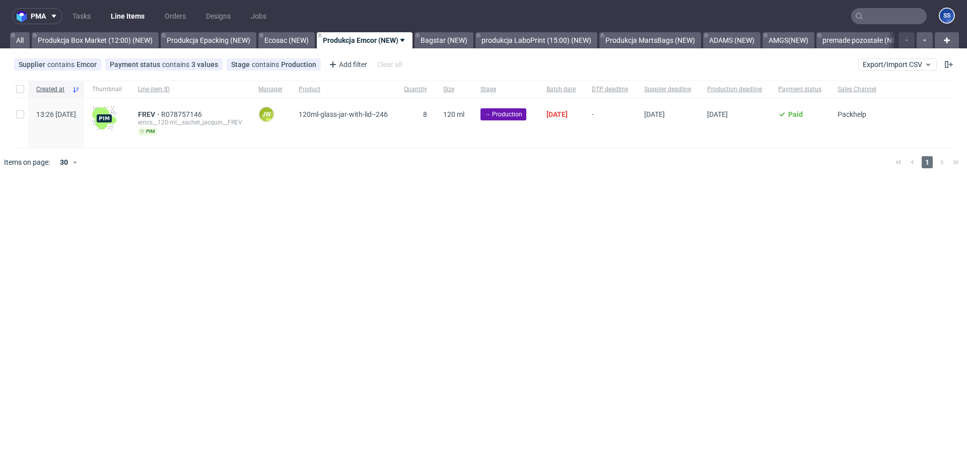
click at [432, 254] on div "pma Tasks Line Items Orders Designs Jobs SS All Produkcja Box Market (12:00) (N…" at bounding box center [483, 231] width 967 height 463
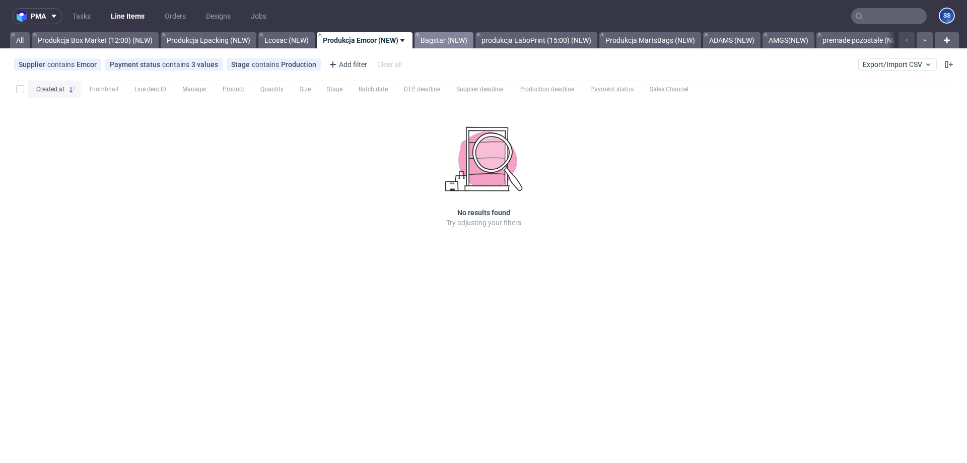
click at [446, 45] on link "Bagstar (NEW)" at bounding box center [443, 40] width 59 height 16
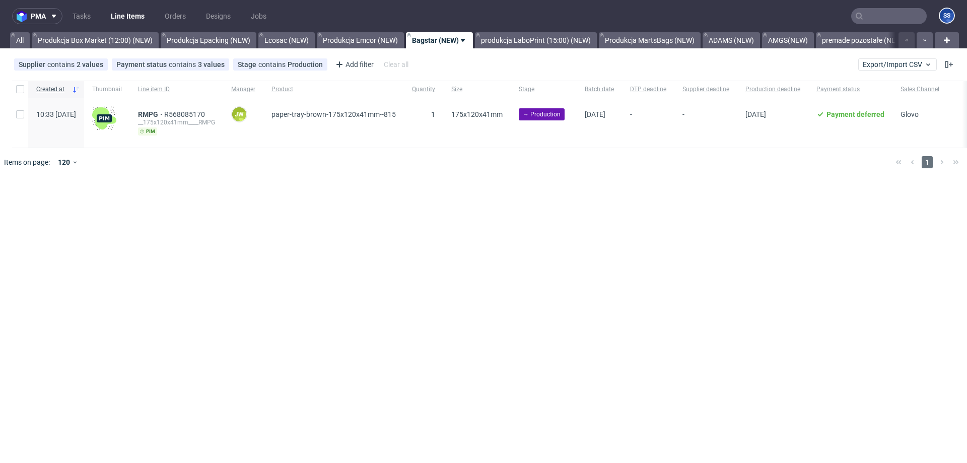
scroll to position [0, 3]
click at [512, 38] on link "produkcja LaboPrint (15:00) (NEW)" at bounding box center [536, 40] width 122 height 16
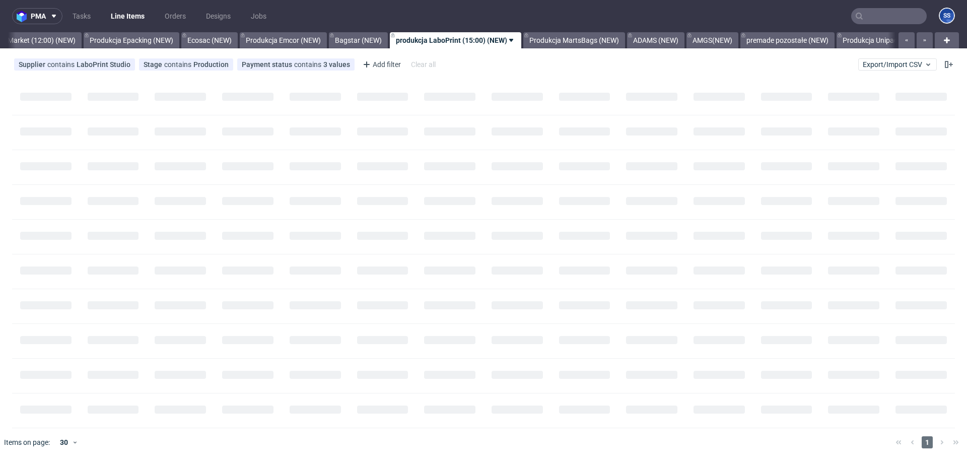
scroll to position [0, 81]
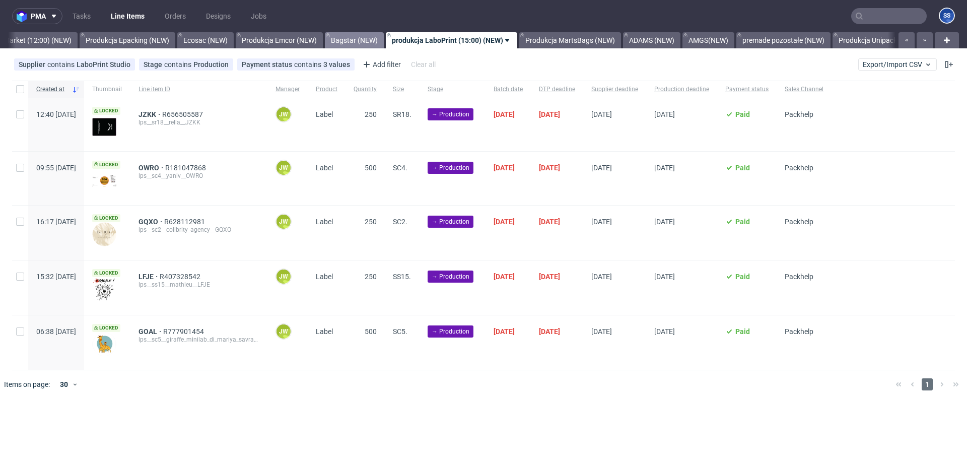
click at [346, 37] on link "Bagstar (NEW)" at bounding box center [354, 40] width 59 height 16
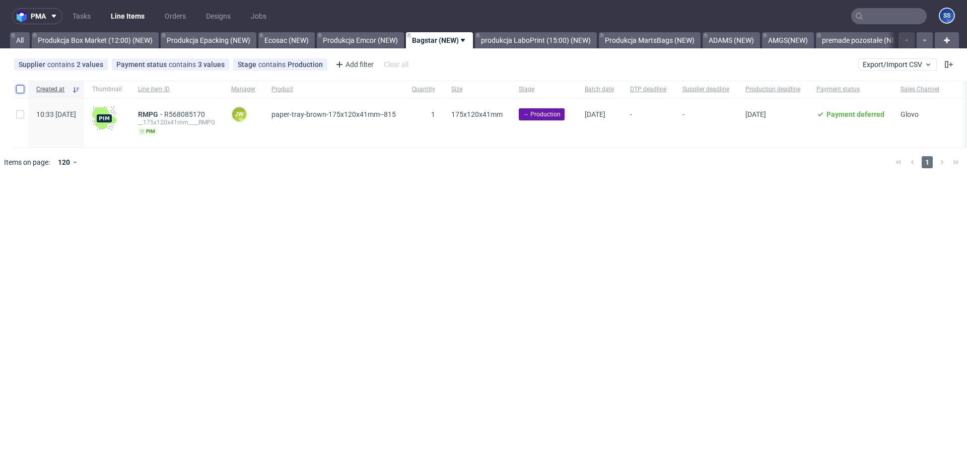
click at [16, 86] on input "checkbox" at bounding box center [20, 89] width 8 height 8
checkbox input "true"
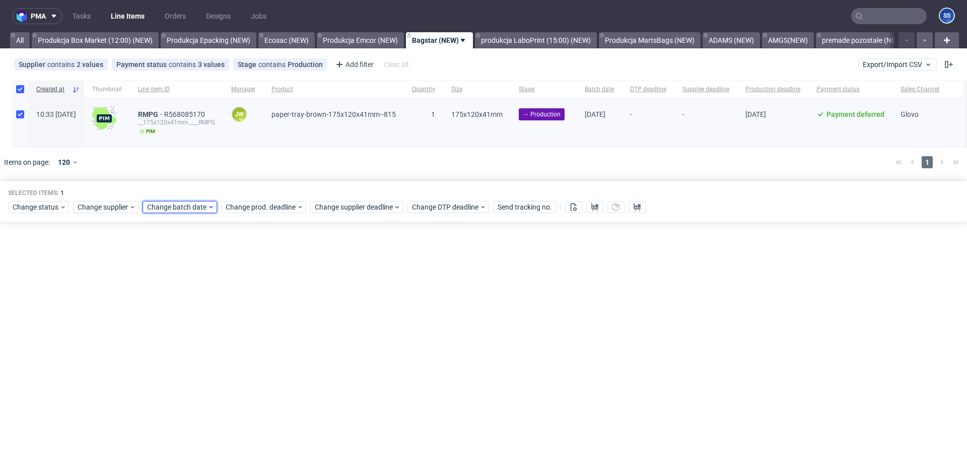
click at [154, 206] on span "Change batch date" at bounding box center [177, 207] width 60 height 10
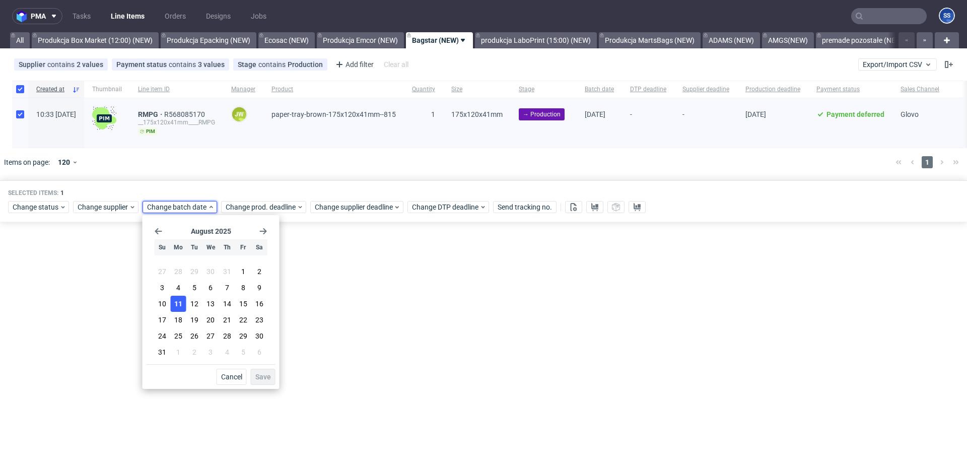
click at [183, 303] on button "11" at bounding box center [179, 304] width 16 height 16
click at [178, 303] on span "11" at bounding box center [178, 304] width 8 height 10
click at [263, 379] on span "Save" at bounding box center [263, 376] width 16 height 7
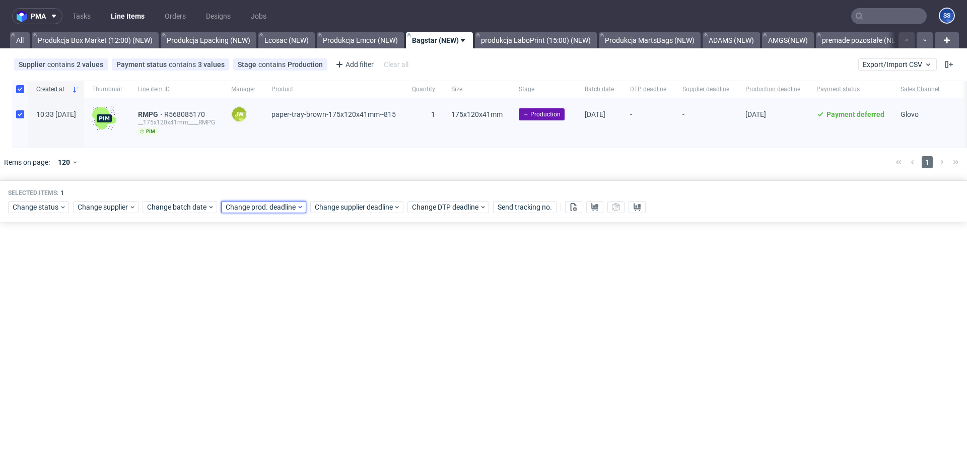
click at [256, 211] on span "Change prod. deadline" at bounding box center [261, 207] width 71 height 10
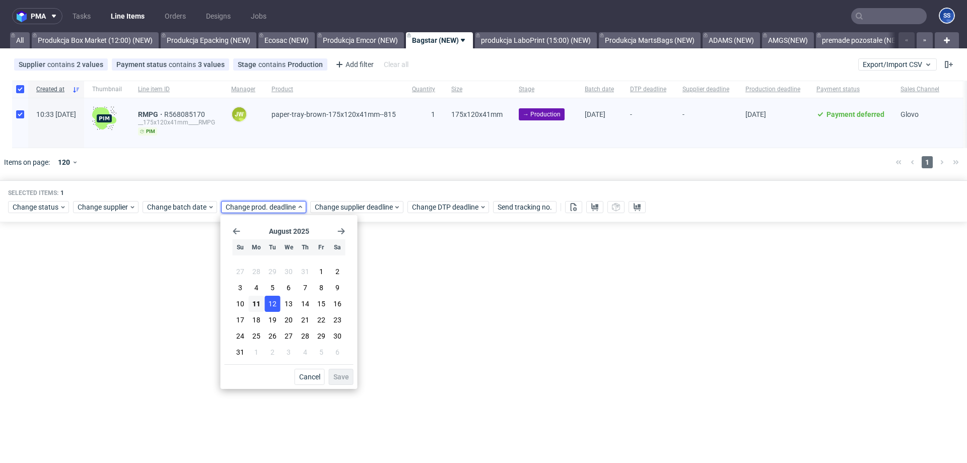
click at [273, 302] on span "12" at bounding box center [272, 304] width 8 height 10
click at [342, 381] on button "Save" at bounding box center [341, 377] width 25 height 16
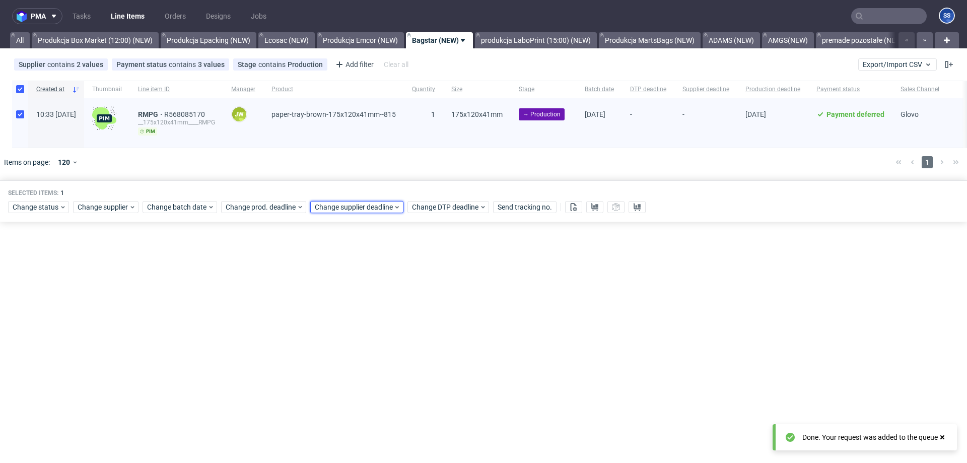
drag, startPoint x: 349, startPoint y: 207, endPoint x: 351, endPoint y: 213, distance: 6.1
click at [349, 207] on span "Change supplier deadline" at bounding box center [354, 207] width 79 height 10
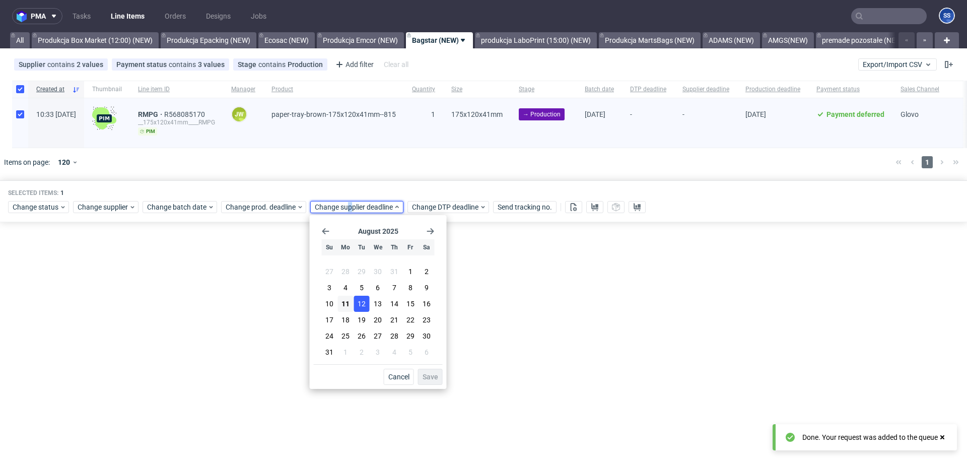
click at [360, 309] on button "12" at bounding box center [362, 304] width 16 height 16
click at [433, 376] on span "Save" at bounding box center [430, 376] width 16 height 7
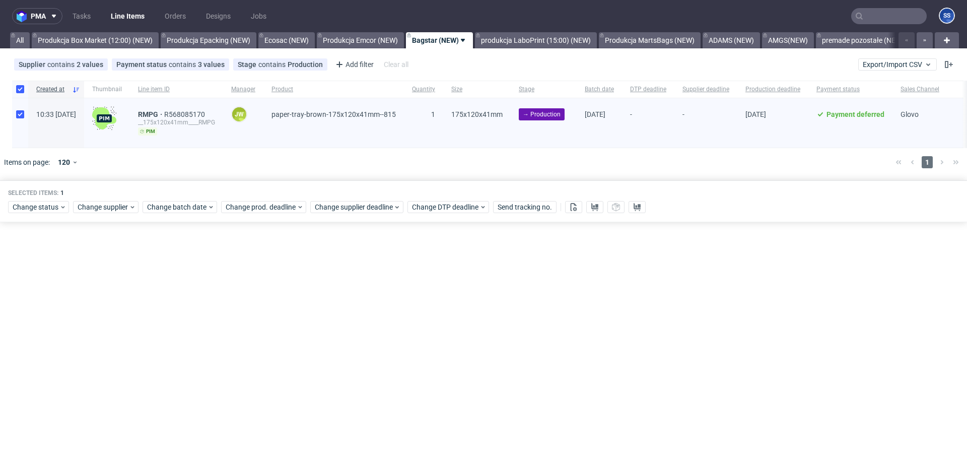
click at [422, 369] on div "pma Tasks Line Items Orders Designs Jobs SS All Produkcja Box Market (12:00) (N…" at bounding box center [483, 231] width 967 height 463
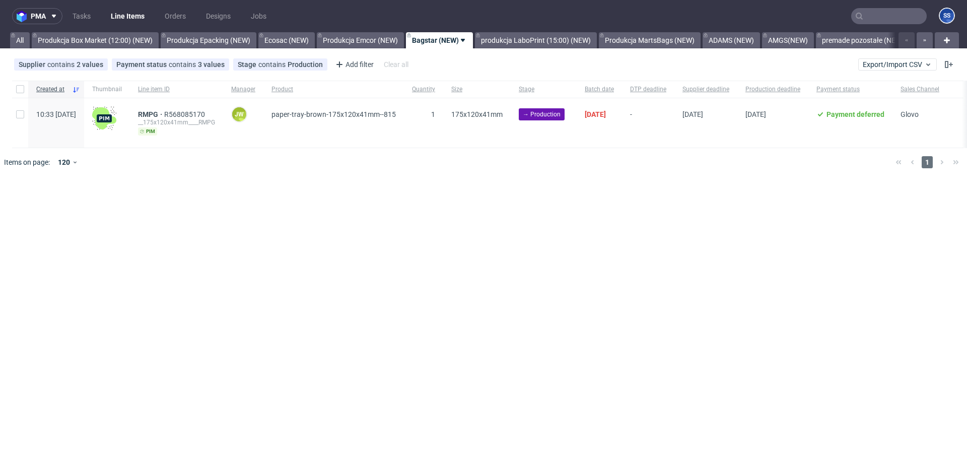
click at [194, 195] on div "pma Tasks Line Items Orders Designs Jobs SS All Produkcja Box Market (12:00) (N…" at bounding box center [483, 231] width 967 height 463
click at [18, 90] on input "checkbox" at bounding box center [20, 89] width 8 height 8
checkbox input "true"
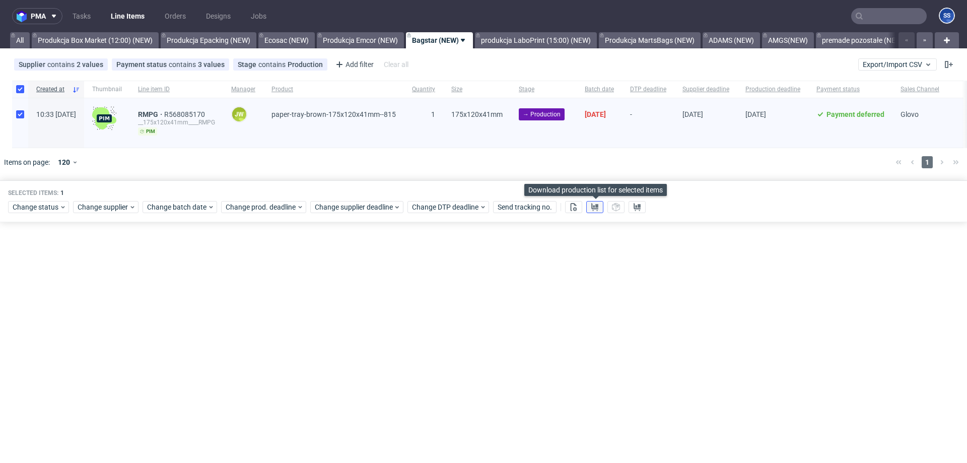
click at [594, 209] on icon at bounding box center [595, 207] width 8 height 8
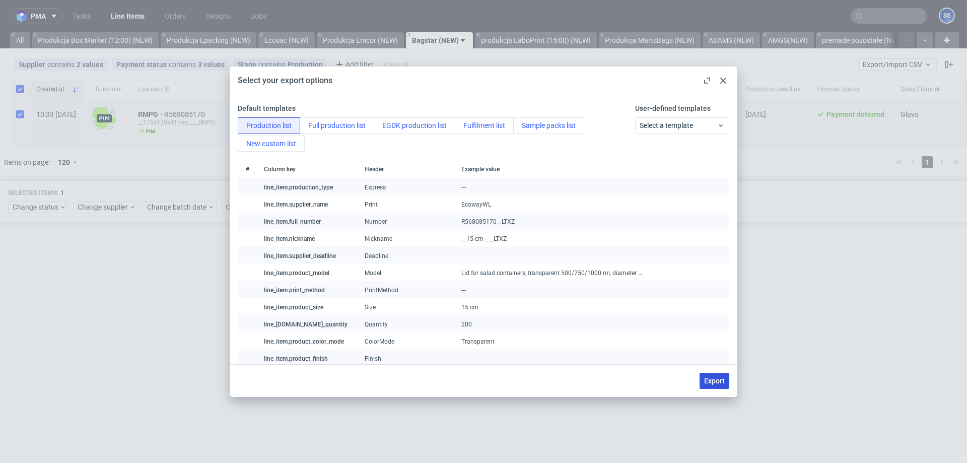
click at [708, 388] on button "Export" at bounding box center [714, 381] width 30 height 16
checkbox input "false"
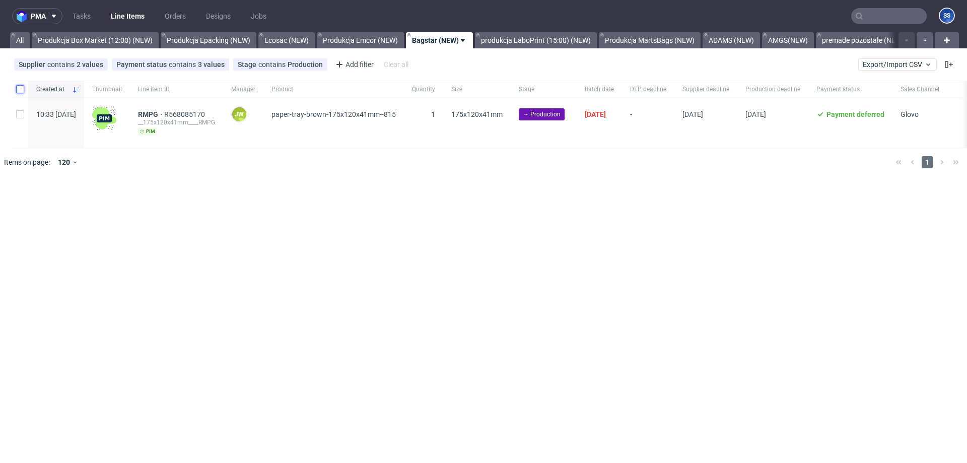
click at [17, 90] on input "checkbox" at bounding box center [20, 89] width 8 height 8
checkbox input "true"
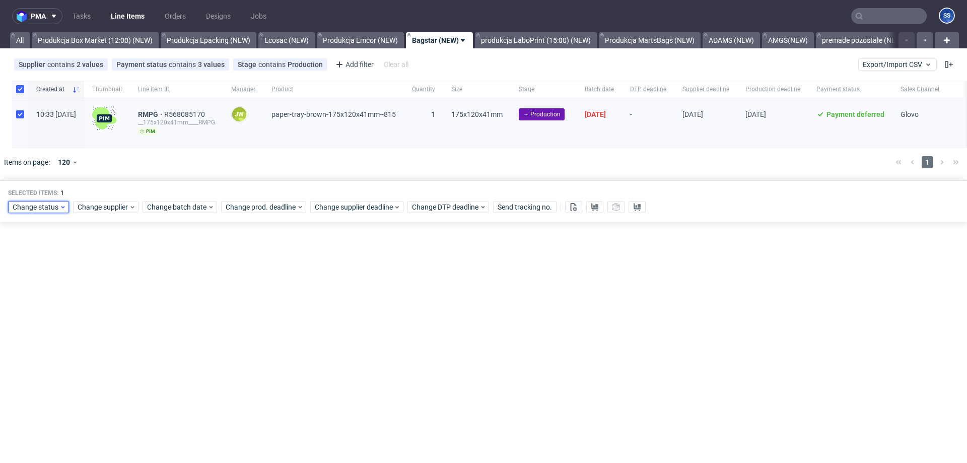
click at [53, 210] on span "Change status" at bounding box center [36, 207] width 47 height 10
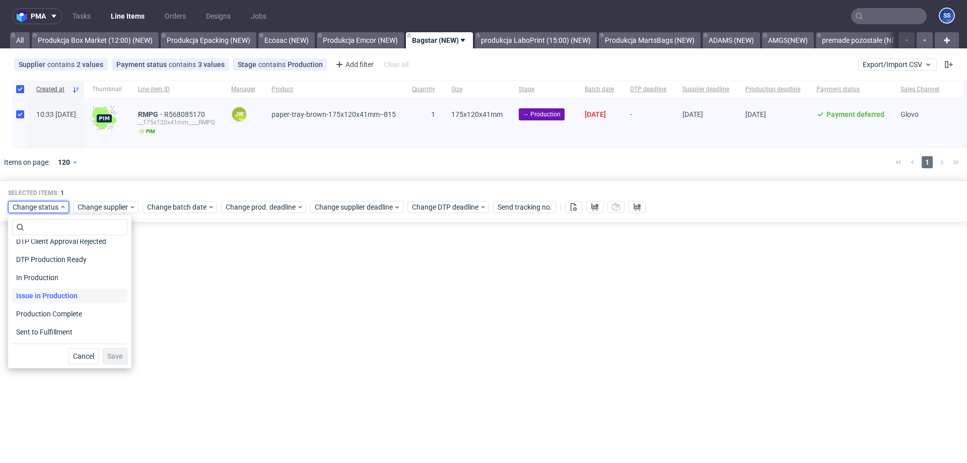
scroll to position [128, 0]
click at [51, 266] on span "In Production" at bounding box center [37, 265] width 51 height 14
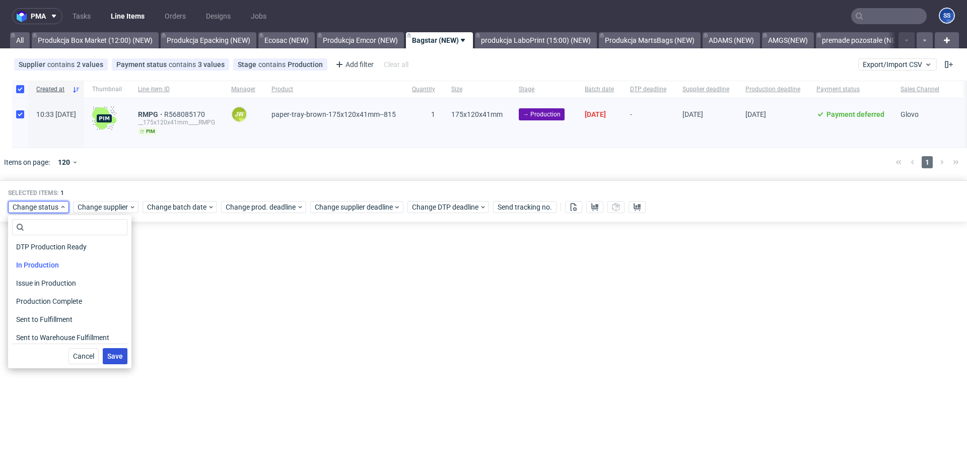
click at [107, 358] on span "Save" at bounding box center [115, 355] width 16 height 7
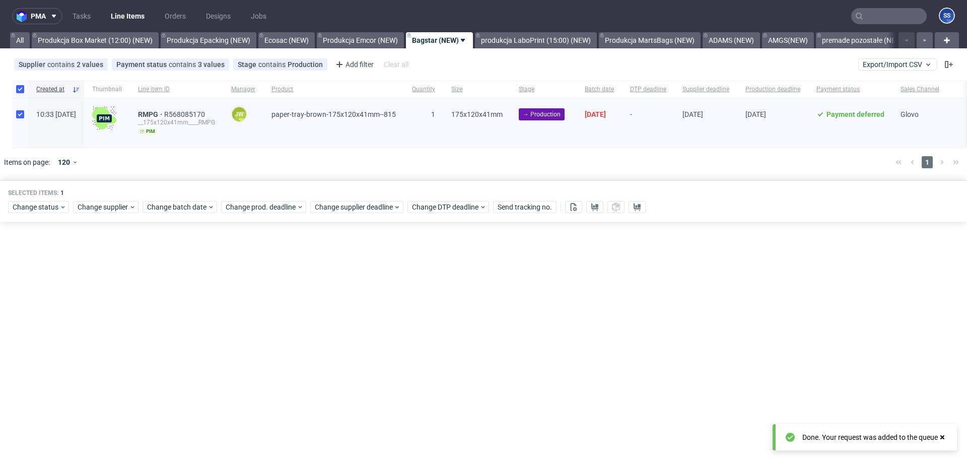
click at [185, 334] on div "pma Tasks Line Items Orders Designs Jobs SS All Produkcja Box Market (12:00) (N…" at bounding box center [483, 231] width 967 height 463
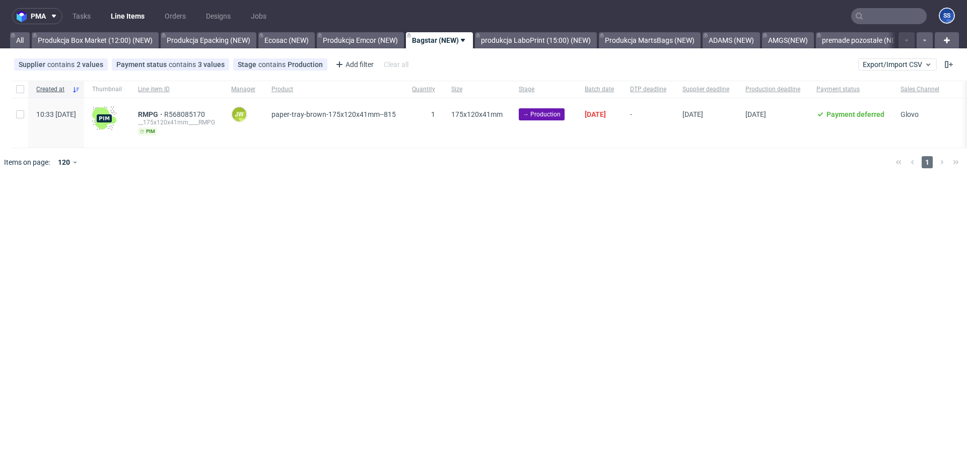
click at [379, 308] on div "pma Tasks Line Items Orders Designs Jobs SS All Produkcja Box Market (12:00) (N…" at bounding box center [483, 231] width 967 height 463
click at [429, 220] on div "pma Tasks Line Items Orders Designs Jobs SS All Produkcja Box Market (12:00) (N…" at bounding box center [483, 231] width 967 height 463
click at [19, 88] on input "checkbox" at bounding box center [20, 89] width 8 height 8
checkbox input "true"
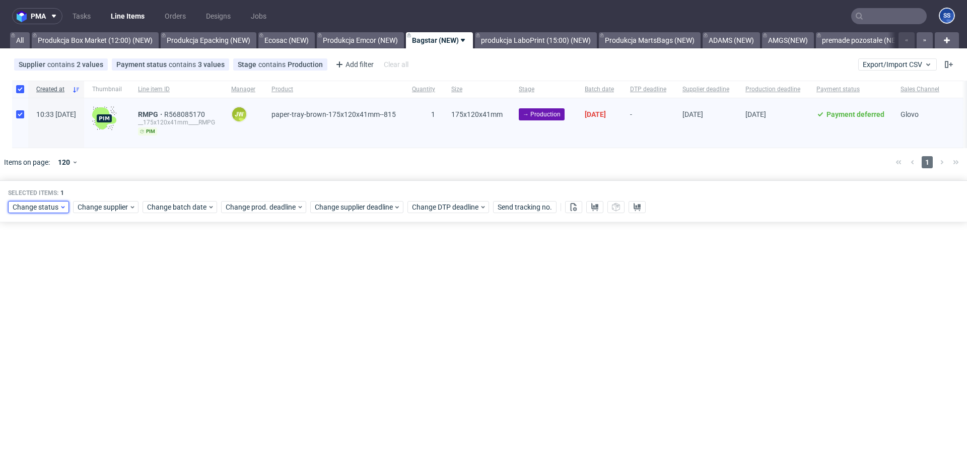
click at [46, 208] on span "Change status" at bounding box center [36, 207] width 47 height 10
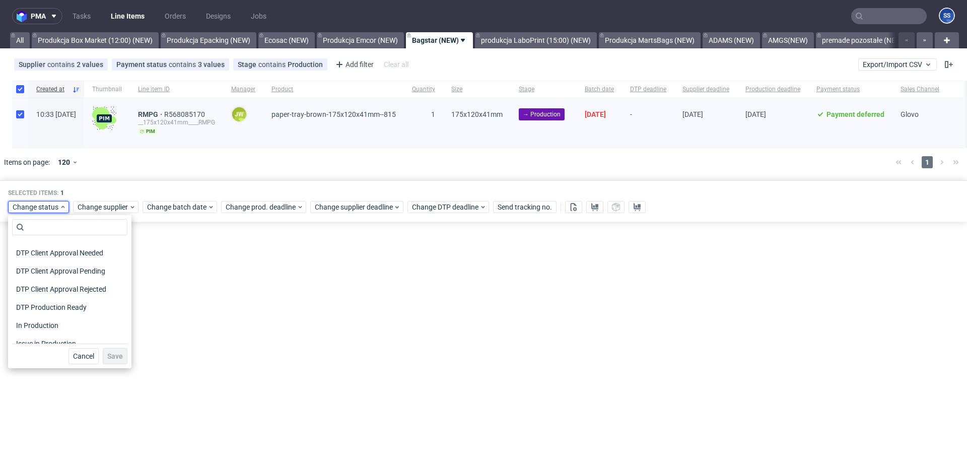
scroll to position [79, 0]
click at [61, 313] on span "In Production" at bounding box center [37, 314] width 51 height 14
click at [103, 348] on button "Save" at bounding box center [115, 356] width 25 height 16
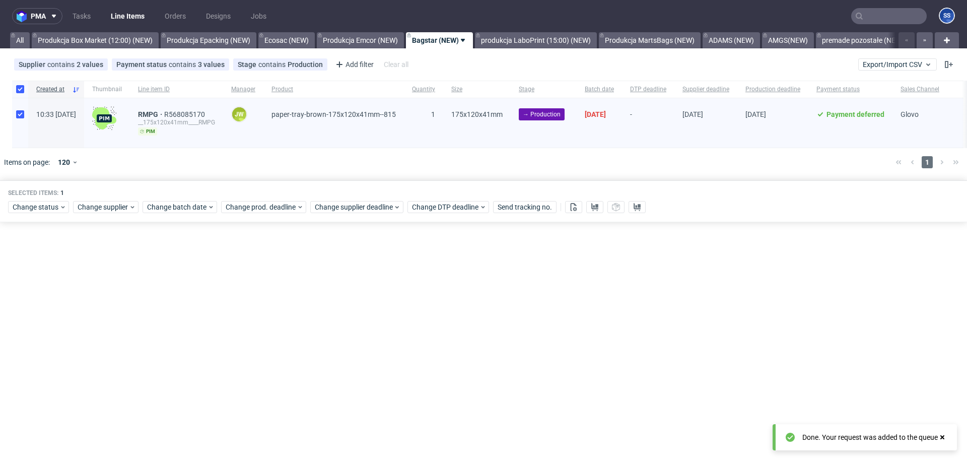
click at [389, 351] on div "pma Tasks Line Items Orders Designs Jobs SS All Produkcja Box Market (12:00) (N…" at bounding box center [483, 231] width 967 height 463
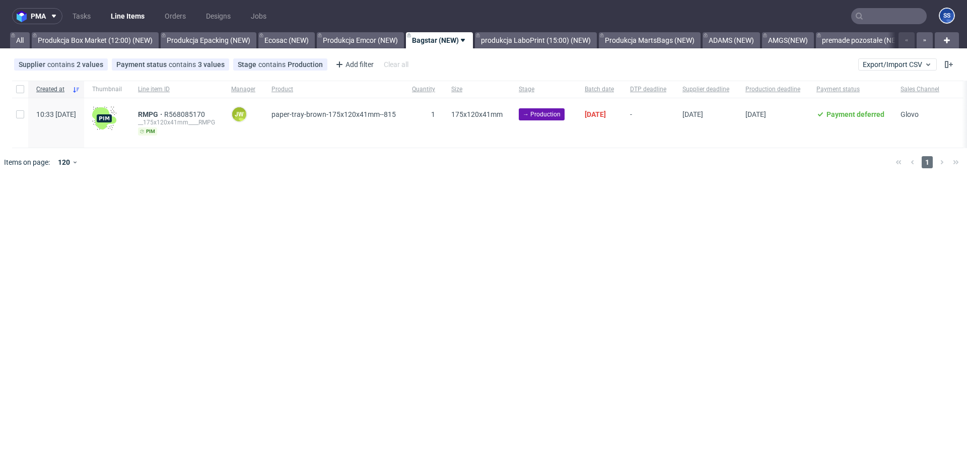
click at [552, 40] on link "produkcja LaboPrint (15:00) (NEW)" at bounding box center [536, 40] width 122 height 16
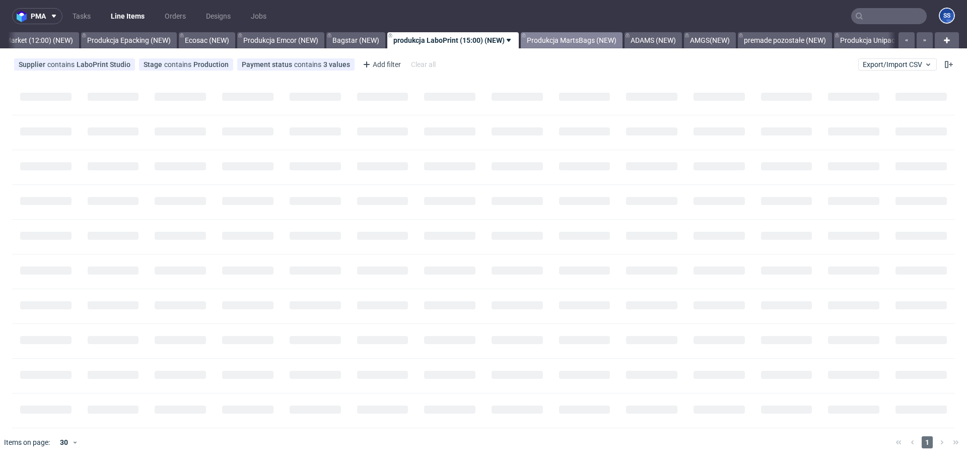
scroll to position [0, 81]
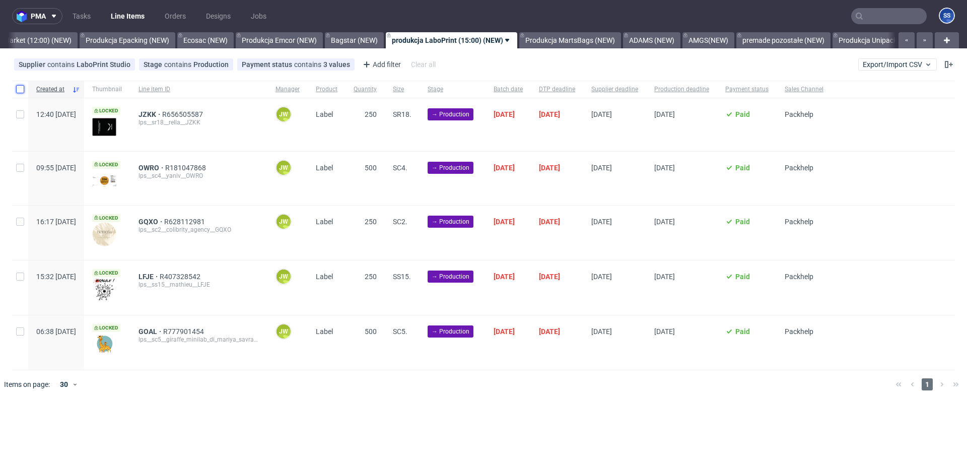
click at [17, 89] on input "checkbox" at bounding box center [20, 89] width 8 height 8
checkbox input "true"
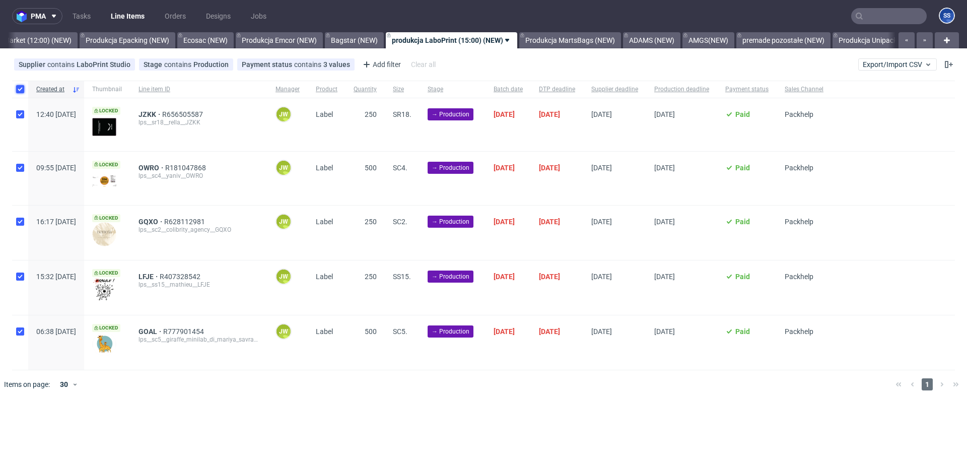
checkbox input "true"
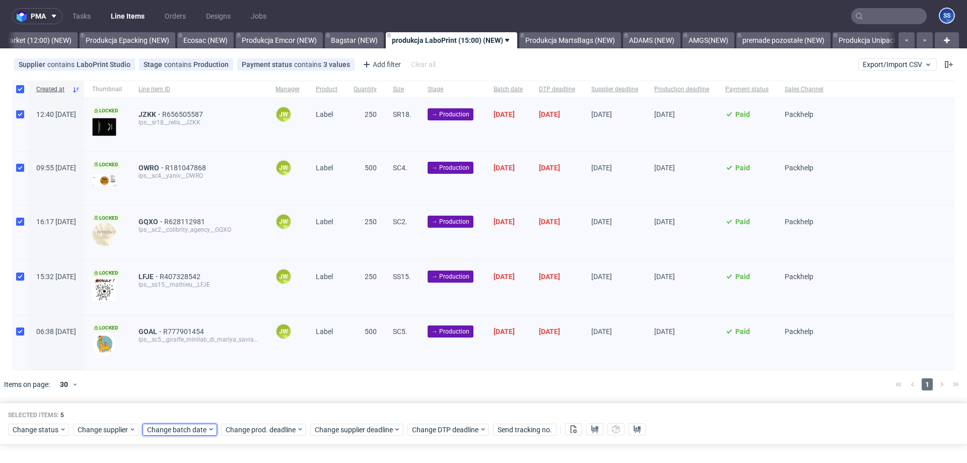
click at [191, 425] on span "Change batch date" at bounding box center [177, 429] width 60 height 10
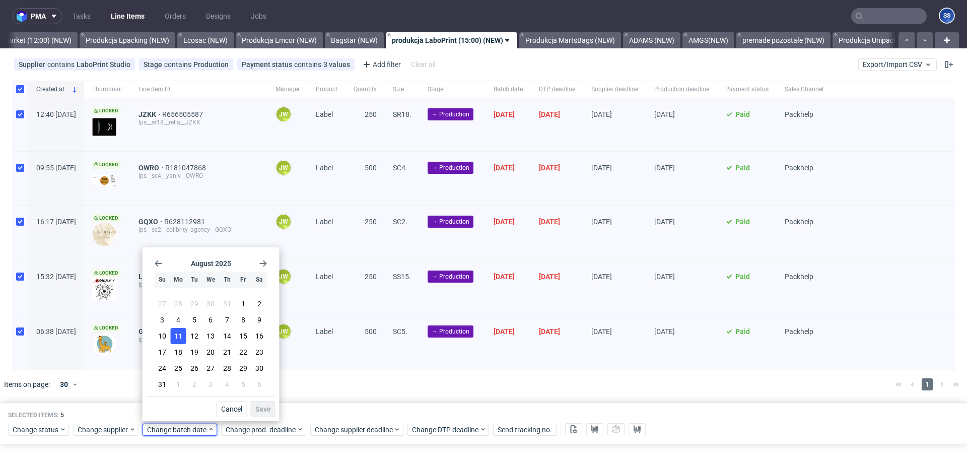
click at [182, 337] on button "11" at bounding box center [179, 336] width 16 height 16
click at [270, 409] on span "Save" at bounding box center [263, 408] width 16 height 7
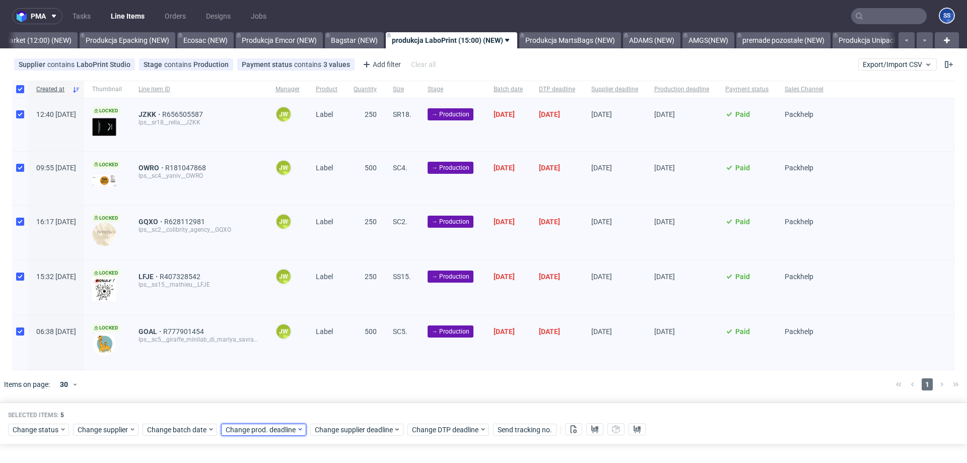
click at [271, 433] on span "Change prod. deadline" at bounding box center [261, 429] width 71 height 10
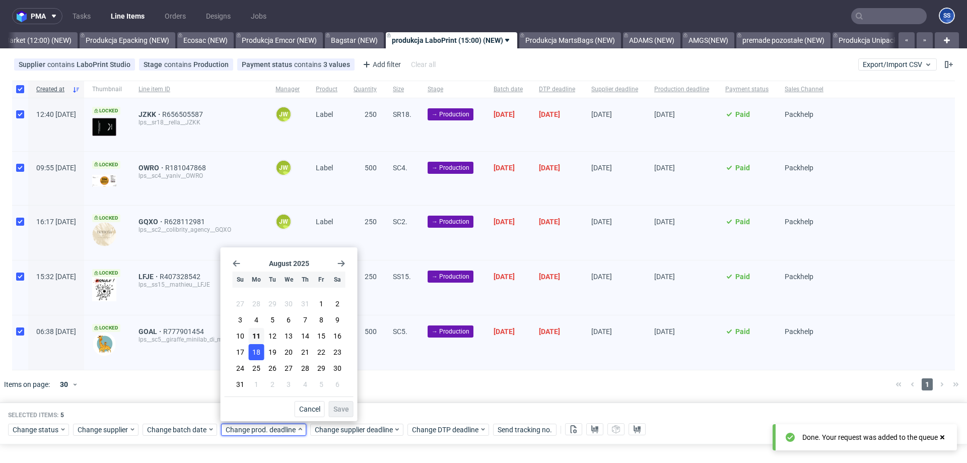
click at [261, 356] on button "18" at bounding box center [257, 352] width 16 height 16
click at [341, 408] on span "Save" at bounding box center [341, 408] width 16 height 7
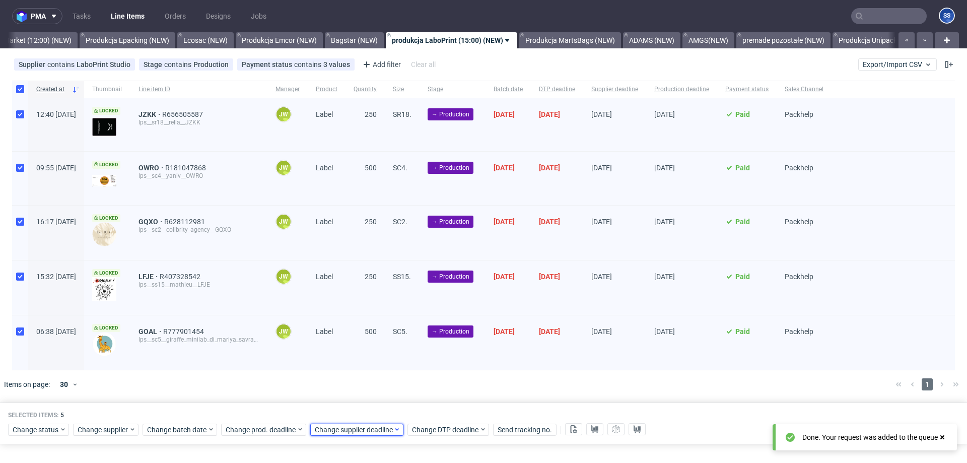
click at [344, 427] on span "Change supplier deadline" at bounding box center [354, 429] width 79 height 10
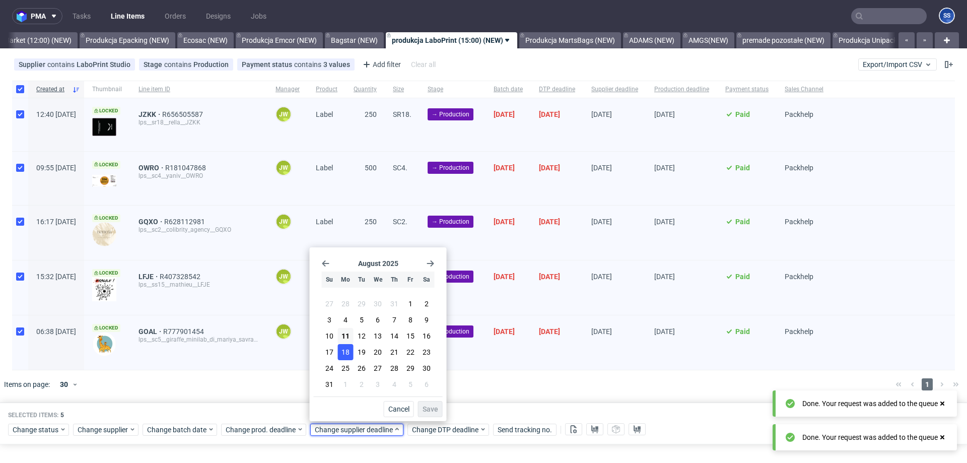
click at [344, 356] on span "18" at bounding box center [345, 352] width 8 height 10
click at [434, 412] on span "Save" at bounding box center [430, 408] width 16 height 7
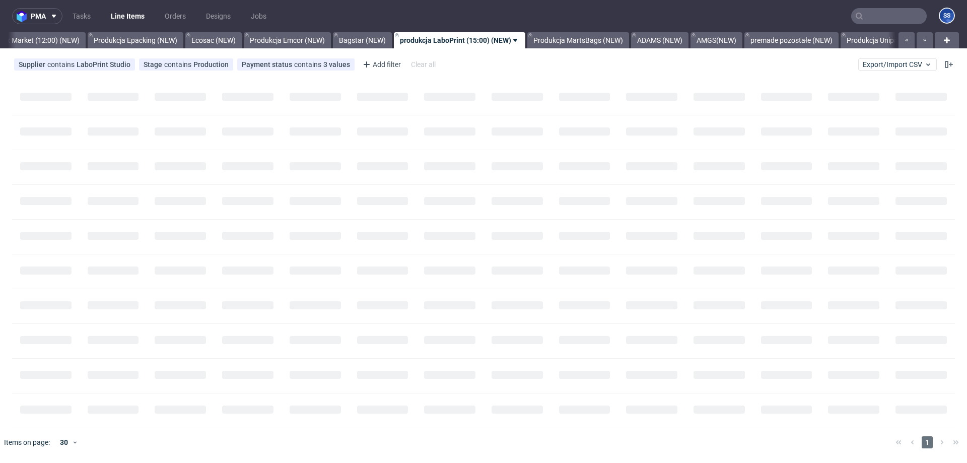
scroll to position [0, 81]
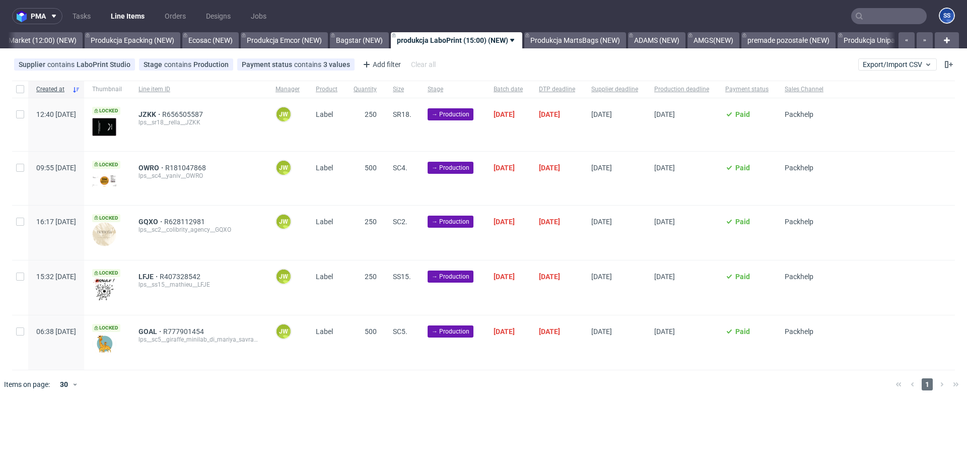
scroll to position [0, 81]
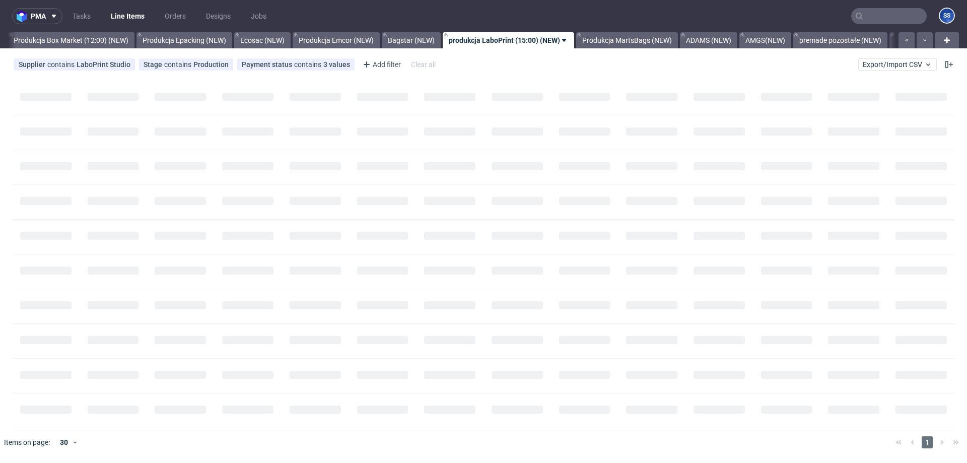
scroll to position [0, 81]
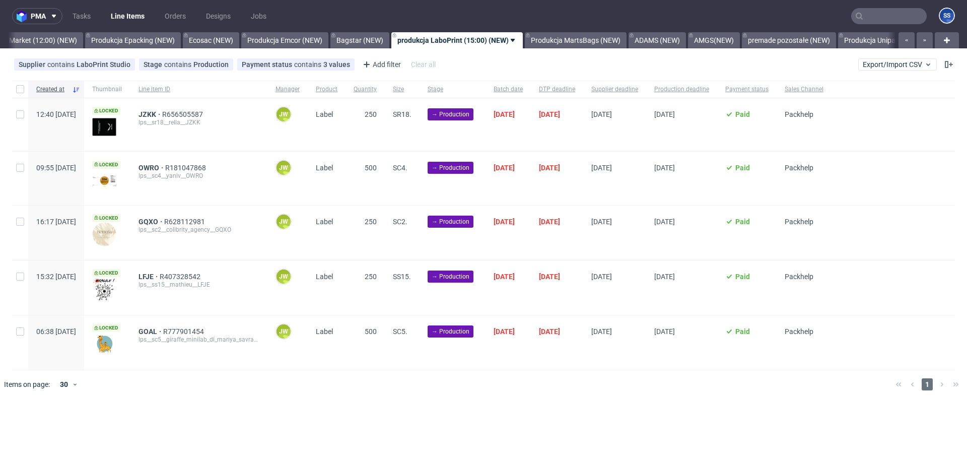
scroll to position [0, 81]
click at [364, 41] on link "Bagstar (NEW)" at bounding box center [354, 40] width 59 height 16
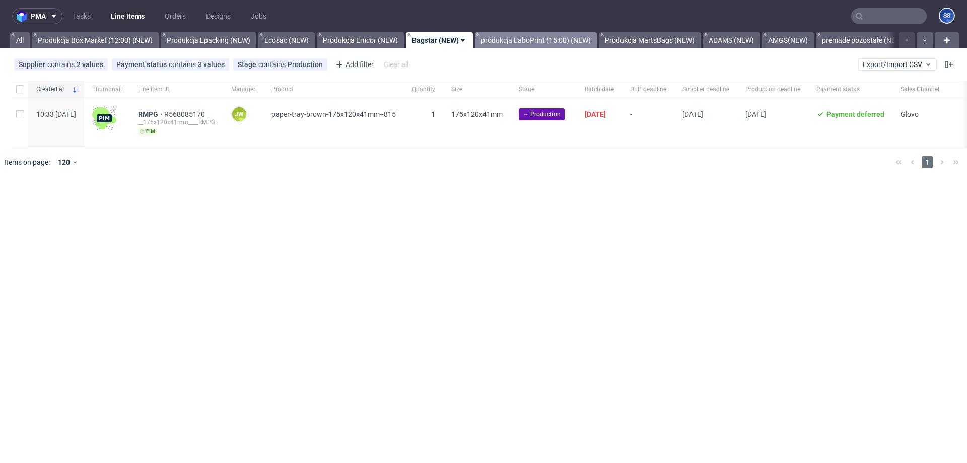
drag, startPoint x: 515, startPoint y: 32, endPoint x: 515, endPoint y: 39, distance: 7.0
click at [516, 34] on link "produkcja LaboPrint (15:00) (NEW)" at bounding box center [536, 40] width 122 height 16
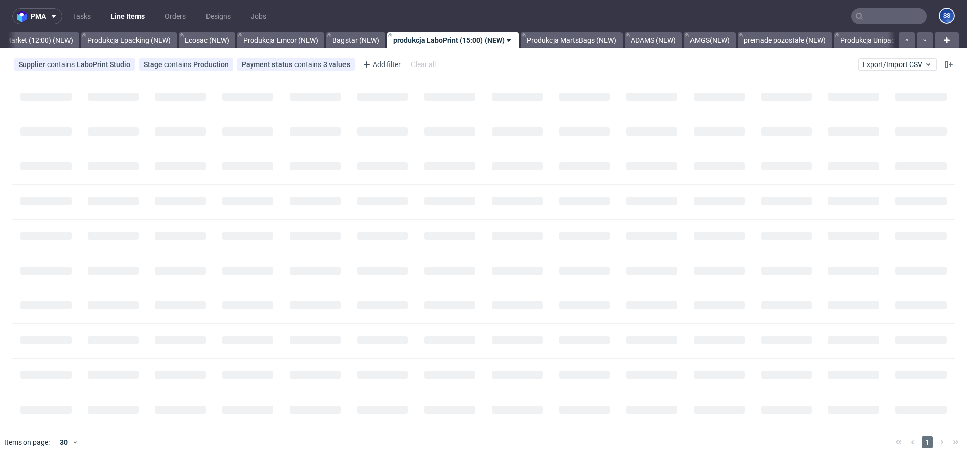
click at [515, 40] on link "produkcja LaboPrint (15:00) (NEW)" at bounding box center [452, 40] width 131 height 16
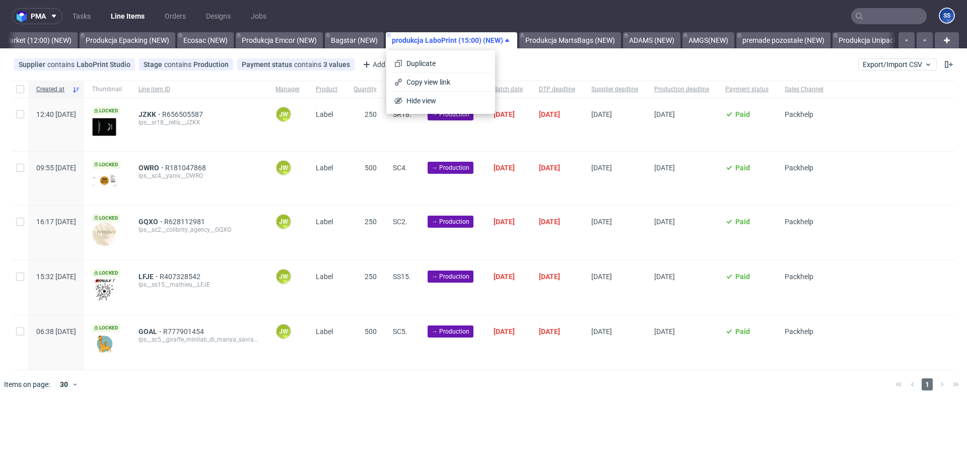
drag, startPoint x: 586, startPoint y: 379, endPoint x: 145, endPoint y: 196, distance: 477.4
click at [585, 379] on div at bounding box center [498, 384] width 778 height 28
click at [14, 88] on div at bounding box center [20, 89] width 16 height 17
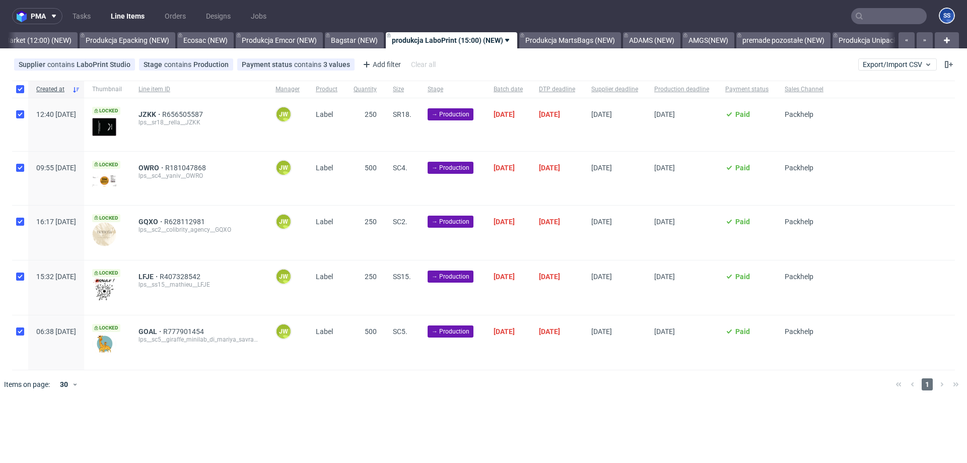
checkbox input "true"
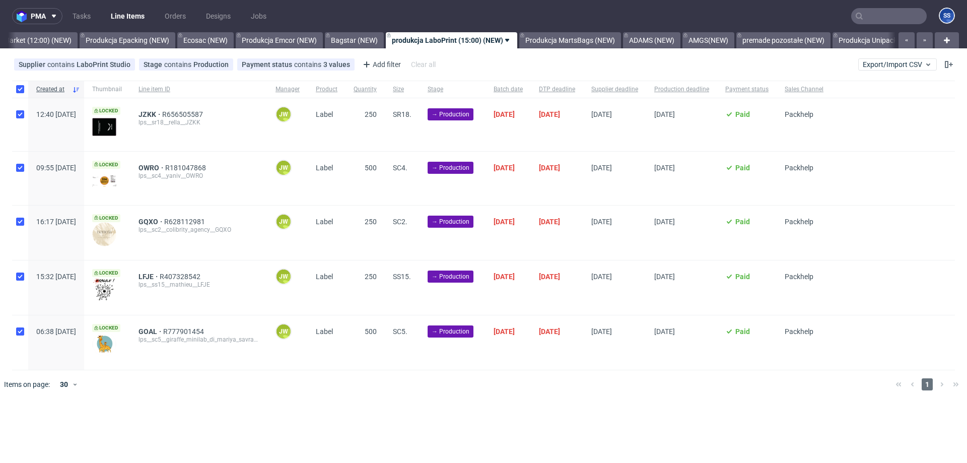
checkbox input "true"
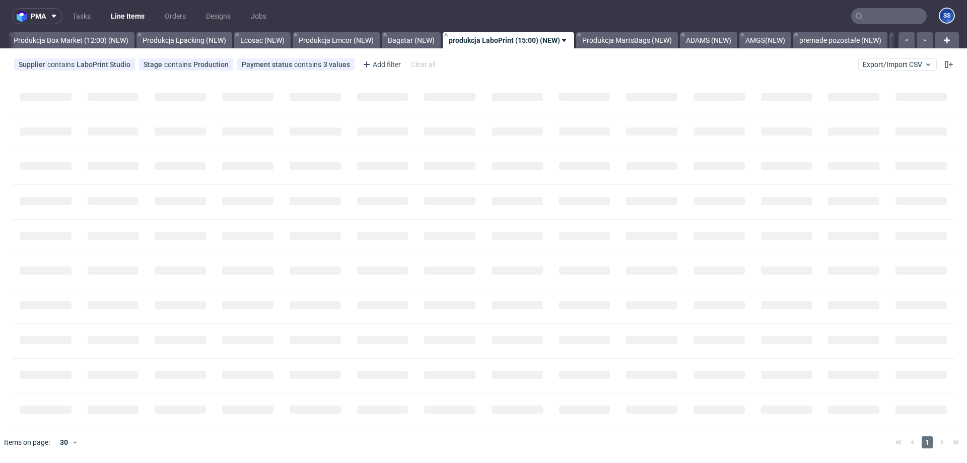
scroll to position [0, 81]
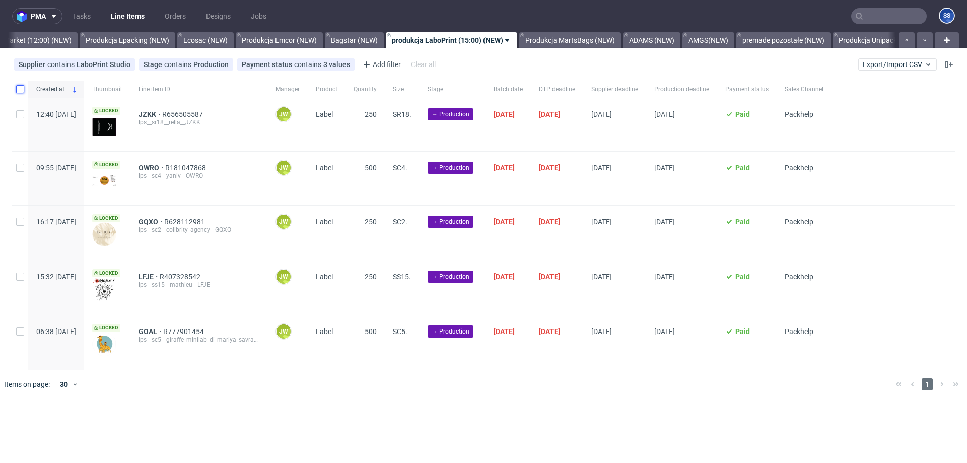
click at [19, 89] on input "checkbox" at bounding box center [20, 89] width 8 height 8
checkbox input "true"
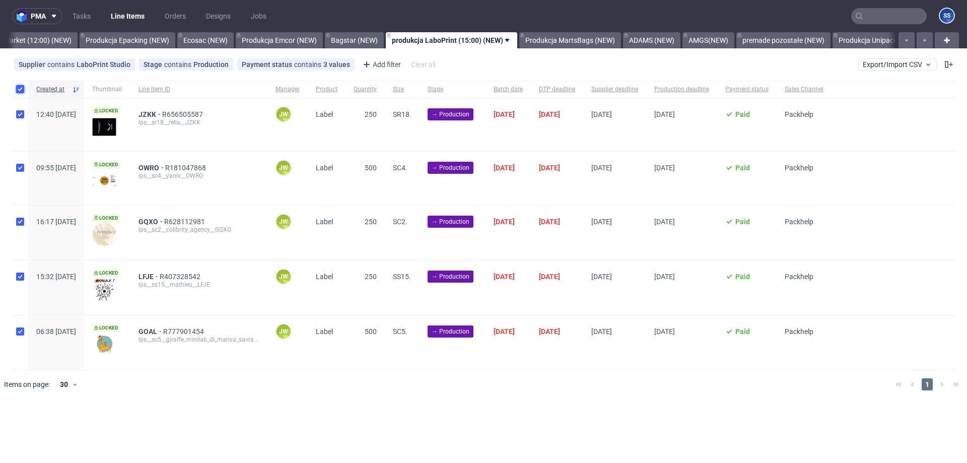
checkbox input "true"
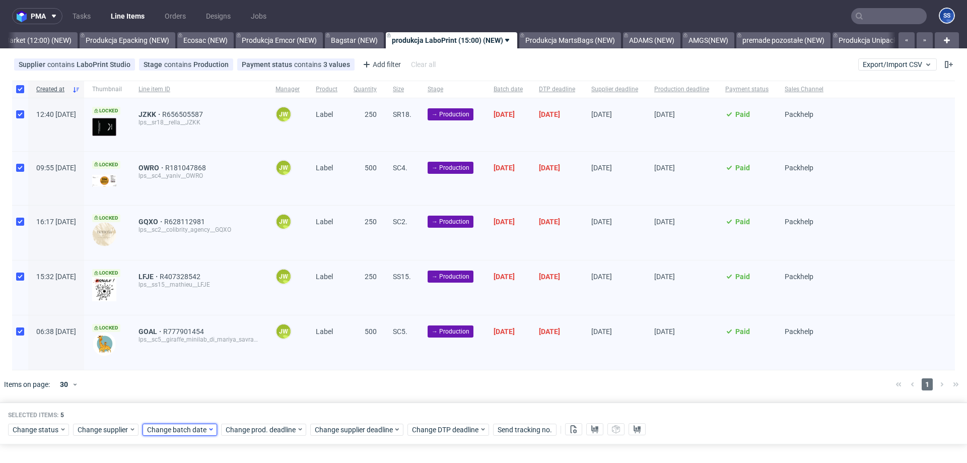
click at [185, 430] on span "Change batch date" at bounding box center [177, 429] width 60 height 10
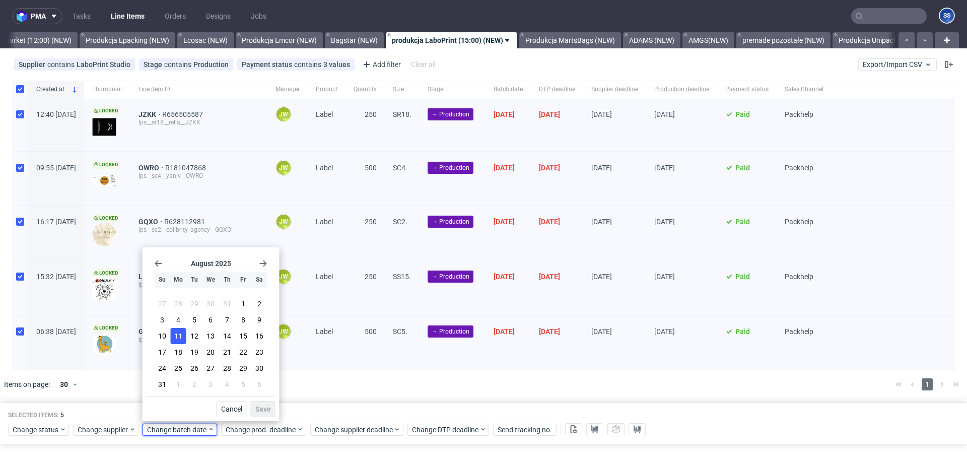
click at [178, 331] on span "11" at bounding box center [178, 336] width 8 height 10
click at [270, 418] on div "August 2025 Su Mo Tu We Th Fr Sa 27 28 29 30 31 1 2 3 4 5 6 7 8 9 10 11 12 13 1…" at bounding box center [210, 334] width 137 height 174
click at [262, 411] on span "Save" at bounding box center [263, 408] width 16 height 7
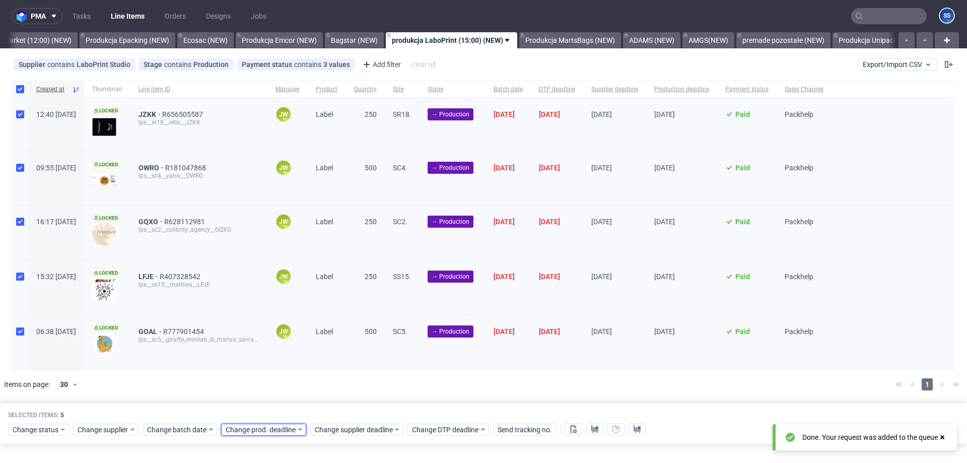
drag, startPoint x: 271, startPoint y: 429, endPoint x: 268, endPoint y: 422, distance: 8.1
click at [271, 429] on span "Change prod. deadline" at bounding box center [261, 429] width 71 height 10
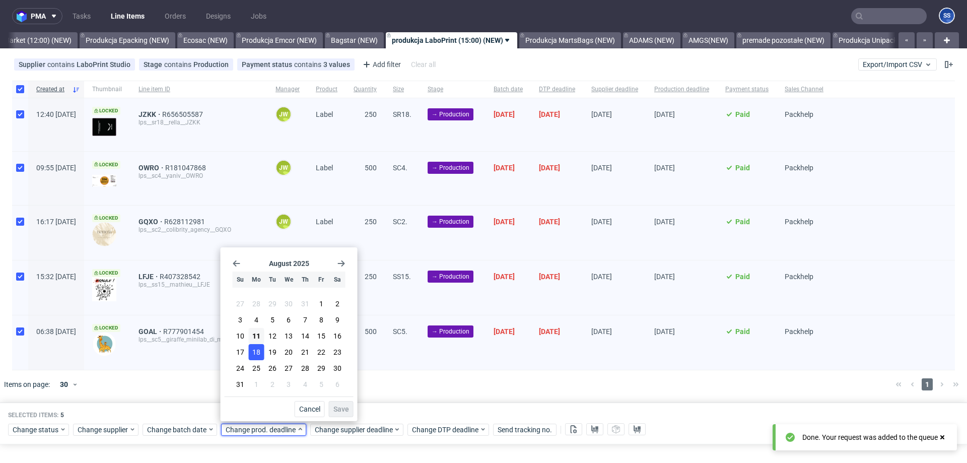
click at [250, 350] on button "18" at bounding box center [257, 352] width 16 height 16
click at [343, 409] on span "Save" at bounding box center [341, 408] width 16 height 7
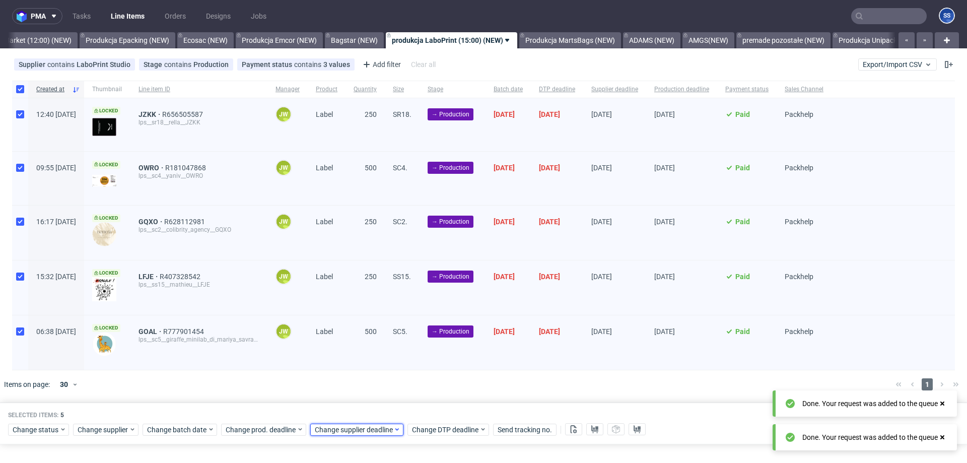
drag, startPoint x: 359, startPoint y: 432, endPoint x: 359, endPoint y: 423, distance: 8.6
click at [359, 432] on span "Change supplier deadline" at bounding box center [354, 429] width 79 height 10
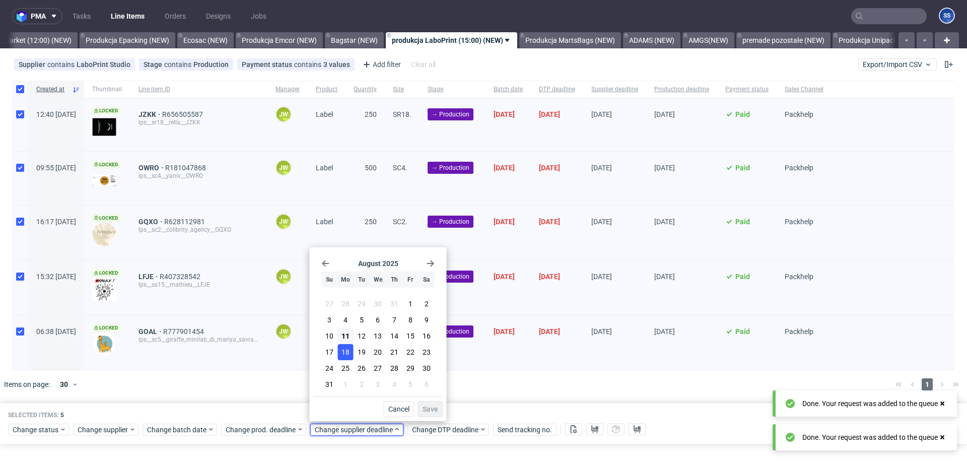
click at [352, 348] on button "18" at bounding box center [346, 352] width 16 height 16
click at [433, 411] on span "Save" at bounding box center [430, 408] width 16 height 7
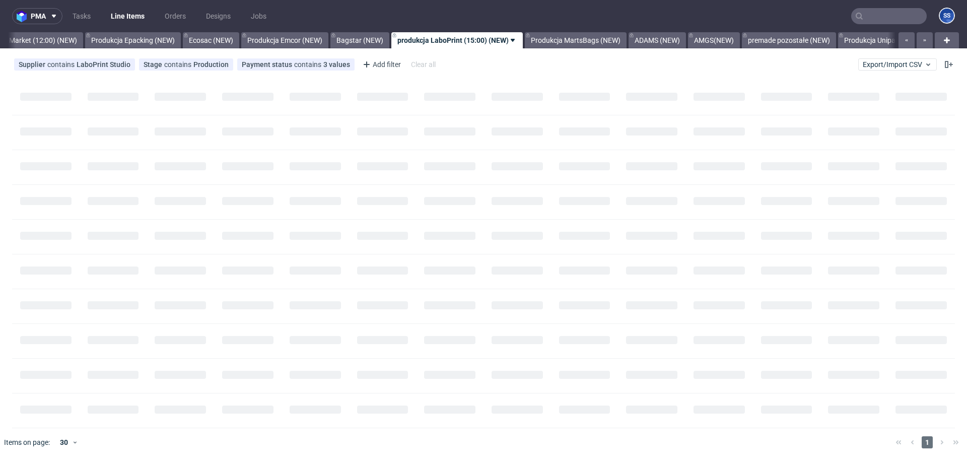
scroll to position [0, 81]
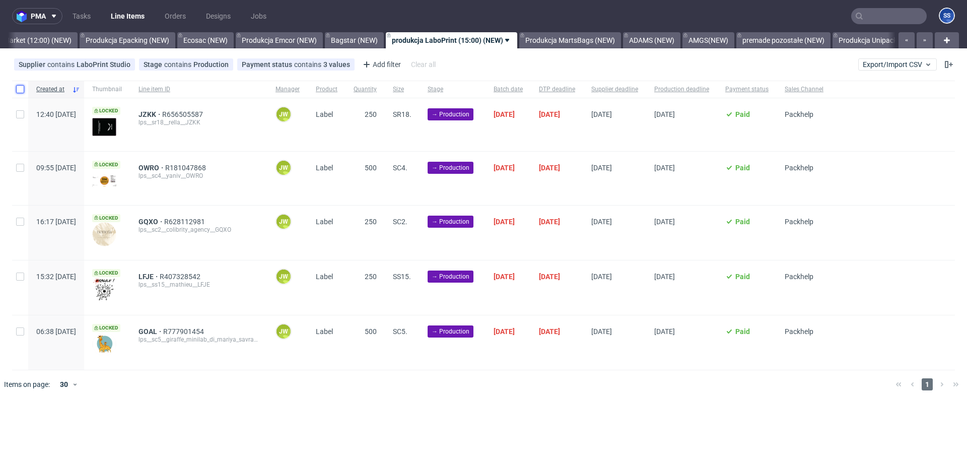
drag, startPoint x: 18, startPoint y: 90, endPoint x: 16, endPoint y: 114, distance: 24.7
click at [18, 90] on input "checkbox" at bounding box center [20, 89] width 8 height 8
checkbox input "true"
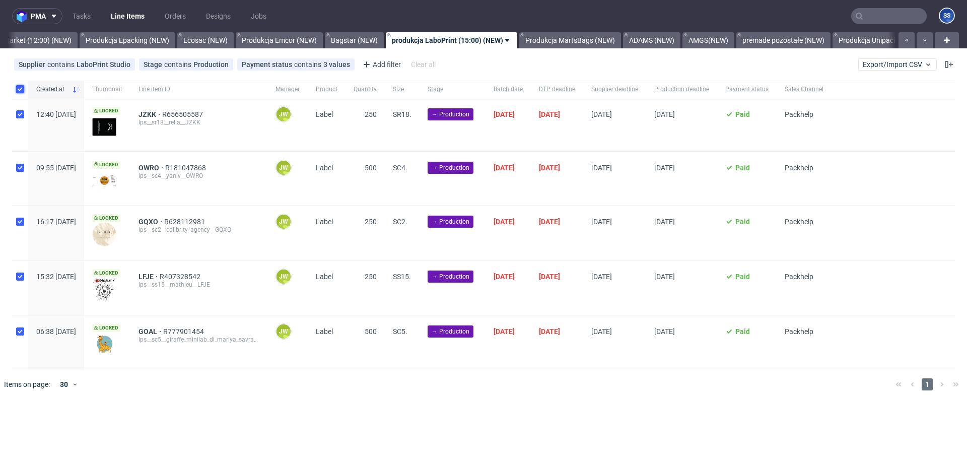
checkbox input "true"
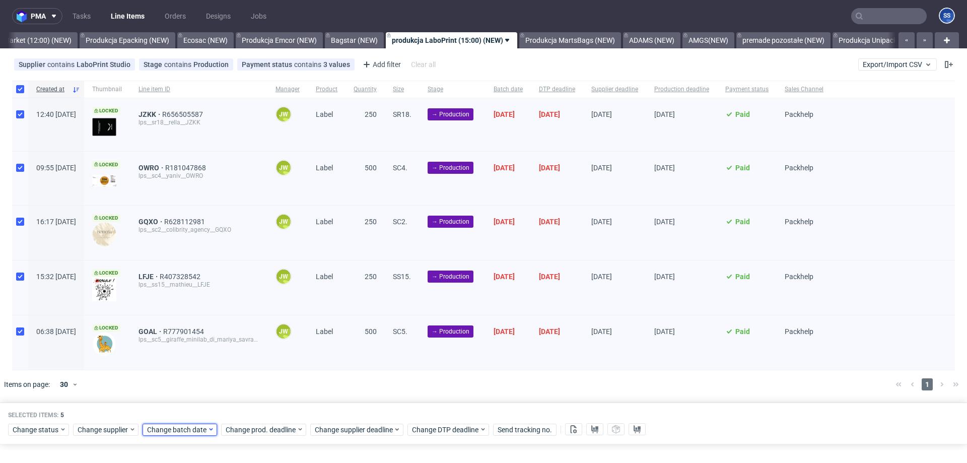
click at [177, 433] on span "Change batch date" at bounding box center [177, 429] width 60 height 10
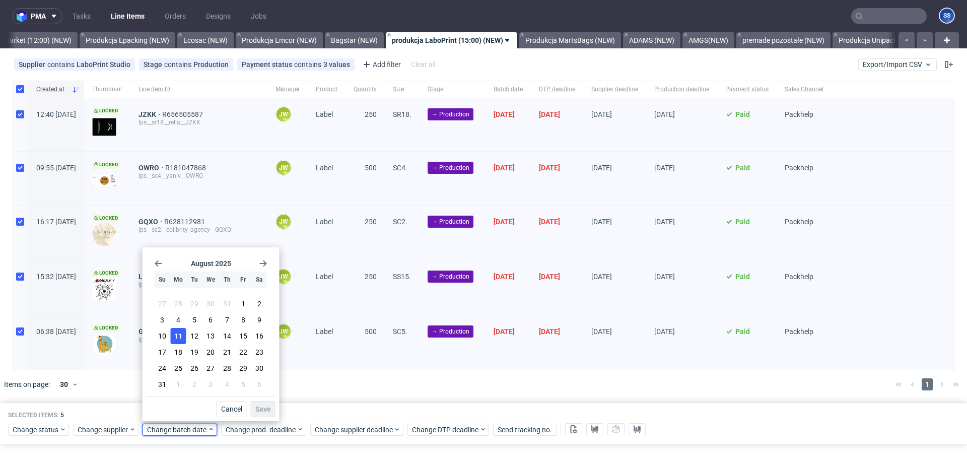
click at [179, 338] on span "11" at bounding box center [178, 336] width 8 height 10
click at [271, 412] on button "Save" at bounding box center [263, 409] width 25 height 16
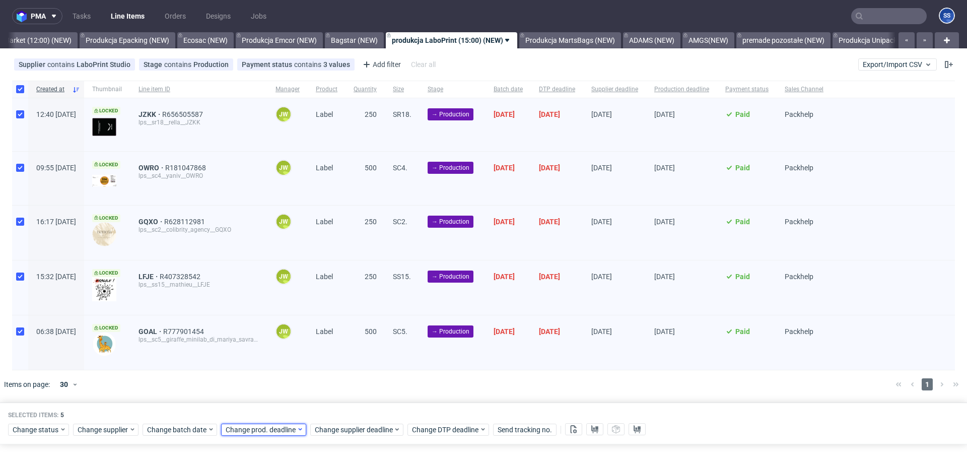
click at [257, 427] on span "Change prod. deadline" at bounding box center [261, 429] width 71 height 10
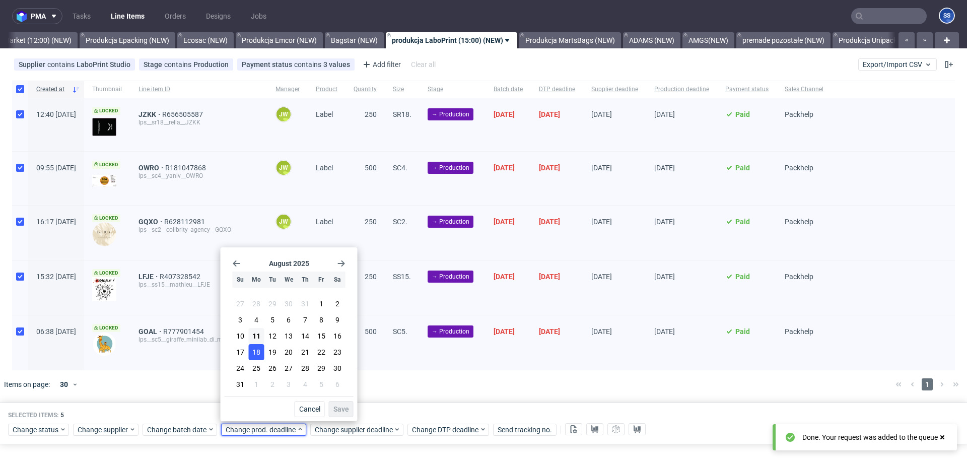
drag, startPoint x: 258, startPoint y: 347, endPoint x: 263, endPoint y: 348, distance: 5.3
click at [258, 347] on span "18" at bounding box center [256, 352] width 8 height 10
click at [273, 351] on span "19" at bounding box center [272, 352] width 8 height 10
drag, startPoint x: 333, startPoint y: 408, endPoint x: 350, endPoint y: 426, distance: 25.0
click at [334, 408] on span "Save" at bounding box center [341, 408] width 16 height 7
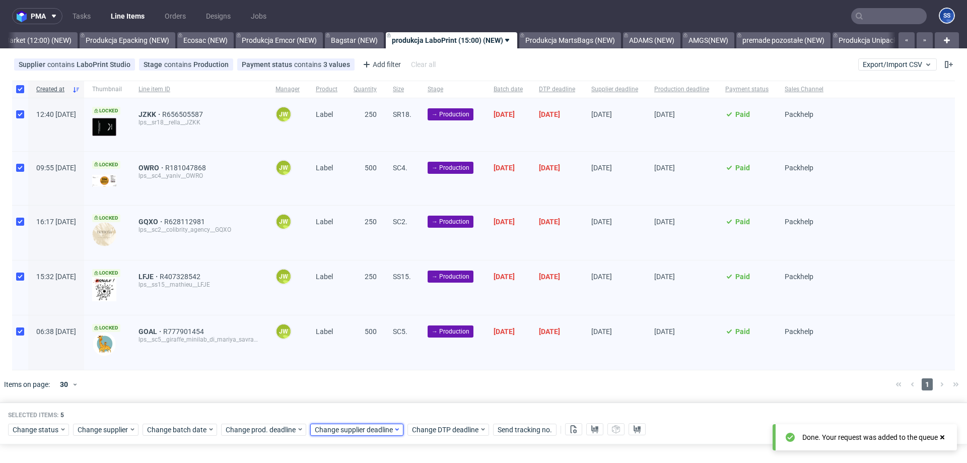
click at [351, 429] on span "Change supplier deadline" at bounding box center [354, 429] width 79 height 10
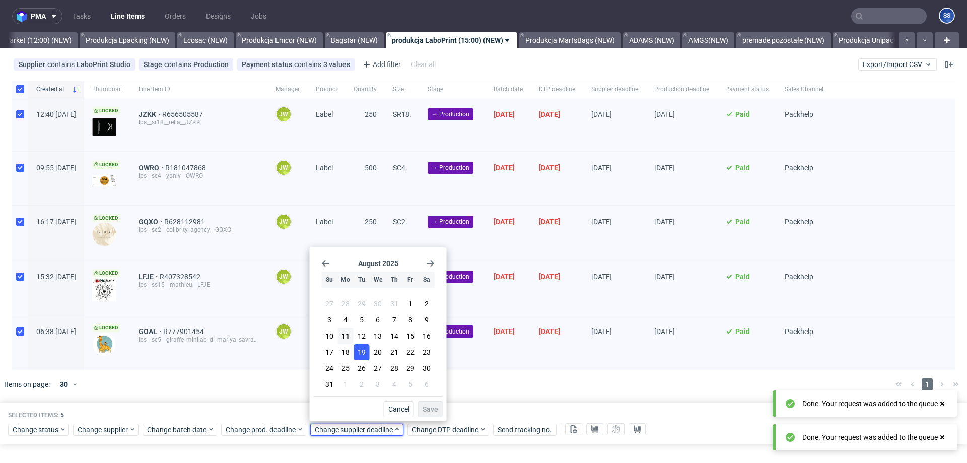
click at [364, 351] on span "19" at bounding box center [361, 352] width 8 height 10
click at [427, 407] on span "Save" at bounding box center [430, 408] width 16 height 7
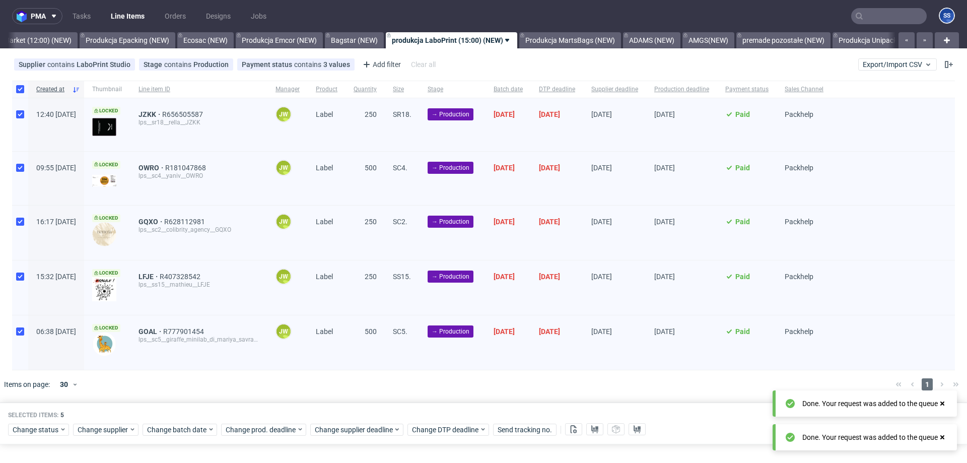
click at [412, 393] on div at bounding box center [498, 384] width 778 height 28
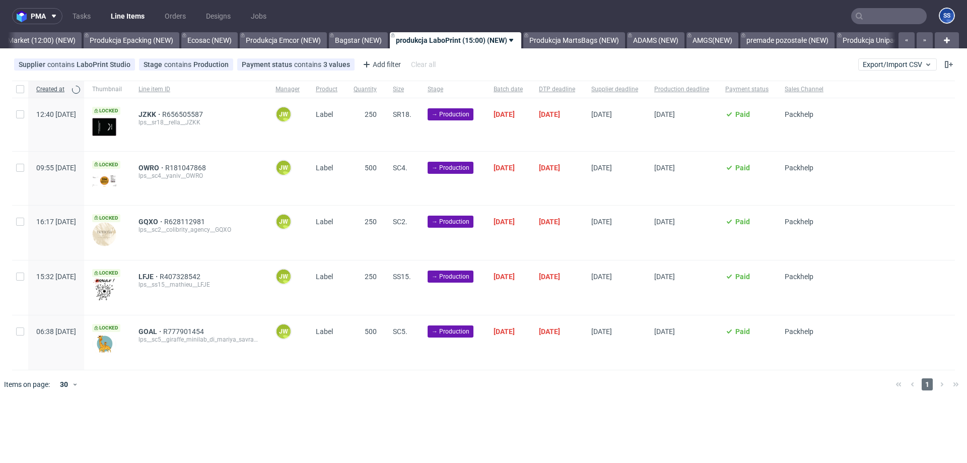
scroll to position [0, 81]
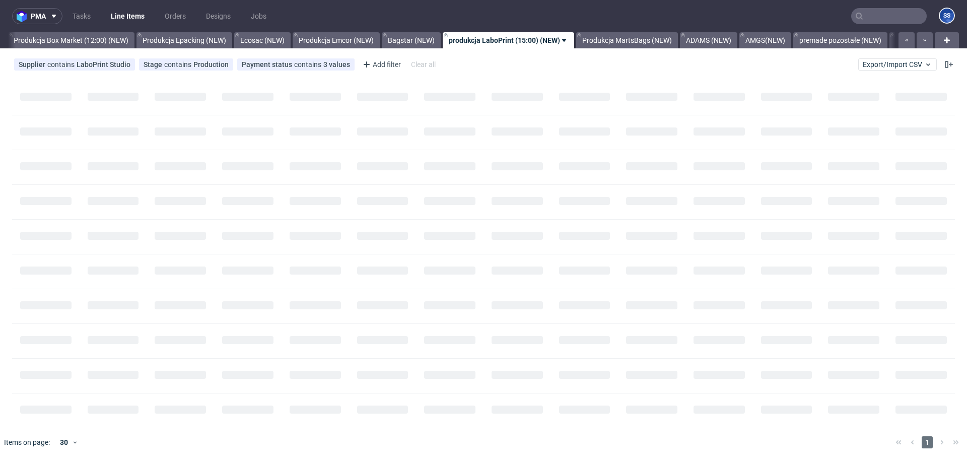
scroll to position [0, 81]
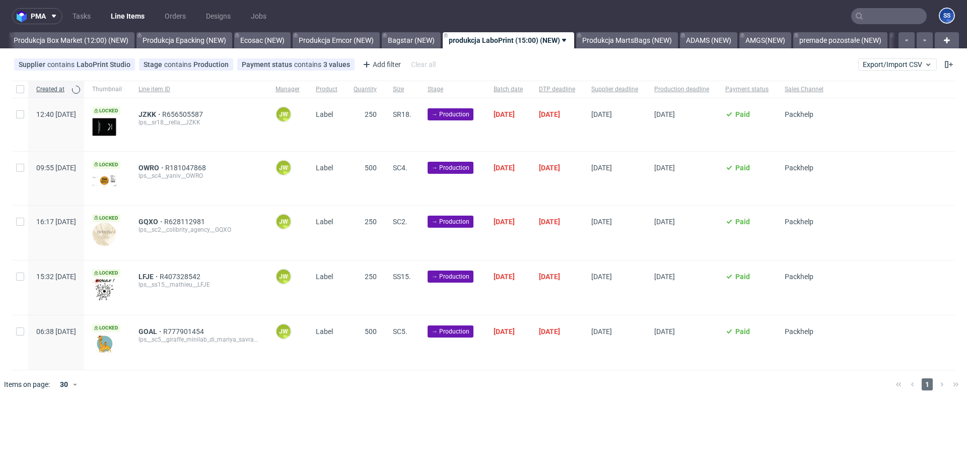
scroll to position [0, 81]
click at [22, 93] on div at bounding box center [20, 89] width 16 height 17
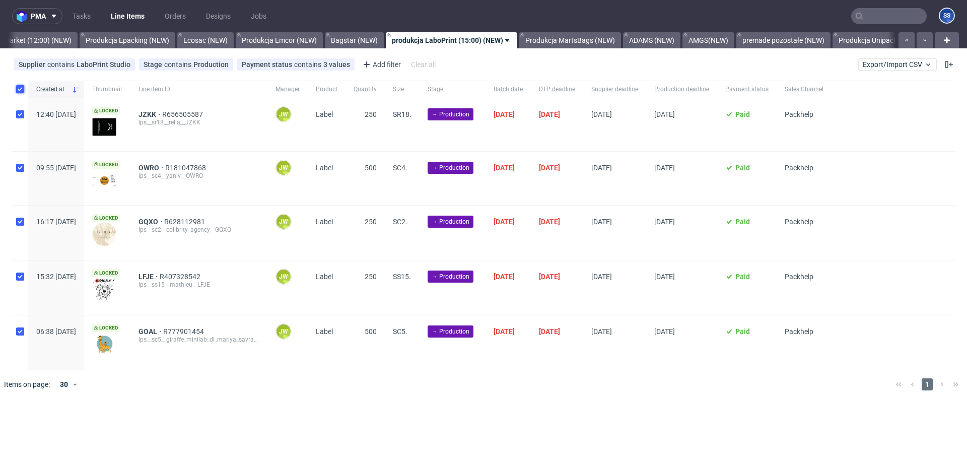
checkbox input "true"
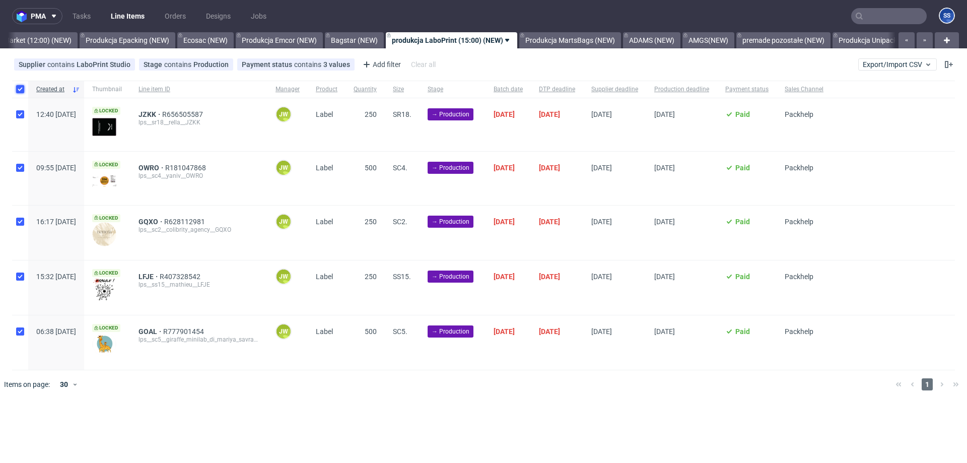
checkbox input "true"
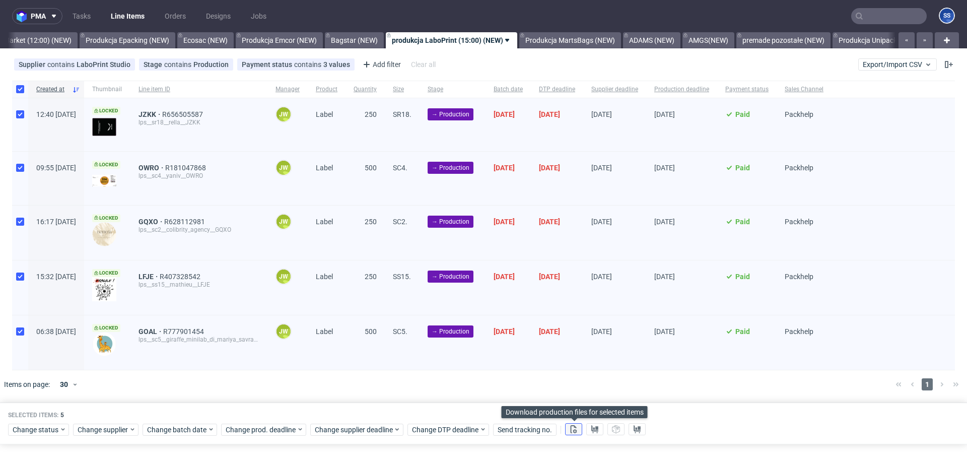
click at [574, 428] on icon at bounding box center [573, 429] width 8 height 8
click at [601, 429] on button at bounding box center [594, 429] width 17 height 12
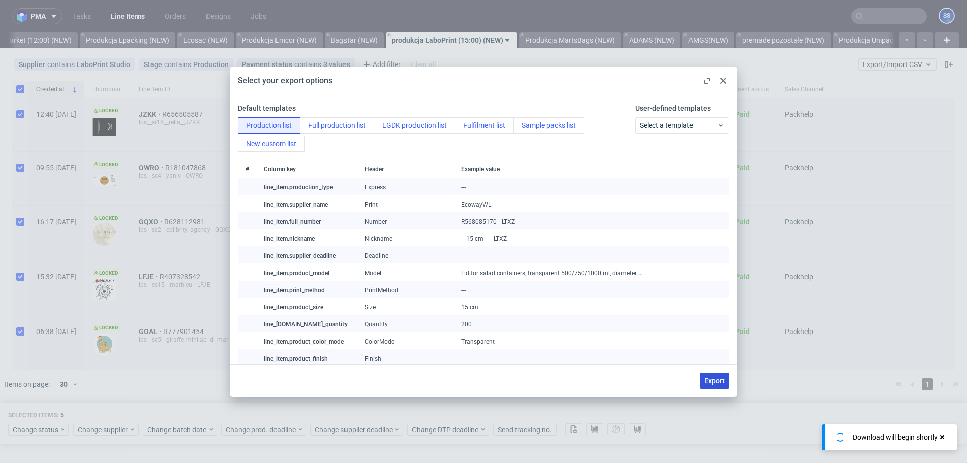
click at [705, 377] on span "Export" at bounding box center [714, 380] width 21 height 7
checkbox input "false"
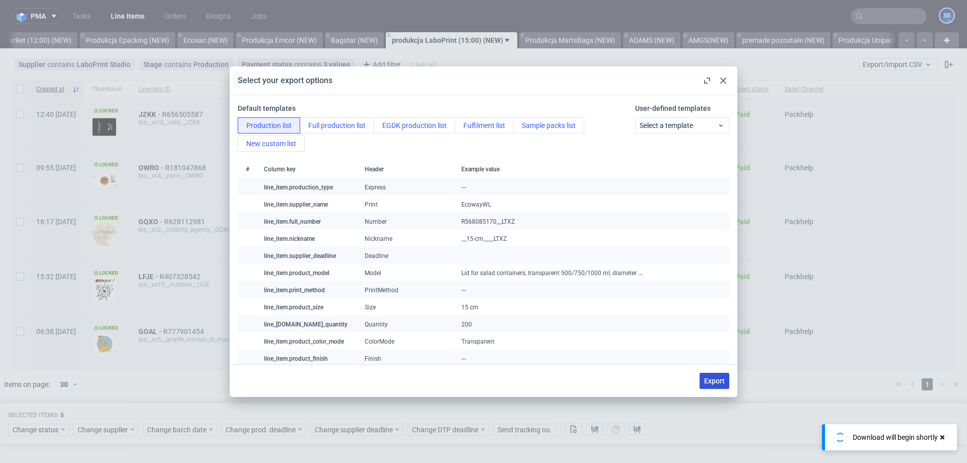
checkbox input "false"
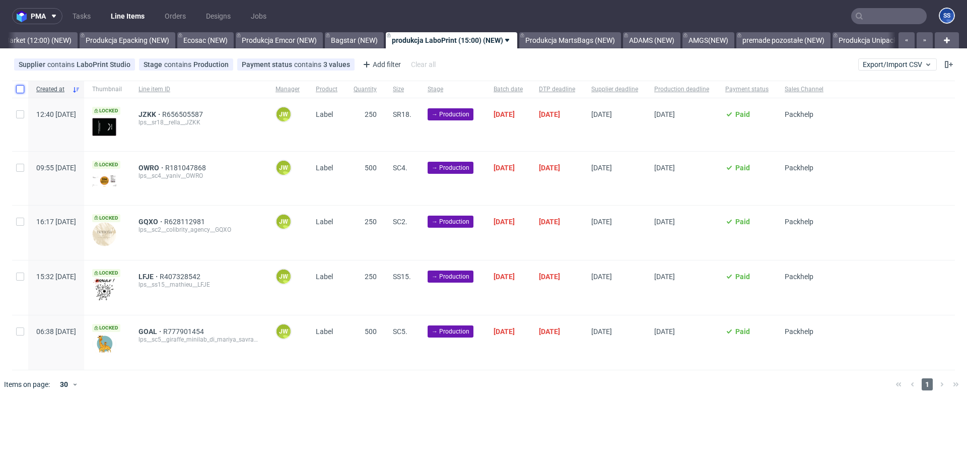
click at [18, 90] on input "checkbox" at bounding box center [20, 89] width 8 height 8
checkbox input "true"
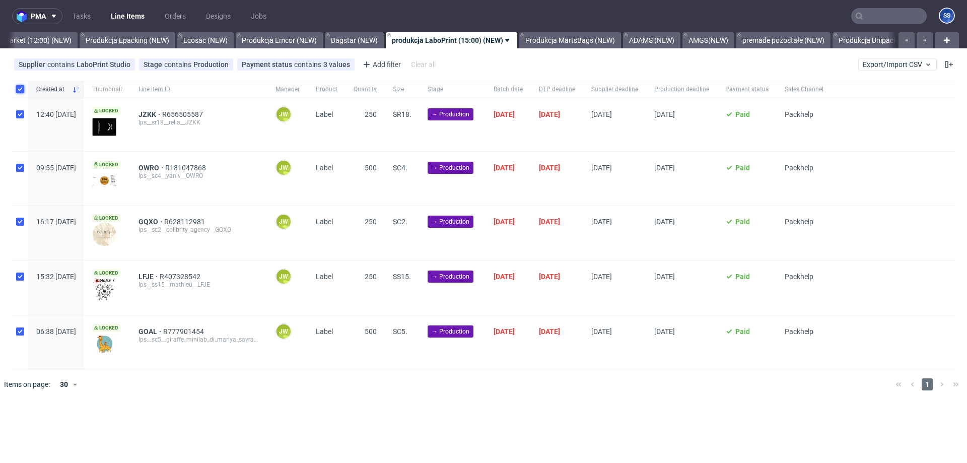
checkbox input "true"
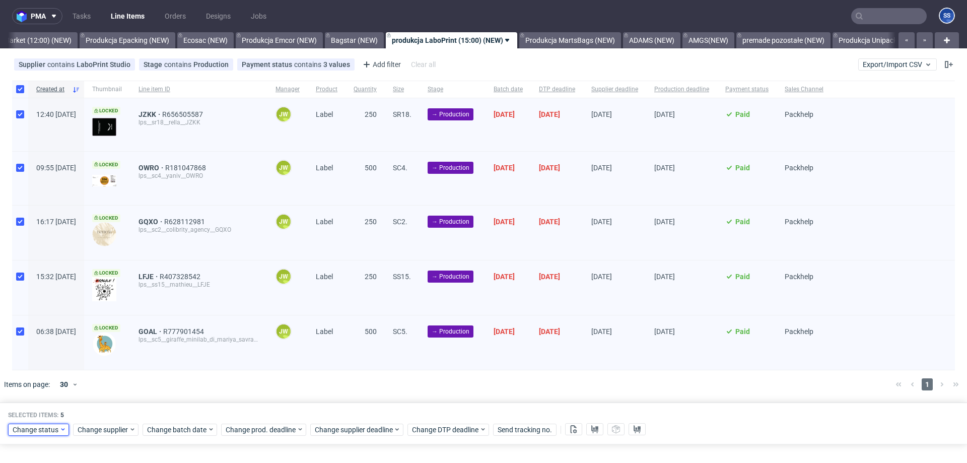
click at [55, 427] on span "Change status" at bounding box center [36, 429] width 47 height 10
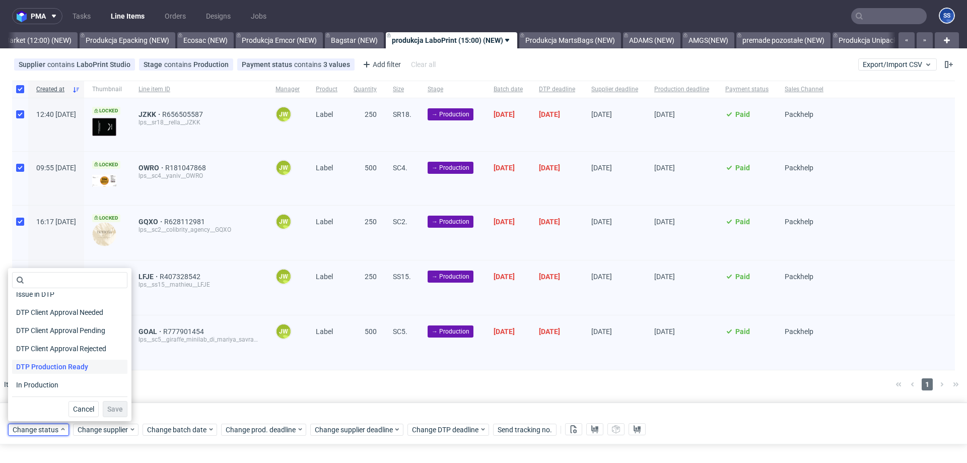
scroll to position [70, 0]
click at [64, 370] on div "In Production" at bounding box center [69, 376] width 115 height 14
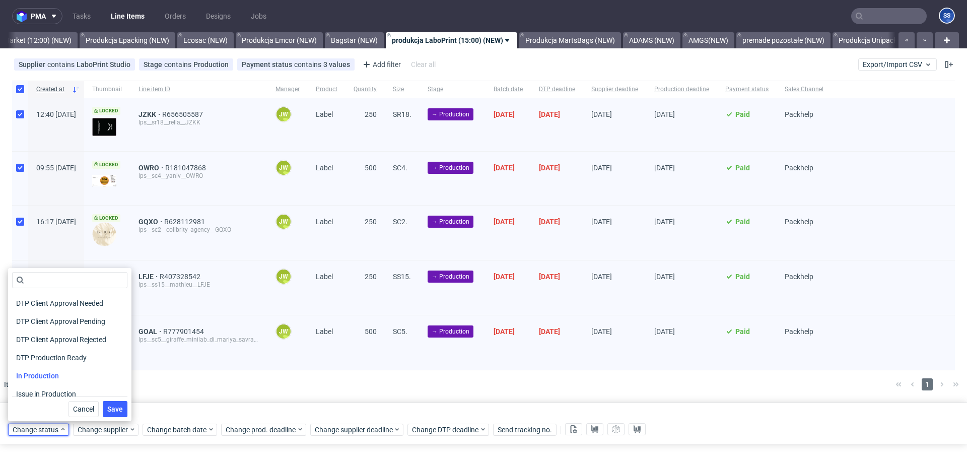
click at [108, 406] on span "Save" at bounding box center [115, 408] width 16 height 7
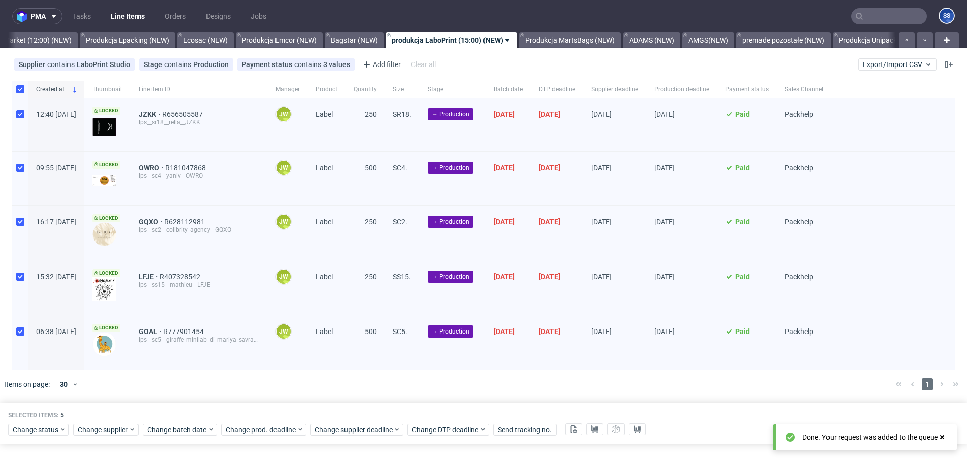
click at [238, 384] on div at bounding box center [498, 384] width 778 height 28
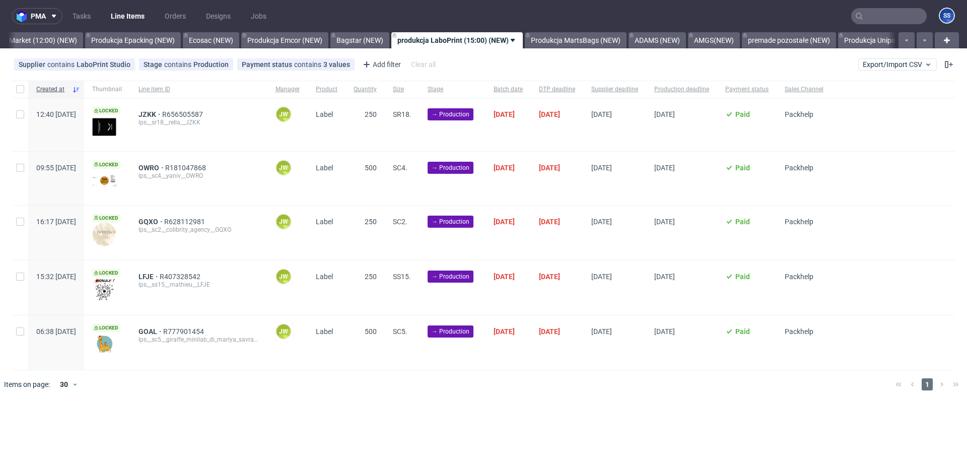
scroll to position [0, 81]
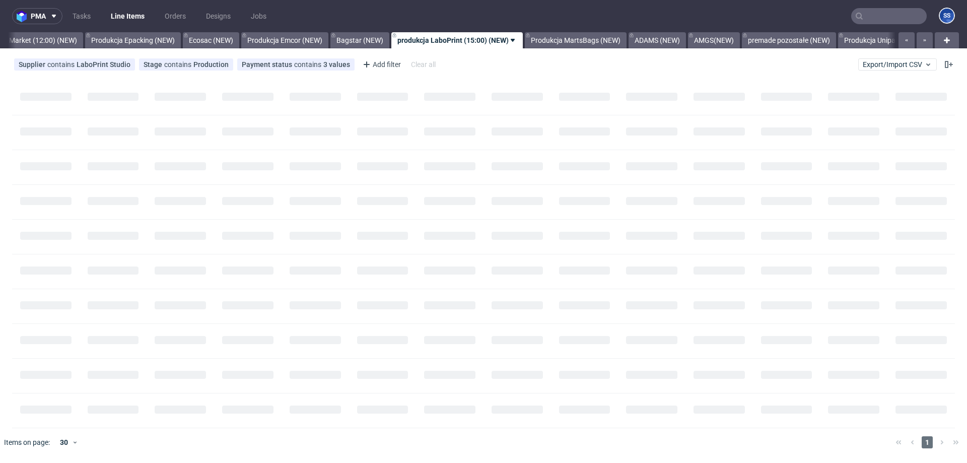
scroll to position [0, 81]
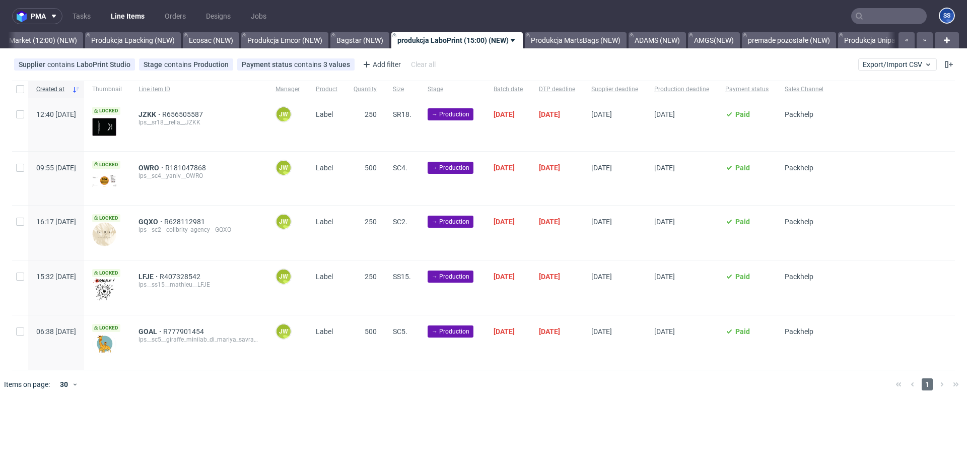
scroll to position [0, 81]
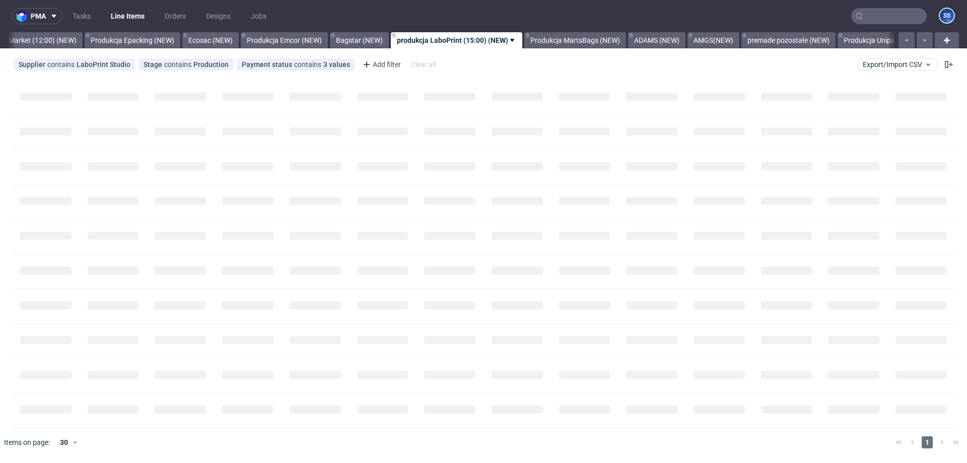
scroll to position [0, 81]
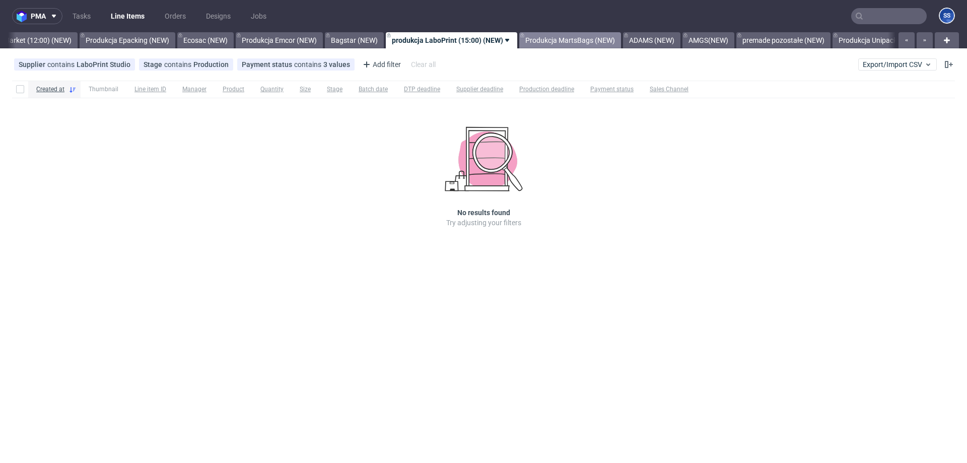
click at [554, 42] on link "Produkcja MartsBags (NEW)" at bounding box center [570, 40] width 102 height 16
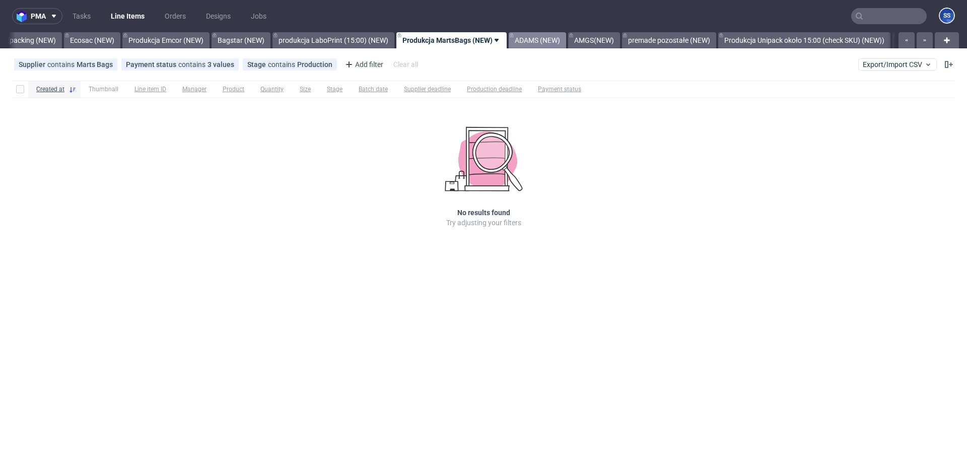
click at [543, 43] on link "ADAMS (NEW)" at bounding box center [537, 40] width 57 height 16
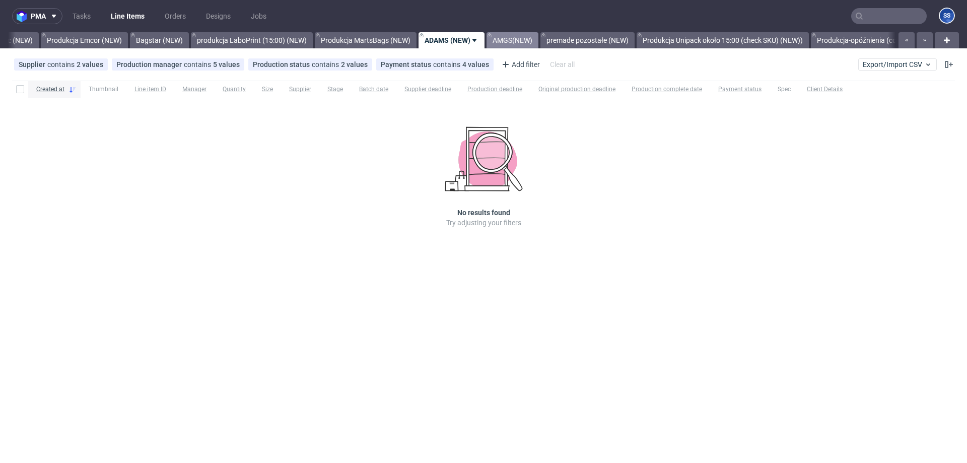
click at [511, 46] on link "AMGS(NEW)" at bounding box center [512, 40] width 52 height 16
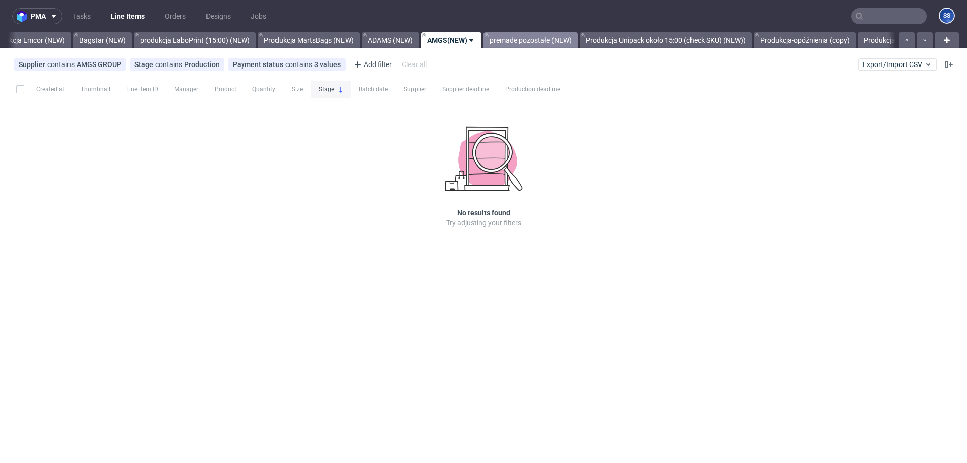
click at [511, 44] on link "premade pozostałe (NEW)" at bounding box center [530, 40] width 94 height 16
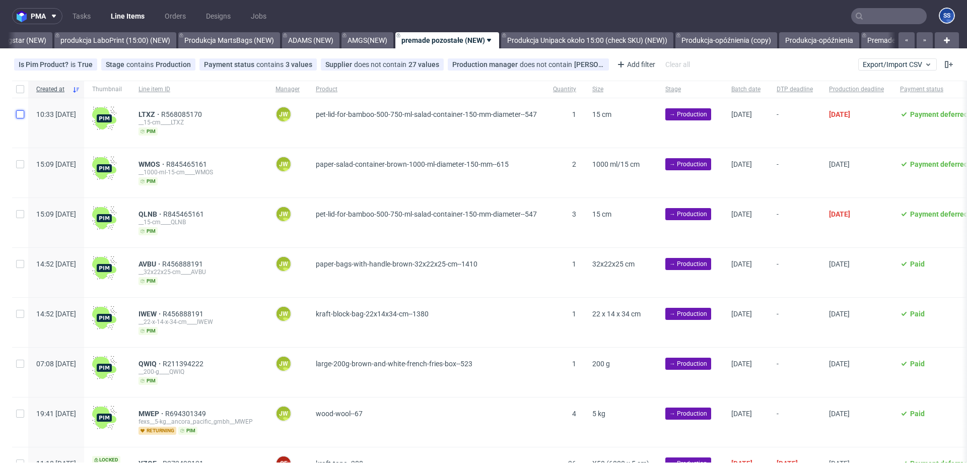
click at [23, 114] on input "checkbox" at bounding box center [20, 114] width 8 height 8
checkbox input "true"
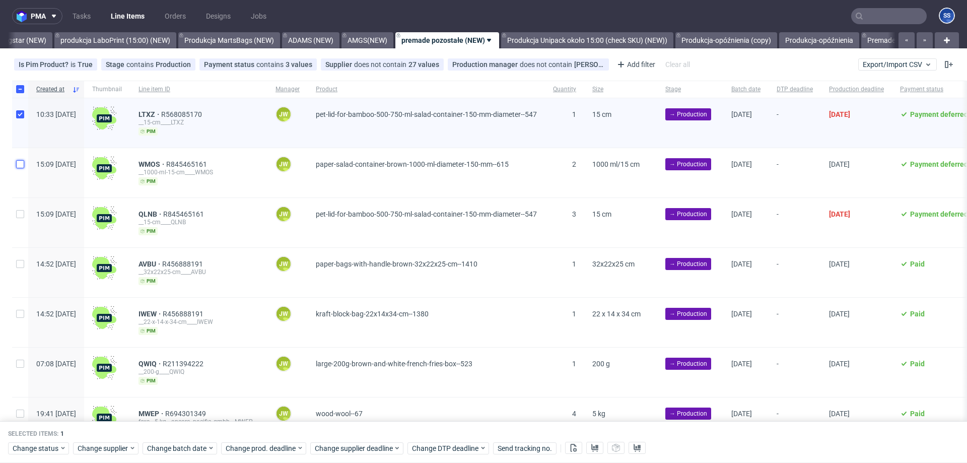
click at [18, 161] on input "checkbox" at bounding box center [20, 164] width 8 height 8
checkbox input "true"
click at [23, 218] on div at bounding box center [20, 222] width 16 height 49
checkbox input "true"
click at [22, 268] on div at bounding box center [20, 272] width 16 height 49
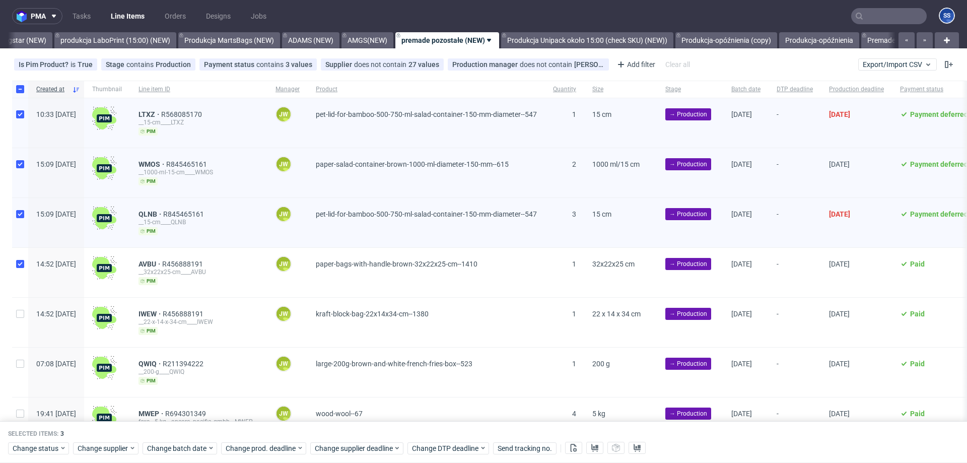
checkbox input "true"
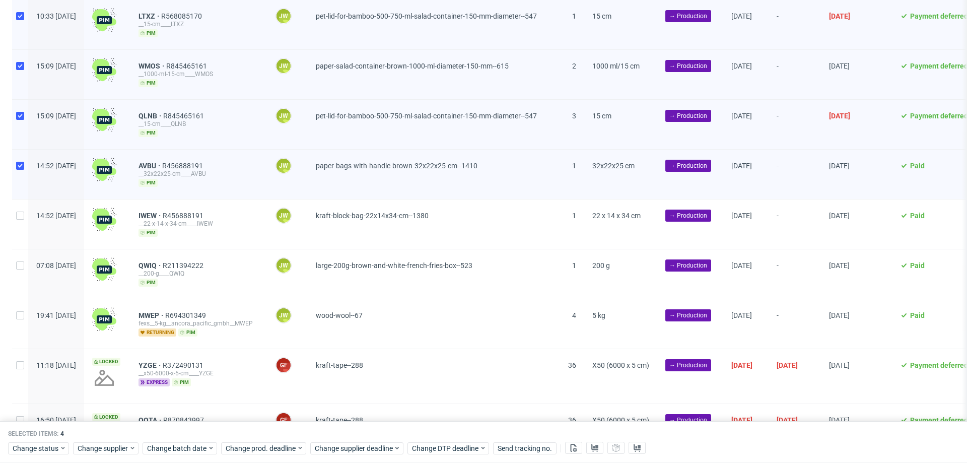
scroll to position [107, 0]
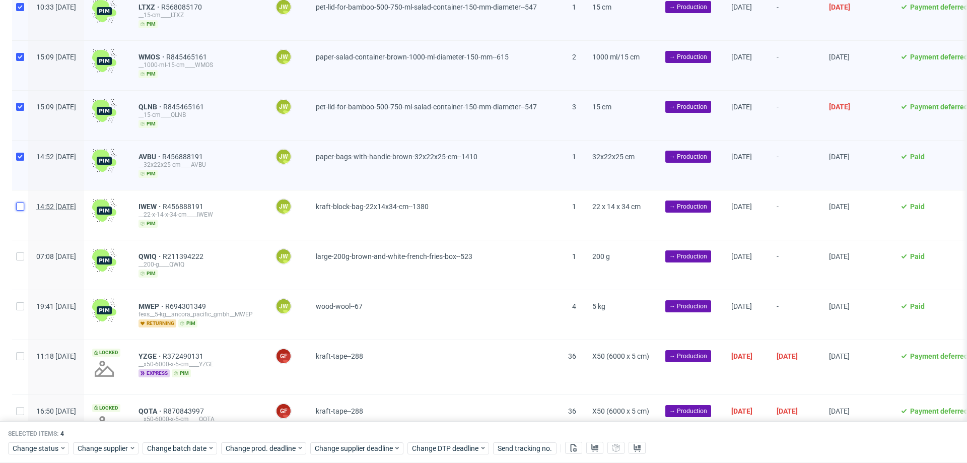
drag, startPoint x: 19, startPoint y: 203, endPoint x: 97, endPoint y: 202, distance: 78.1
click at [19, 203] on input "checkbox" at bounding box center [20, 206] width 8 height 8
checkbox input "true"
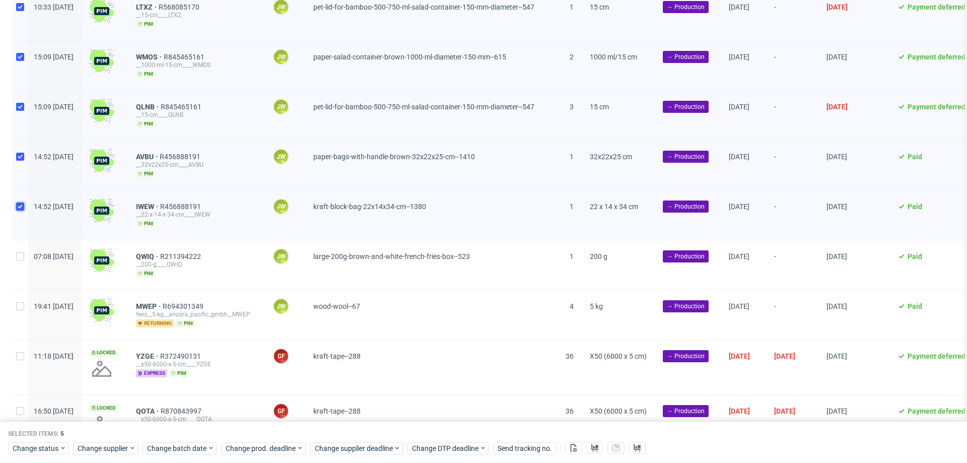
scroll to position [0, 0]
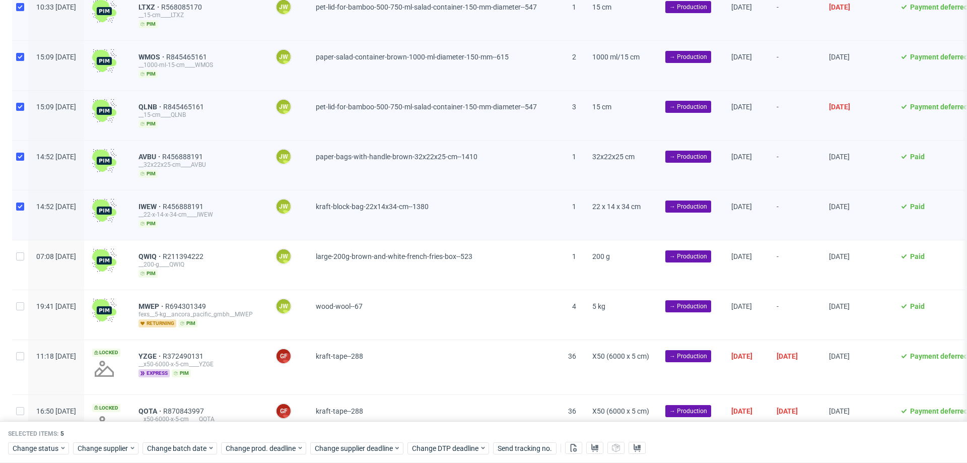
click at [15, 255] on div at bounding box center [20, 264] width 16 height 49
checkbox input "true"
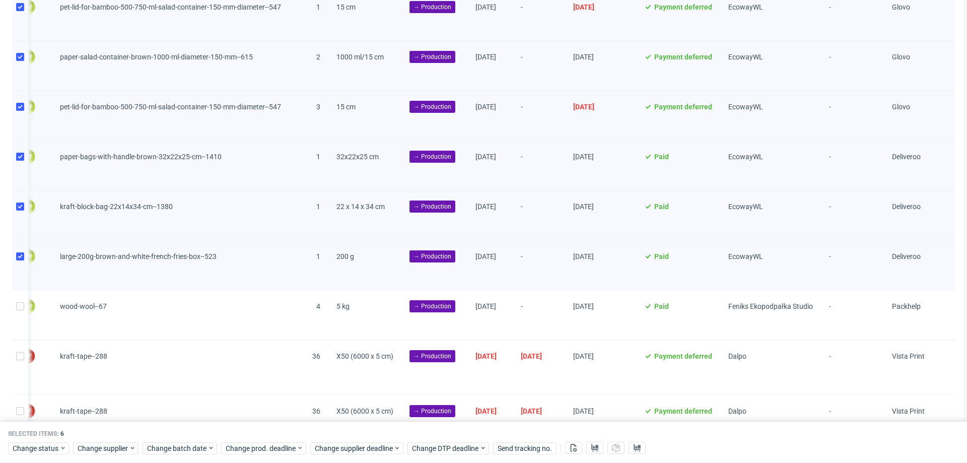
scroll to position [0, 297]
click at [597, 435] on div "Selected items: 6" at bounding box center [483, 434] width 951 height 8
click at [597, 443] on button at bounding box center [594, 448] width 17 height 12
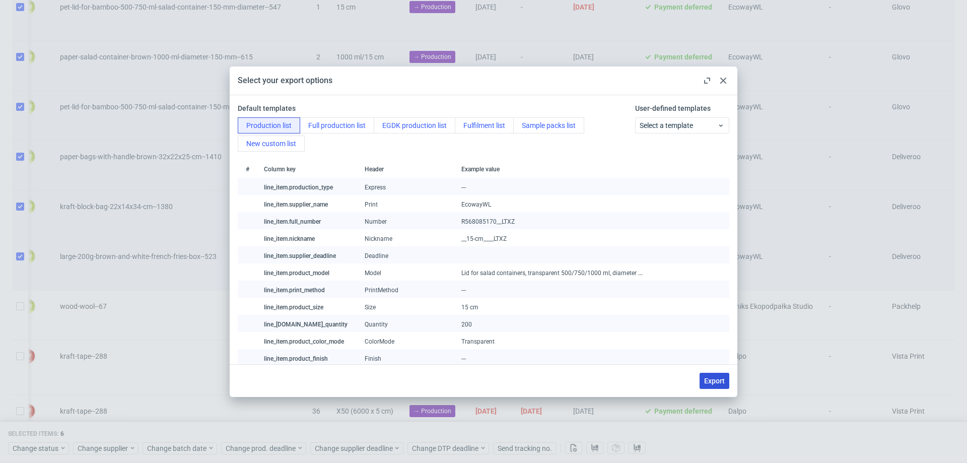
click at [708, 377] on span "Export" at bounding box center [714, 380] width 21 height 7
checkbox input "false"
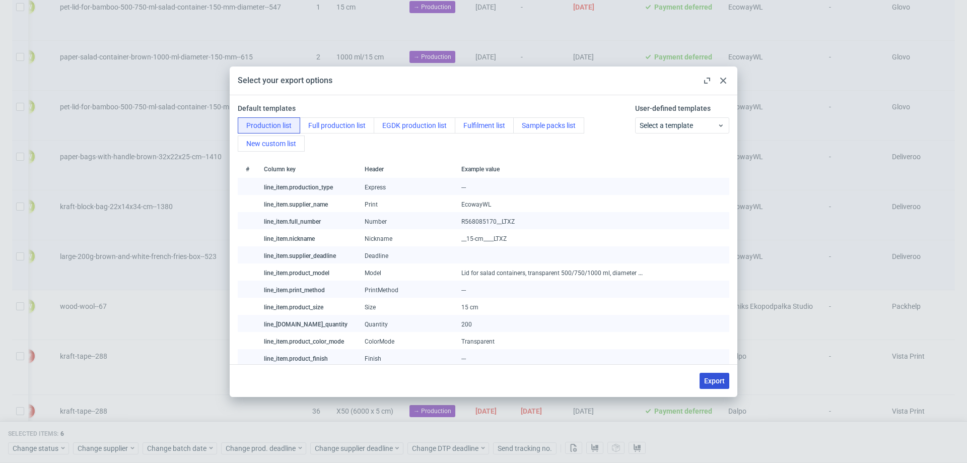
checkbox input "false"
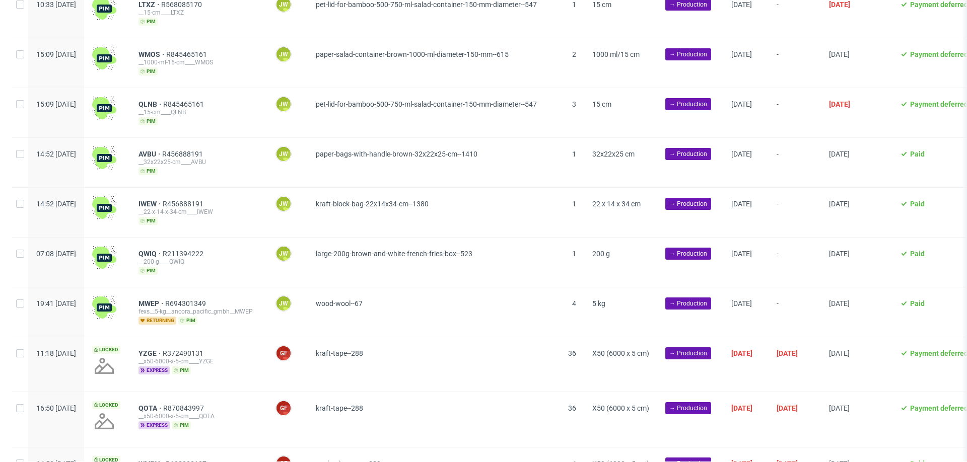
scroll to position [95, 0]
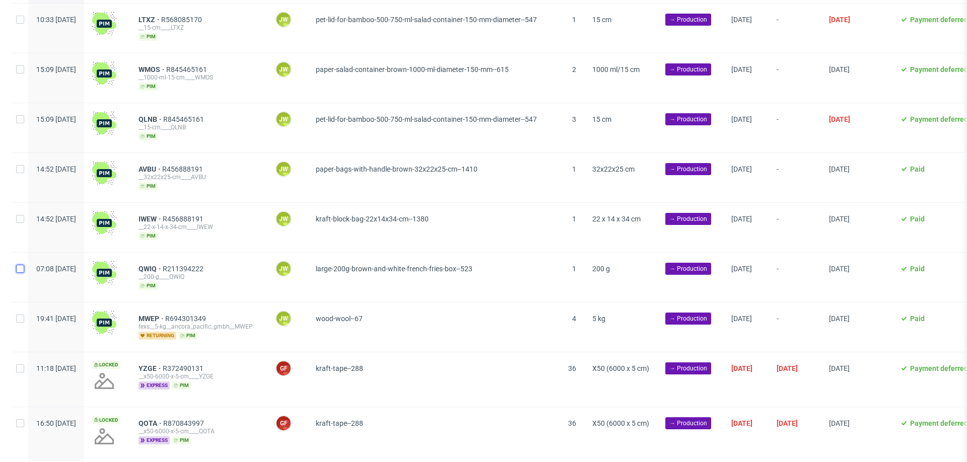
click at [20, 267] on input "checkbox" at bounding box center [20, 269] width 8 height 8
checkbox input "true"
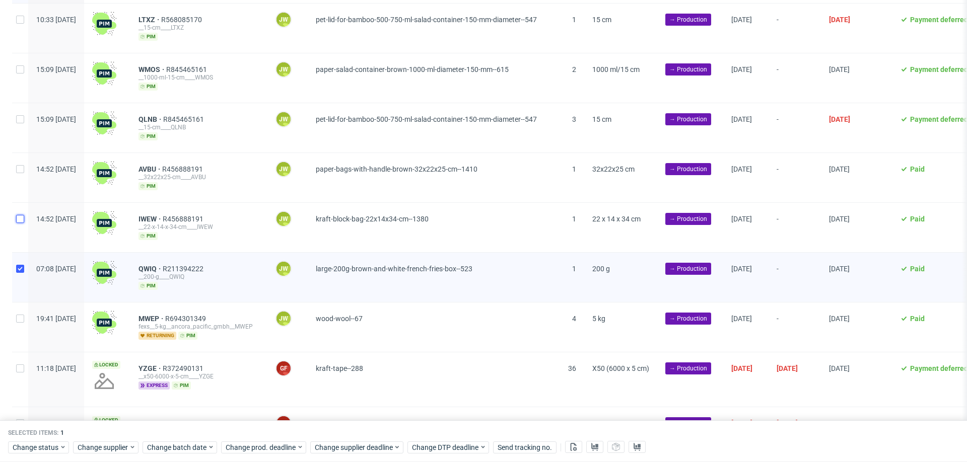
click at [21, 215] on input "checkbox" at bounding box center [20, 219] width 8 height 8
checkbox input "true"
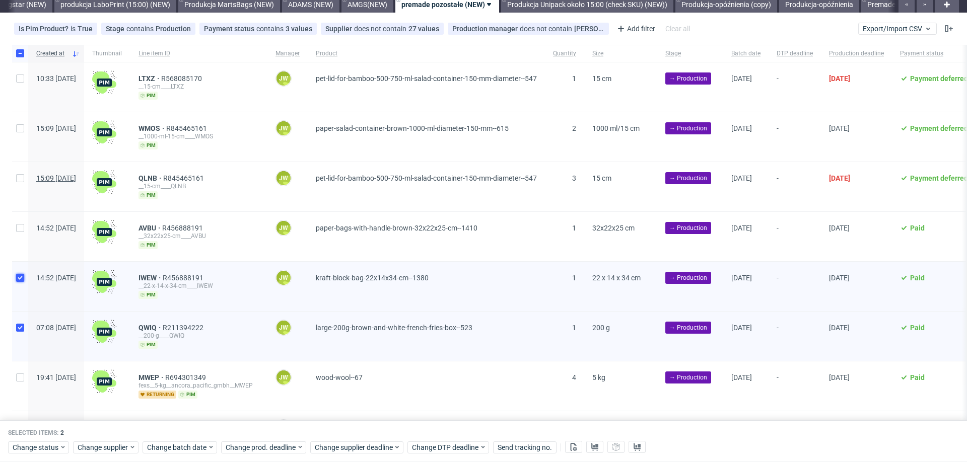
scroll to position [0, 0]
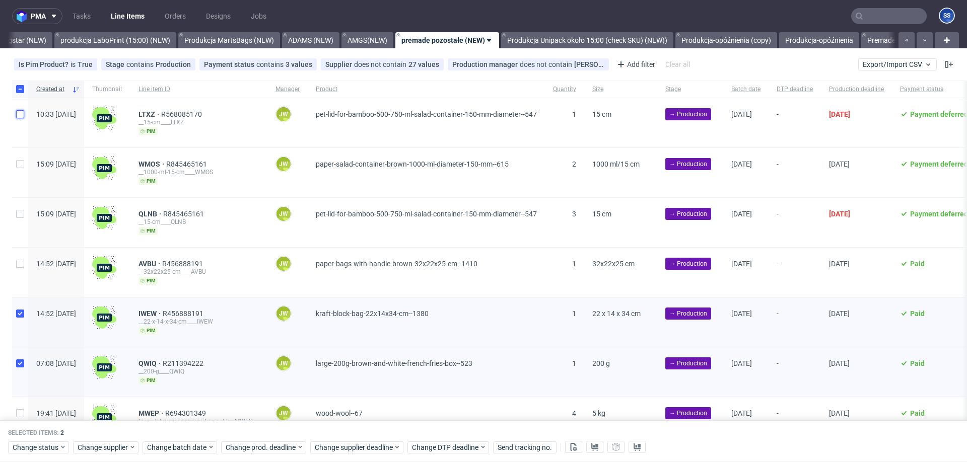
click at [21, 117] on input "checkbox" at bounding box center [20, 114] width 8 height 8
checkbox input "true"
click at [24, 163] on input "checkbox" at bounding box center [20, 164] width 8 height 8
checkbox input "true"
click at [25, 220] on div at bounding box center [20, 222] width 16 height 49
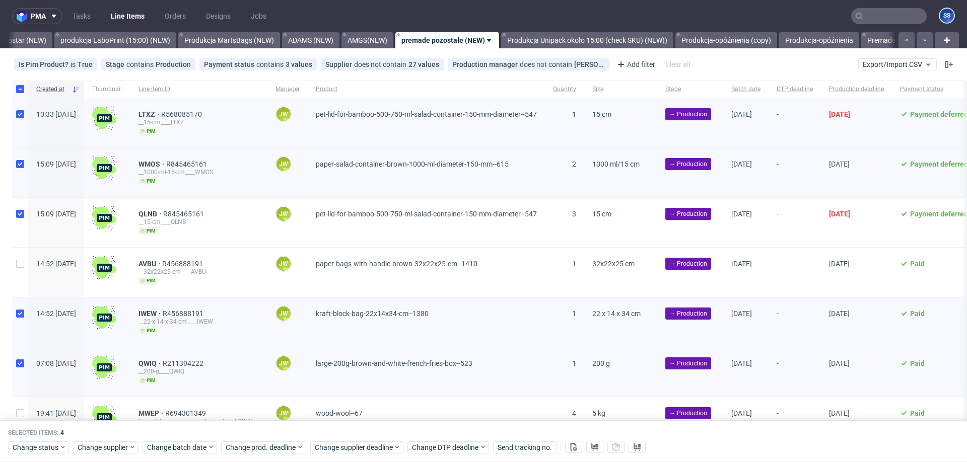
checkbox input "true"
click at [17, 261] on input "checkbox" at bounding box center [20, 264] width 8 height 8
checkbox input "true"
click at [45, 449] on span "Change status" at bounding box center [36, 448] width 47 height 10
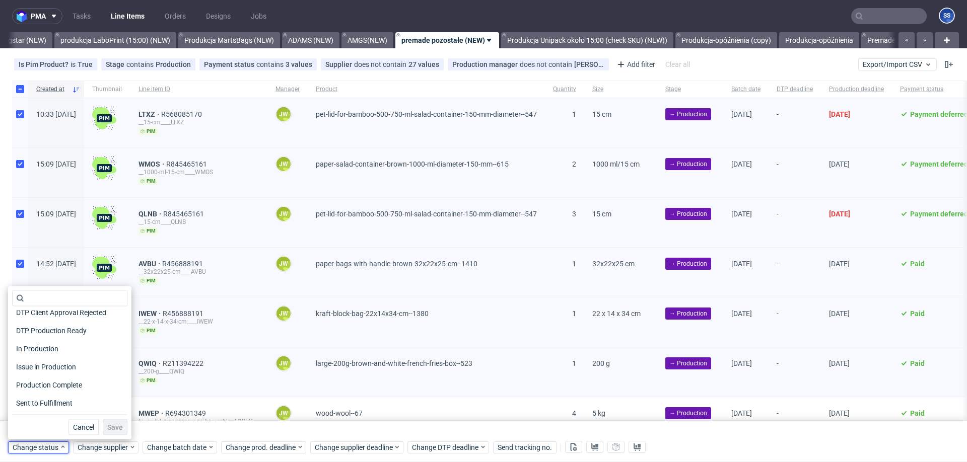
scroll to position [119, 0]
click at [55, 345] on span "In Production" at bounding box center [37, 346] width 51 height 14
click at [107, 425] on span "Save" at bounding box center [115, 427] width 16 height 7
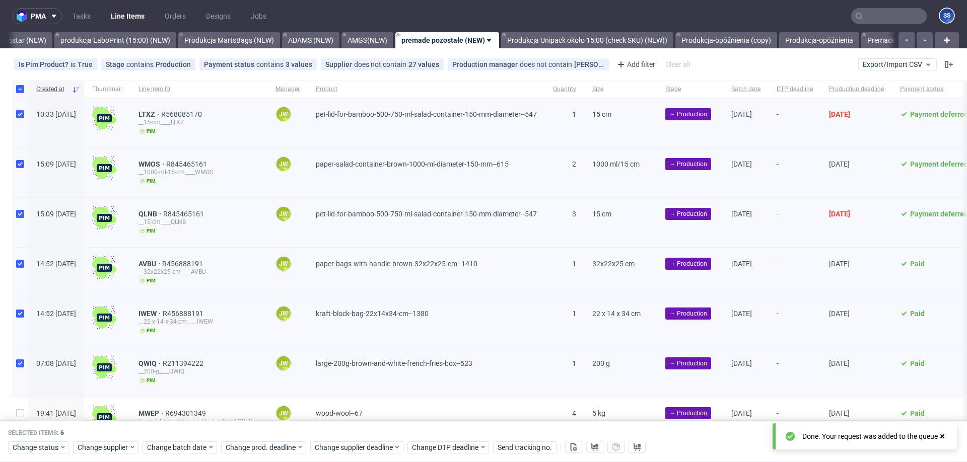
click at [201, 431] on div "Selected items: 6" at bounding box center [483, 433] width 951 height 8
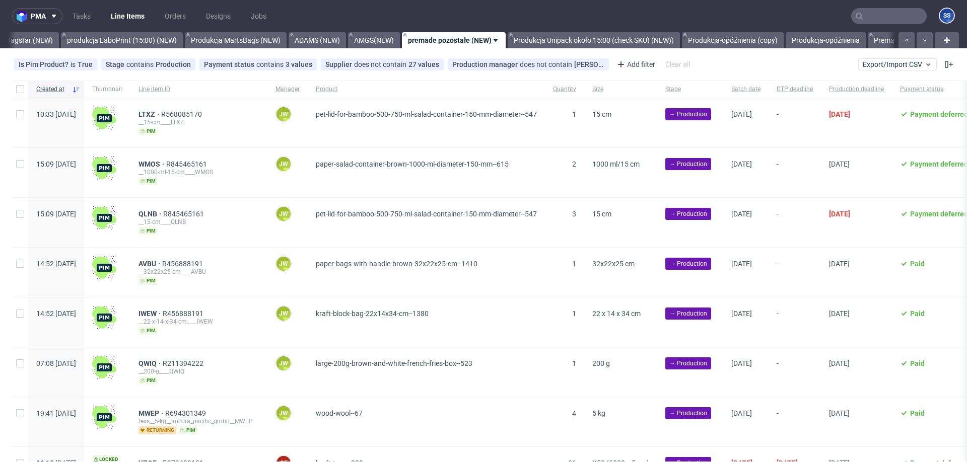
scroll to position [0, 412]
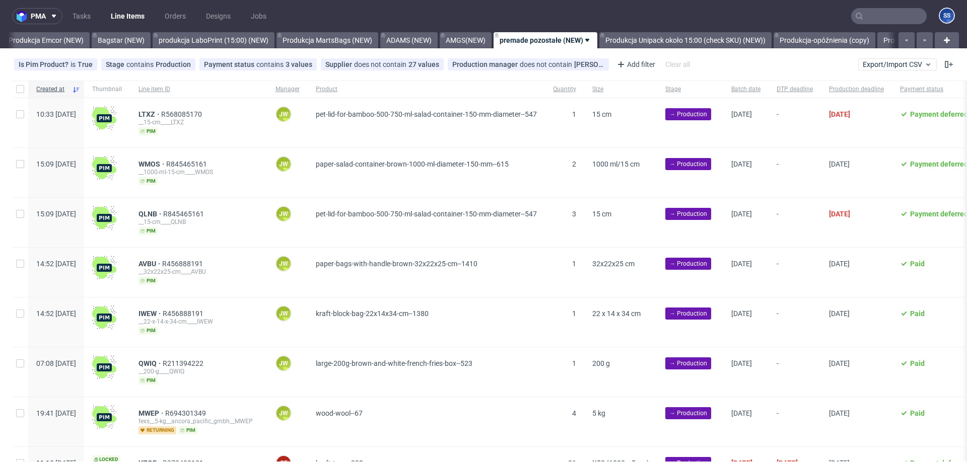
scroll to position [0, 406]
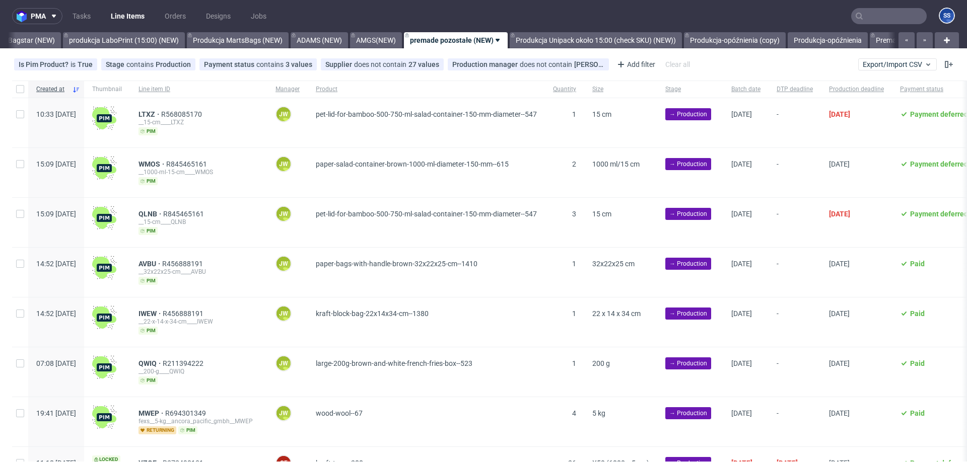
scroll to position [0, 411]
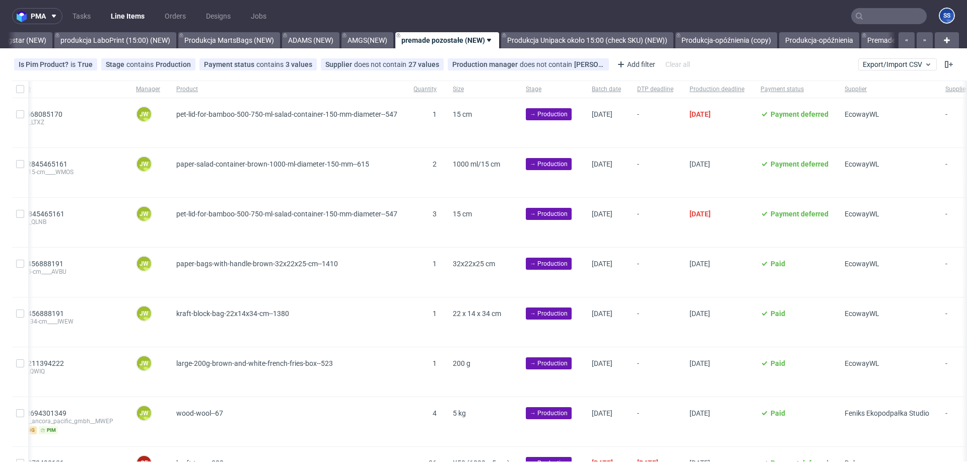
scroll to position [0, 114]
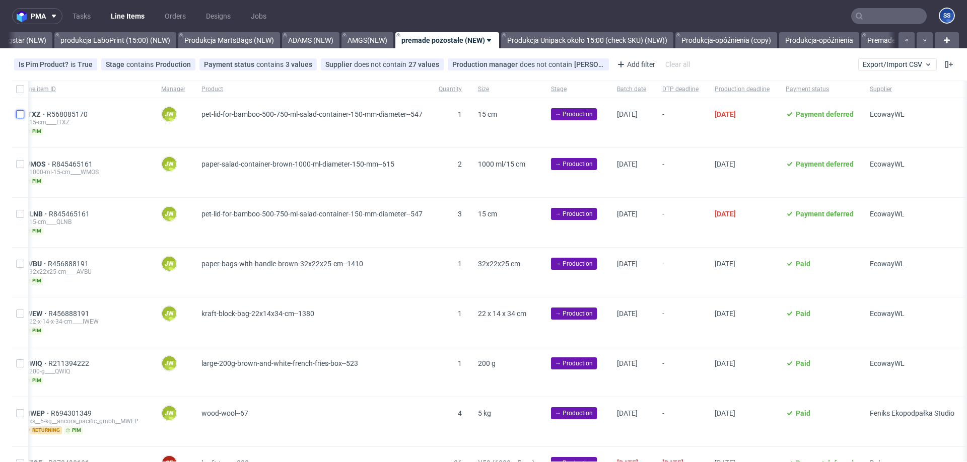
click at [20, 114] on input "checkbox" at bounding box center [20, 114] width 8 height 8
checkbox input "true"
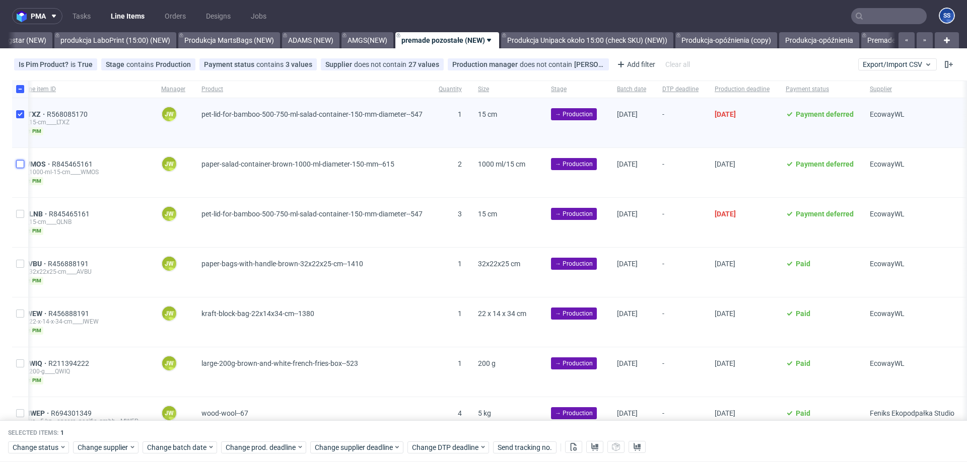
click at [21, 161] on input "checkbox" at bounding box center [20, 164] width 8 height 8
checkbox input "true"
drag, startPoint x: 22, startPoint y: 210, endPoint x: 36, endPoint y: 259, distance: 50.4
click at [23, 211] on input "checkbox" at bounding box center [20, 214] width 8 height 8
checkbox input "true"
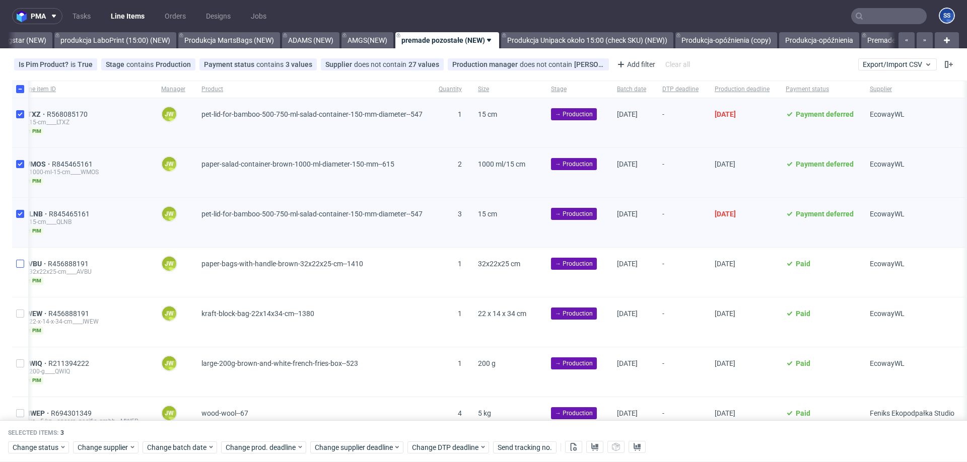
click at [15, 262] on div at bounding box center [20, 272] width 16 height 49
checkbox input "true"
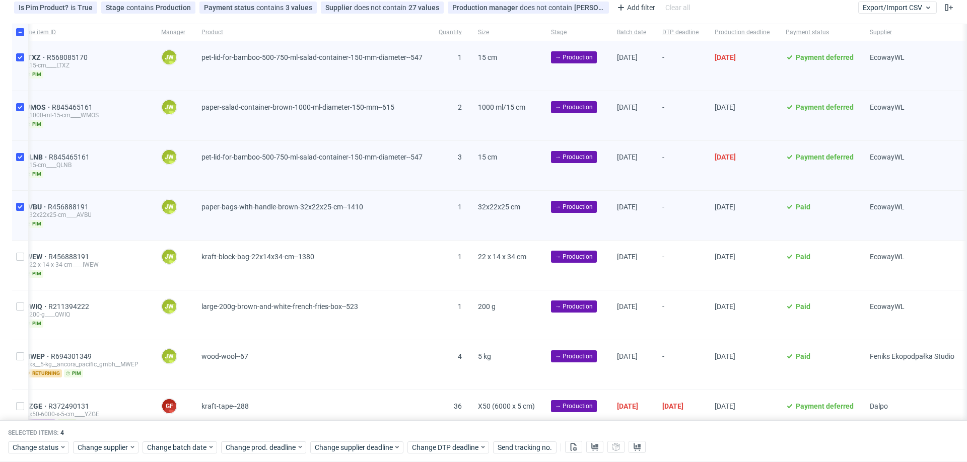
scroll to position [62, 0]
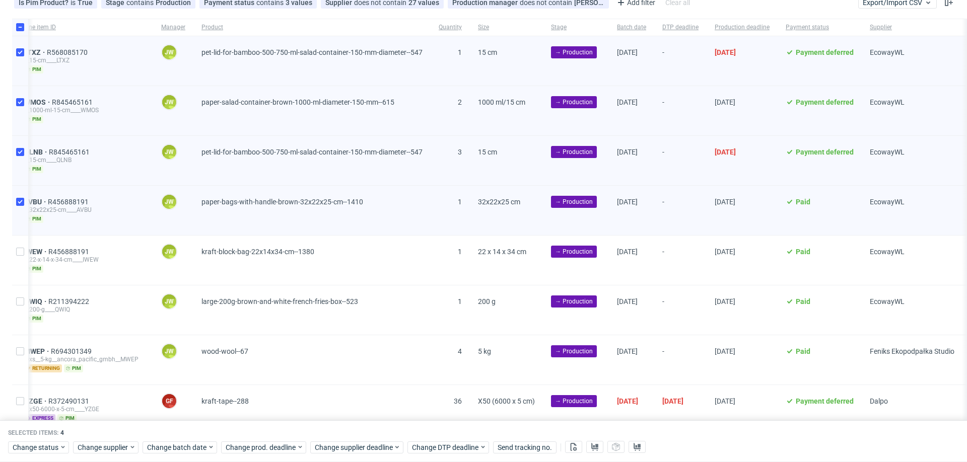
drag, startPoint x: 27, startPoint y: 247, endPoint x: 30, endPoint y: 274, distance: 27.9
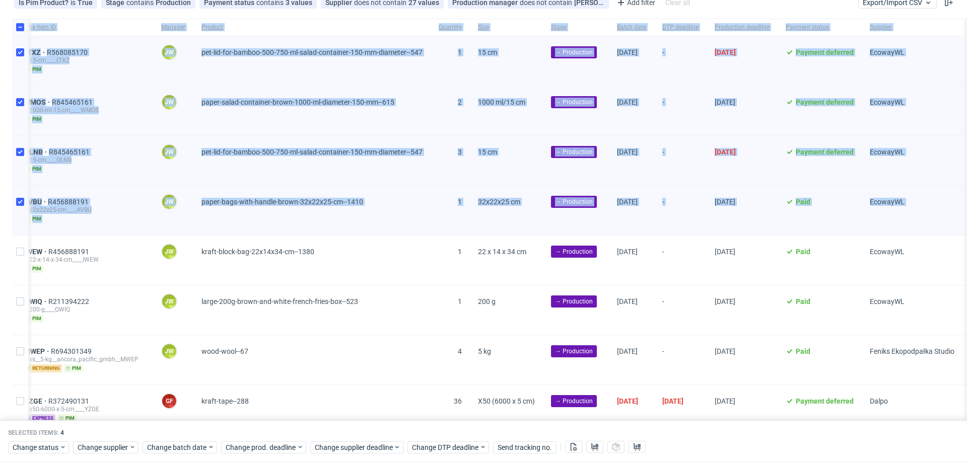
drag, startPoint x: 21, startPoint y: 257, endPoint x: 25, endPoint y: 276, distance: 20.2
click at [21, 257] on div at bounding box center [20, 260] width 16 height 49
checkbox input "true"
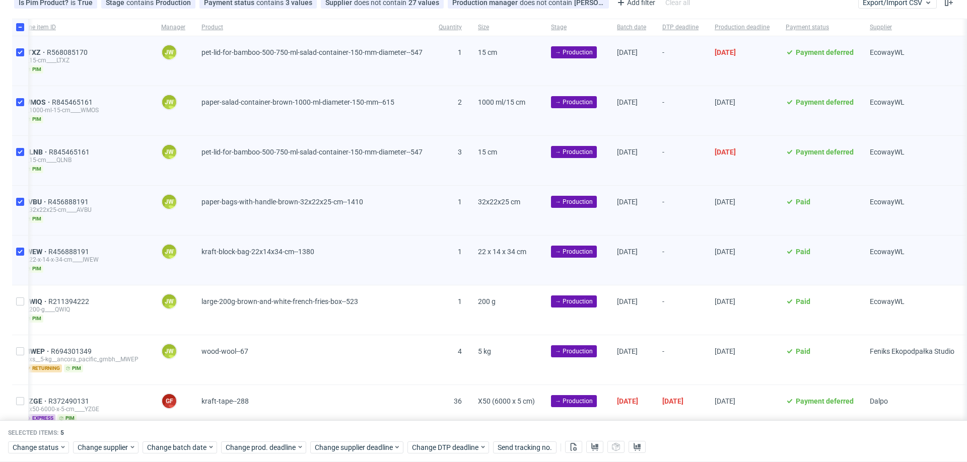
click at [21, 292] on div at bounding box center [20, 309] width 16 height 49
checkbox input "true"
click at [177, 444] on span "Change batch date" at bounding box center [177, 448] width 60 height 10
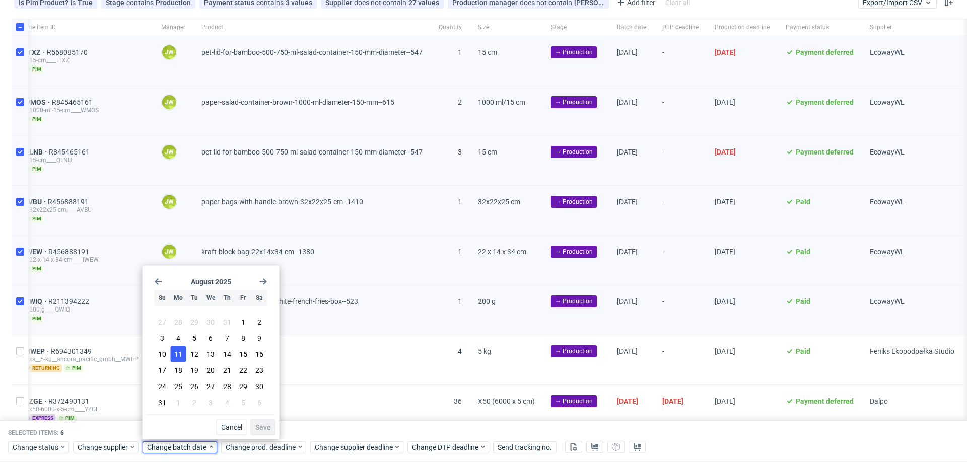
click at [180, 351] on span "11" at bounding box center [178, 354] width 8 height 10
click at [264, 421] on button "Save" at bounding box center [263, 427] width 25 height 16
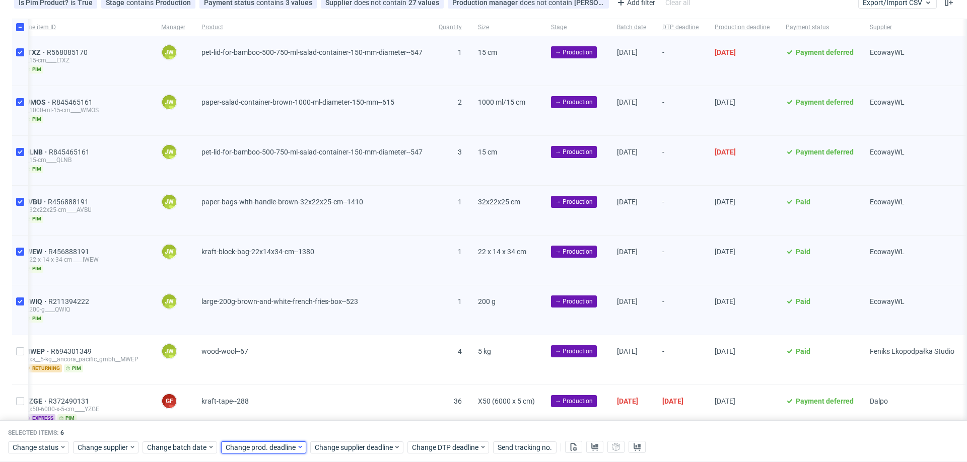
click at [261, 447] on span "Change prod. deadline" at bounding box center [261, 448] width 71 height 10
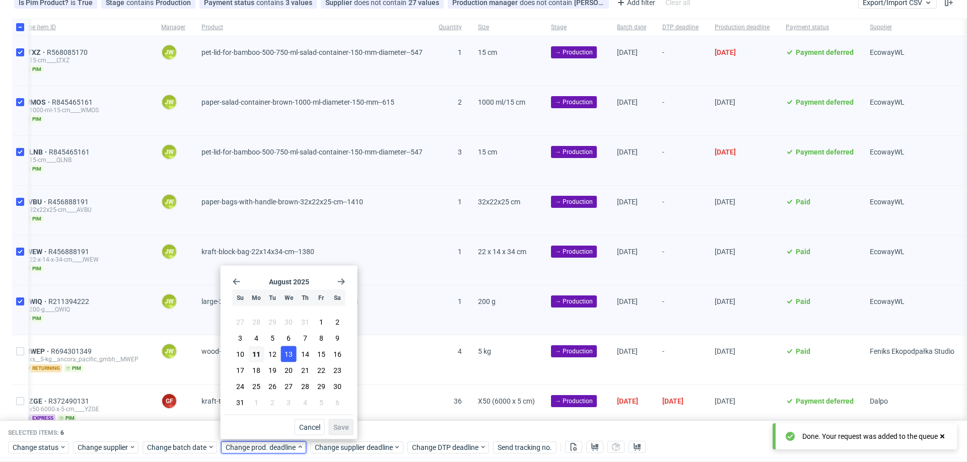
click at [287, 355] on span "13" at bounding box center [288, 354] width 8 height 10
drag, startPoint x: 347, startPoint y: 429, endPoint x: 352, endPoint y: 449, distance: 20.8
click at [347, 429] on span "Save" at bounding box center [341, 427] width 16 height 7
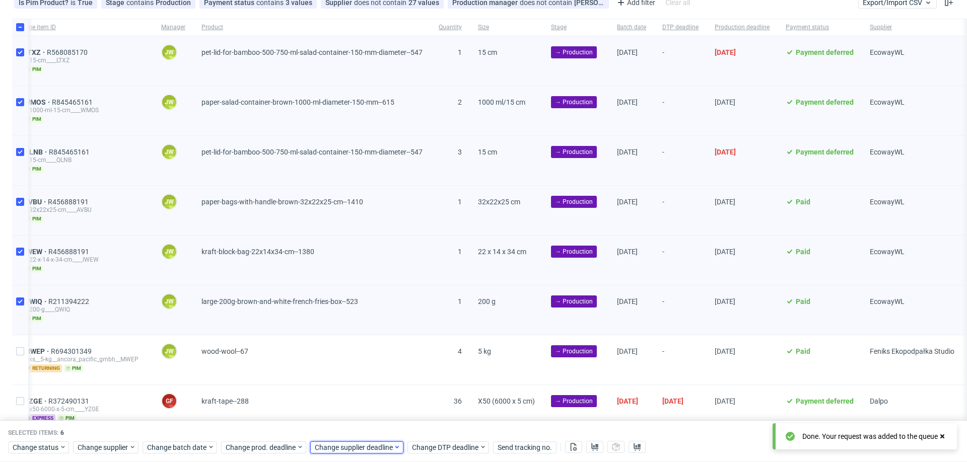
click at [352, 450] on span "Change supplier deadline" at bounding box center [354, 448] width 79 height 10
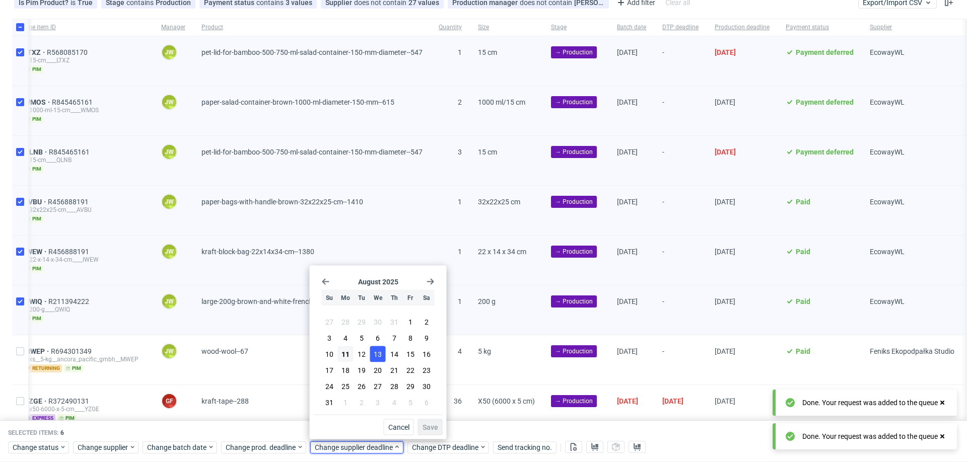
click at [376, 352] on span "13" at bounding box center [378, 354] width 8 height 10
click at [438, 427] on span "Save" at bounding box center [430, 427] width 16 height 7
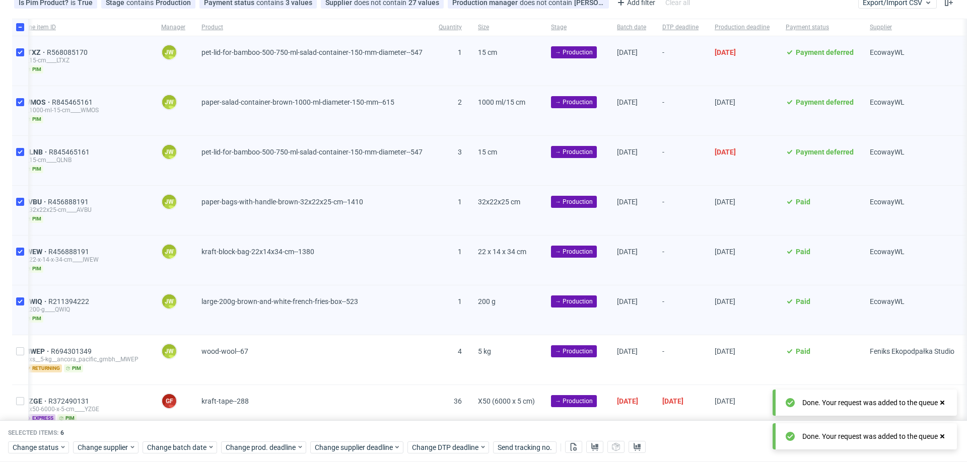
click at [453, 423] on div "Selected items: 6 Change status Change supplier Change batch date Change prod. …" at bounding box center [483, 442] width 967 height 42
click at [451, 427] on div "Selected items: 6 Change status Change supplier Change batch date Change prod. …" at bounding box center [483, 442] width 967 height 42
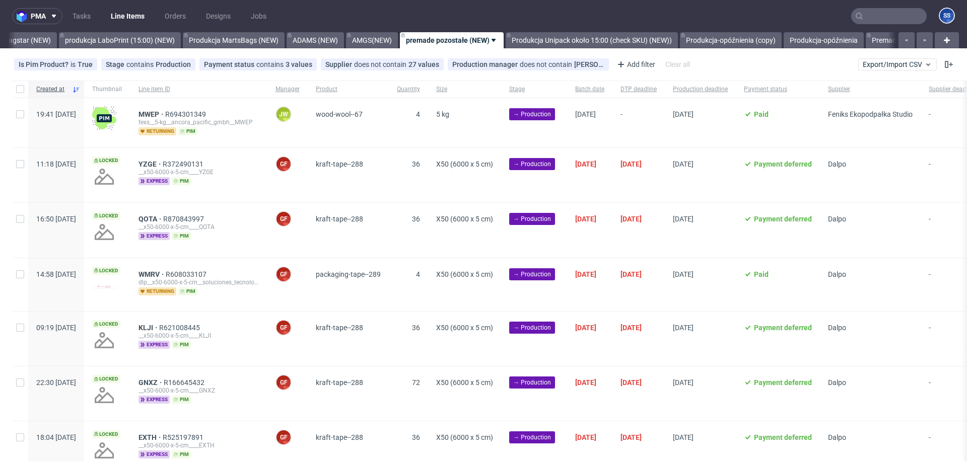
scroll to position [0, 408]
click at [29, 41] on link "Bagstar (NEW)" at bounding box center [26, 40] width 59 height 16
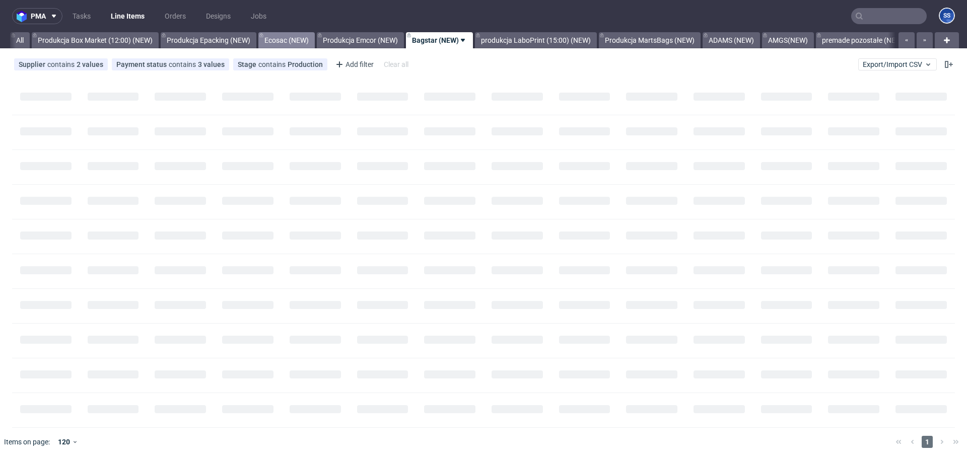
click at [29, 41] on link "All" at bounding box center [20, 40] width 20 height 16
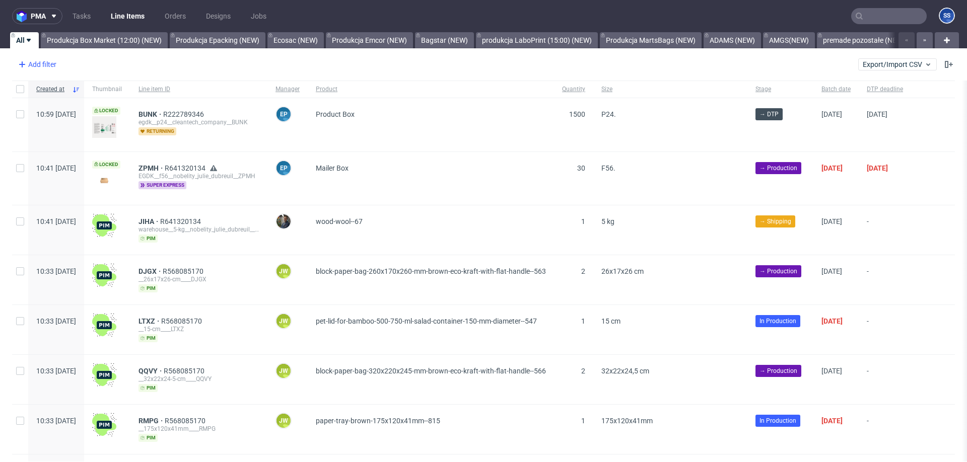
click at [44, 65] on div "Add filter" at bounding box center [36, 64] width 44 height 16
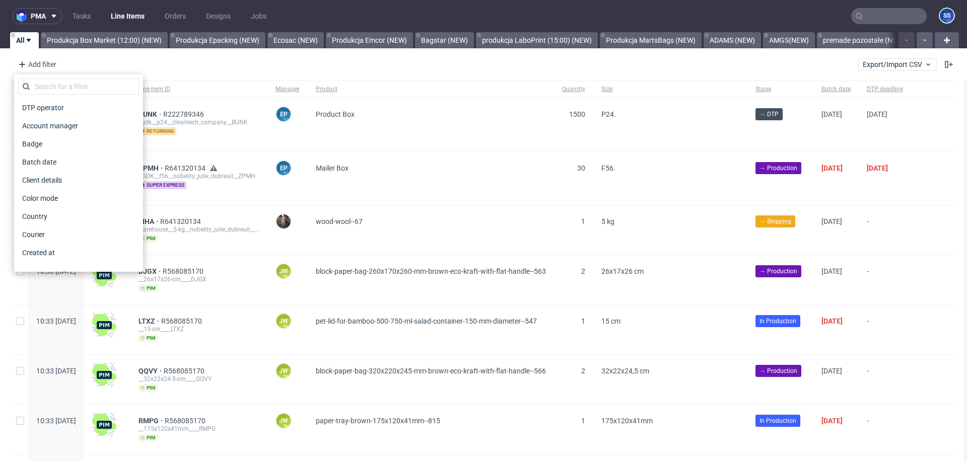
click at [80, 95] on div "DTP operator Account manager Badge Batch date Client details Color mode Country…" at bounding box center [78, 173] width 121 height 189
click at [83, 90] on input "text" at bounding box center [78, 87] width 121 height 16
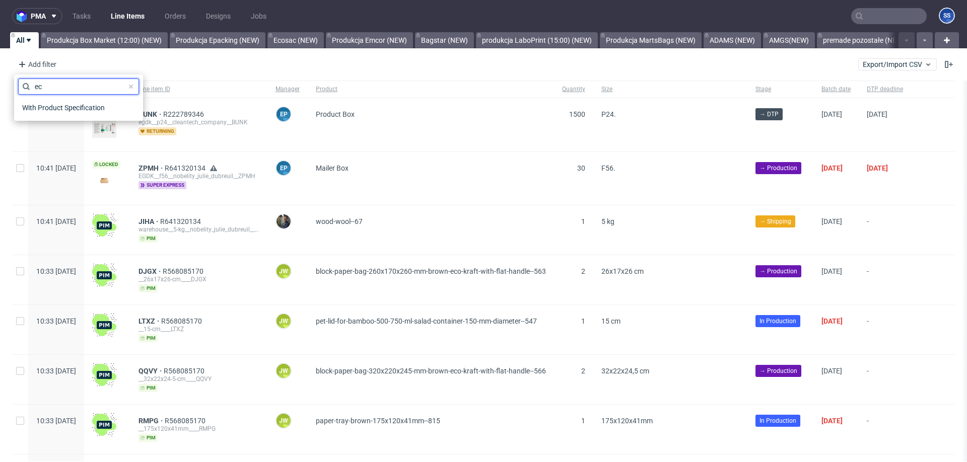
type input "e"
type input "su"
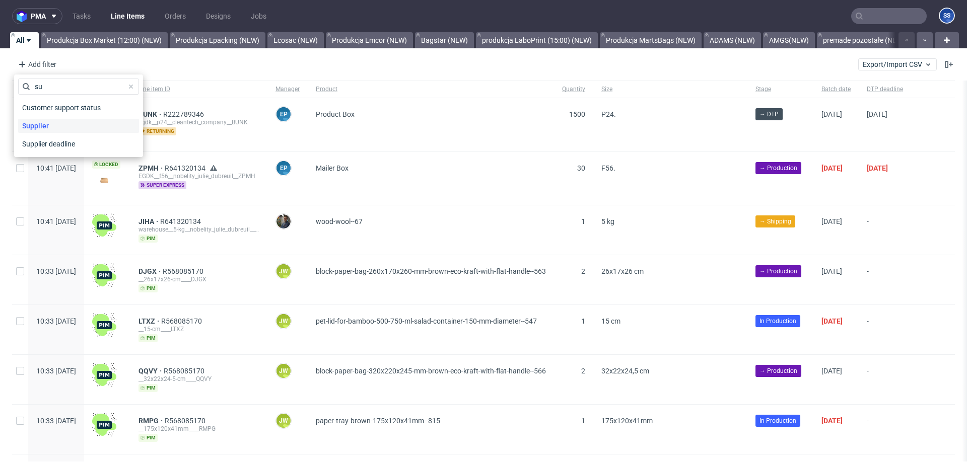
click at [66, 122] on div "Supplier" at bounding box center [78, 126] width 121 height 14
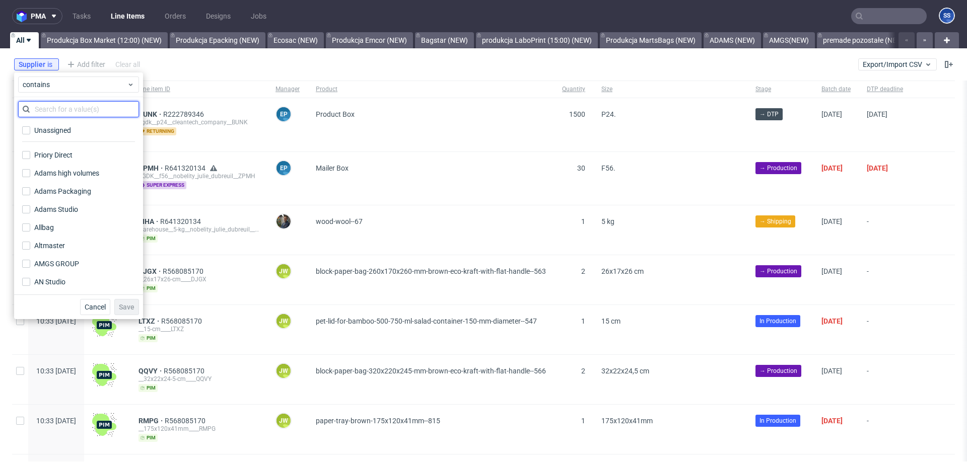
click at [61, 111] on input "text" at bounding box center [78, 109] width 121 height 16
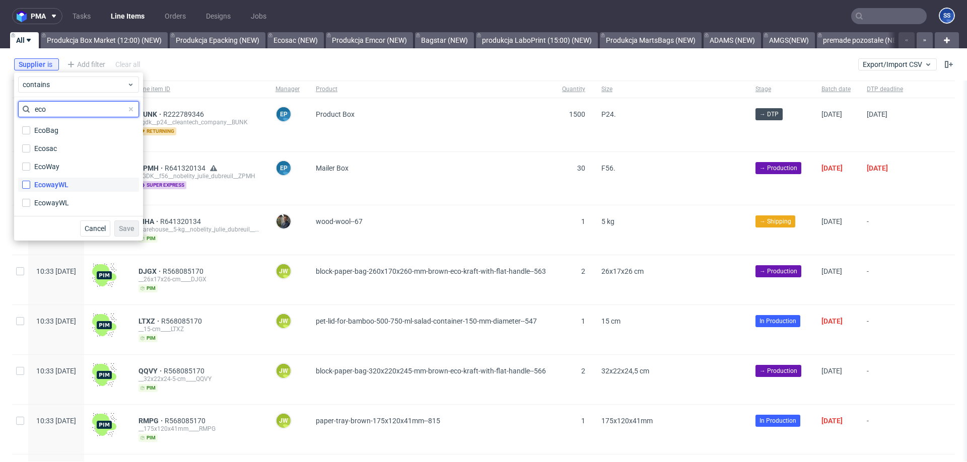
type input "eco"
click at [25, 185] on input "EcowayWL" at bounding box center [26, 185] width 8 height 8
checkbox input "true"
click at [22, 201] on input "EcowayWL" at bounding box center [26, 203] width 8 height 8
checkbox input "true"
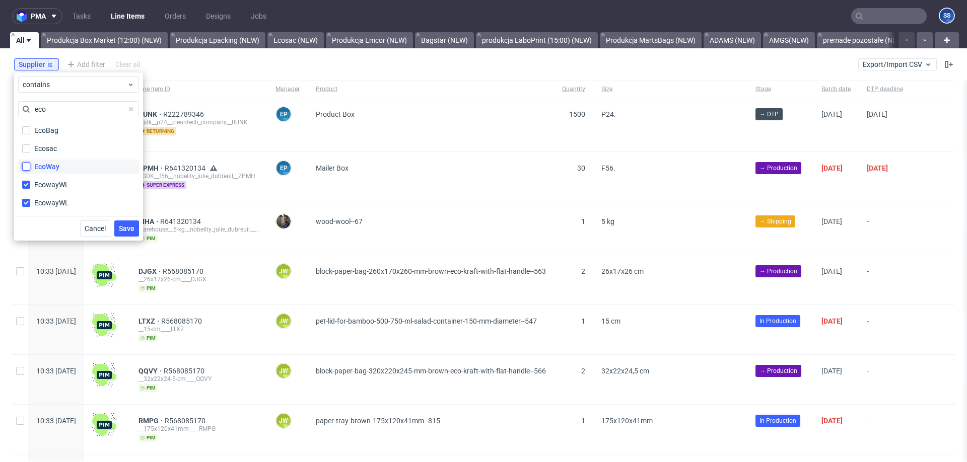
click at [23, 170] on input "EcoWay" at bounding box center [26, 167] width 8 height 8
checkbox input "true"
click at [118, 223] on button "Save" at bounding box center [126, 229] width 25 height 16
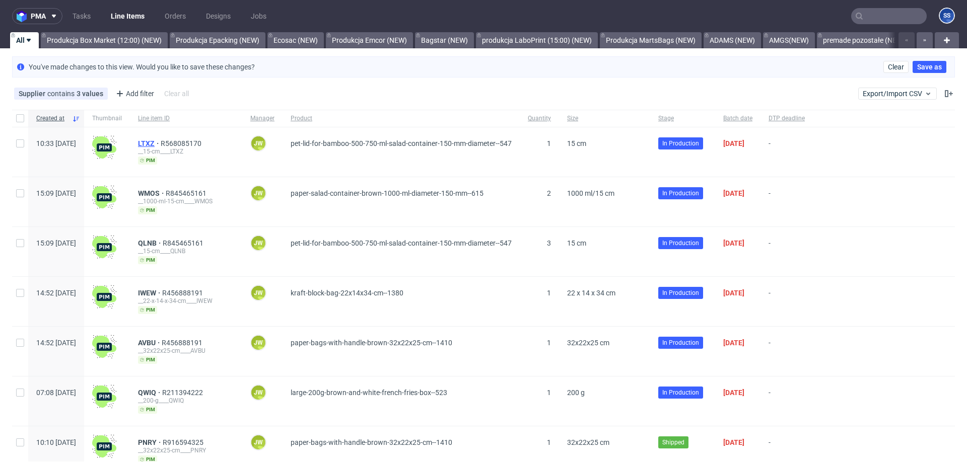
click at [161, 143] on span "LTXZ" at bounding box center [149, 143] width 23 height 8
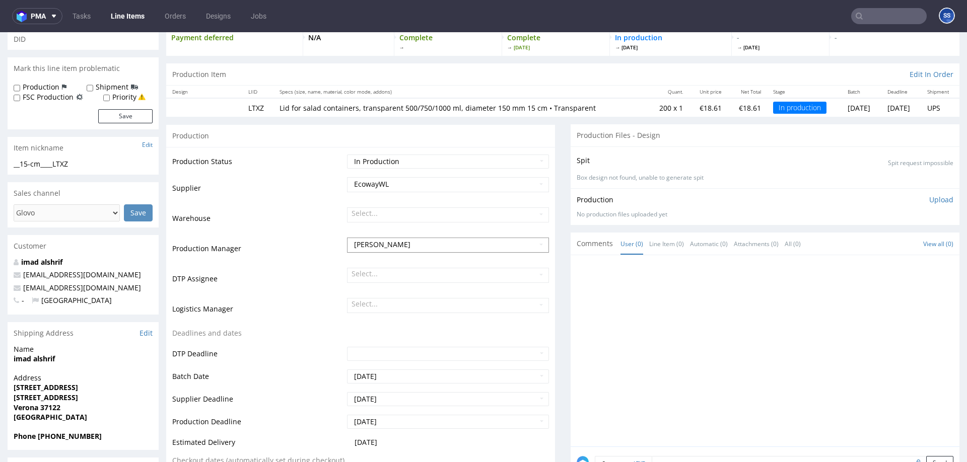
scroll to position [69, 0]
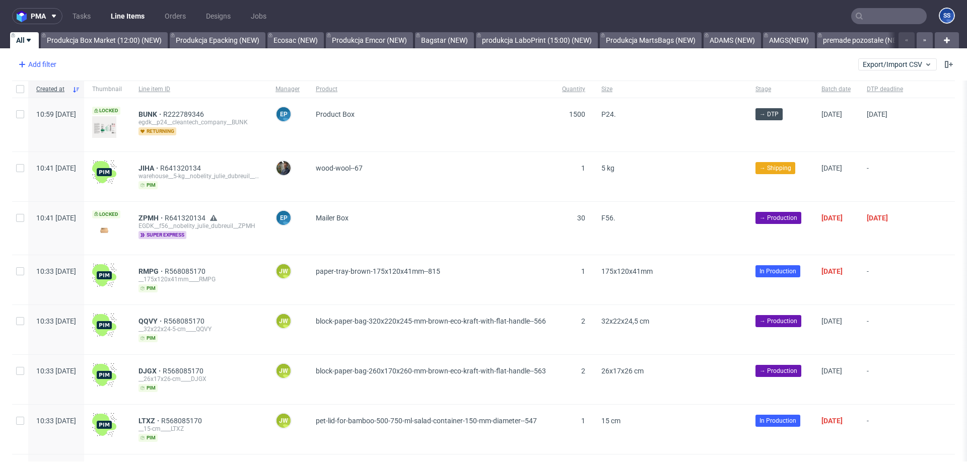
drag, startPoint x: 52, startPoint y: 65, endPoint x: 52, endPoint y: 71, distance: 6.0
click at [52, 65] on div "Add filter" at bounding box center [36, 64] width 44 height 16
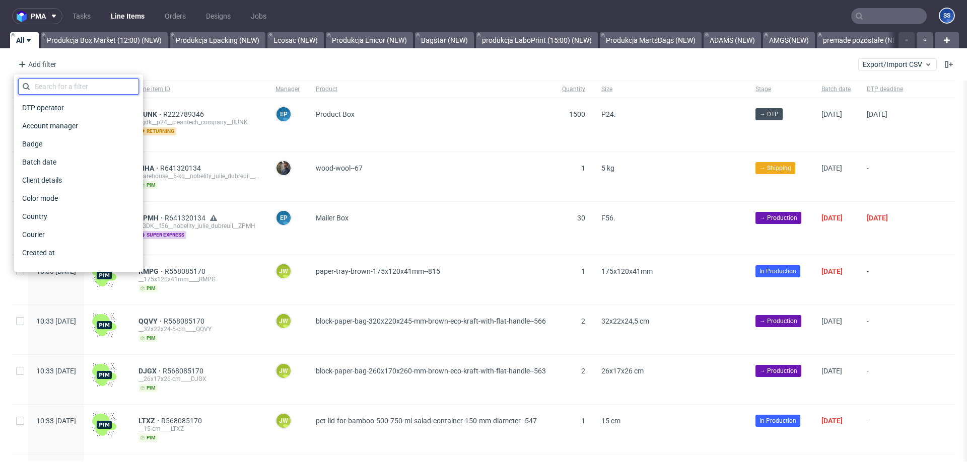
click at [54, 86] on input "text" at bounding box center [78, 87] width 121 height 16
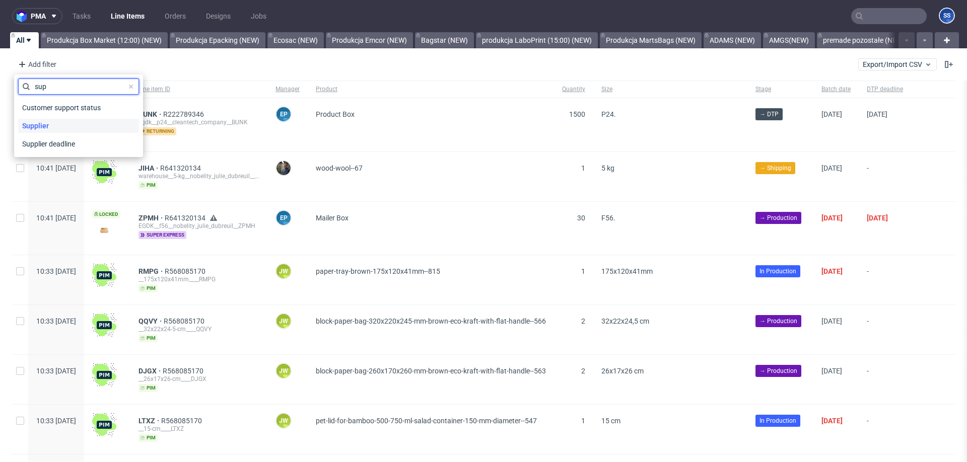
type input "sup"
click at [48, 127] on span "Supplier" at bounding box center [35, 126] width 35 height 14
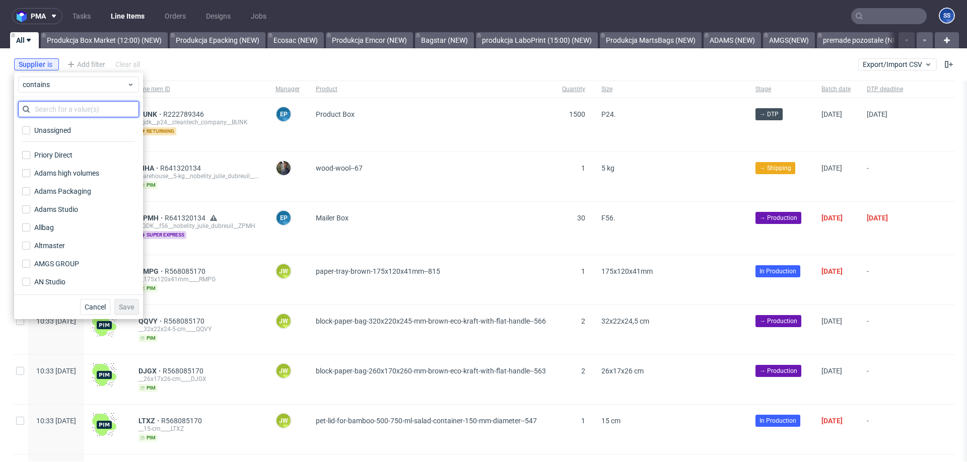
click at [67, 114] on input "text" at bounding box center [78, 109] width 121 height 16
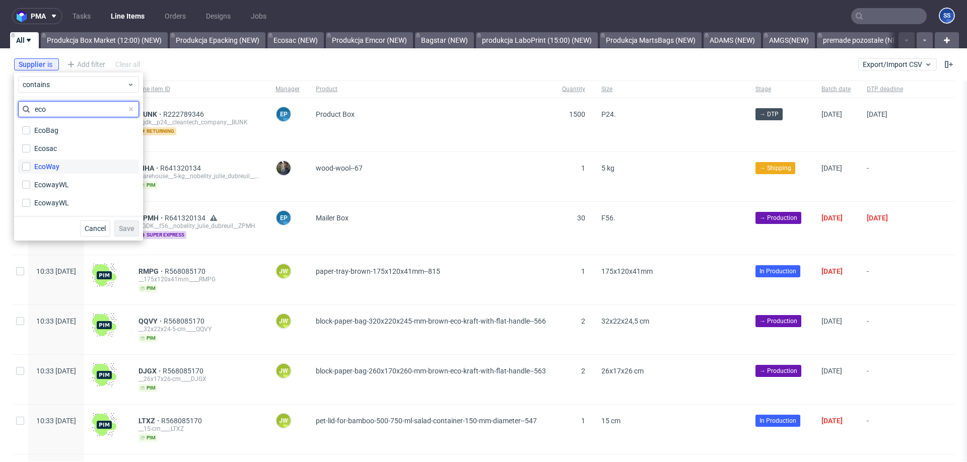
type input "eco"
click at [63, 170] on label "EcoWay" at bounding box center [78, 167] width 121 height 14
click at [30, 170] on input "EcoWay" at bounding box center [26, 167] width 8 height 8
checkbox input "true"
drag, startPoint x: 56, startPoint y: 186, endPoint x: 56, endPoint y: 196, distance: 10.1
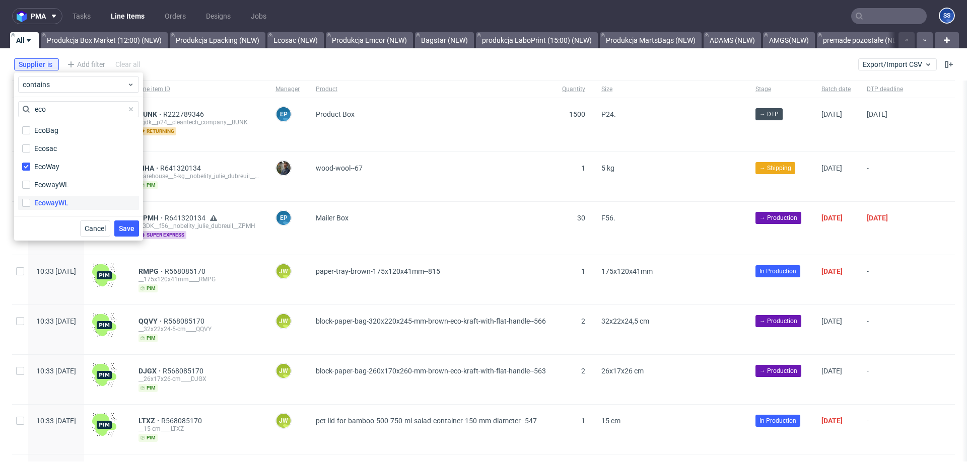
click at [57, 187] on div "EcowayWL" at bounding box center [51, 185] width 35 height 10
click at [52, 207] on div "EcowayWL" at bounding box center [51, 203] width 34 height 10
click at [30, 207] on input "EcowayWL" at bounding box center [26, 203] width 8 height 8
checkbox input "true"
click at [54, 183] on div "EcowayWL" at bounding box center [51, 185] width 34 height 10
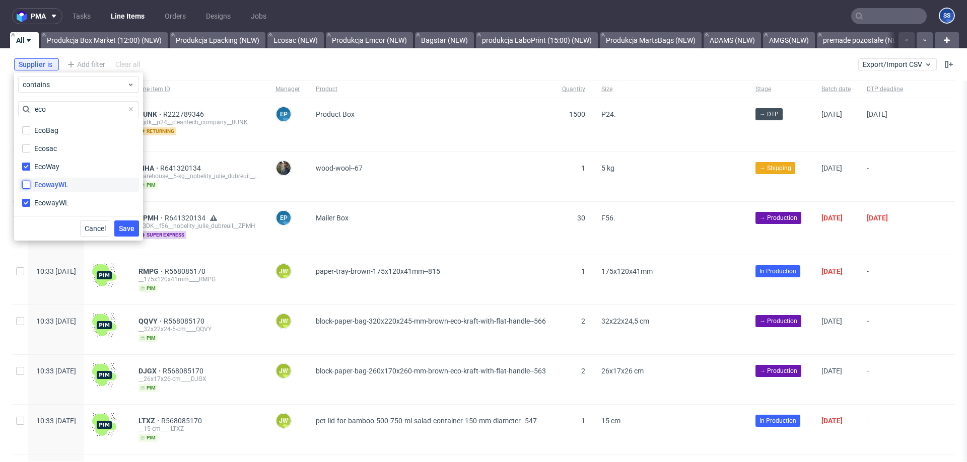
click at [30, 183] on input "EcowayWL" at bounding box center [26, 185] width 8 height 8
checkbox input "true"
click at [124, 226] on span "Save" at bounding box center [127, 228] width 16 height 7
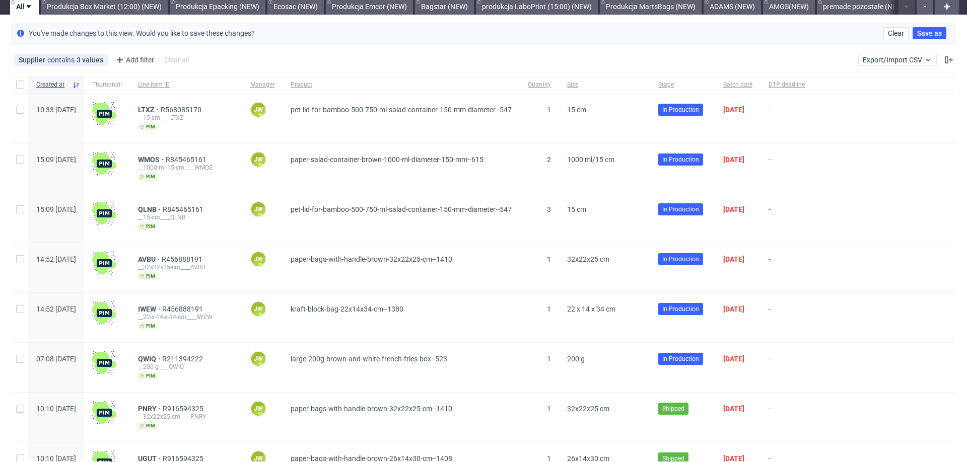
scroll to position [34, 0]
drag, startPoint x: 22, startPoint y: 354, endPoint x: 23, endPoint y: 341, distance: 13.1
click at [23, 351] on div at bounding box center [20, 366] width 16 height 49
checkbox input "true"
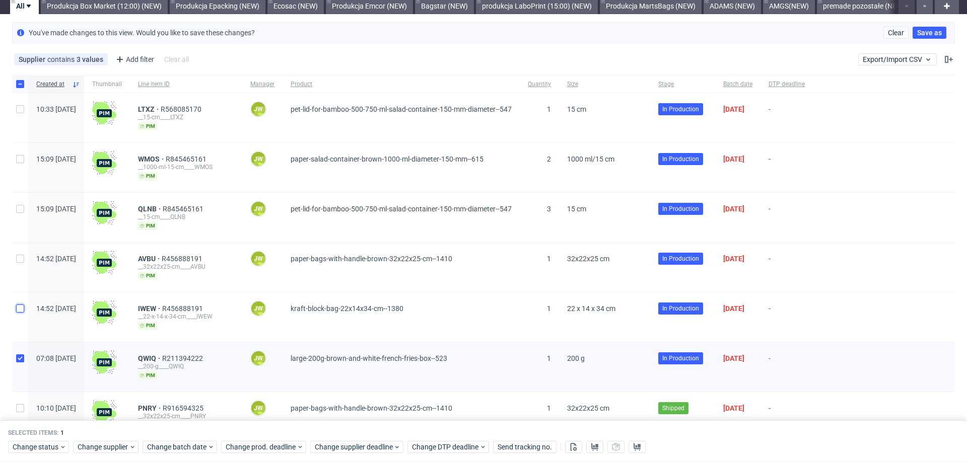
drag, startPoint x: 18, startPoint y: 309, endPoint x: 29, endPoint y: 276, distance: 35.0
click at [19, 309] on input "checkbox" at bounding box center [20, 309] width 8 height 8
checkbox input "true"
click at [23, 262] on div at bounding box center [20, 267] width 16 height 49
checkbox input "true"
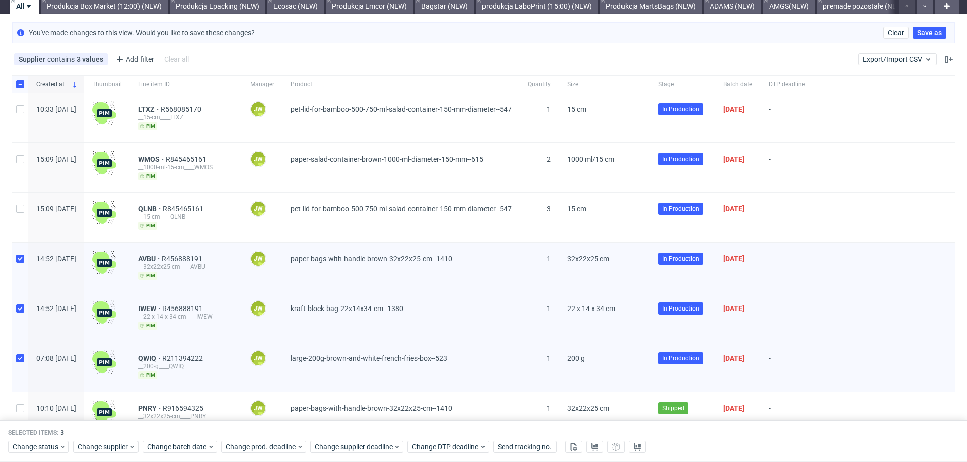
click at [18, 191] on div at bounding box center [20, 167] width 16 height 49
checkbox input "true"
drag, startPoint x: 20, startPoint y: 110, endPoint x: 16, endPoint y: 122, distance: 12.6
click at [20, 111] on input "checkbox" at bounding box center [20, 109] width 8 height 8
checkbox input "true"
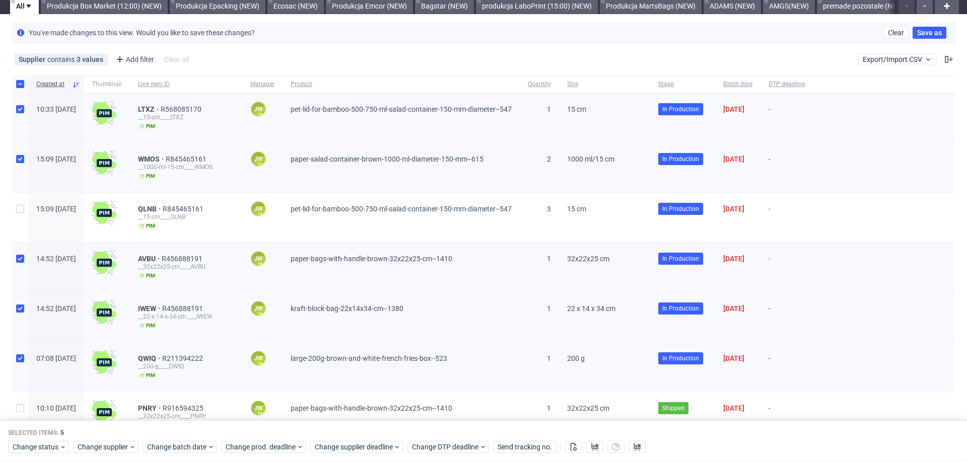
click at [15, 205] on div at bounding box center [20, 217] width 16 height 49
checkbox input "true"
click at [244, 450] on span "Change prod. deadline" at bounding box center [261, 448] width 71 height 10
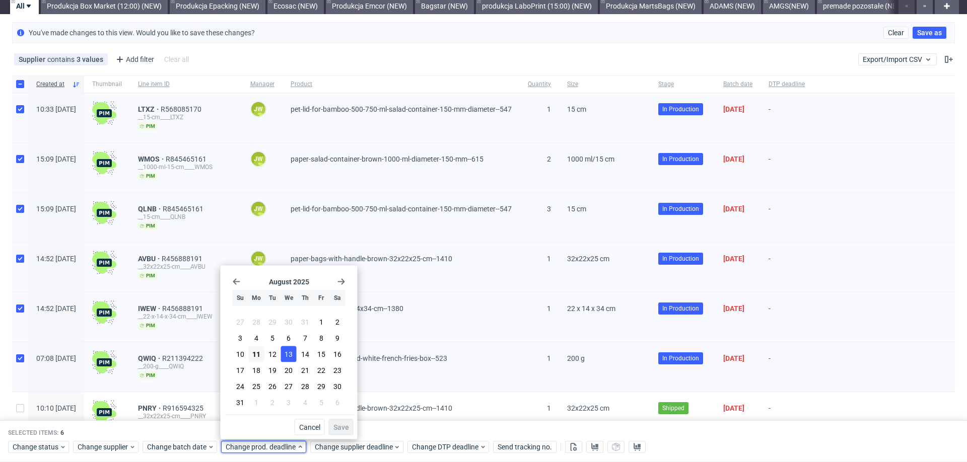
click at [291, 351] on span "13" at bounding box center [288, 354] width 8 height 10
click at [340, 429] on span "Save" at bounding box center [341, 427] width 16 height 7
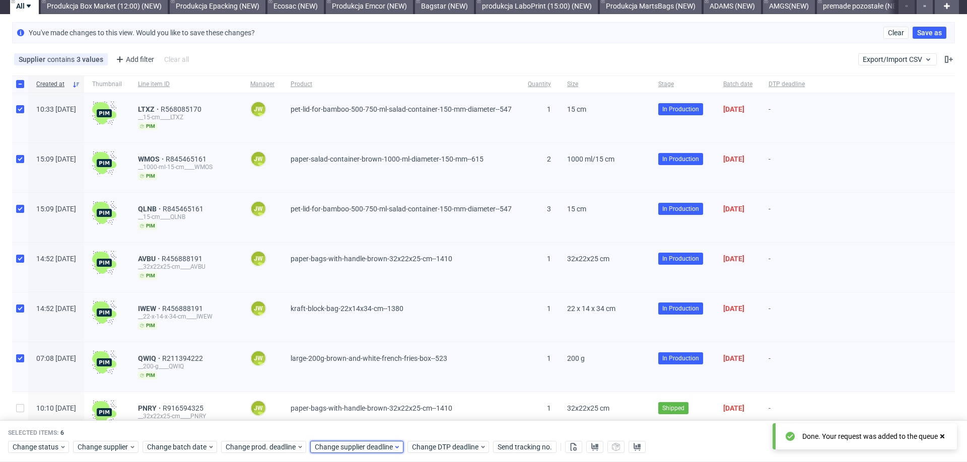
click at [342, 443] on span "Change supplier deadline" at bounding box center [354, 448] width 79 height 10
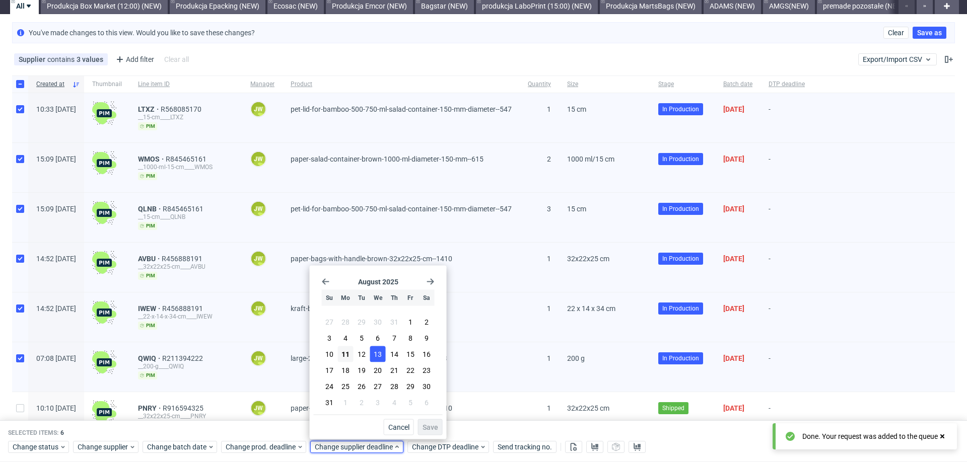
click at [377, 356] on span "13" at bounding box center [378, 354] width 8 height 10
click at [424, 424] on span "Save" at bounding box center [430, 427] width 16 height 7
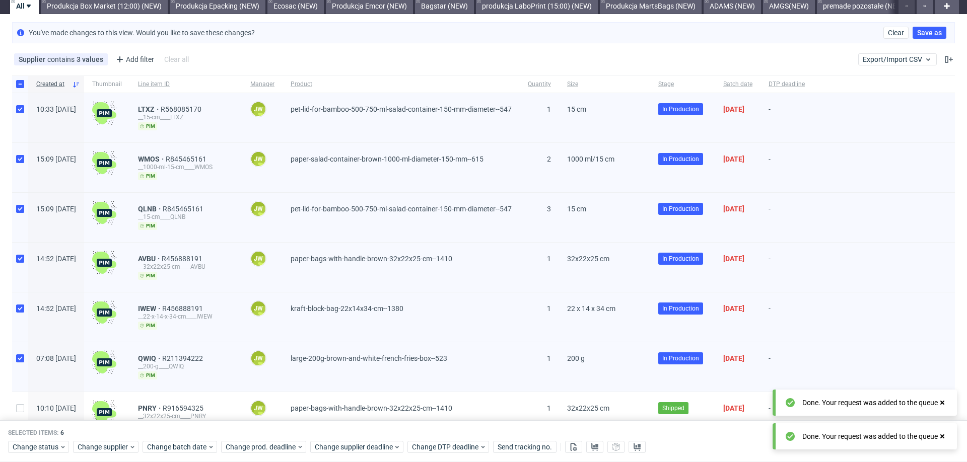
click at [420, 431] on div "Selected items: 6" at bounding box center [483, 433] width 951 height 8
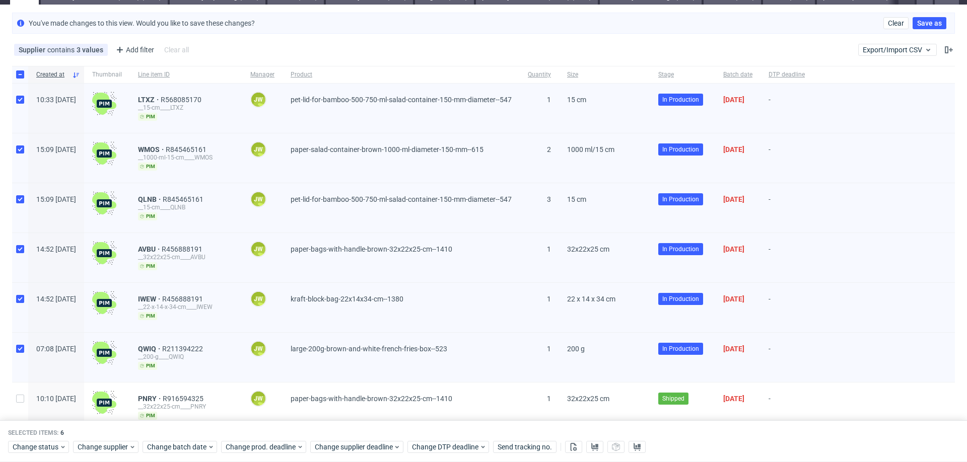
scroll to position [49, 0]
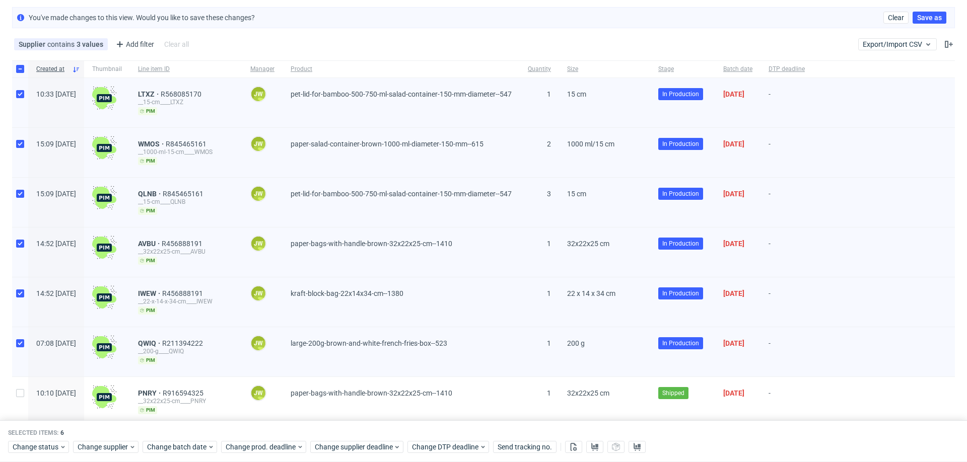
click at [611, 429] on div "Selected items: 6" at bounding box center [483, 433] width 951 height 8
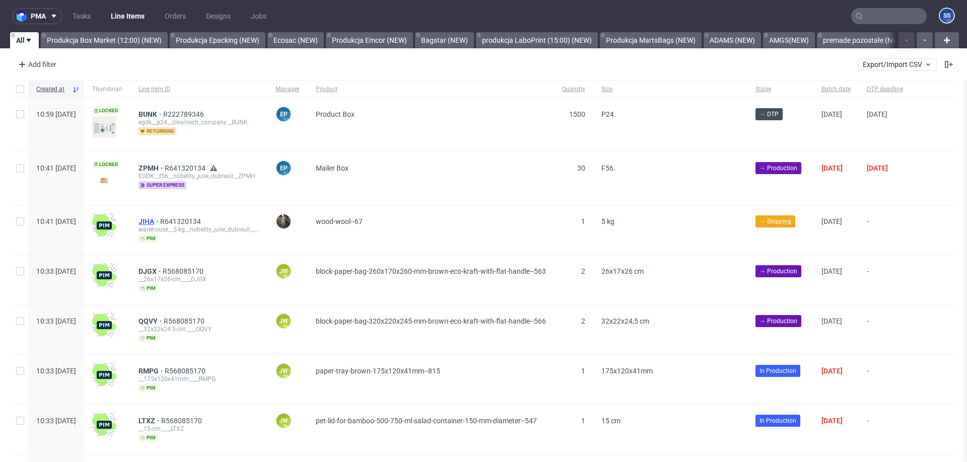
click at [160, 223] on span "JIHA" at bounding box center [149, 222] width 22 height 8
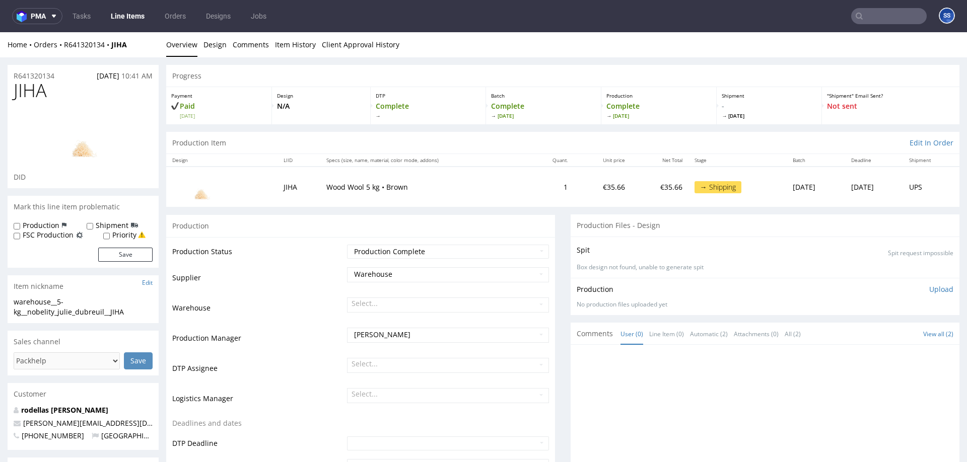
click at [128, 17] on link "Line Items" at bounding box center [128, 16] width 46 height 16
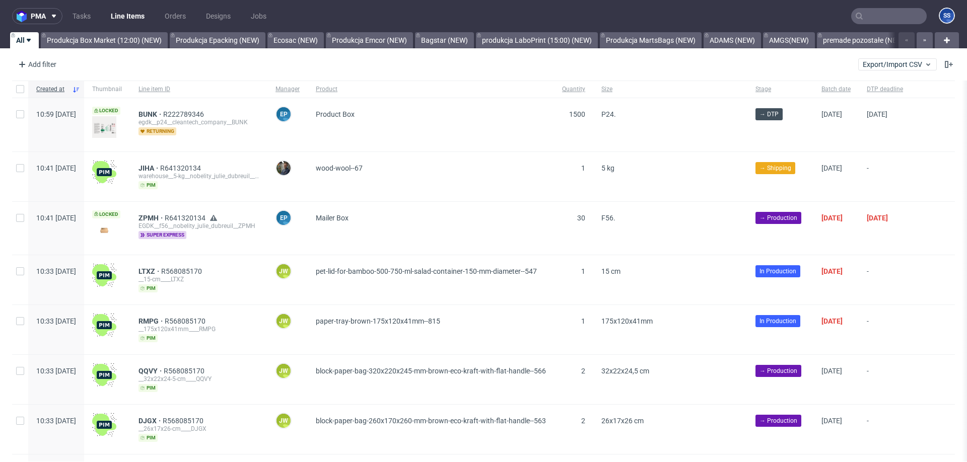
click at [895, 36] on div at bounding box center [895, 40] width 0 height 16
click at [860, 39] on link "premade pozostałe (NEW)" at bounding box center [864, 40] width 94 height 16
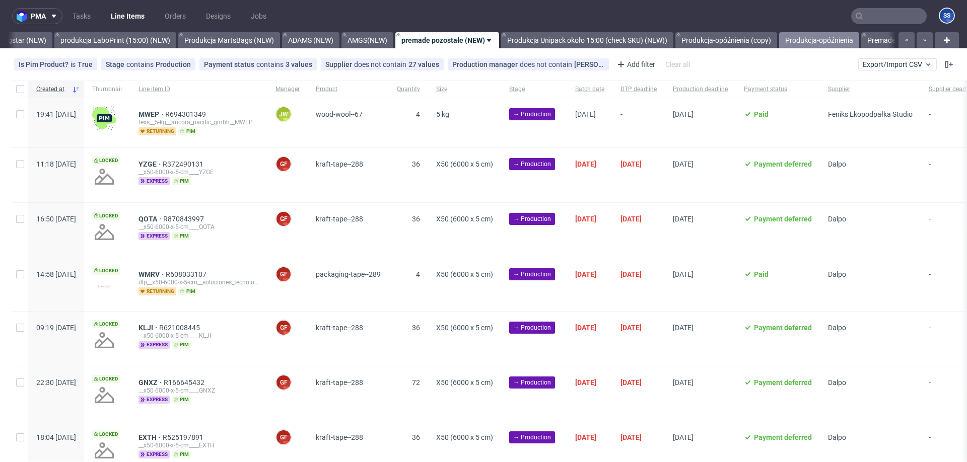
click at [856, 41] on link "Produkcja-opóźnienia" at bounding box center [819, 40] width 80 height 16
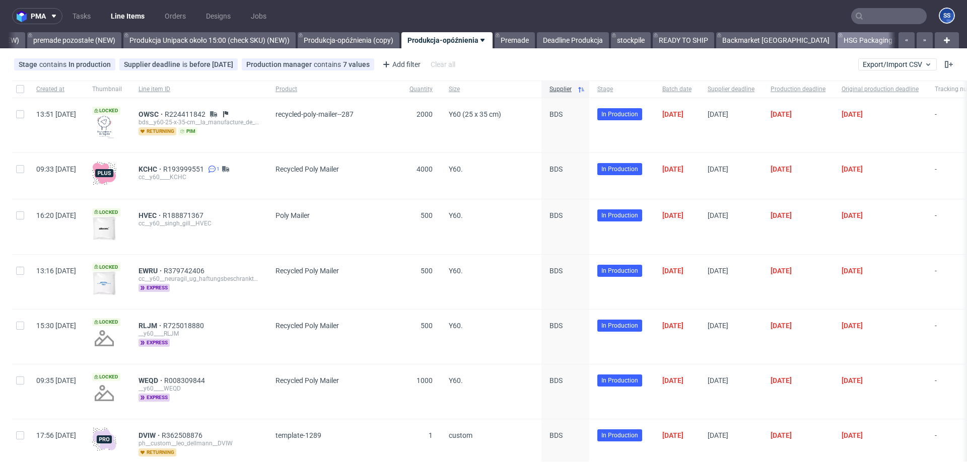
click at [852, 42] on link "HSG Packaging NT + BM" at bounding box center [881, 40] width 89 height 16
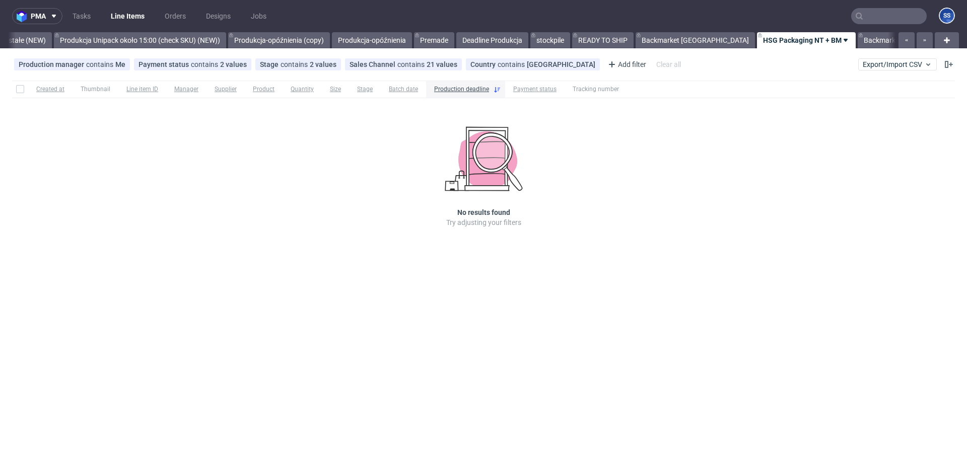
scroll to position [0, 865]
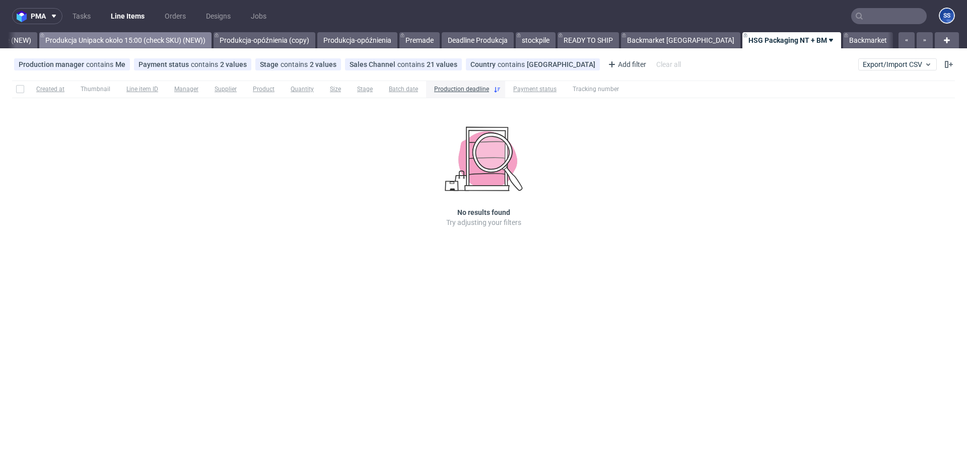
click at [170, 39] on link "Produkcja Unipack około 15:00 (check SKU) (NEW))" at bounding box center [125, 40] width 172 height 16
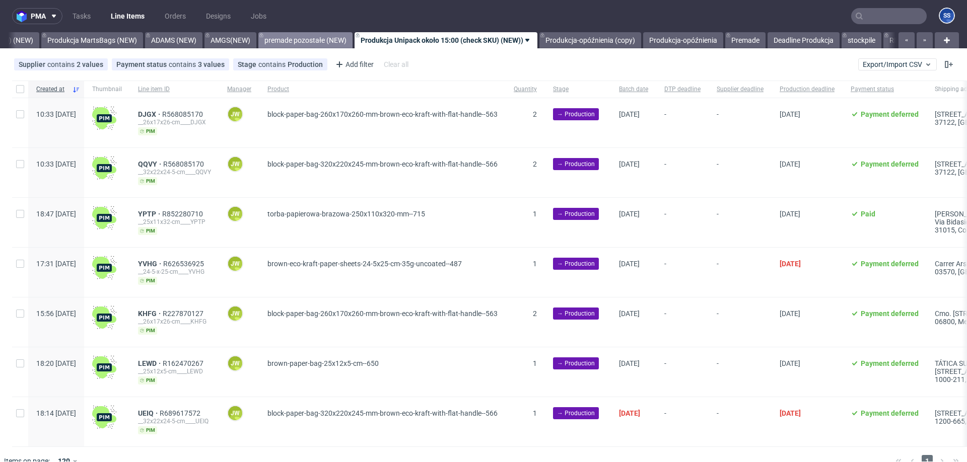
click at [298, 41] on link "premade pozostałe (NEW)" at bounding box center [305, 40] width 94 height 16
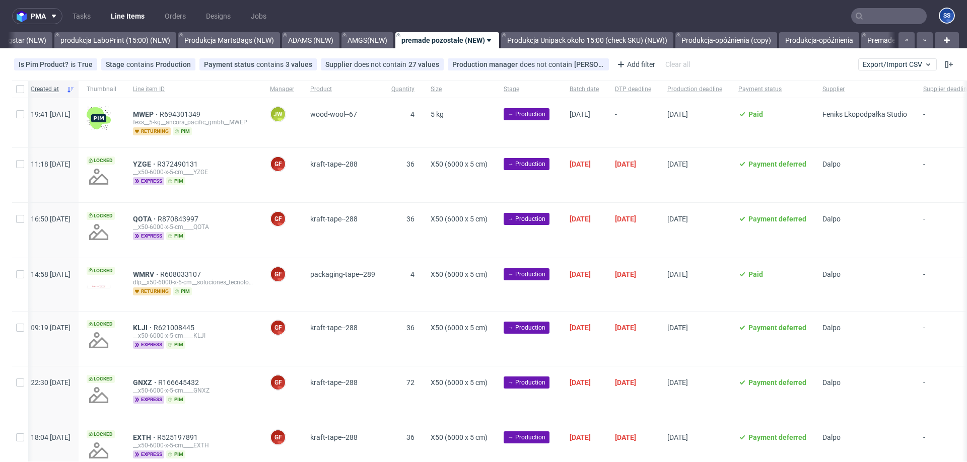
scroll to position [0, 5]
click at [19, 113] on input "checkbox" at bounding box center [20, 114] width 8 height 8
checkbox input "true"
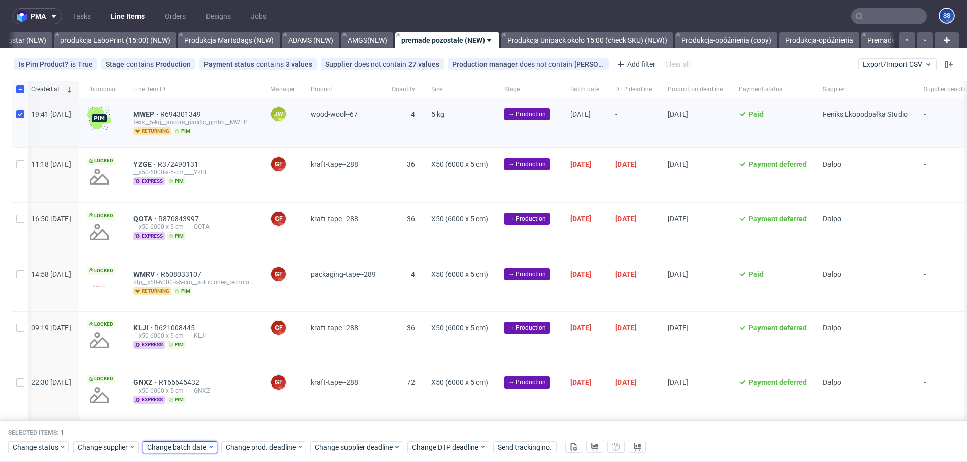
click at [173, 452] on span "Change batch date" at bounding box center [177, 448] width 60 height 10
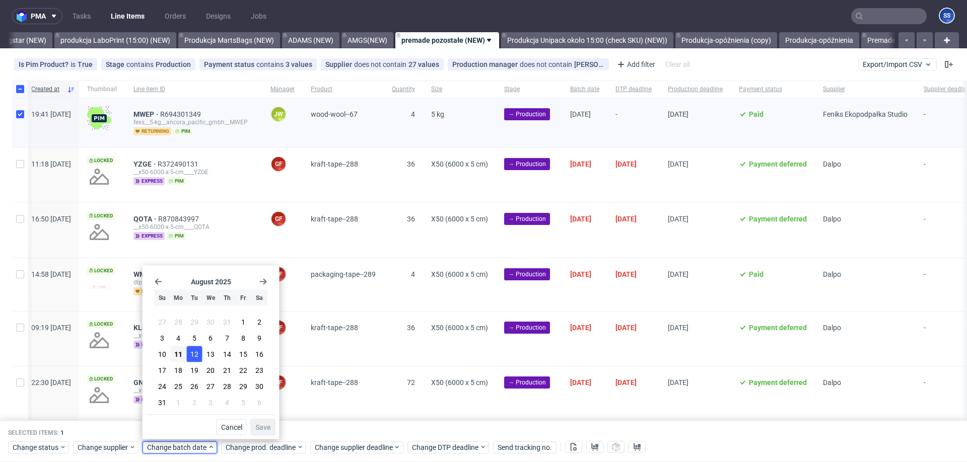
drag, startPoint x: 182, startPoint y: 347, endPoint x: 194, endPoint y: 359, distance: 16.4
click at [182, 347] on button "11" at bounding box center [179, 354] width 16 height 16
click at [263, 431] on span "Save" at bounding box center [263, 427] width 16 height 7
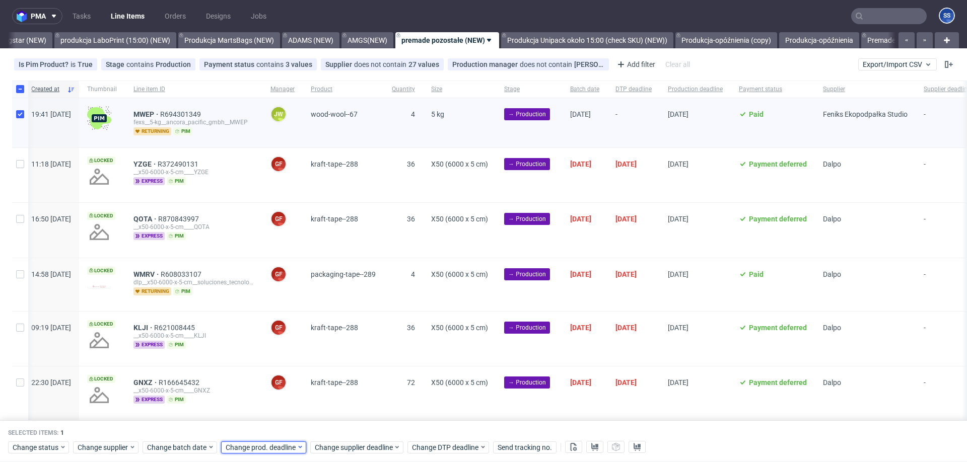
click at [235, 446] on span "Change prod. deadline" at bounding box center [261, 448] width 71 height 10
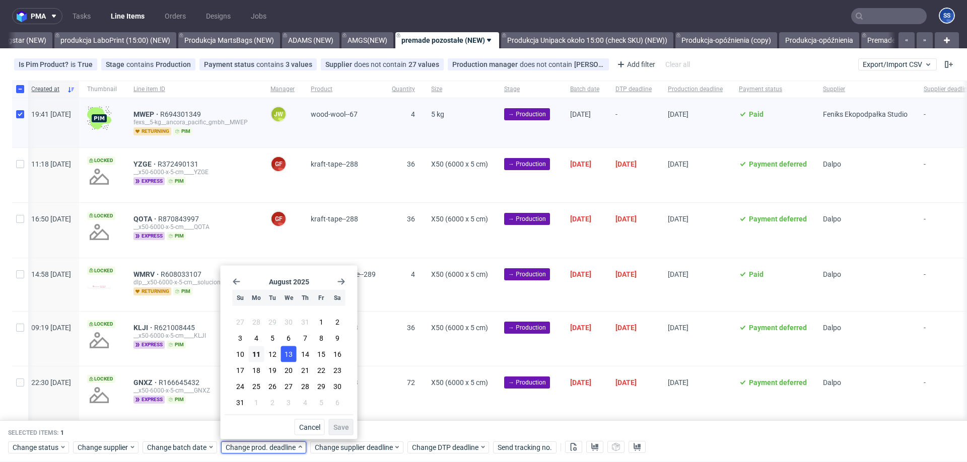
drag, startPoint x: 289, startPoint y: 350, endPoint x: 293, endPoint y: 354, distance: 6.4
click at [289, 349] on span "13" at bounding box center [288, 354] width 8 height 10
click at [337, 424] on span "Save" at bounding box center [341, 427] width 16 height 7
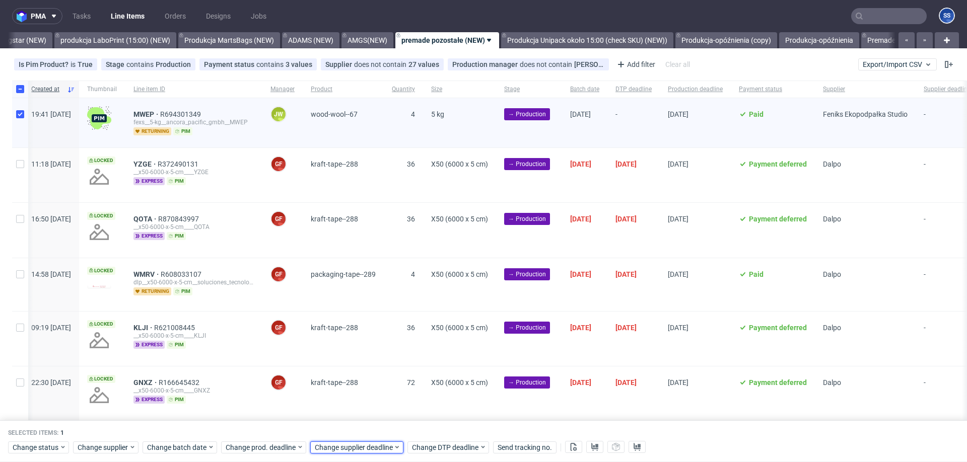
click at [343, 444] on span "Change supplier deadline" at bounding box center [354, 448] width 79 height 10
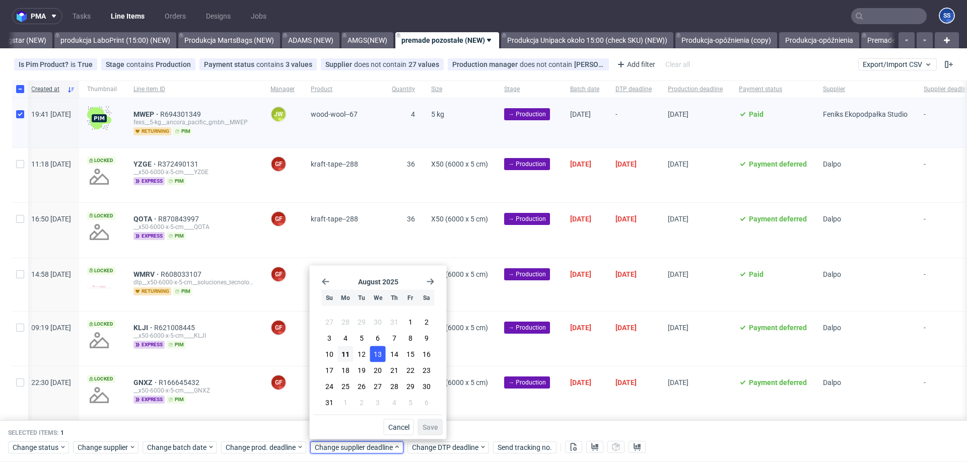
drag, startPoint x: 378, startPoint y: 359, endPoint x: 383, endPoint y: 362, distance: 5.6
click at [378, 359] on span "13" at bounding box center [378, 354] width 8 height 10
click at [427, 424] on span "Save" at bounding box center [430, 427] width 16 height 7
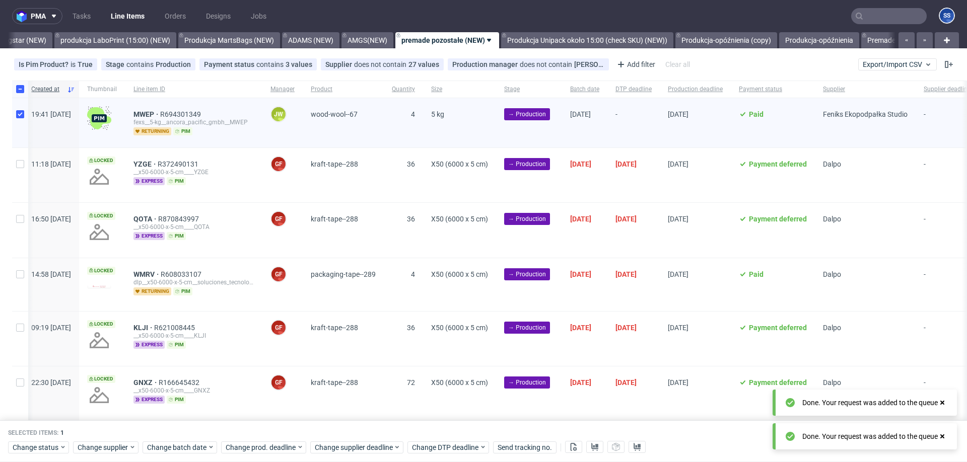
click at [421, 423] on div "Selected items: 1 Change status Change supplier Change batch date Change prod. …" at bounding box center [483, 442] width 967 height 42
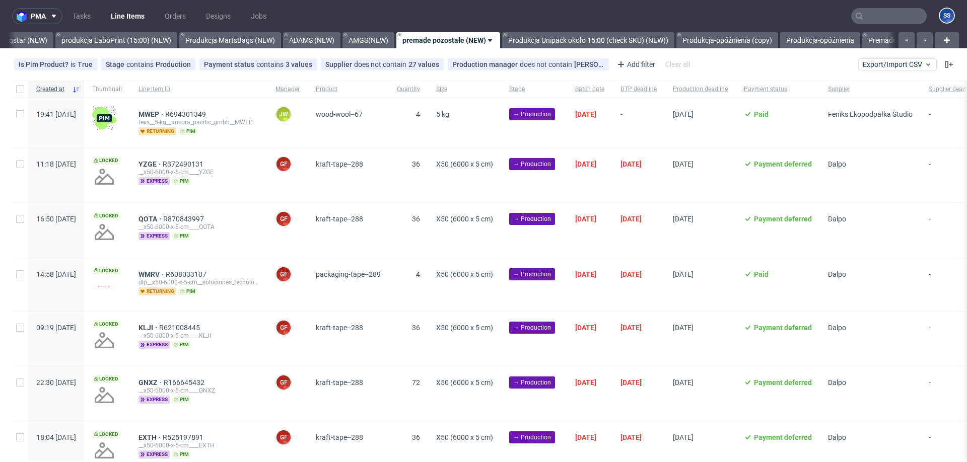
scroll to position [0, 412]
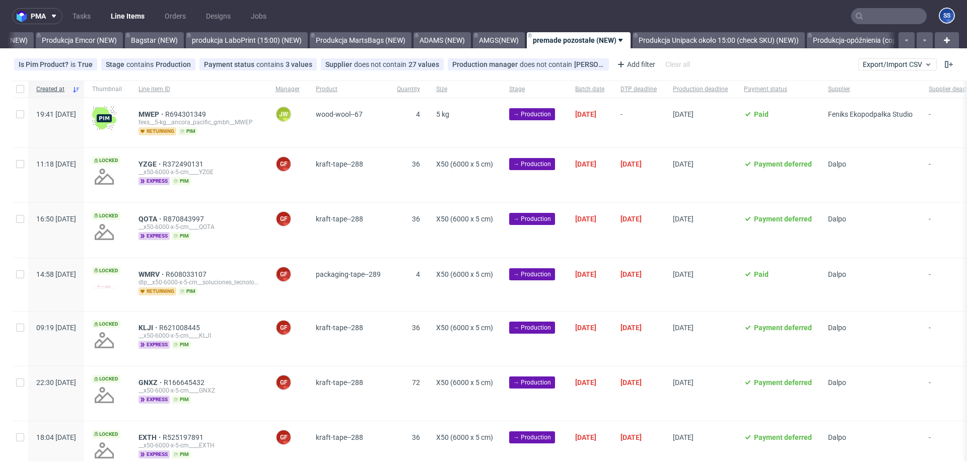
scroll to position [0, 401]
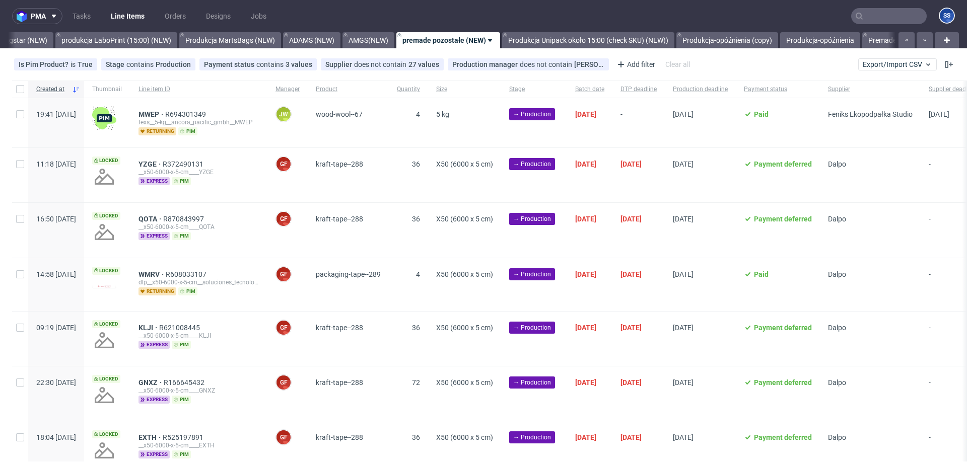
scroll to position [0, 412]
click at [16, 117] on input "checkbox" at bounding box center [20, 114] width 8 height 8
checkbox input "true"
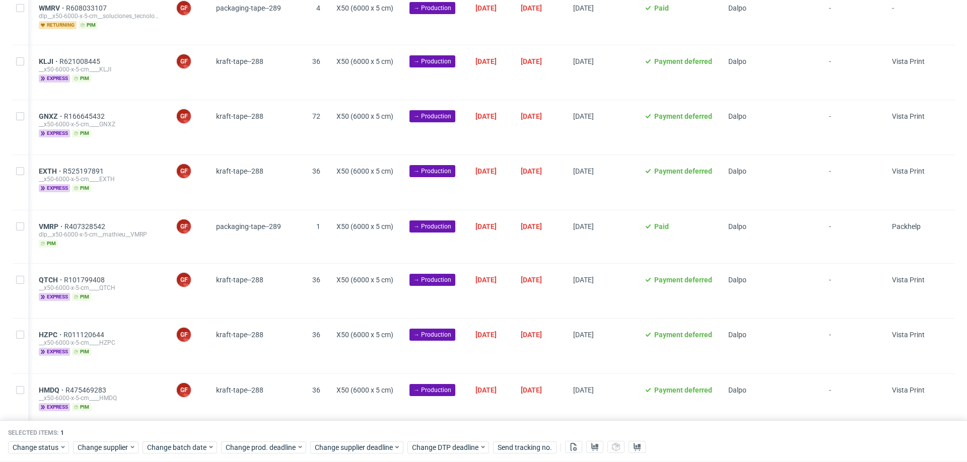
scroll to position [0, 0]
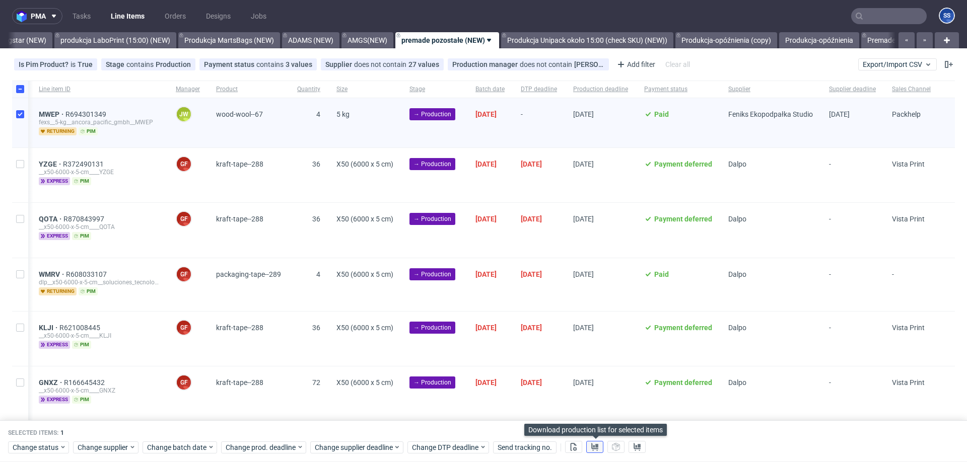
click at [592, 446] on icon at bounding box center [595, 447] width 8 height 8
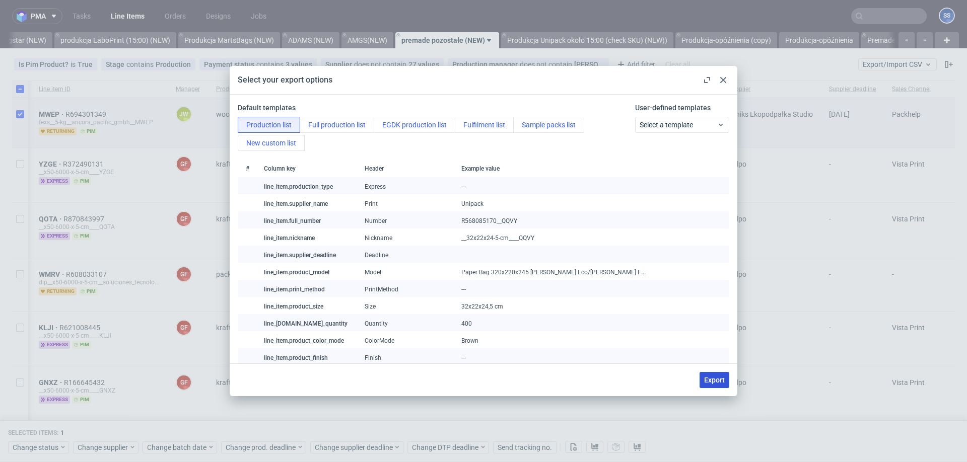
click at [713, 382] on span "Export" at bounding box center [714, 380] width 21 height 7
checkbox input "false"
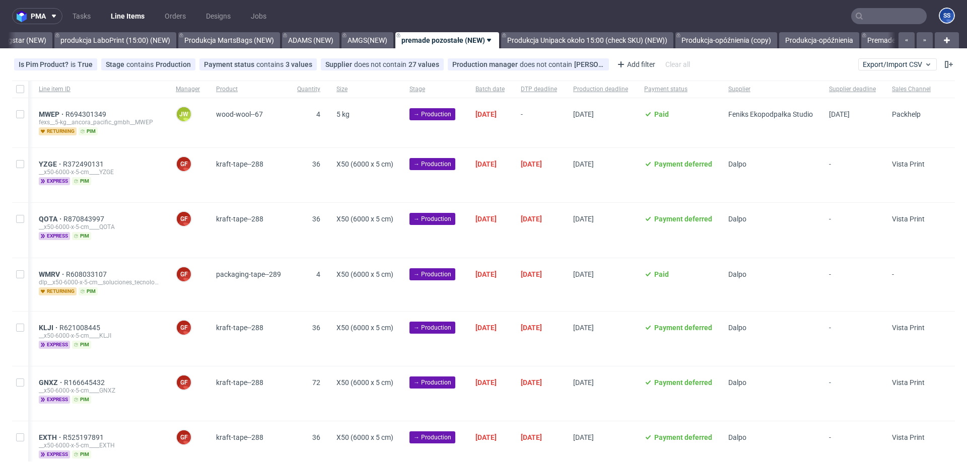
click at [866, 21] on input "text" at bounding box center [889, 16] width 76 height 16
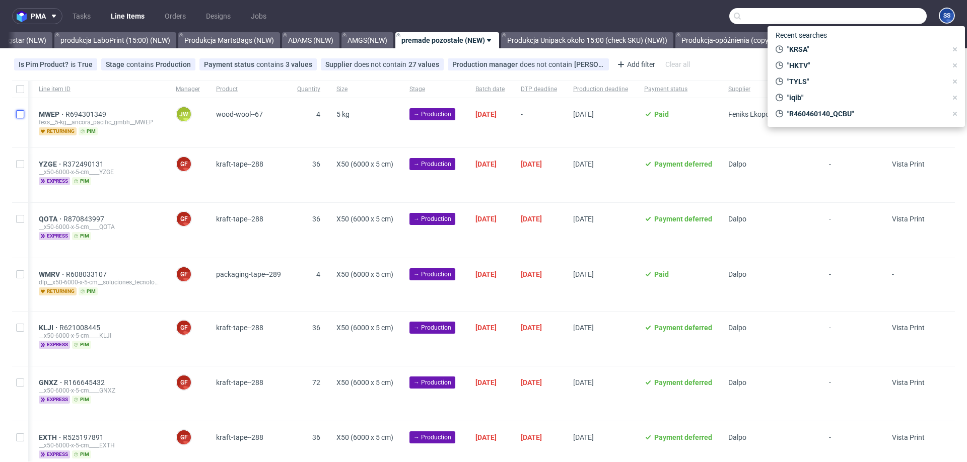
click at [20, 113] on input "checkbox" at bounding box center [20, 114] width 8 height 8
checkbox input "true"
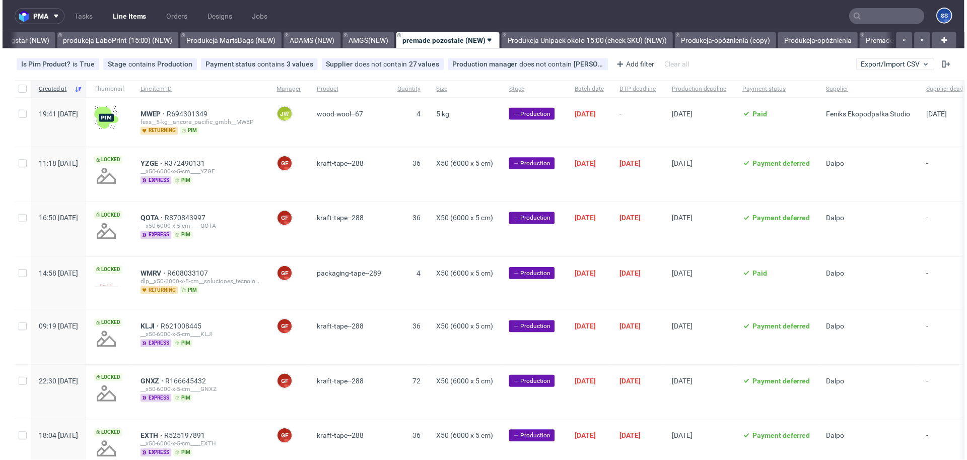
scroll to position [0, 412]
click at [22, 115] on input "checkbox" at bounding box center [20, 114] width 8 height 8
checkbox input "true"
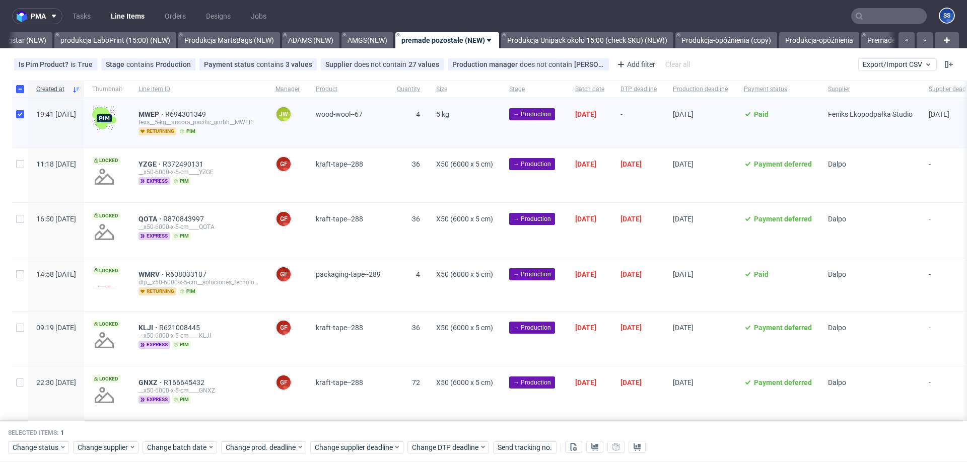
click at [121, 14] on link "Line Items" at bounding box center [128, 16] width 46 height 16
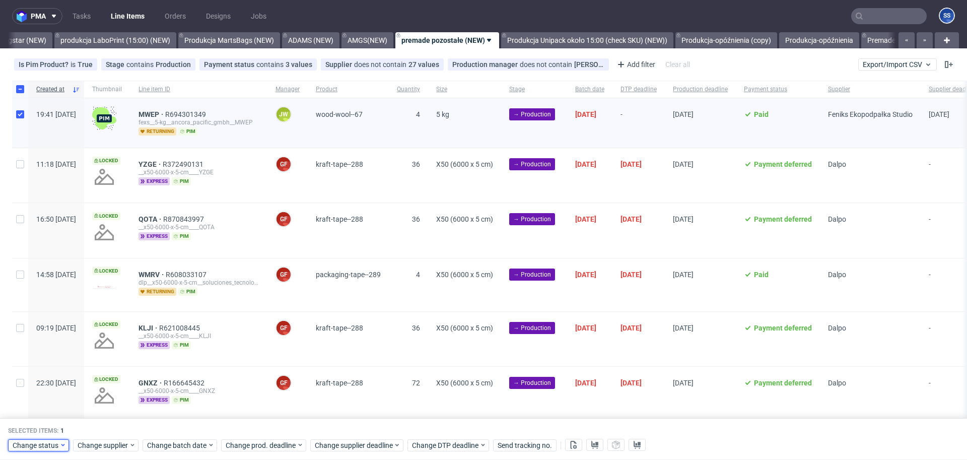
click at [46, 445] on span "Change status" at bounding box center [36, 445] width 47 height 10
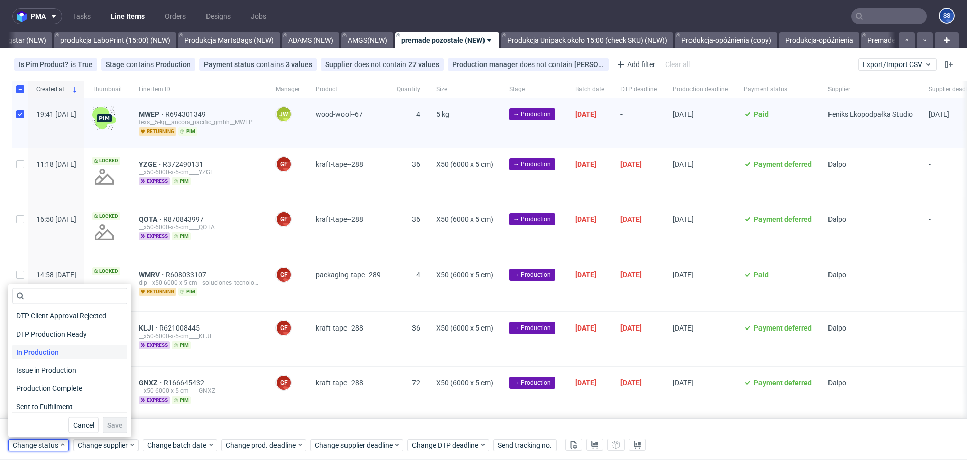
scroll to position [113, 0]
click at [52, 351] on span "In Production" at bounding box center [37, 349] width 51 height 14
click at [107, 423] on span "Save" at bounding box center [115, 424] width 16 height 7
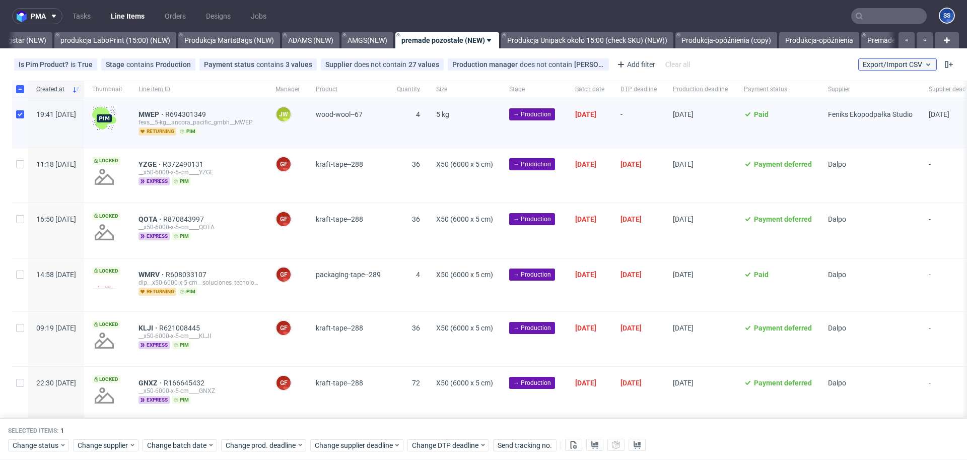
click at [865, 62] on span "Export/Import CSV" at bounding box center [897, 64] width 69 height 8
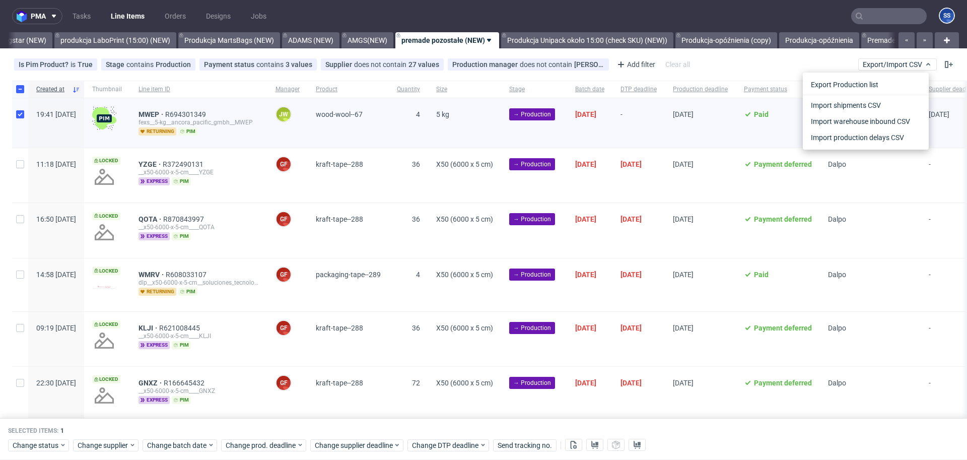
click at [136, 20] on link "Line Items" at bounding box center [128, 16] width 46 height 16
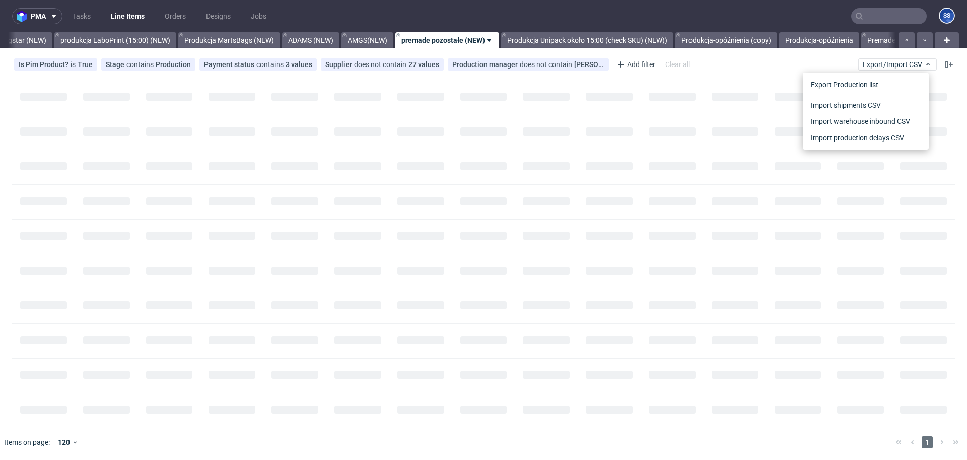
scroll to position [0, 412]
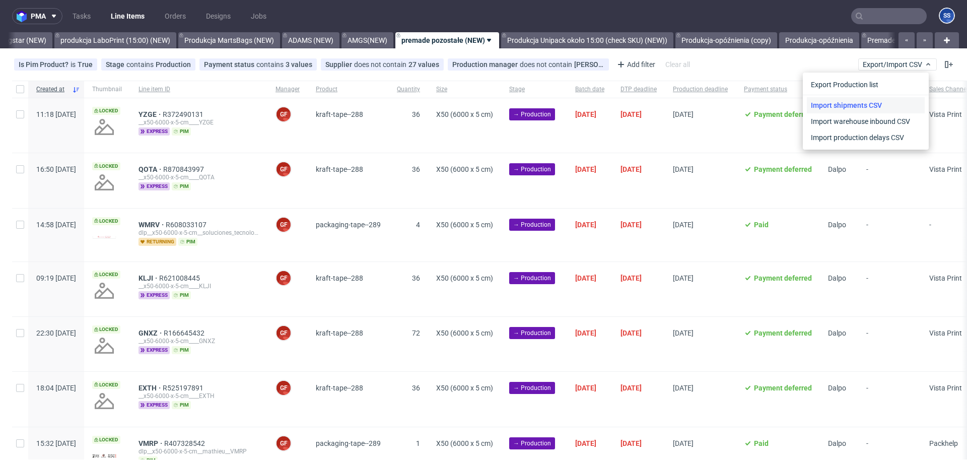
click at [886, 105] on link "Import shipments CSV" at bounding box center [866, 105] width 118 height 16
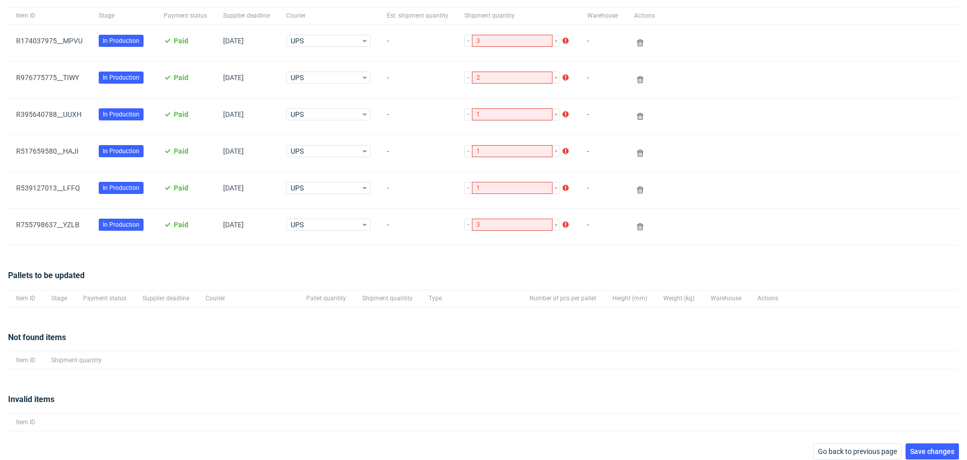
scroll to position [111, 0]
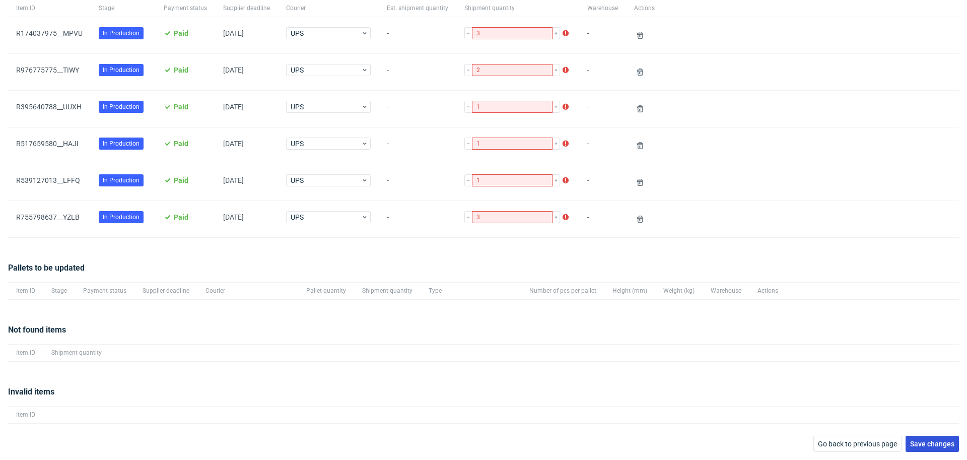
click at [912, 440] on span "Save changes" at bounding box center [932, 443] width 44 height 7
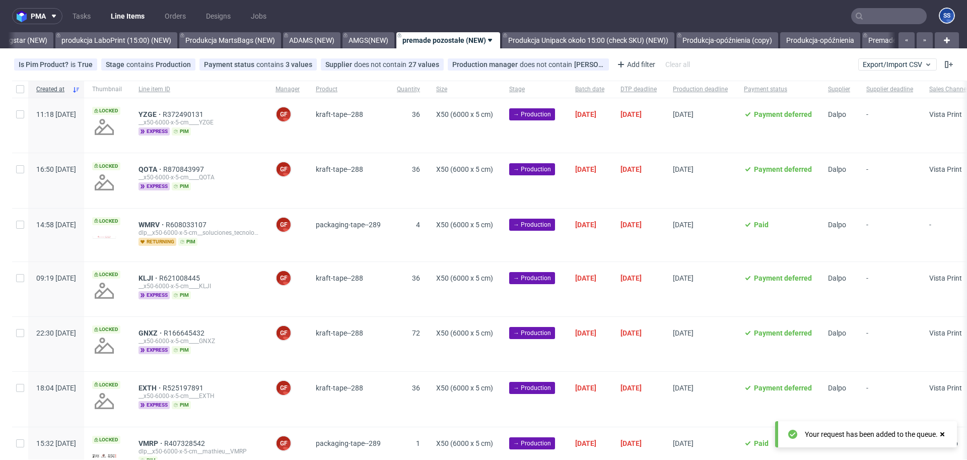
scroll to position [0, 412]
click at [885, 64] on span "Export/Import CSV" at bounding box center [897, 64] width 69 height 8
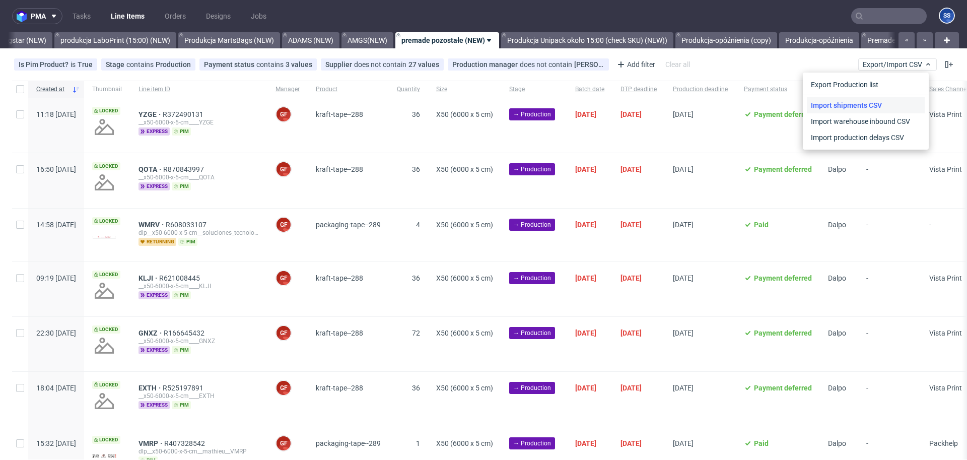
click at [835, 106] on link "Import shipments CSV" at bounding box center [866, 105] width 118 height 16
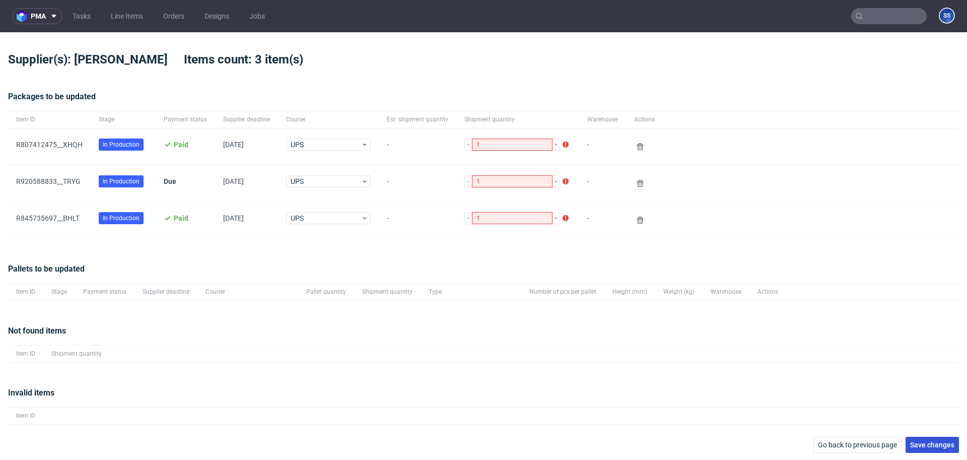
click at [929, 445] on span "Save changes" at bounding box center [932, 444] width 44 height 7
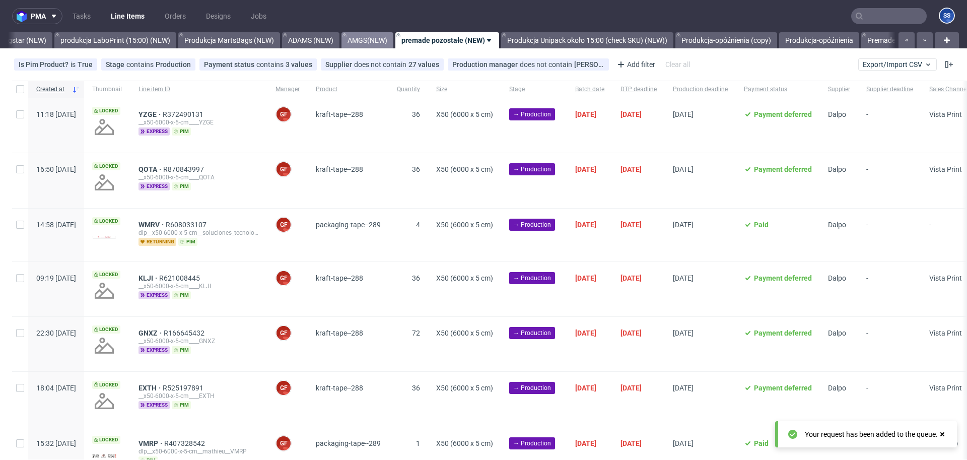
click at [378, 45] on link "AMGS(NEW)" at bounding box center [367, 40] width 52 height 16
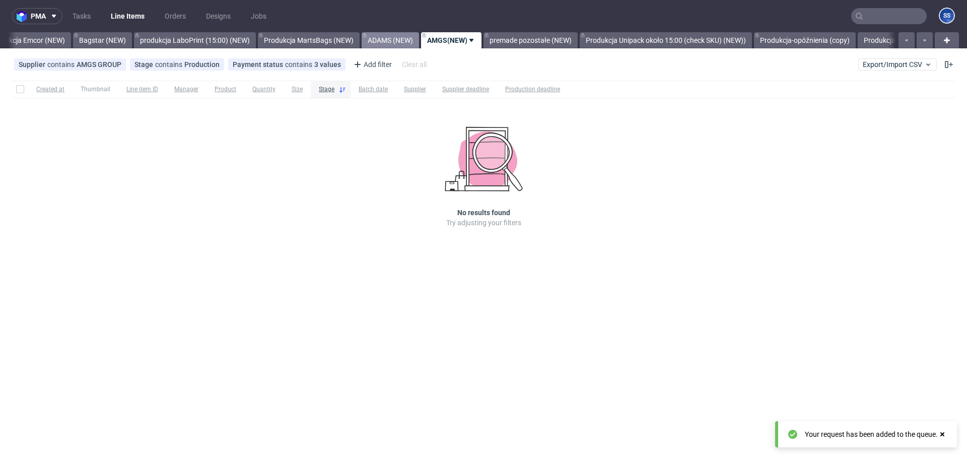
click at [375, 43] on link "ADAMS (NEW)" at bounding box center [390, 40] width 57 height 16
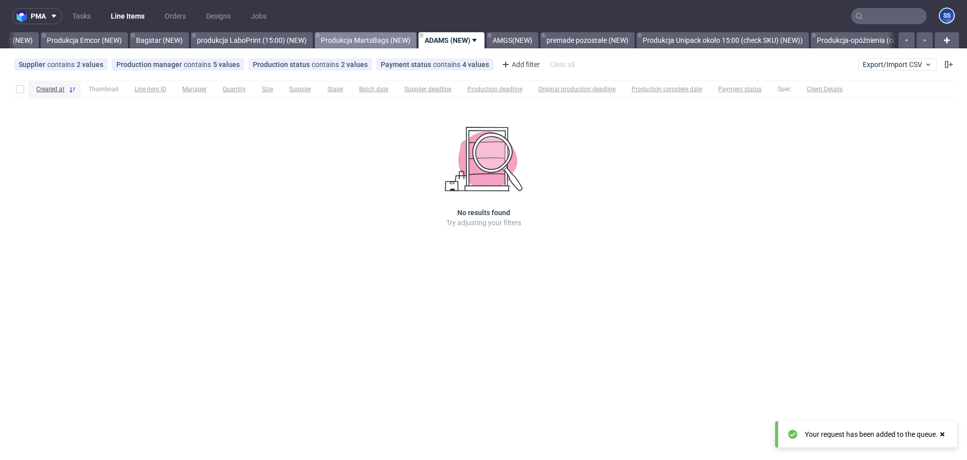
click at [374, 43] on link "Produkcja MartsBags (NEW)" at bounding box center [366, 40] width 102 height 16
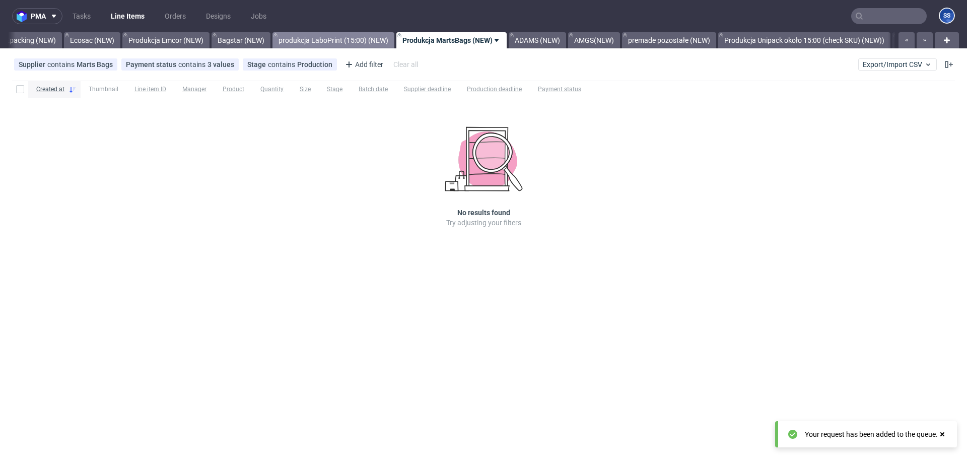
click at [321, 39] on link "produkcja LaboPrint (15:00) (NEW)" at bounding box center [333, 40] width 122 height 16
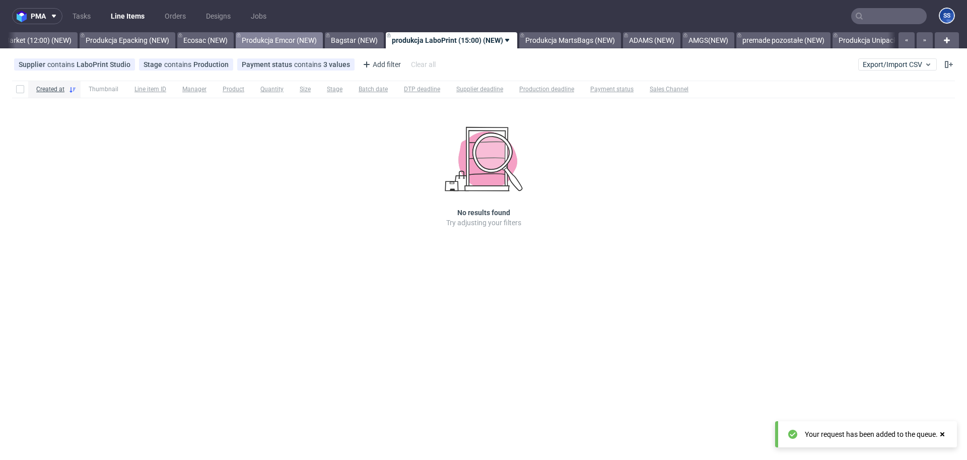
click at [331, 41] on link "Bagstar (NEW)" at bounding box center [354, 40] width 59 height 16
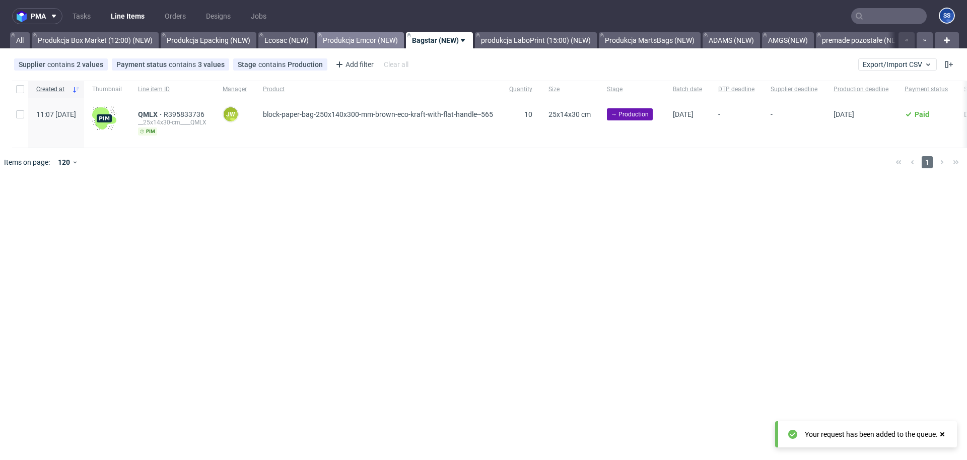
click at [349, 40] on link "Produkcja Emcor (NEW)" at bounding box center [360, 40] width 87 height 16
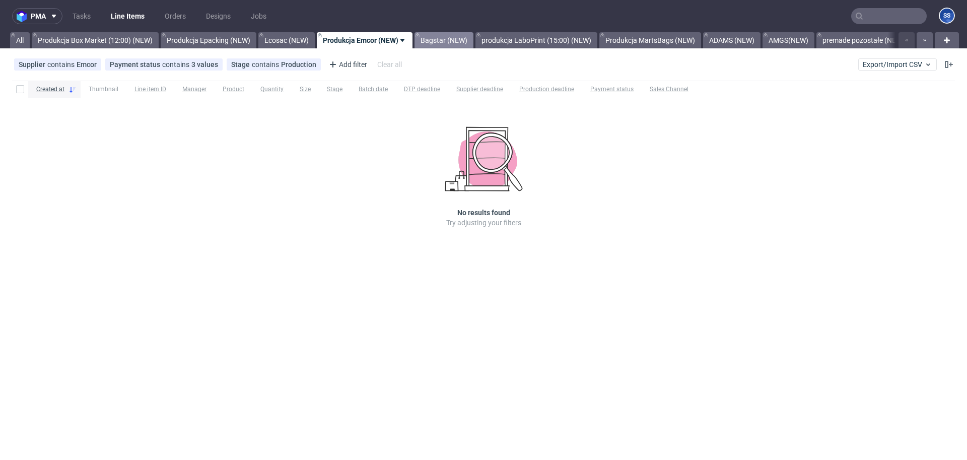
click at [458, 43] on link "Bagstar (NEW)" at bounding box center [443, 40] width 59 height 16
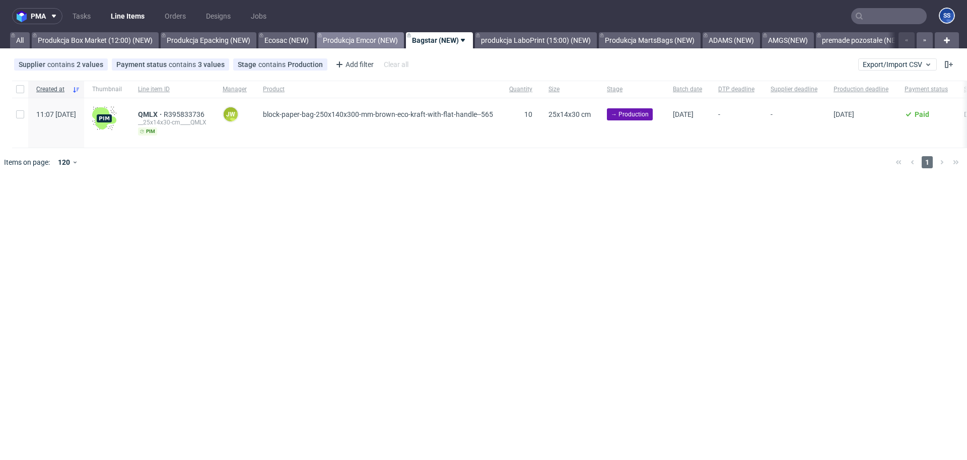
click at [370, 40] on link "Produkcja Emcor (NEW)" at bounding box center [360, 40] width 87 height 16
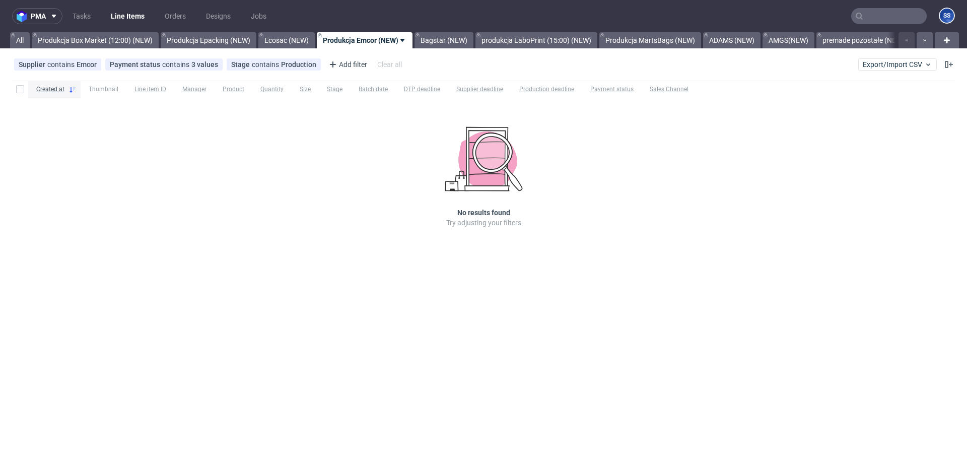
click at [317, 38] on div "Produkcja Emcor (NEW)" at bounding box center [364, 40] width 98 height 16
click at [297, 38] on link "Ecosac (NEW)" at bounding box center [286, 40] width 56 height 16
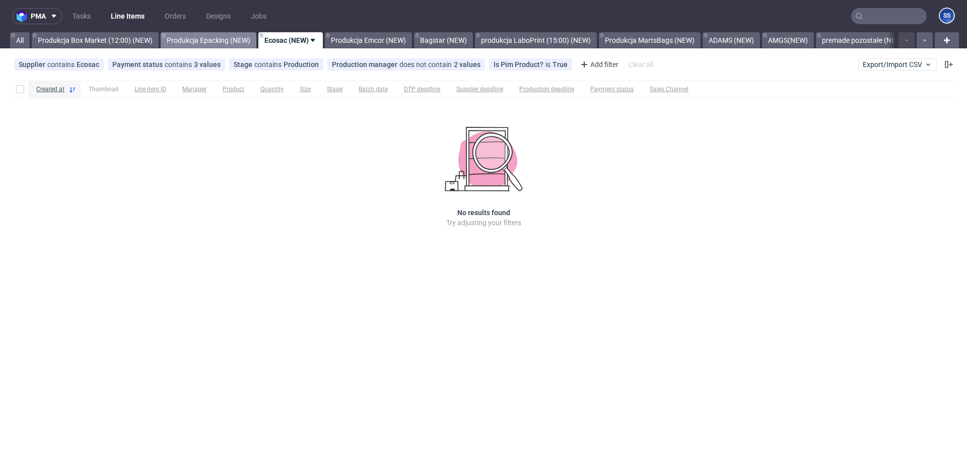
click at [220, 42] on link "Produkcja Epacking (NEW)" at bounding box center [209, 40] width 96 height 16
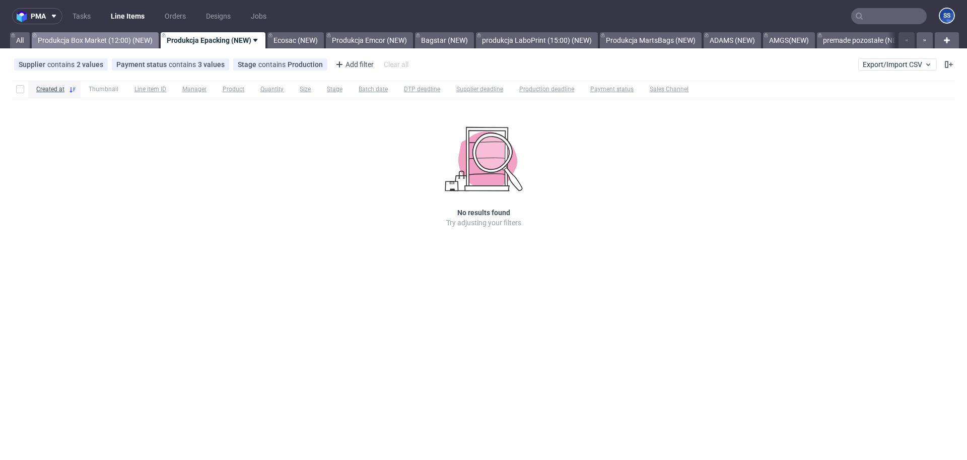
click at [129, 38] on link "Produkcja Box Market (12:00) (NEW)" at bounding box center [95, 40] width 127 height 16
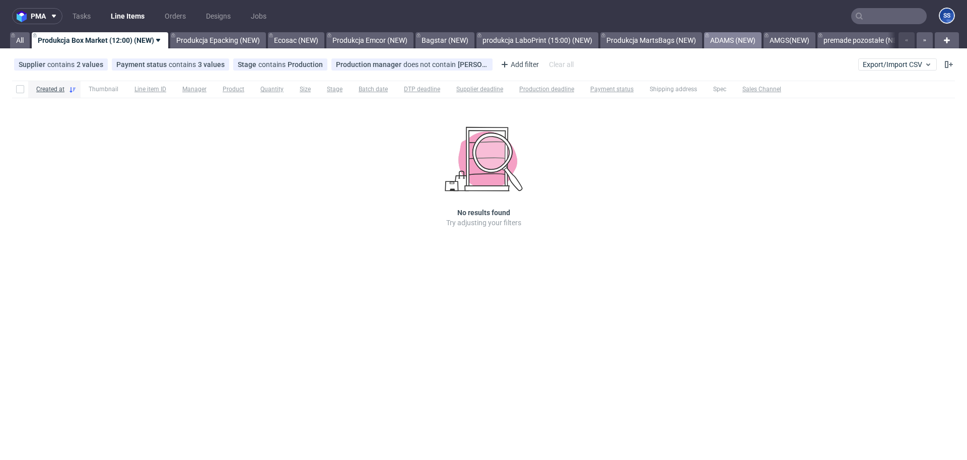
click at [752, 40] on link "ADAMS (NEW)" at bounding box center [732, 40] width 57 height 16
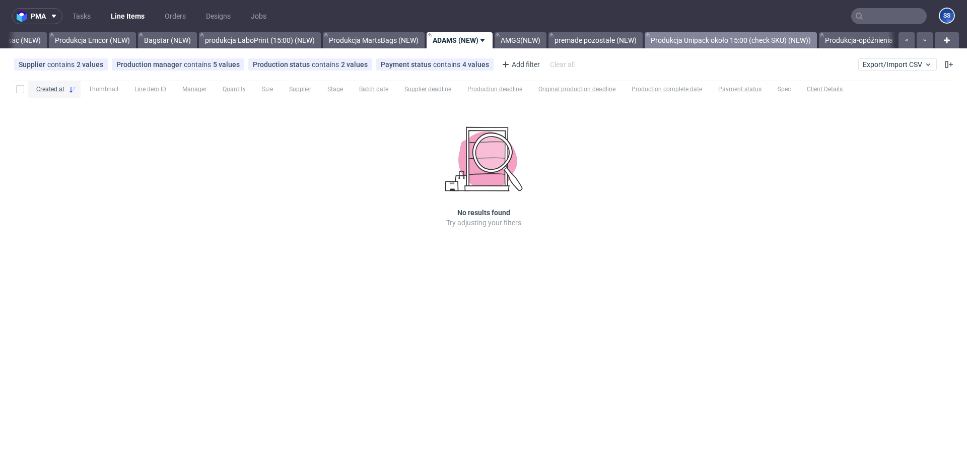
click at [754, 40] on link "Produkcja Unipack około 15:00 (check SKU) (NEW))" at bounding box center [730, 40] width 172 height 16
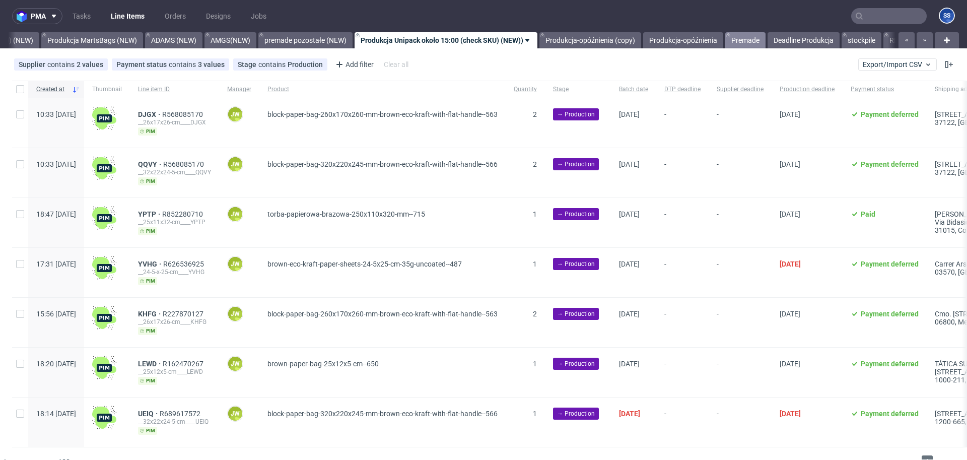
click at [750, 36] on link "Premade" at bounding box center [745, 40] width 40 height 16
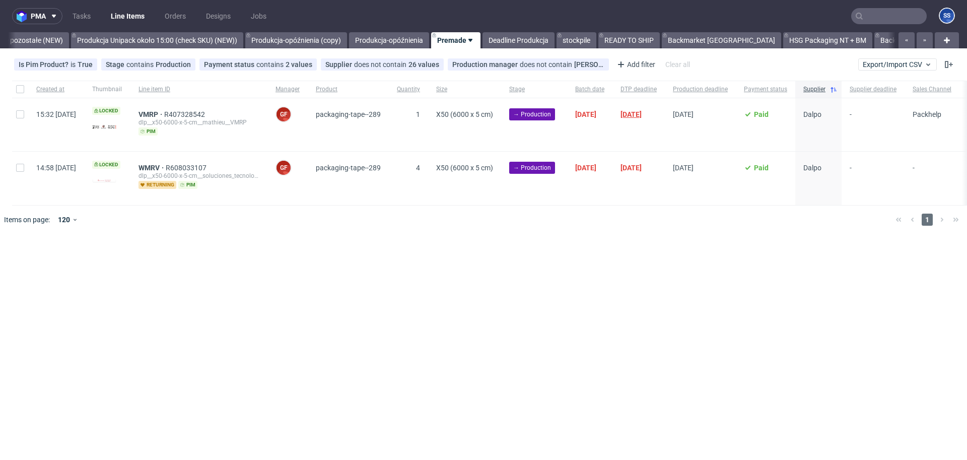
scroll to position [0, 838]
click at [177, 40] on link "Produkcja Unipack około 15:00 (check SKU) (NEW))" at bounding box center [152, 40] width 172 height 16
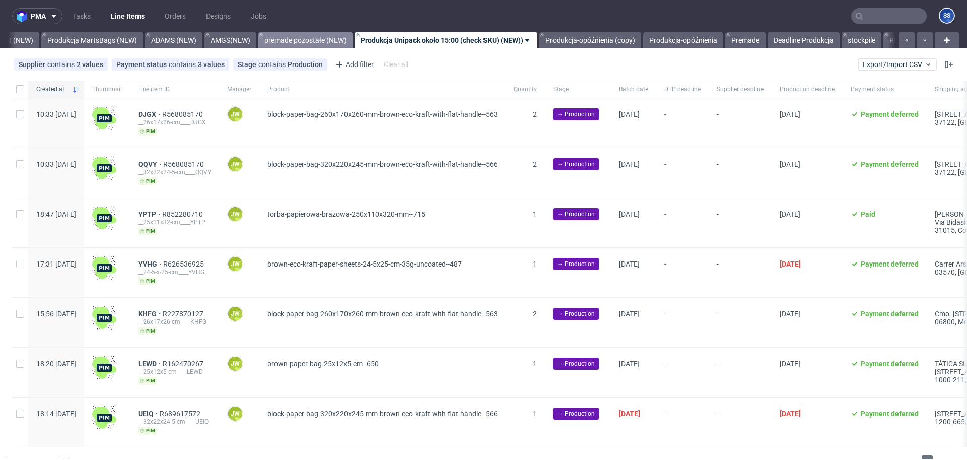
click at [292, 41] on link "premade pozostałe (NEW)" at bounding box center [305, 40] width 94 height 16
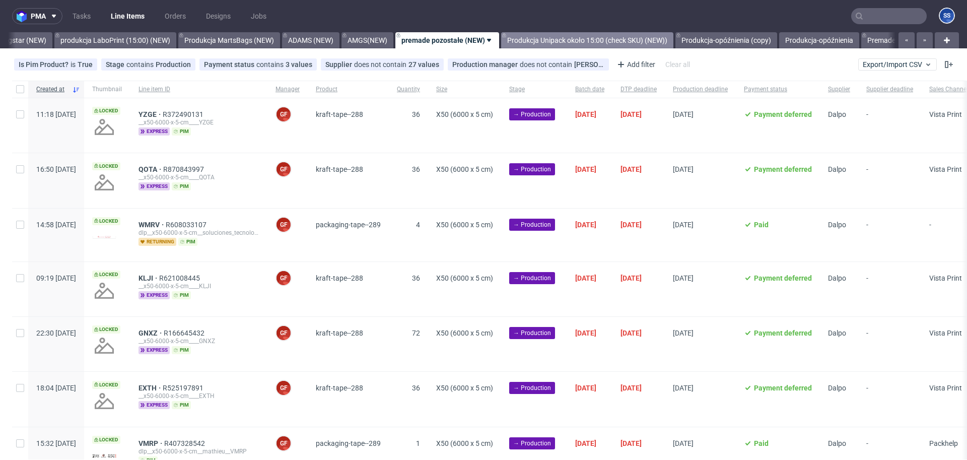
click at [581, 37] on link "Produkcja Unipack około 15:00 (check SKU) (NEW))" at bounding box center [587, 40] width 172 height 16
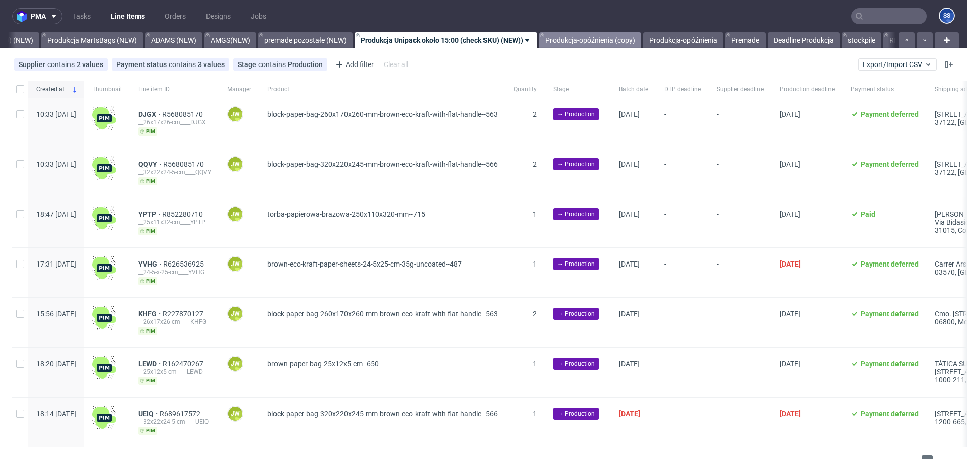
click at [589, 38] on link "Produkcja-opóźnienia (copy)" at bounding box center [590, 40] width 102 height 16
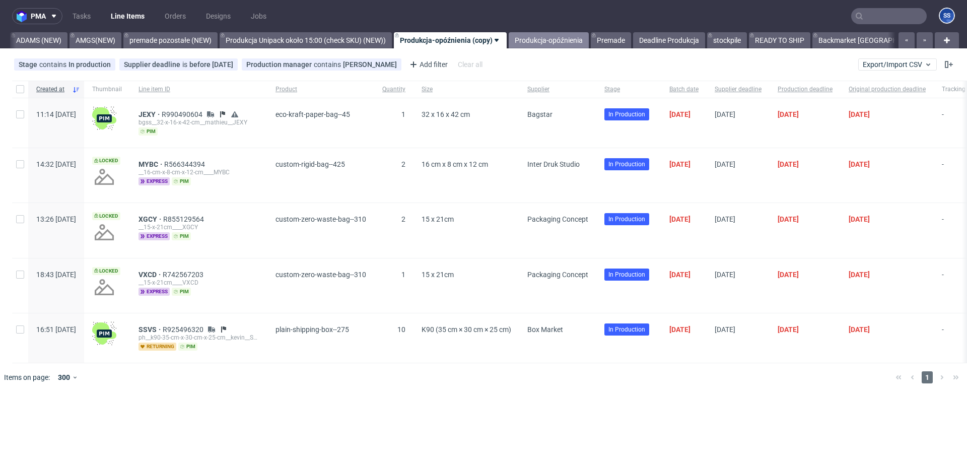
click at [588, 38] on link "Produkcja-opóźnienia" at bounding box center [549, 40] width 80 height 16
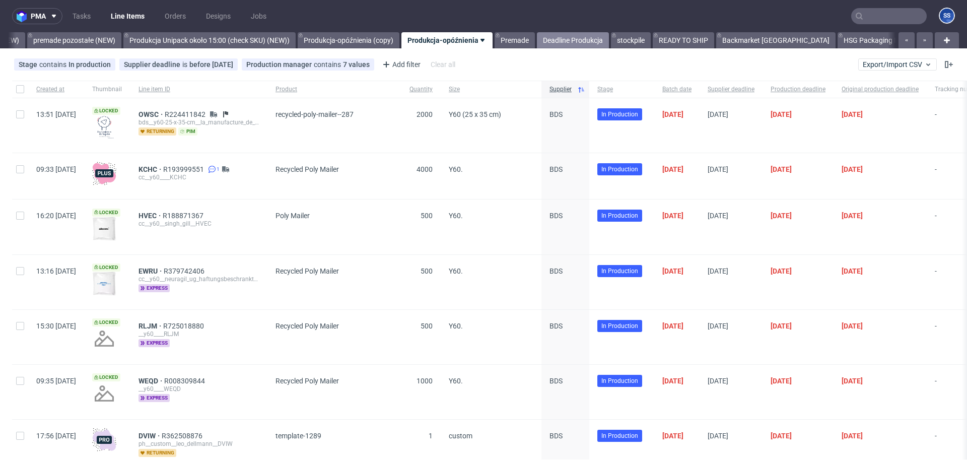
click at [572, 41] on link "Deadline Produkcja" at bounding box center [573, 40] width 72 height 16
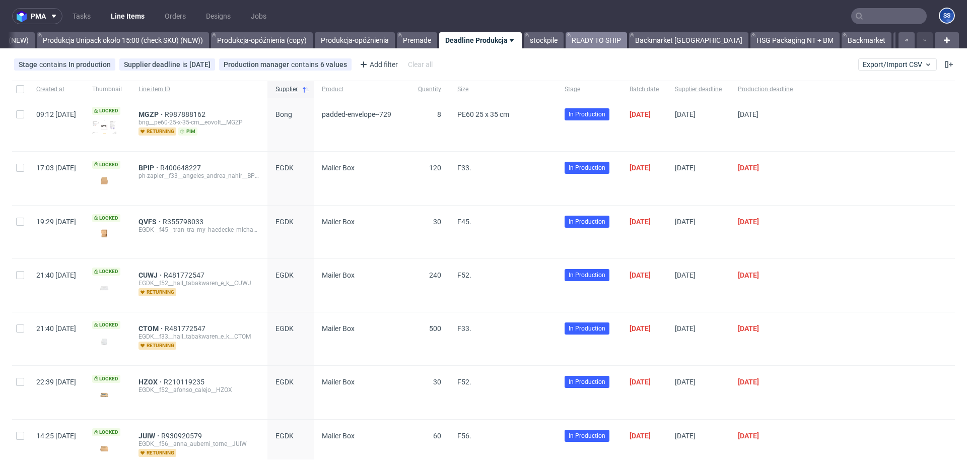
scroll to position [0, 873]
click at [549, 41] on link "stockpile" at bounding box center [538, 40] width 40 height 16
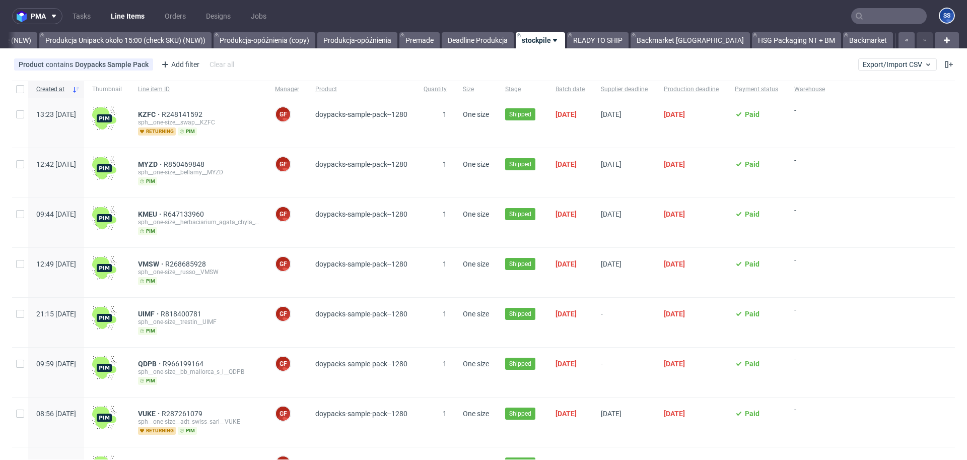
click at [552, 39] on link "stockpile" at bounding box center [540, 40] width 49 height 16
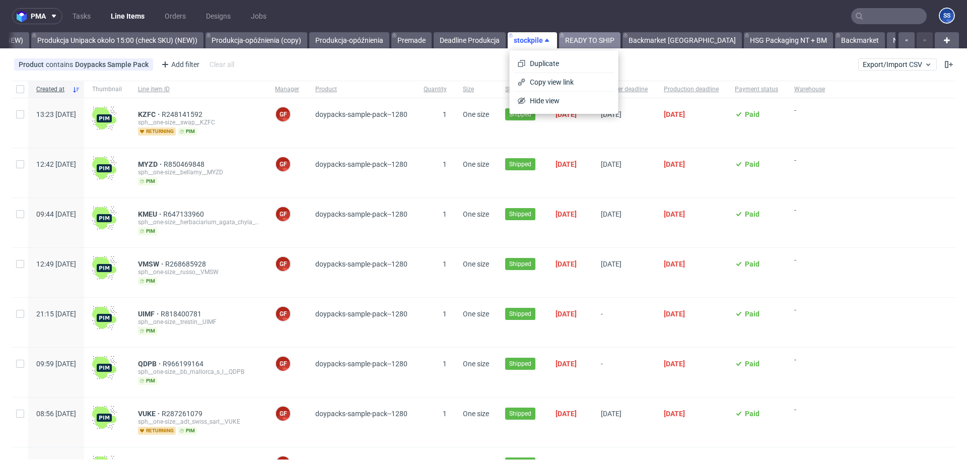
click at [566, 38] on link "READY TO SHIP" at bounding box center [589, 40] width 61 height 16
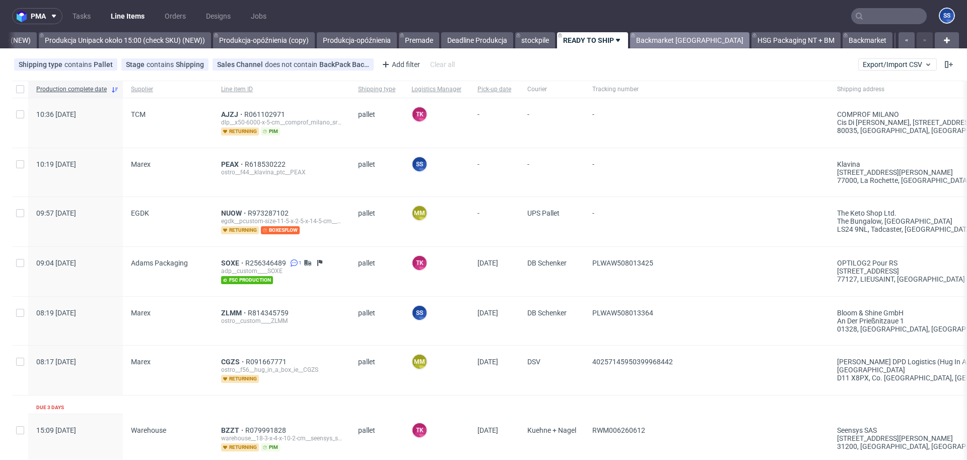
click at [647, 42] on link "Backmarket [GEOGRAPHIC_DATA]" at bounding box center [689, 40] width 119 height 16
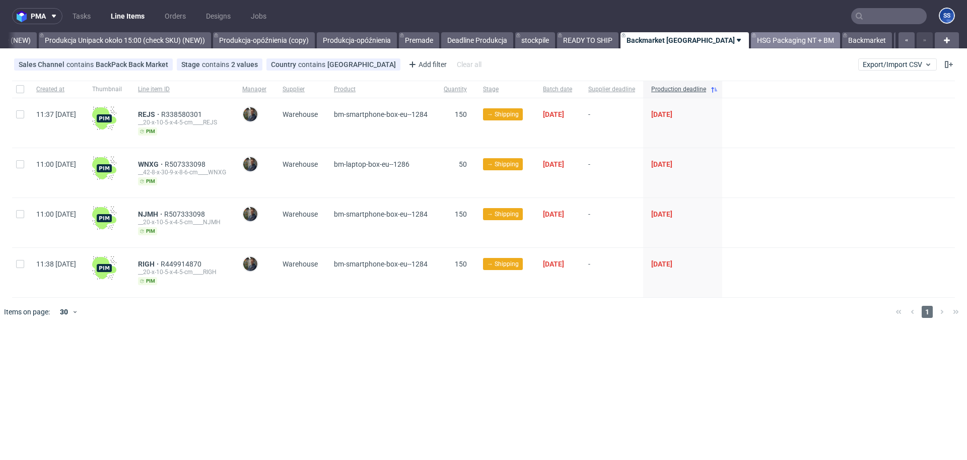
click at [751, 44] on link "HSG Packaging NT + BM" at bounding box center [795, 40] width 89 height 16
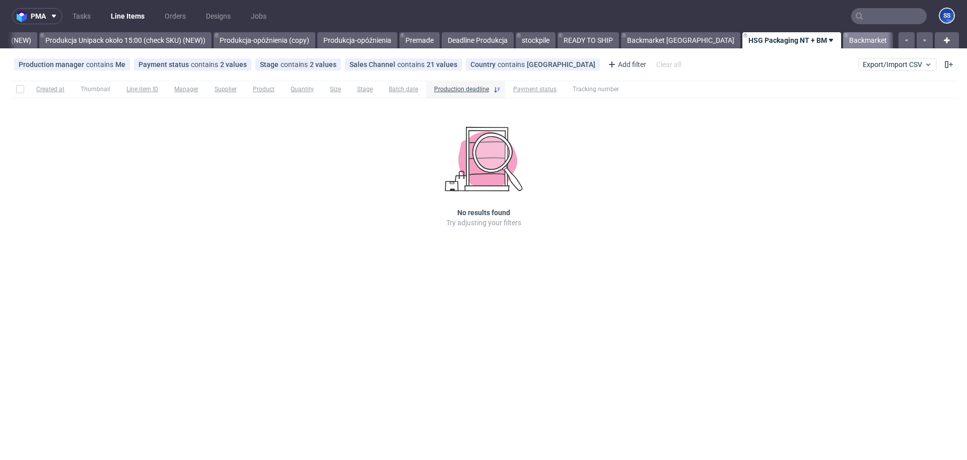
click at [843, 43] on link "Backmarket" at bounding box center [868, 40] width 50 height 16
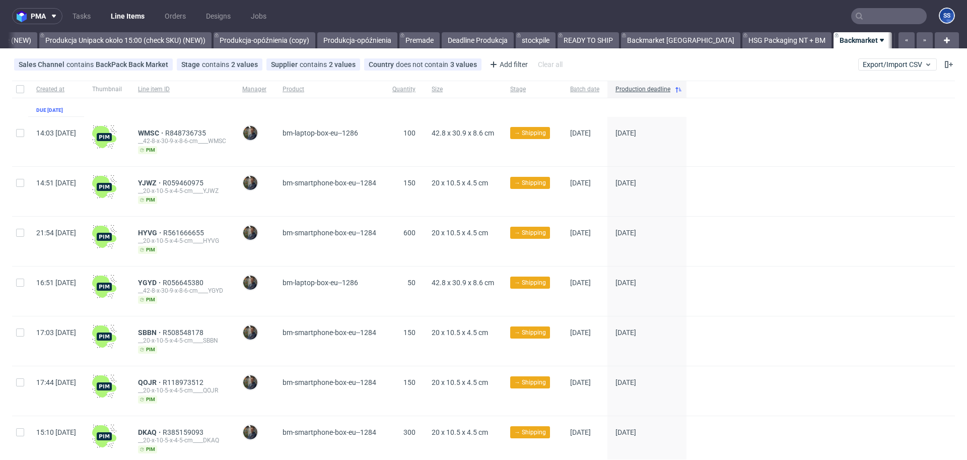
click at [894, 38] on link "NEW HSG+BM" at bounding box center [922, 40] width 57 height 16
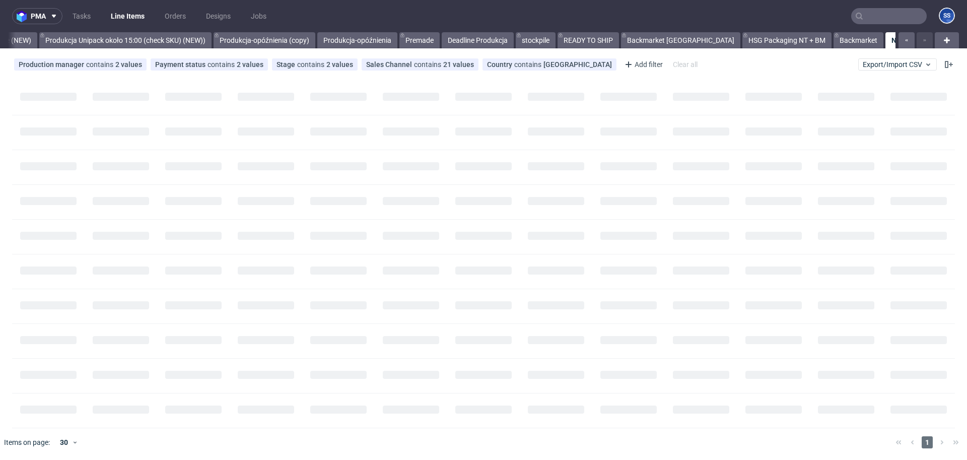
scroll to position [0, 864]
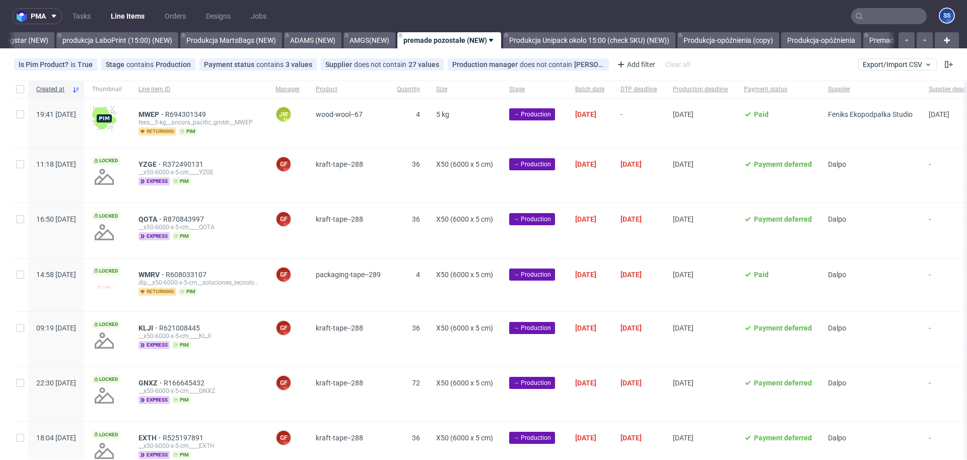
scroll to position [0, 412]
click at [883, 10] on input "text" at bounding box center [889, 16] width 76 height 16
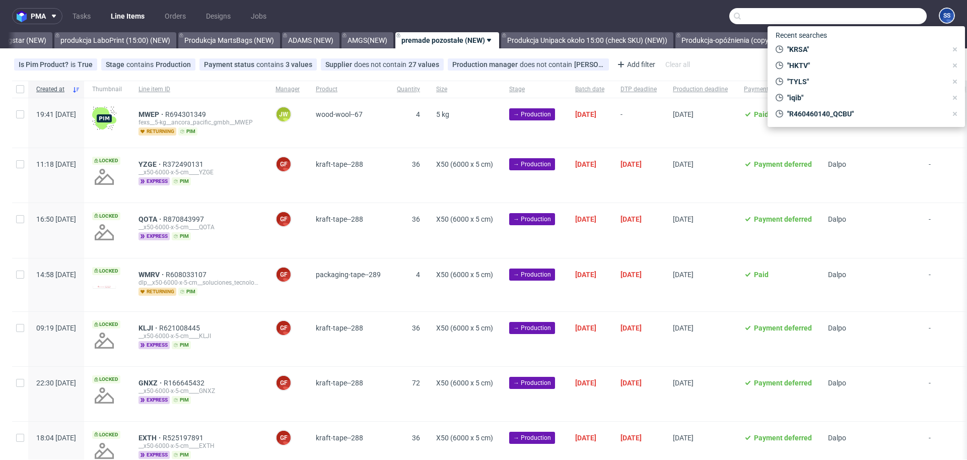
paste input "PILC"
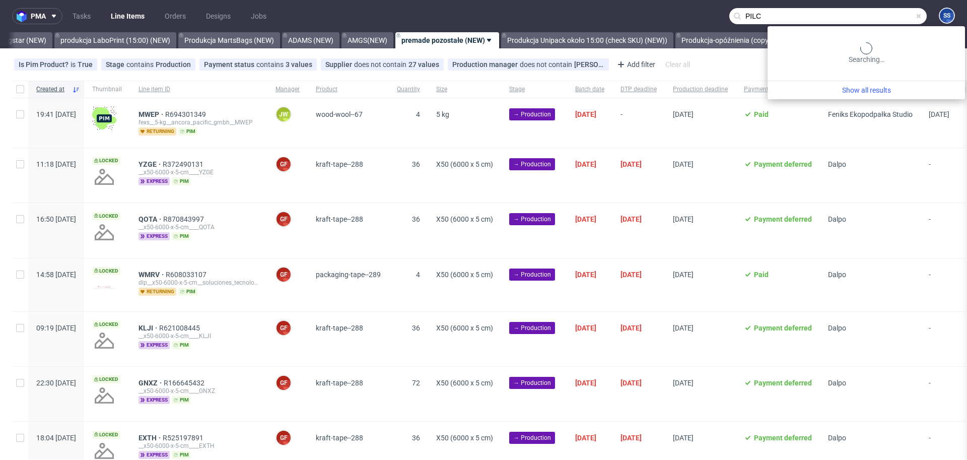
type input "PILC"
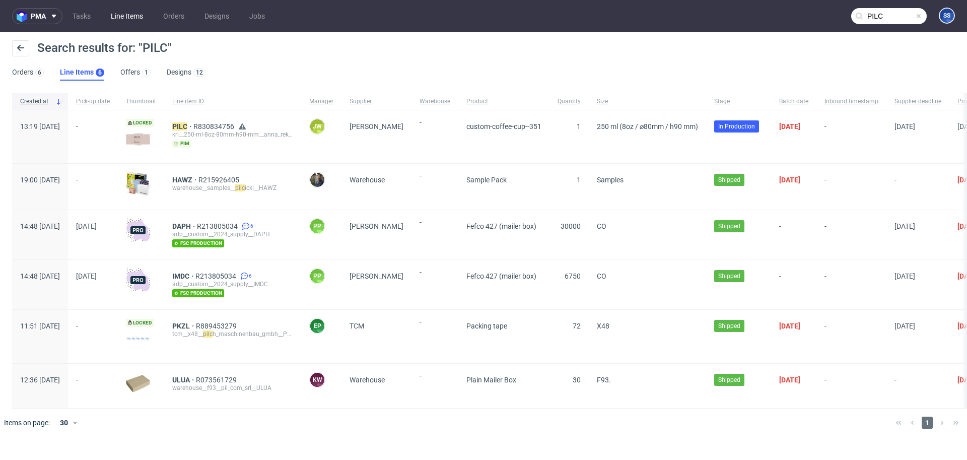
click at [137, 18] on link "Line Items" at bounding box center [127, 16] width 44 height 16
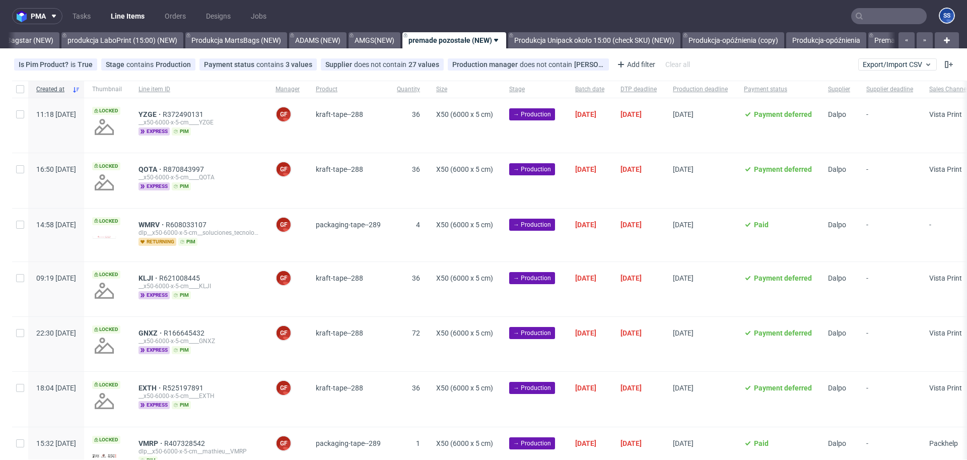
scroll to position [0, 412]
click at [549, 31] on nav "pma Tasks Line Items Orders Designs Jobs SS" at bounding box center [483, 16] width 967 height 32
click at [542, 43] on link "Produkcja Unipack około 15:00 (check SKU) (NEW))" at bounding box center [587, 40] width 172 height 16
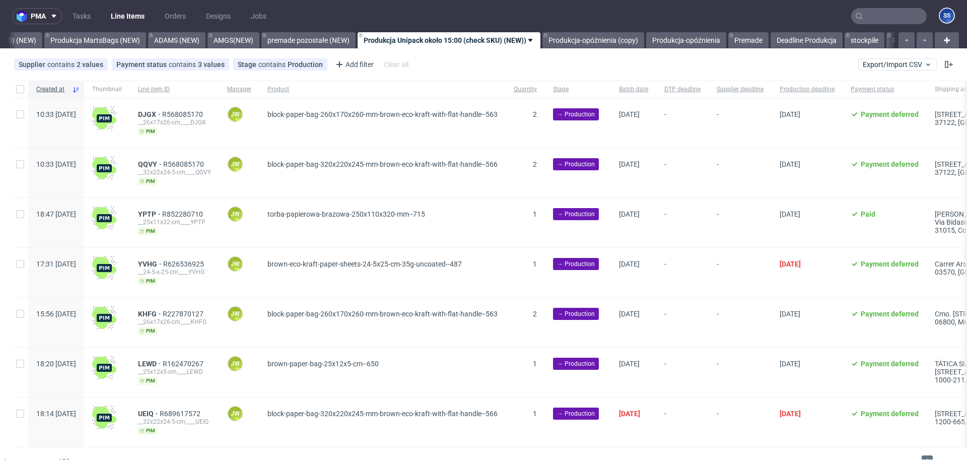
scroll to position [0, 549]
click at [883, 19] on input "text" at bounding box center [889, 16] width 76 height 16
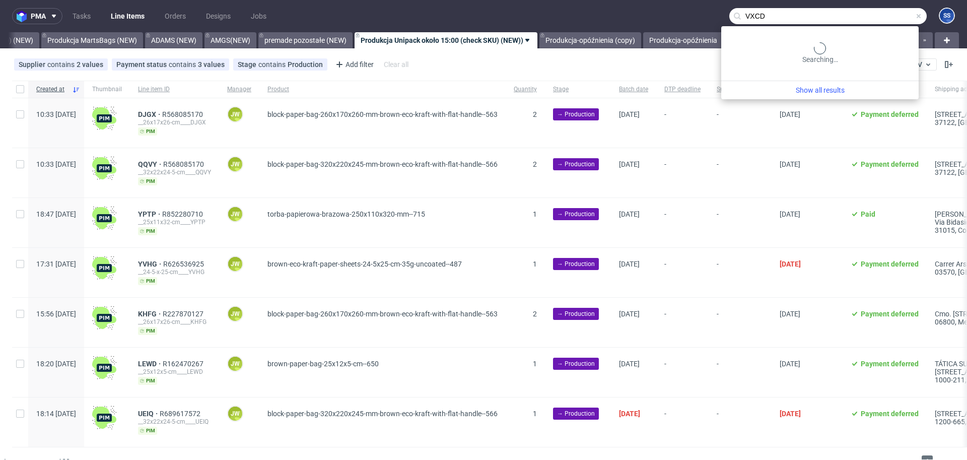
type input "VXCD"
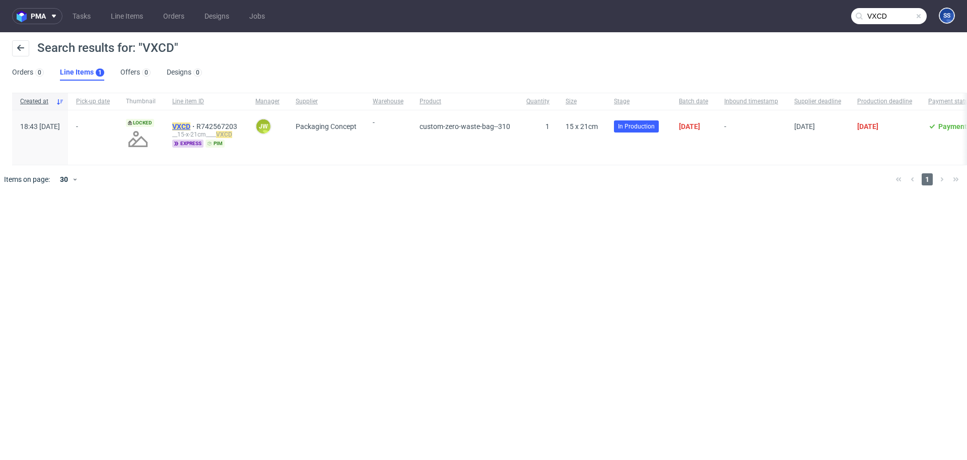
click at [190, 129] on mark "VXCD" at bounding box center [181, 126] width 18 height 8
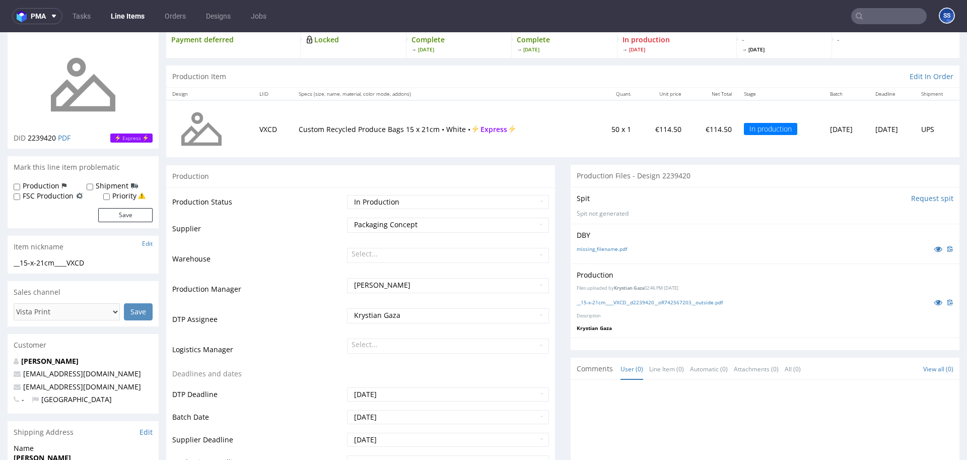
scroll to position [60, 0]
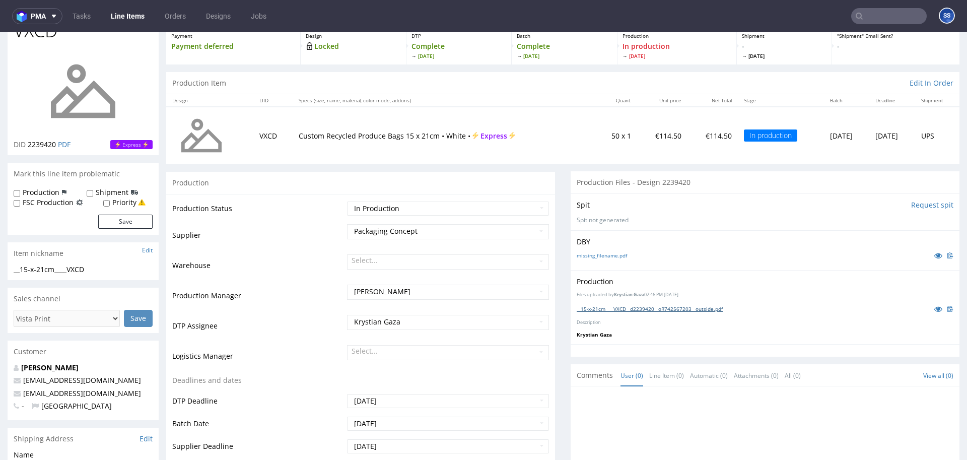
click at [631, 309] on link "__15-x-21cm____VXCD__d2239420__oR742567203__outside.pdf" at bounding box center [650, 308] width 146 height 7
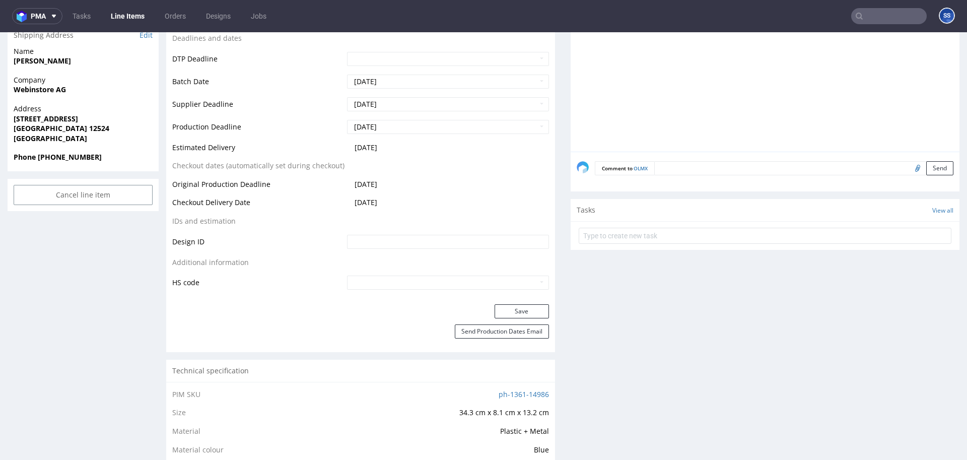
scroll to position [363, 0]
click at [126, 20] on link "Line Items" at bounding box center [128, 16] width 46 height 16
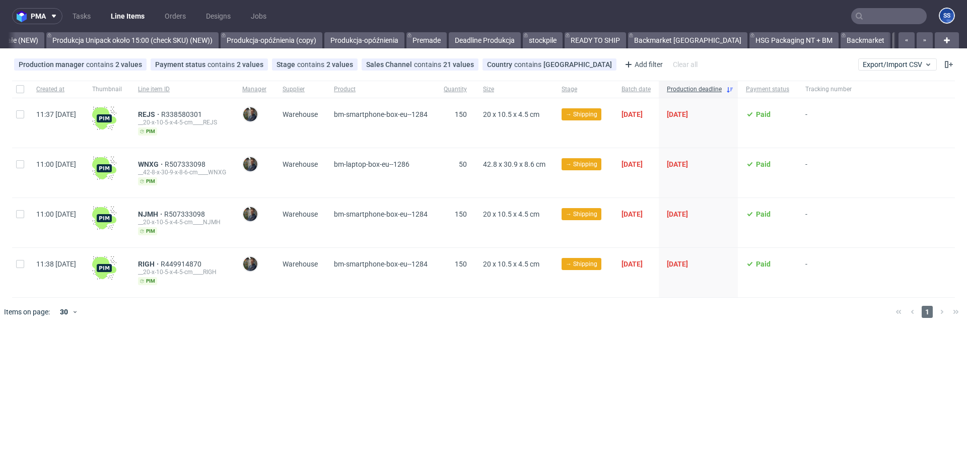
scroll to position [0, 864]
click at [834, 38] on link "Backmarket" at bounding box center [859, 40] width 50 height 16
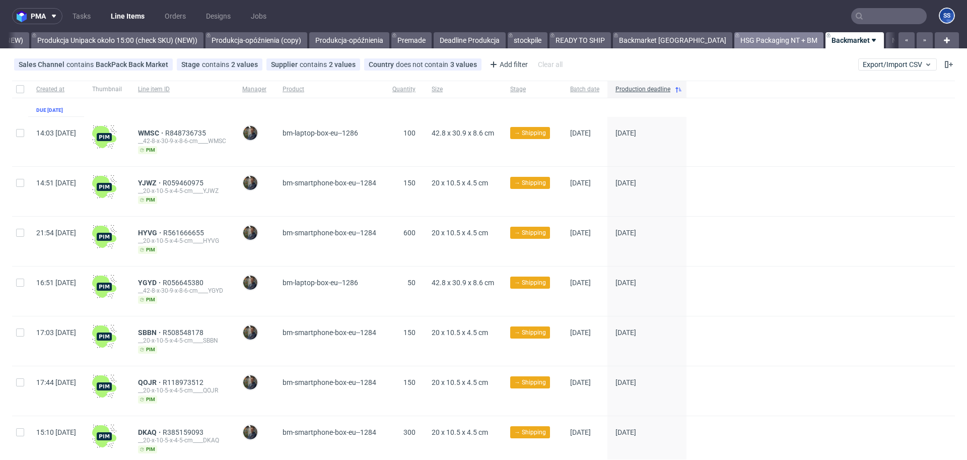
click at [734, 43] on link "HSG Packaging NT + BM" at bounding box center [778, 40] width 89 height 16
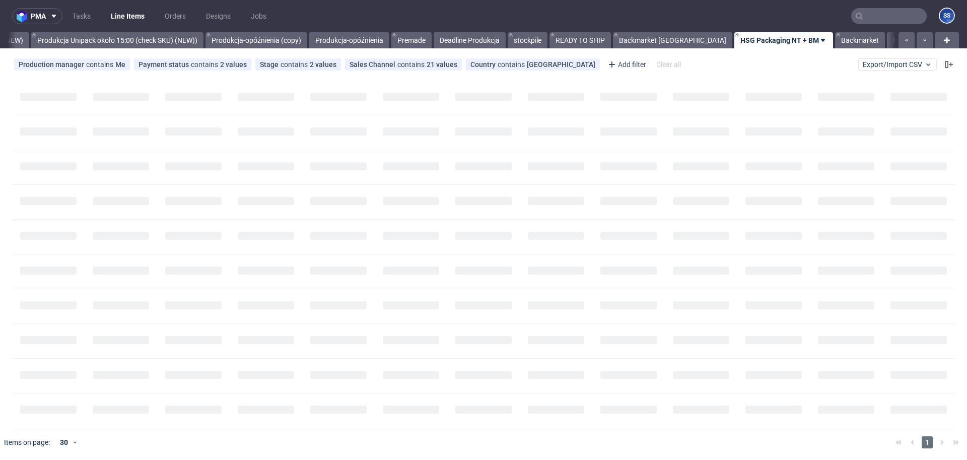
scroll to position [0, 865]
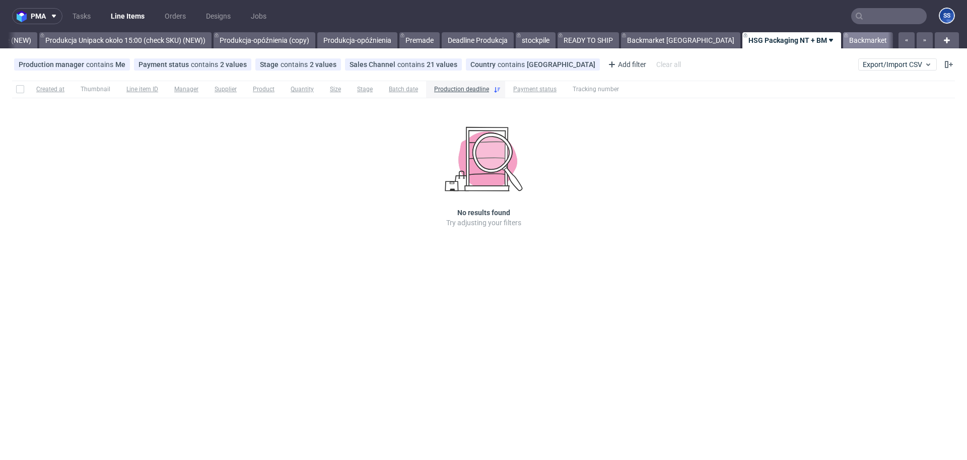
click at [843, 39] on link "Backmarket" at bounding box center [868, 40] width 50 height 16
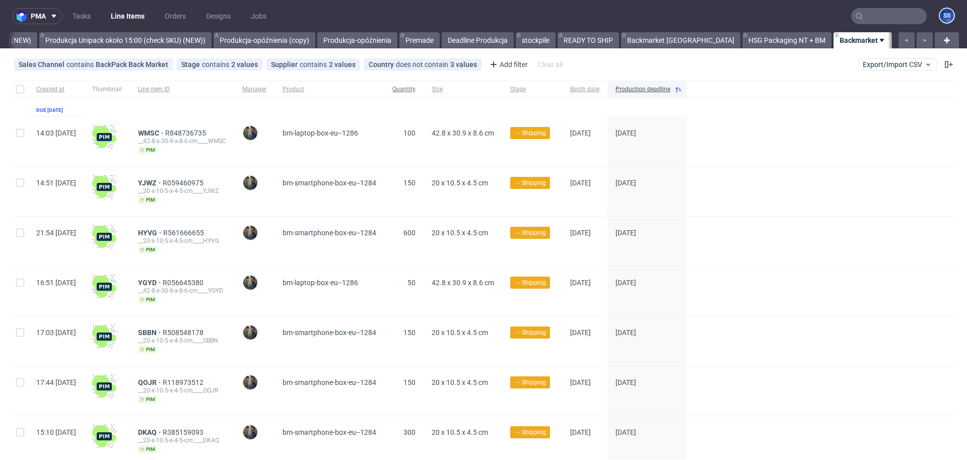
click at [415, 91] on span "Quantity" at bounding box center [403, 89] width 23 height 9
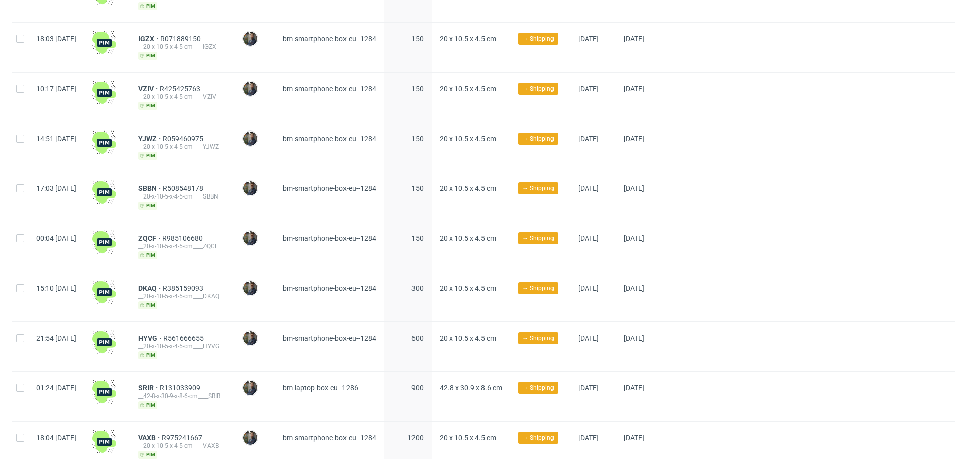
scroll to position [345, 0]
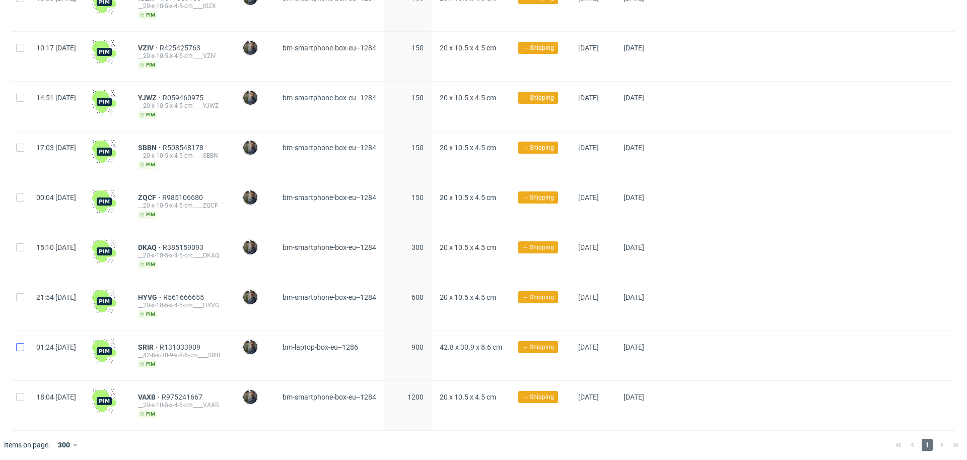
click at [19, 339] on div at bounding box center [20, 355] width 16 height 49
checkbox input "true"
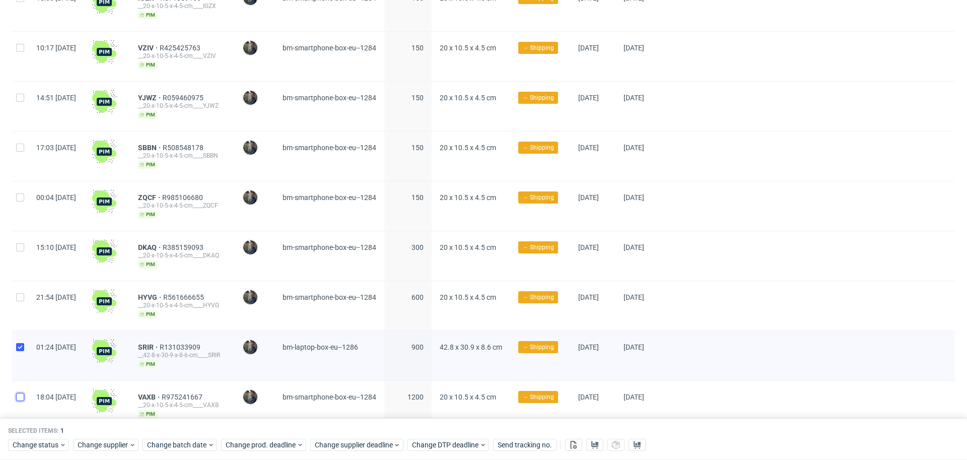
click at [22, 395] on input "checkbox" at bounding box center [20, 397] width 8 height 8
checkbox input "true"
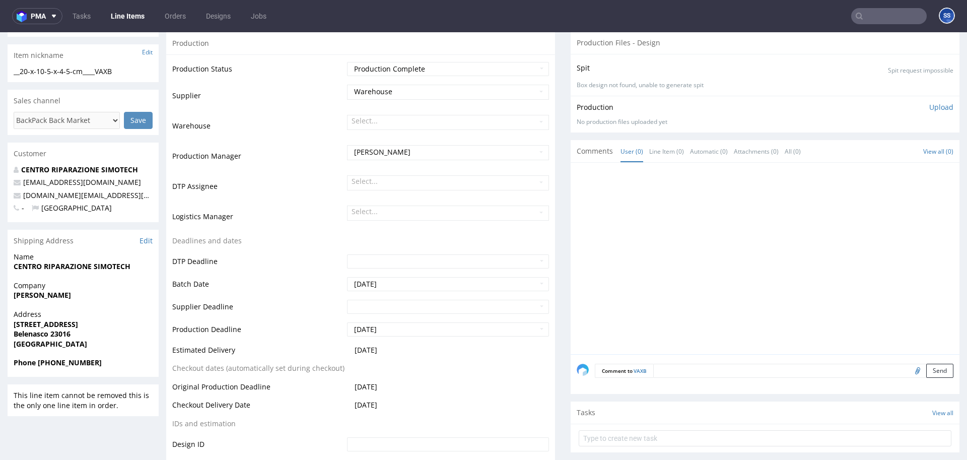
scroll to position [163, 0]
drag, startPoint x: 60, startPoint y: 293, endPoint x: 16, endPoint y: 293, distance: 44.3
click at [16, 293] on span "mohamed fadili" at bounding box center [83, 293] width 139 height 10
copy strong "mohamed fadili"
drag, startPoint x: 14, startPoint y: 322, endPoint x: 124, endPoint y: 322, distance: 110.3
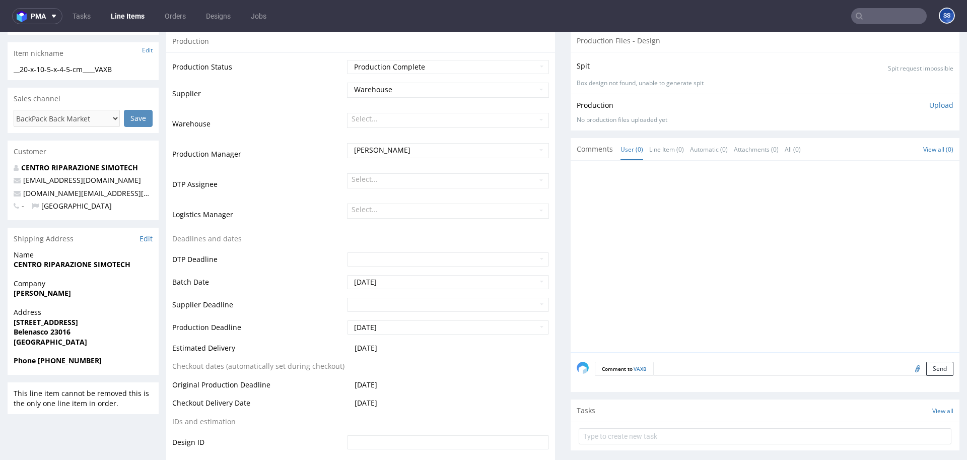
click at [78, 322] on strong "Via Valeriana, 945/A Cercino SO, Italia" at bounding box center [46, 322] width 64 height 10
copy strong "Via Valeriana, 945/A Cercino SO"
click at [62, 334] on strong "Belenasco 23016" at bounding box center [42, 332] width 57 height 10
copy strong "23016"
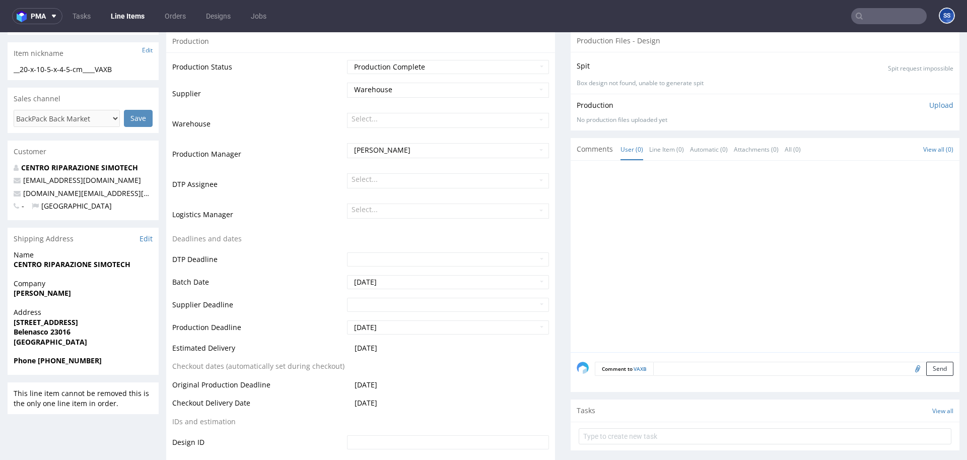
click at [23, 334] on strong "Belenasco 23016" at bounding box center [42, 332] width 57 height 10
copy strong "Belenasco"
click at [100, 278] on span "Company" at bounding box center [83, 283] width 139 height 10
drag, startPoint x: 131, startPoint y: 266, endPoint x: 14, endPoint y: 264, distance: 117.3
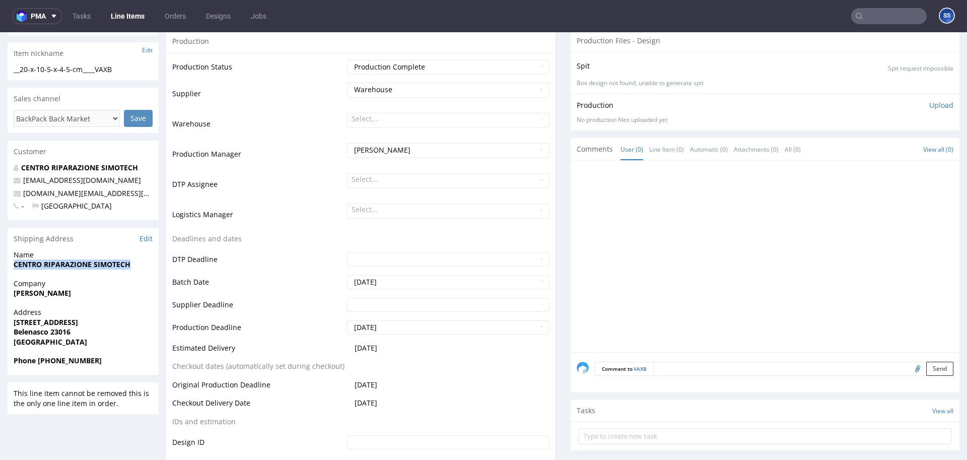
click at [14, 264] on span "CENTRO RIPARAZIONE SIMOTECH" at bounding box center [83, 264] width 139 height 10
copy strong "CENTRO RIPARAZIONE SIMOTECH"
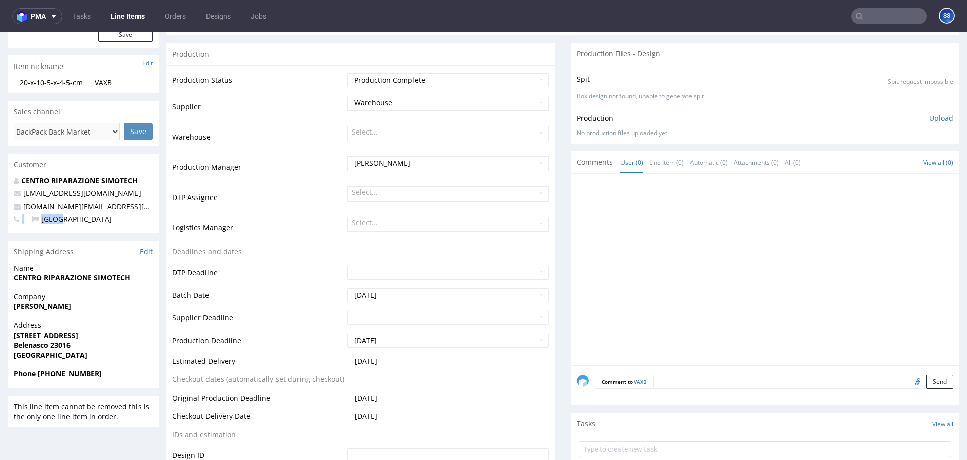
click at [110, 211] on div "CENTRO RIPARAZIONE SIMOTECH whitelabel@packhelp.com simotech.it@gmail.com - Ita…" at bounding box center [83, 204] width 151 height 57
drag, startPoint x: 62, startPoint y: 208, endPoint x: 28, endPoint y: 208, distance: 34.2
click at [23, 208] on p "simotech.it@gmail.com" at bounding box center [83, 206] width 139 height 10
copy link "simotech.it@gmail.com"
drag, startPoint x: 105, startPoint y: 373, endPoint x: 545, endPoint y: 161, distance: 488.5
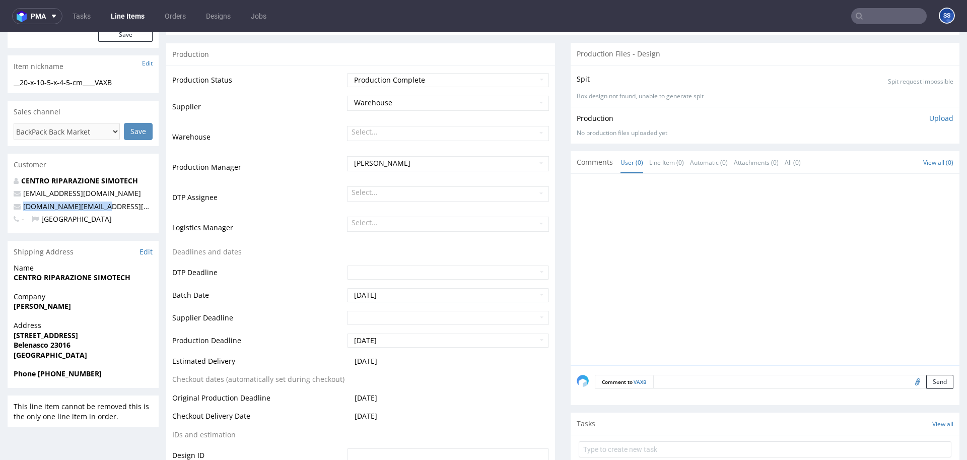
click at [39, 375] on span "Phone +39 351 347 7470" at bounding box center [83, 374] width 139 height 10
copy strong "+39 351 347 7470"
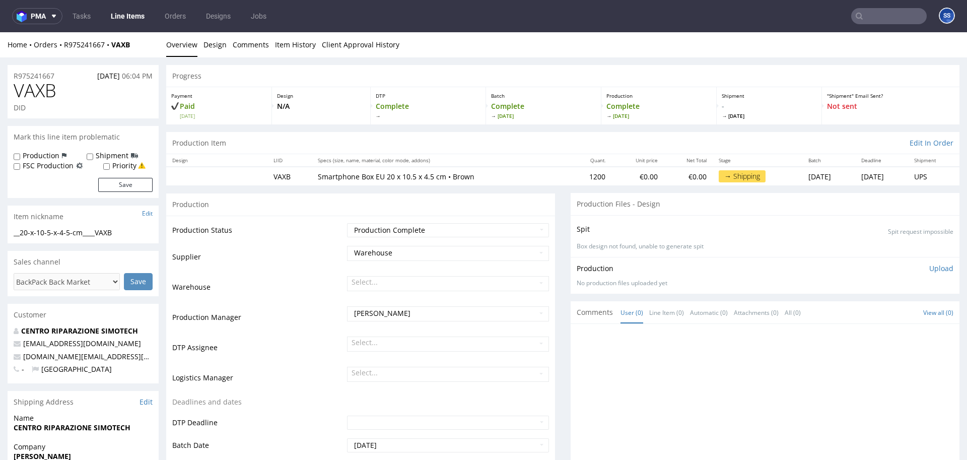
click at [134, 49] on div "Home Orders R975241667 VAXB" at bounding box center [83, 45] width 151 height 10
drag, startPoint x: 130, startPoint y: 46, endPoint x: 64, endPoint y: 48, distance: 65.5
click at [64, 48] on div "Home Orders R975241667 VAXB" at bounding box center [83, 45] width 151 height 10
copy div "R975241667 VAXB"
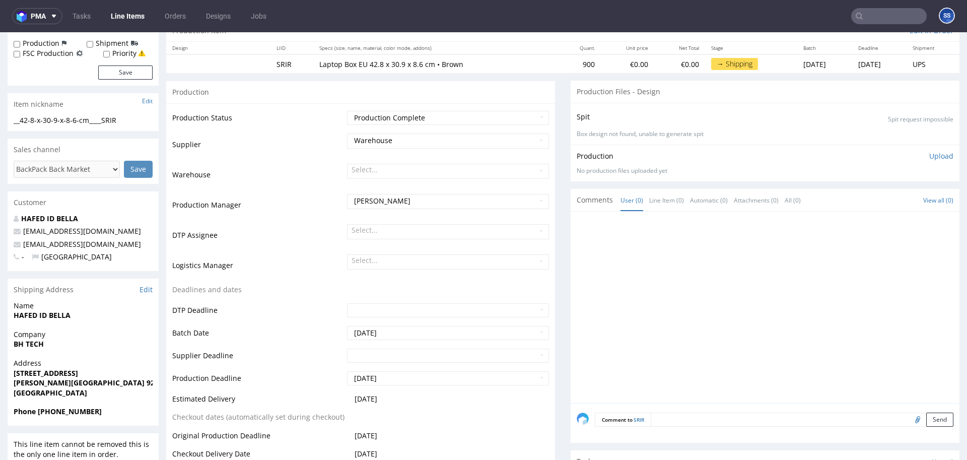
scroll to position [118, 0]
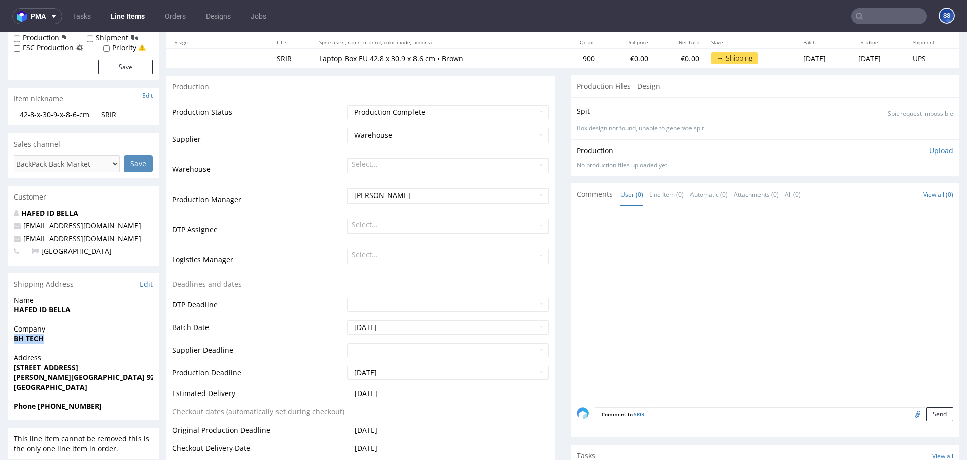
drag, startPoint x: 48, startPoint y: 336, endPoint x: 9, endPoint y: 338, distance: 39.4
click at [9, 338] on div "Company BH TECH" at bounding box center [83, 338] width 151 height 29
copy strong "BH TECH"
click at [78, 366] on strong "[STREET_ADDRESS]" at bounding box center [46, 368] width 64 height 10
click at [106, 379] on strong "[PERSON_NAME][GEOGRAPHIC_DATA] 92390" at bounding box center [90, 377] width 153 height 10
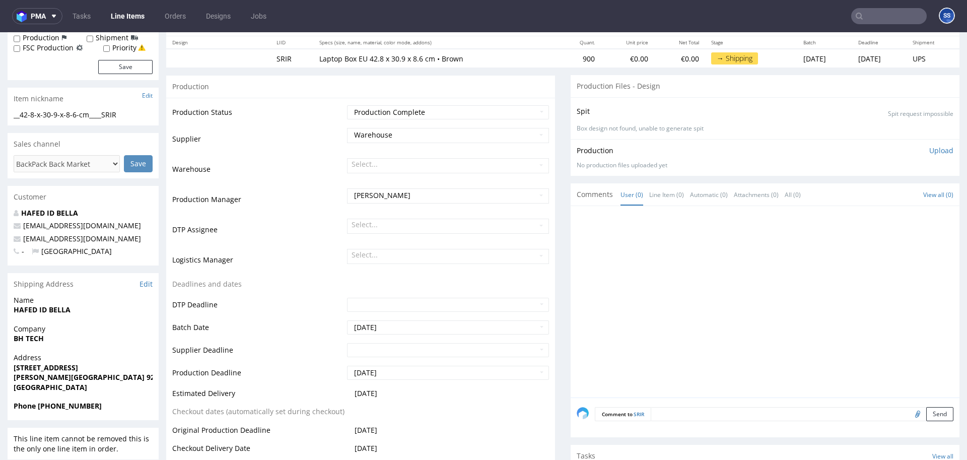
scroll to position [0, 0]
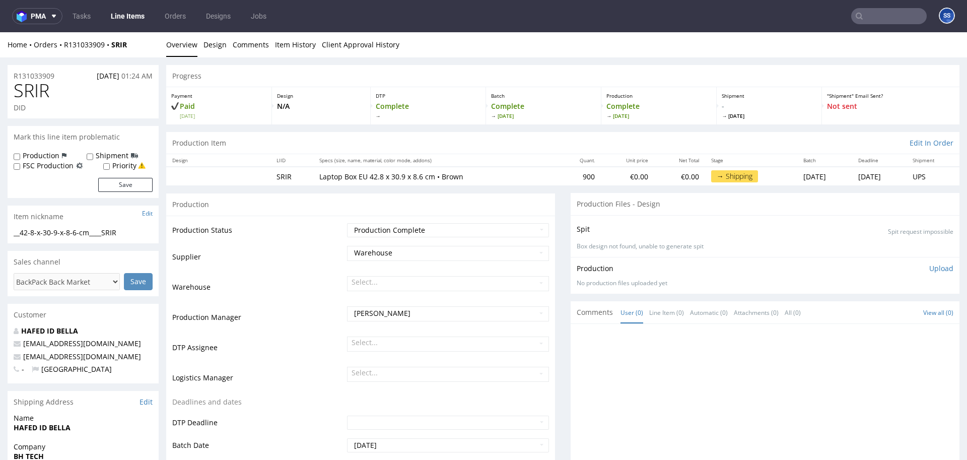
click at [138, 46] on div "Home Orders R131033909 SRIR" at bounding box center [83, 45] width 151 height 10
drag, startPoint x: 121, startPoint y: 46, endPoint x: 63, endPoint y: 49, distance: 57.5
click at [63, 49] on div "Home Orders R131033909 SRIR" at bounding box center [83, 45] width 151 height 10
copy div "R131033909 SRIR"
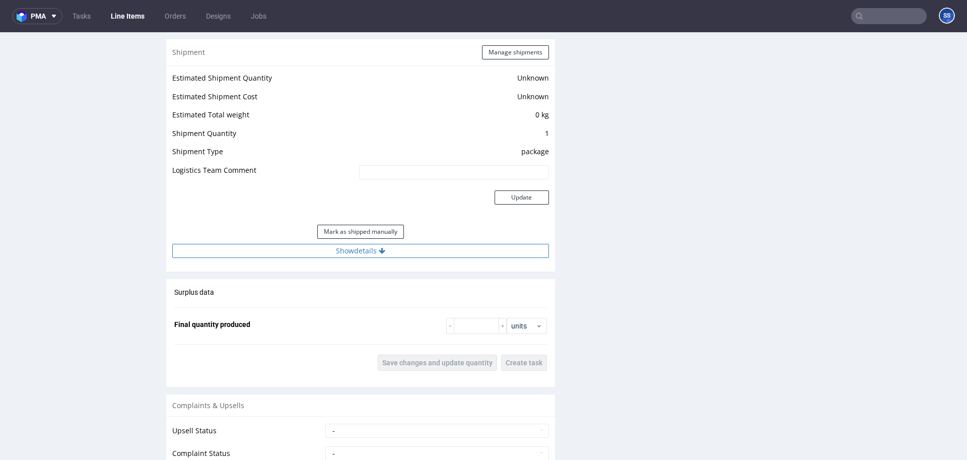
click at [346, 244] on button "Show details" at bounding box center [360, 251] width 377 height 14
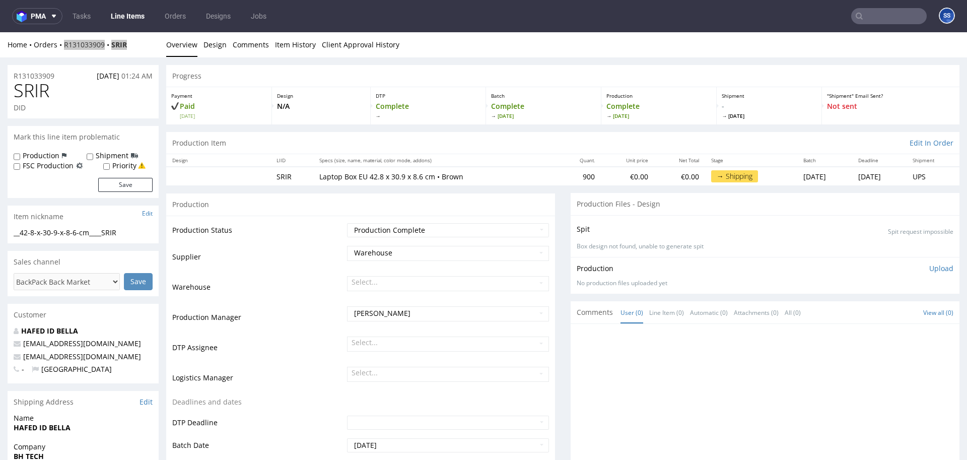
click at [128, 13] on link "Line Items" at bounding box center [128, 16] width 46 height 16
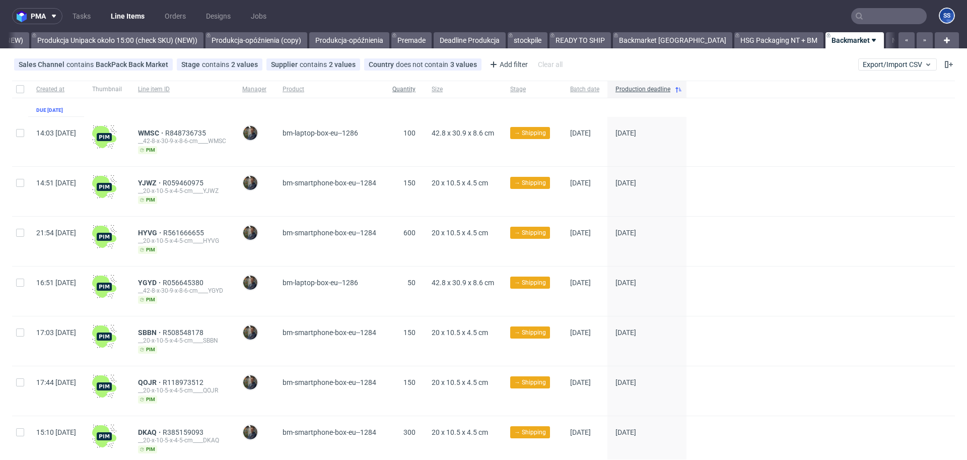
click at [415, 91] on span "Quantity" at bounding box center [403, 89] width 23 height 9
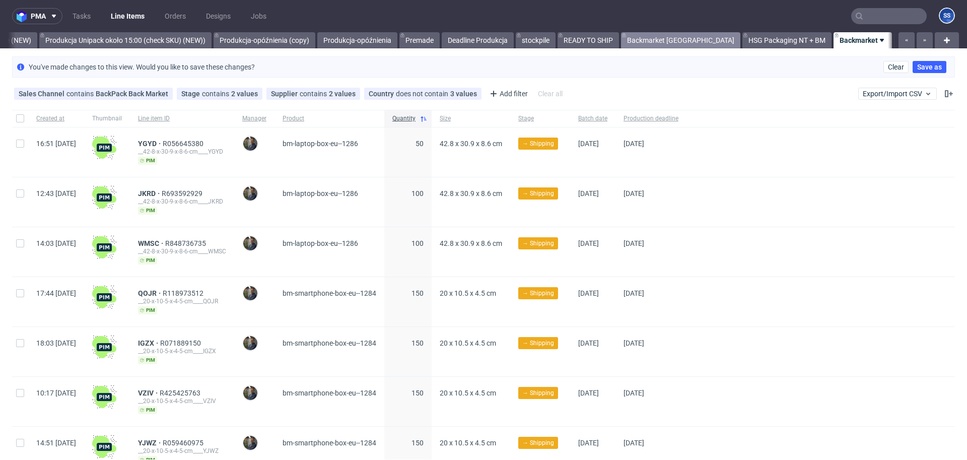
click at [653, 41] on link "Backmarket [GEOGRAPHIC_DATA]" at bounding box center [680, 40] width 119 height 16
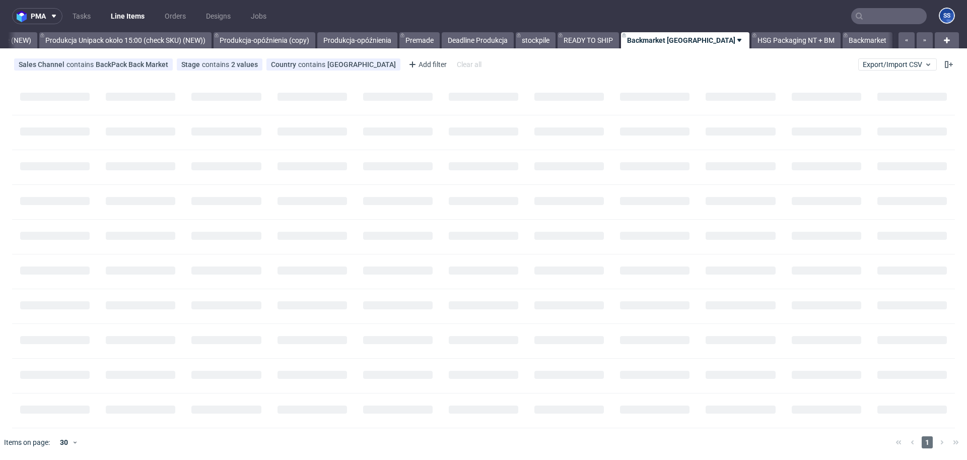
scroll to position [0, 865]
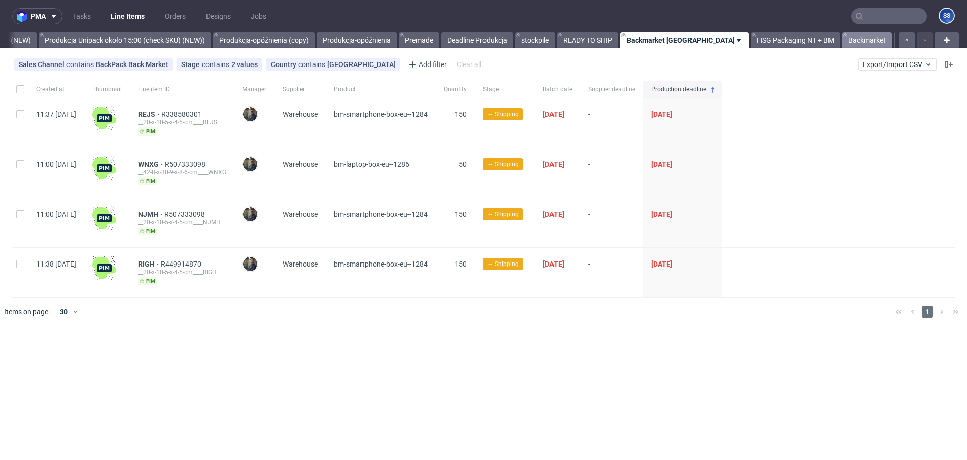
click at [842, 38] on link "Backmarket" at bounding box center [867, 40] width 50 height 16
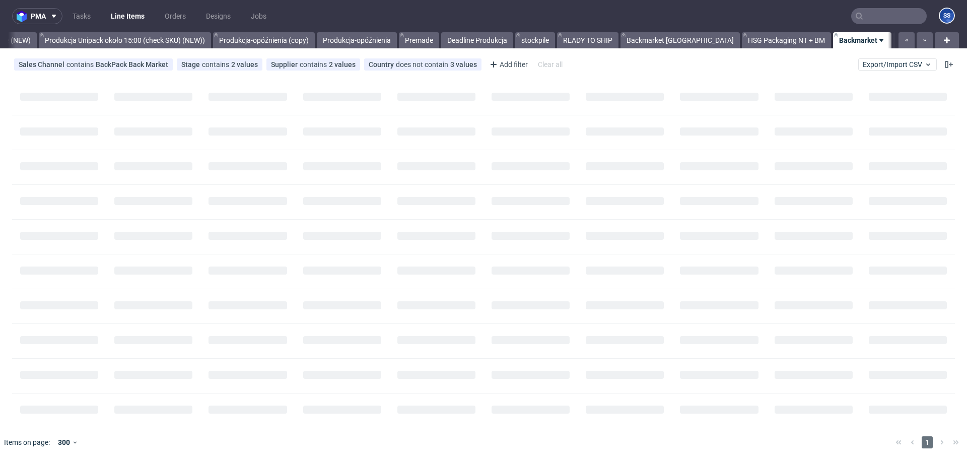
scroll to position [0, 865]
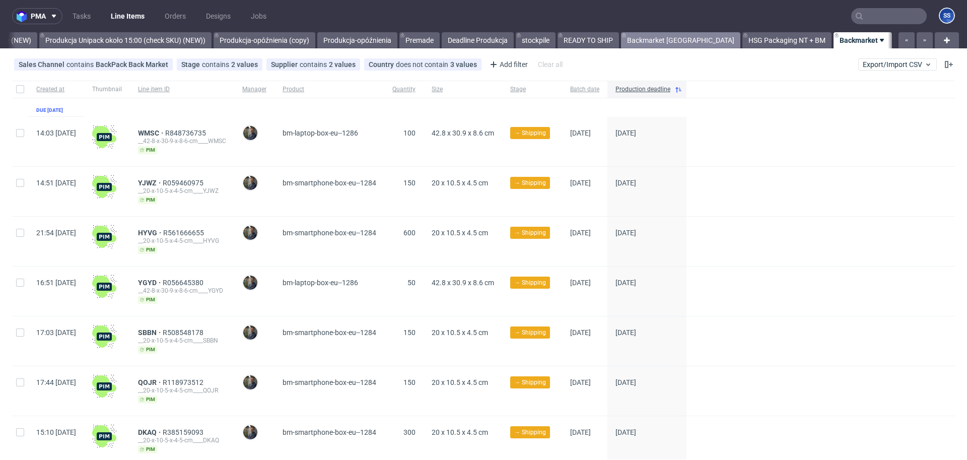
click at [669, 43] on link "Backmarket [GEOGRAPHIC_DATA]" at bounding box center [680, 40] width 119 height 16
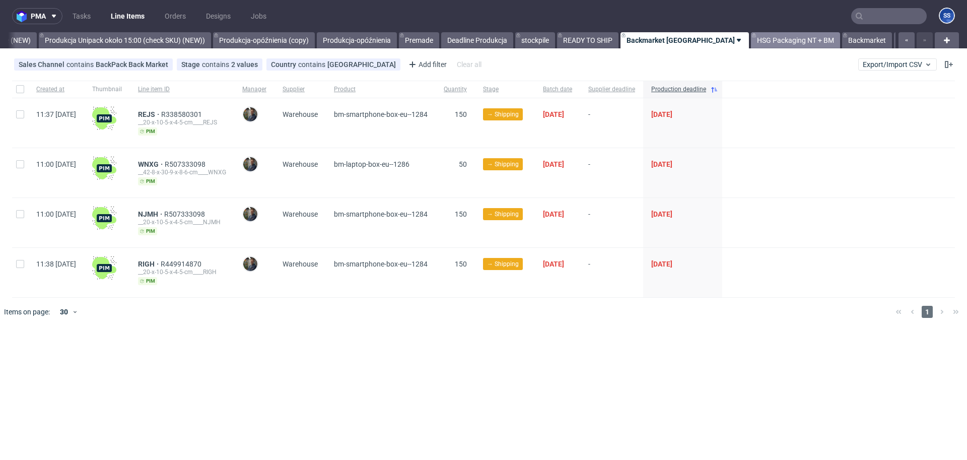
drag, startPoint x: 732, startPoint y: 37, endPoint x: 746, endPoint y: 39, distance: 14.2
click at [751, 37] on link "HSG Packaging NT + BM" at bounding box center [795, 40] width 89 height 16
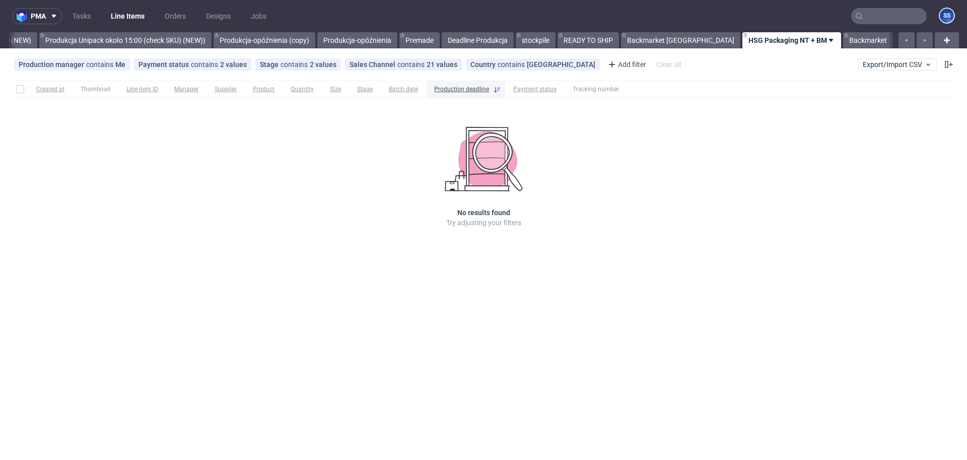
click at [895, 41] on link "NEW HSG+BM" at bounding box center [923, 40] width 57 height 16
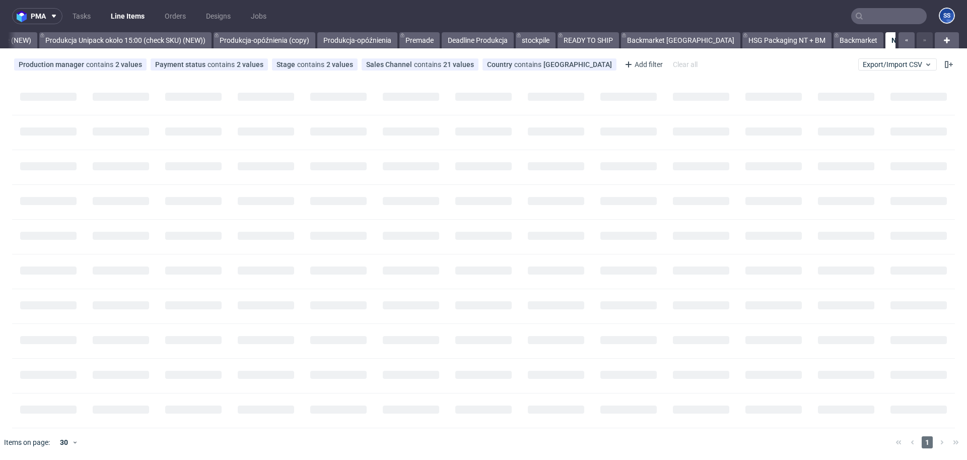
scroll to position [0, 864]
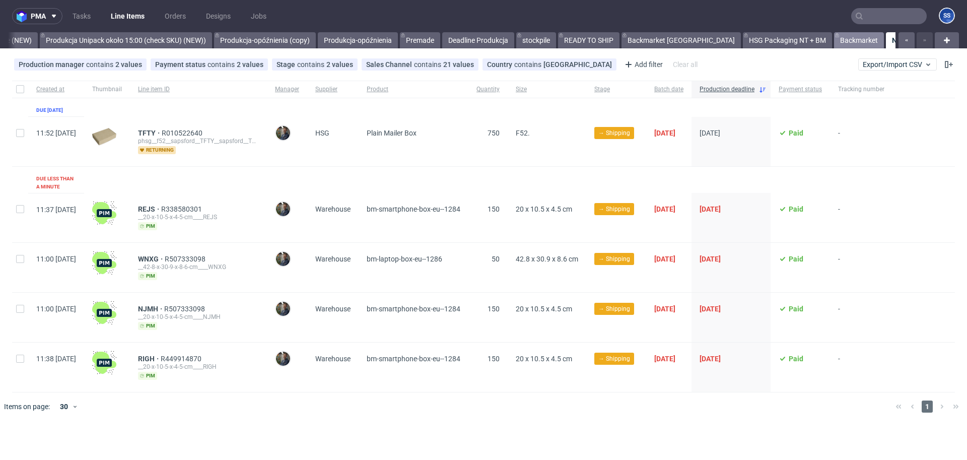
click at [834, 41] on link "Backmarket" at bounding box center [859, 40] width 50 height 16
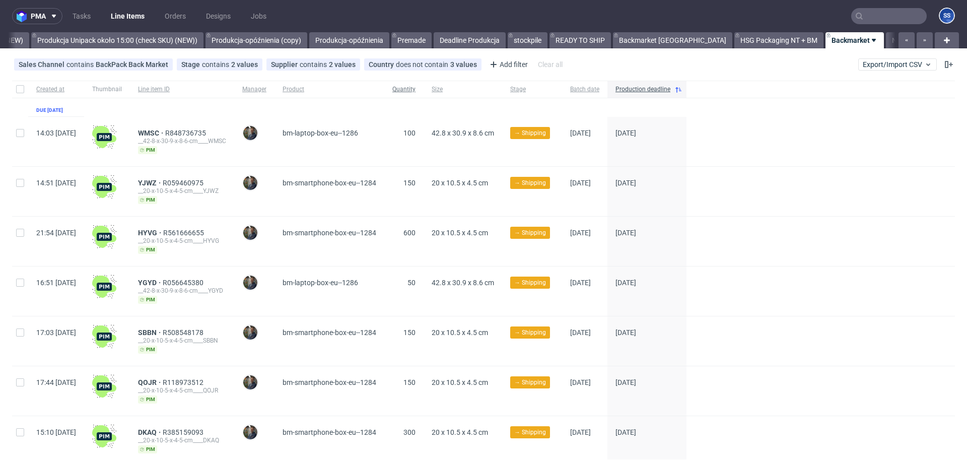
click at [415, 88] on span "Quantity" at bounding box center [403, 89] width 23 height 9
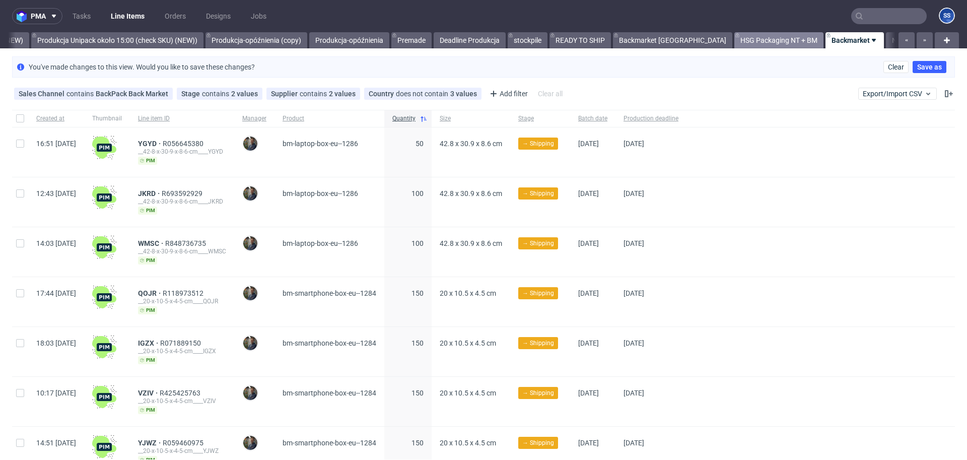
click at [734, 40] on link "HSG Packaging NT + BM" at bounding box center [778, 40] width 89 height 16
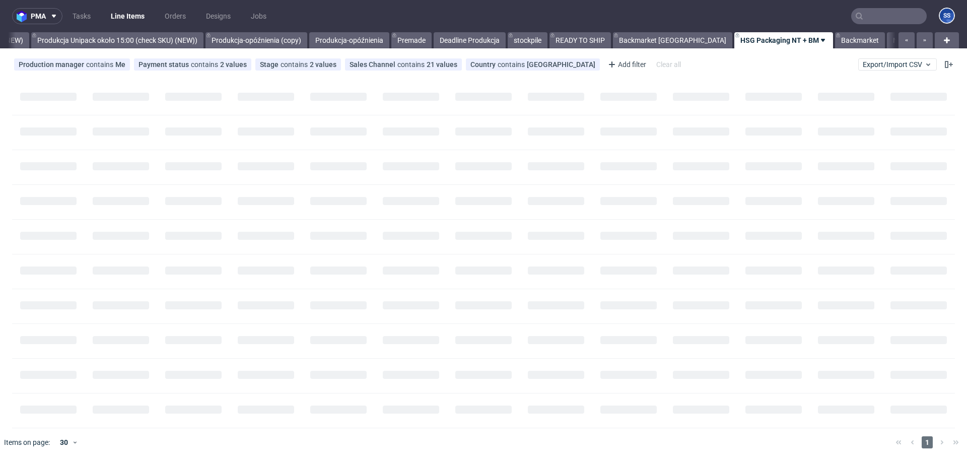
scroll to position [0, 865]
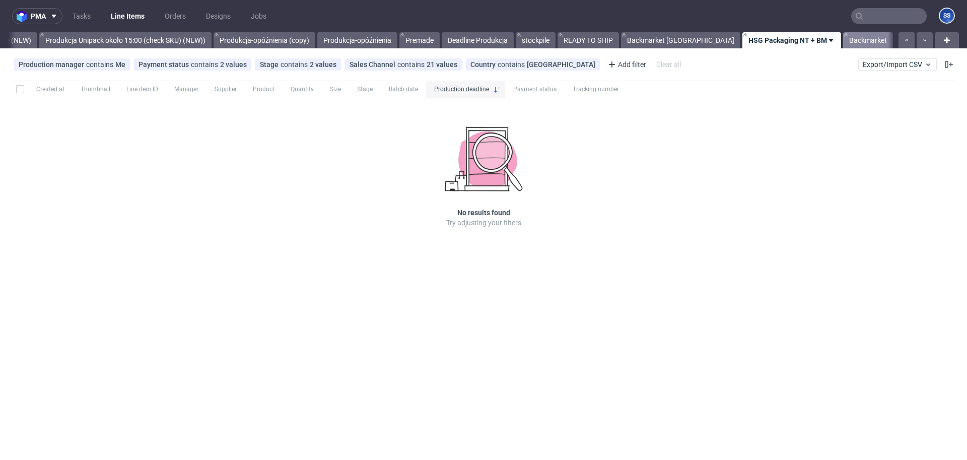
click at [843, 39] on link "Backmarket" at bounding box center [868, 40] width 50 height 16
